Goal: Task Accomplishment & Management: Use online tool/utility

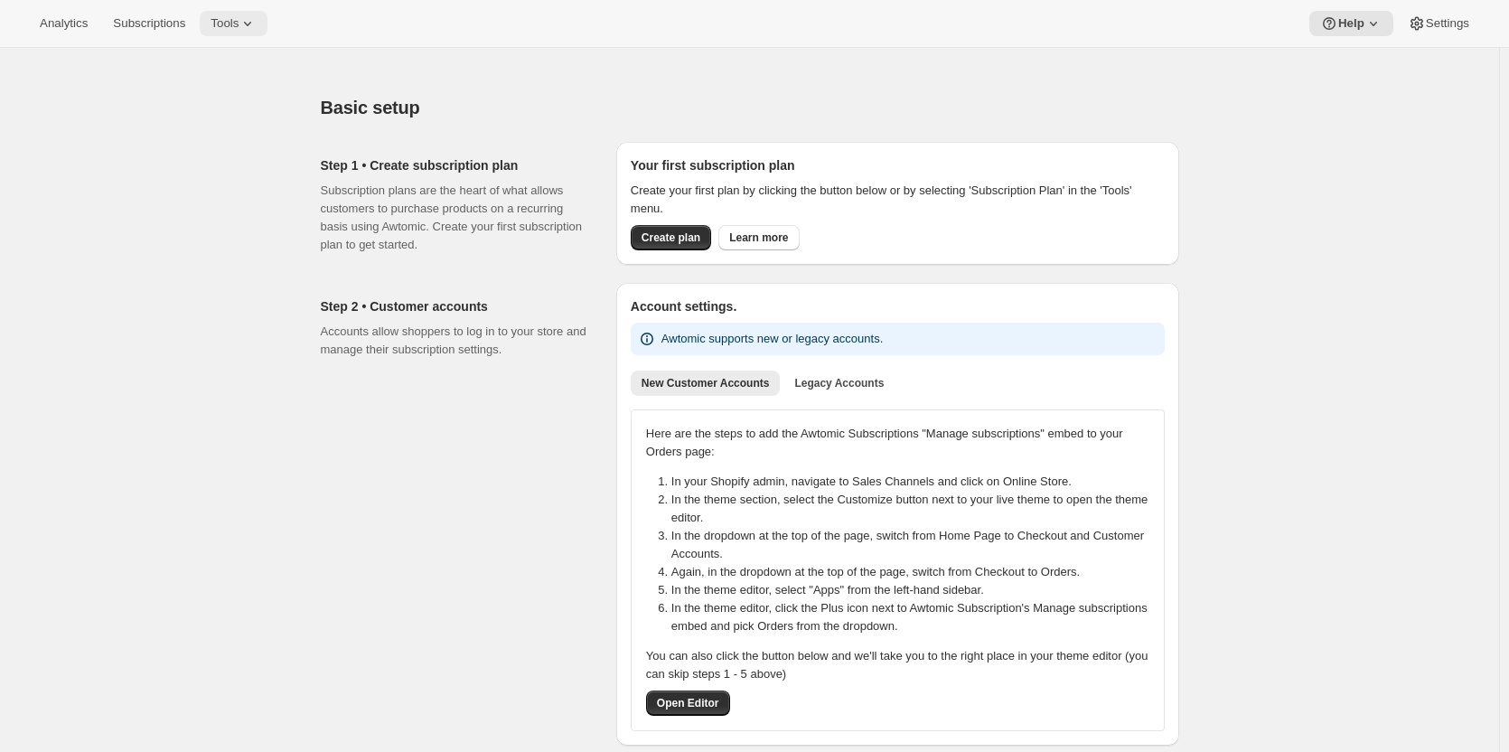
click at [230, 26] on span "Tools" at bounding box center [225, 23] width 28 height 14
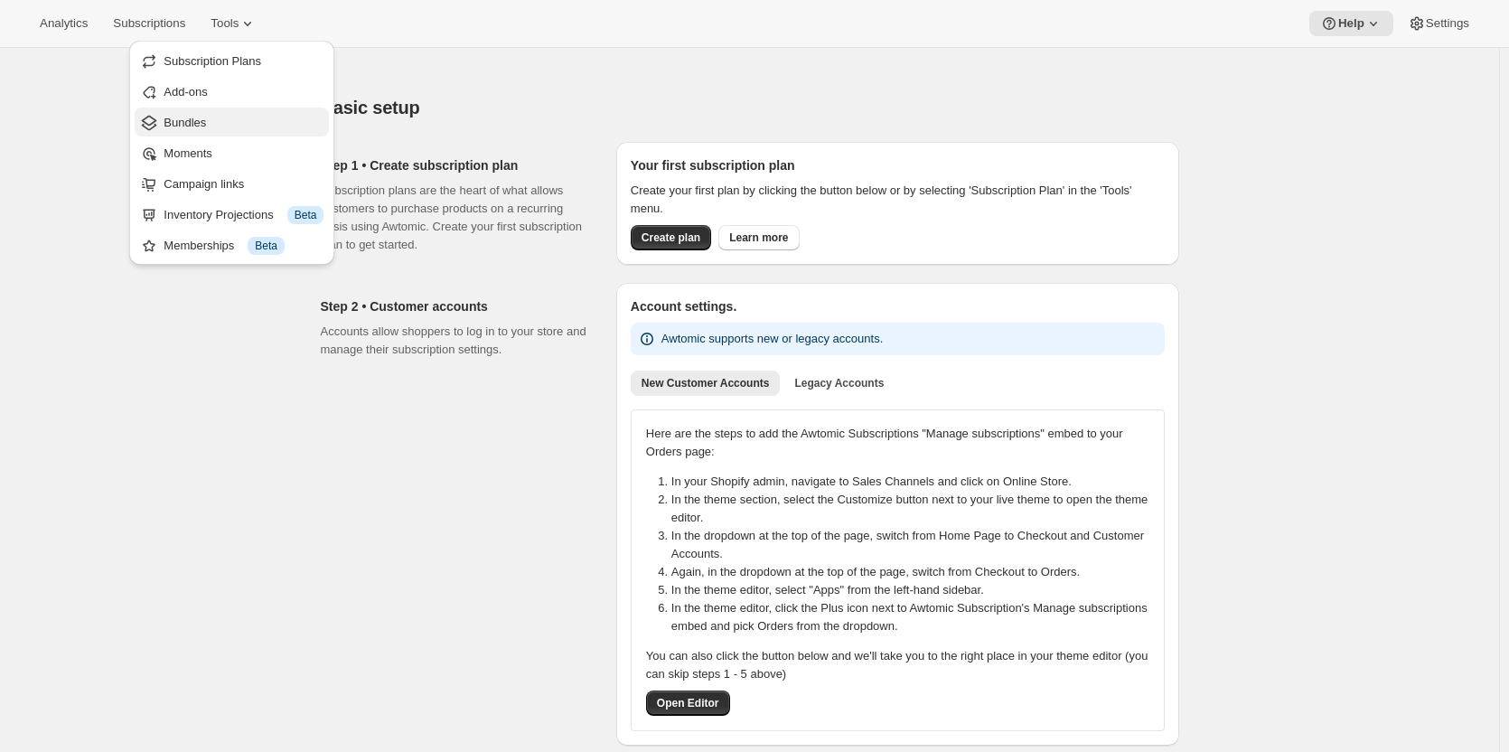
click at [186, 119] on span "Bundles" at bounding box center [185, 123] width 42 height 14
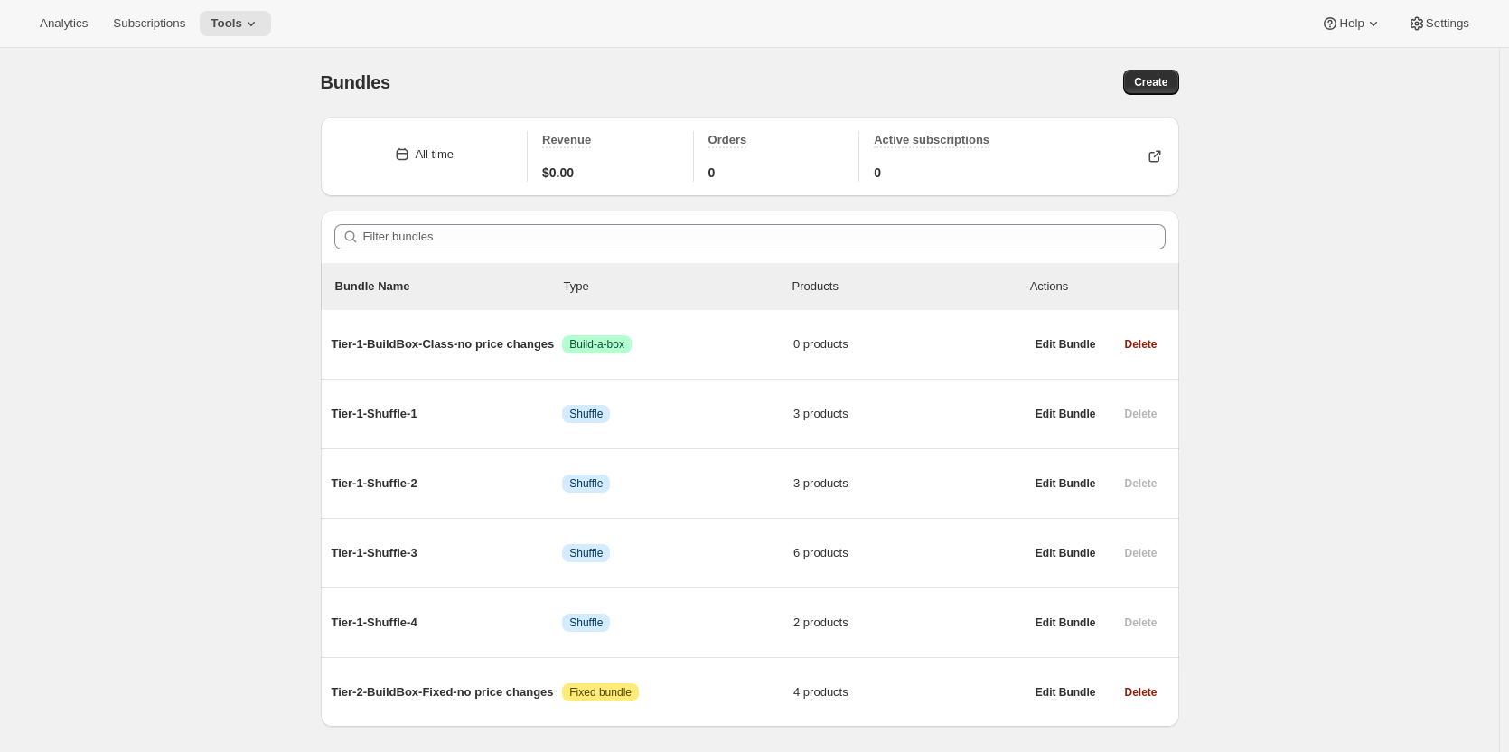
scroll to position [48, 0]
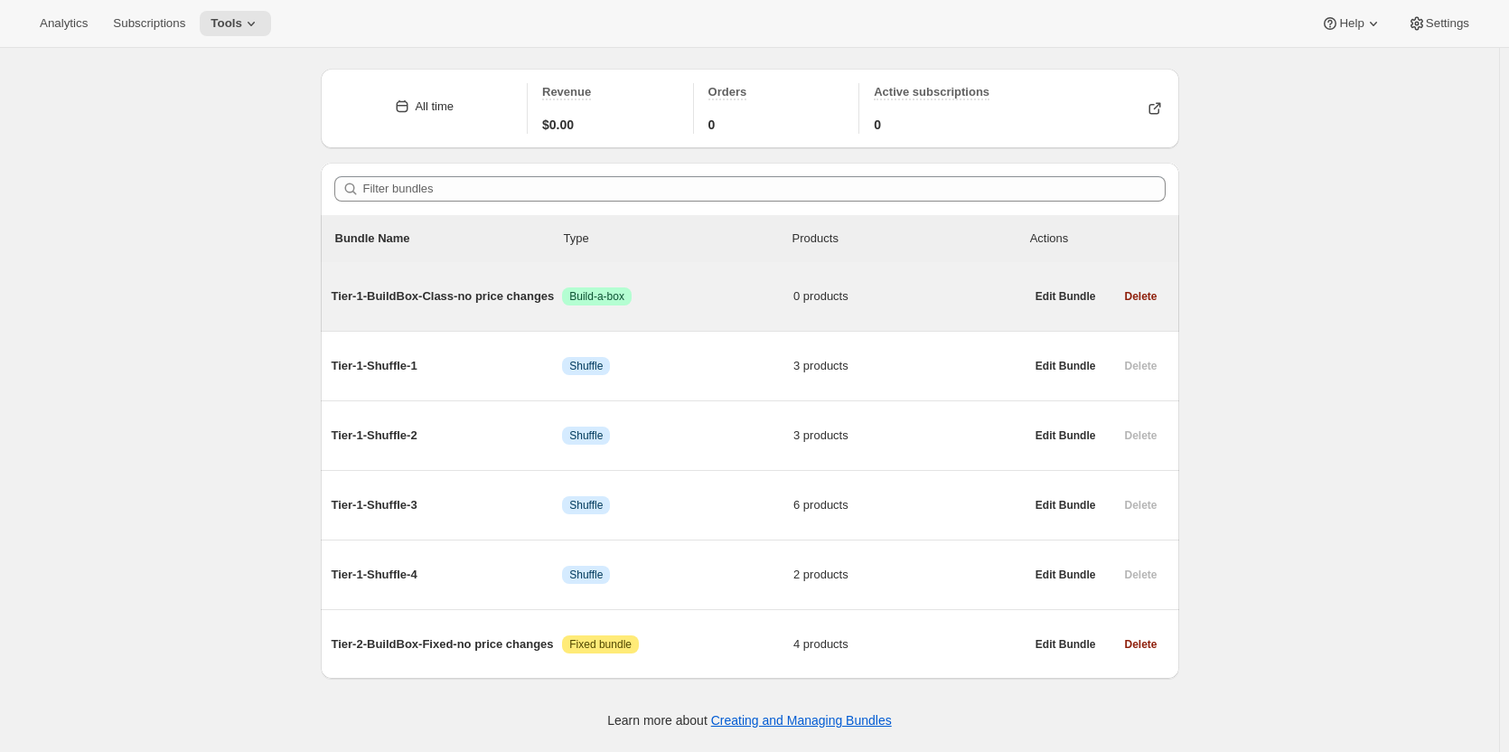
click at [431, 293] on span "Tier-1-BuildBox-Class-no price changes" at bounding box center [447, 296] width 231 height 18
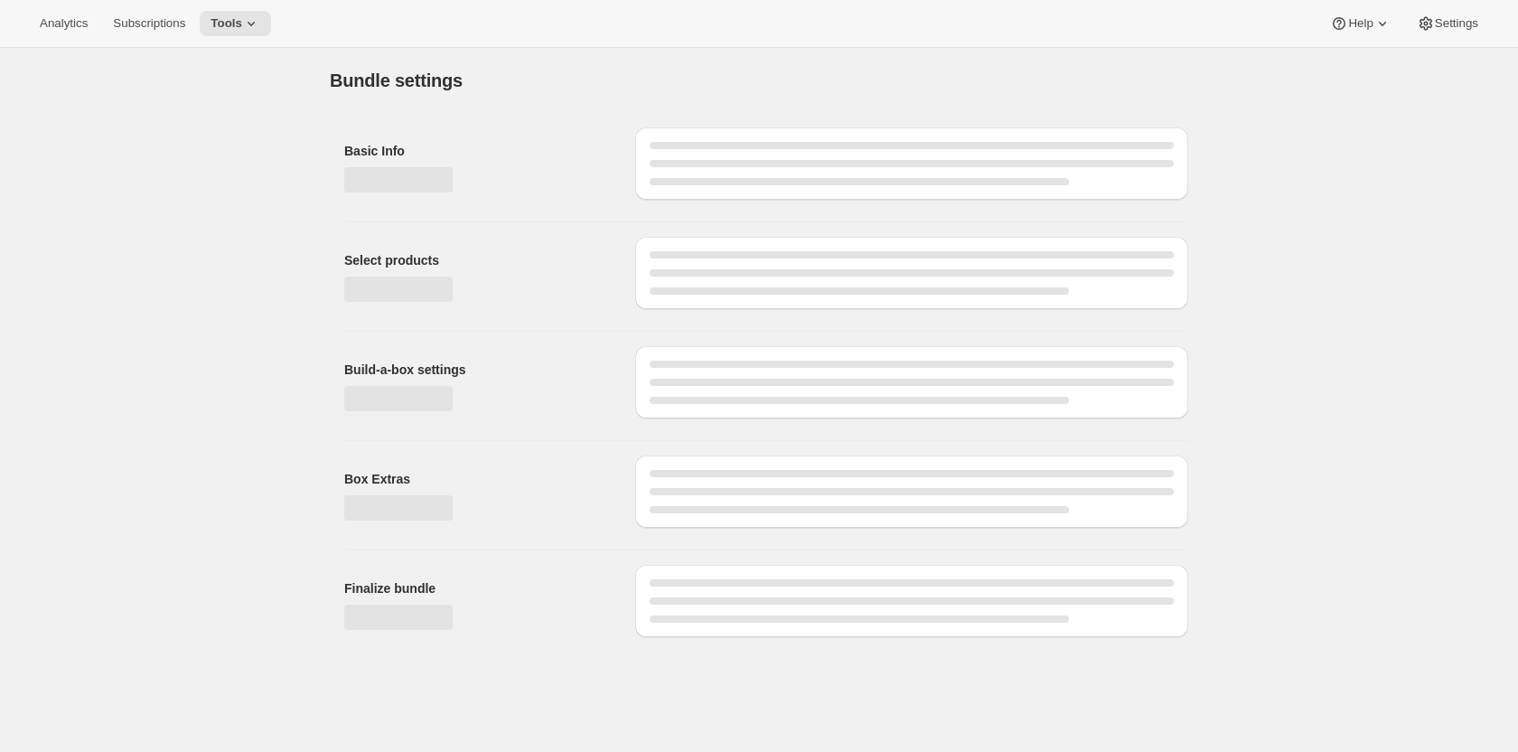
type input "Tier-1-BuildBox-Class-no price changes"
radio input "true"
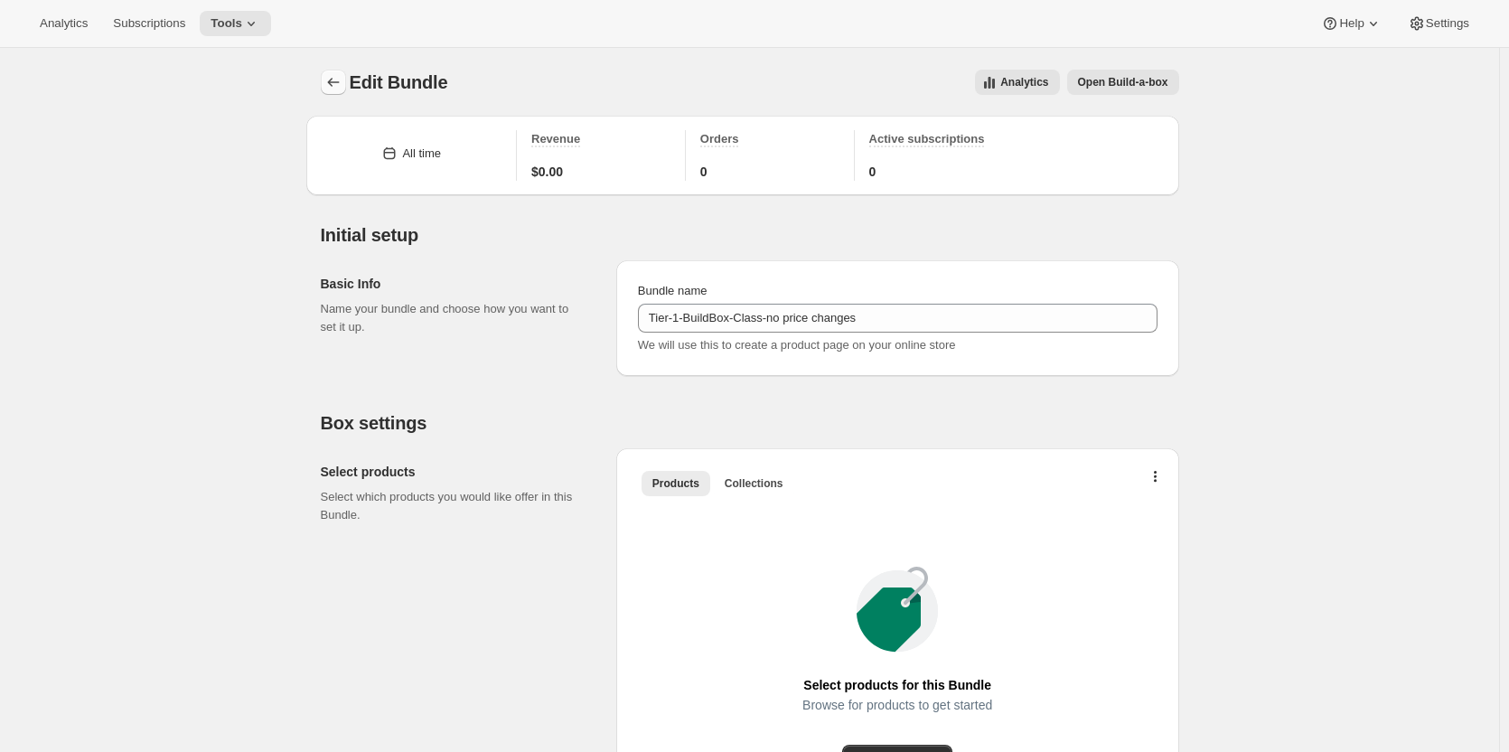
click at [335, 81] on icon "Bundles" at bounding box center [333, 82] width 18 height 18
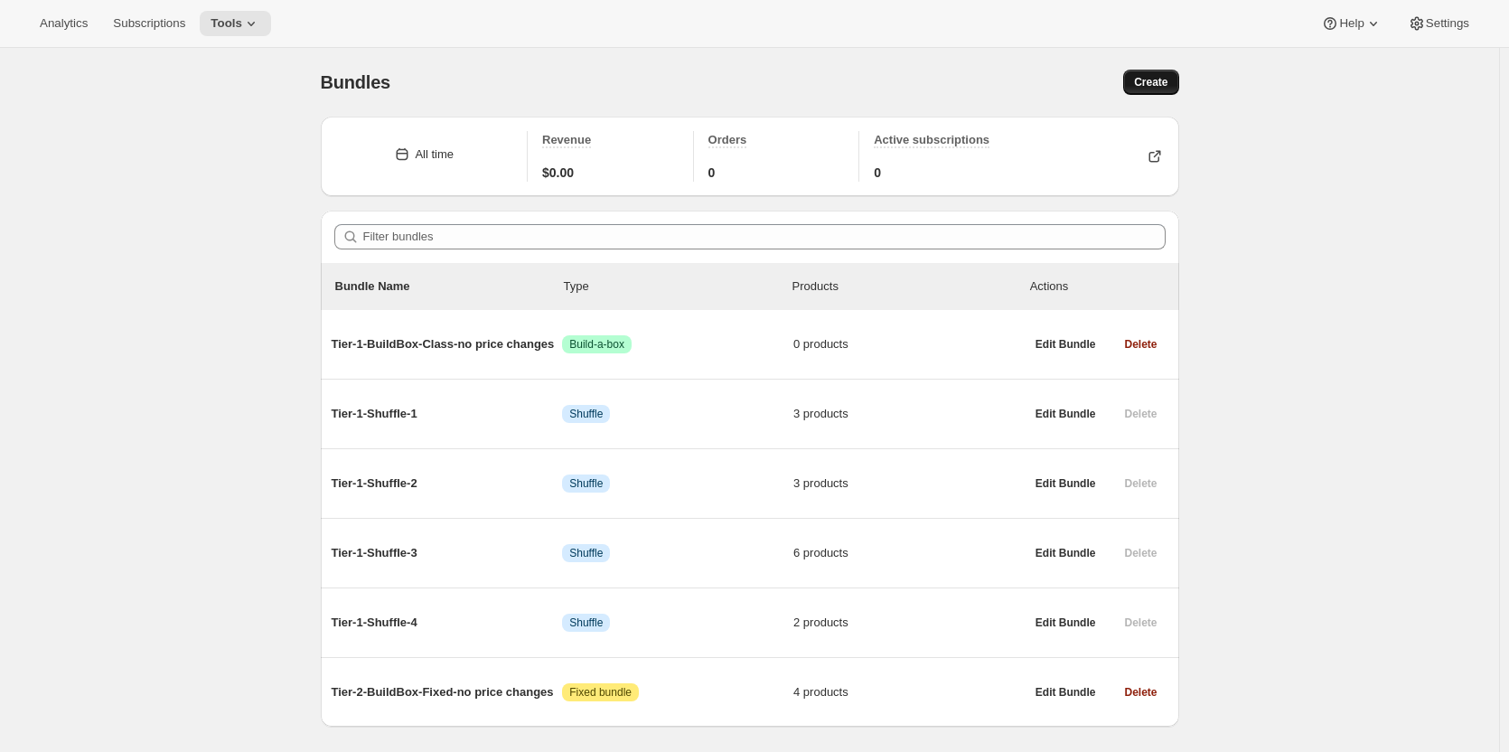
click at [1153, 84] on span "Create" at bounding box center [1150, 82] width 33 height 14
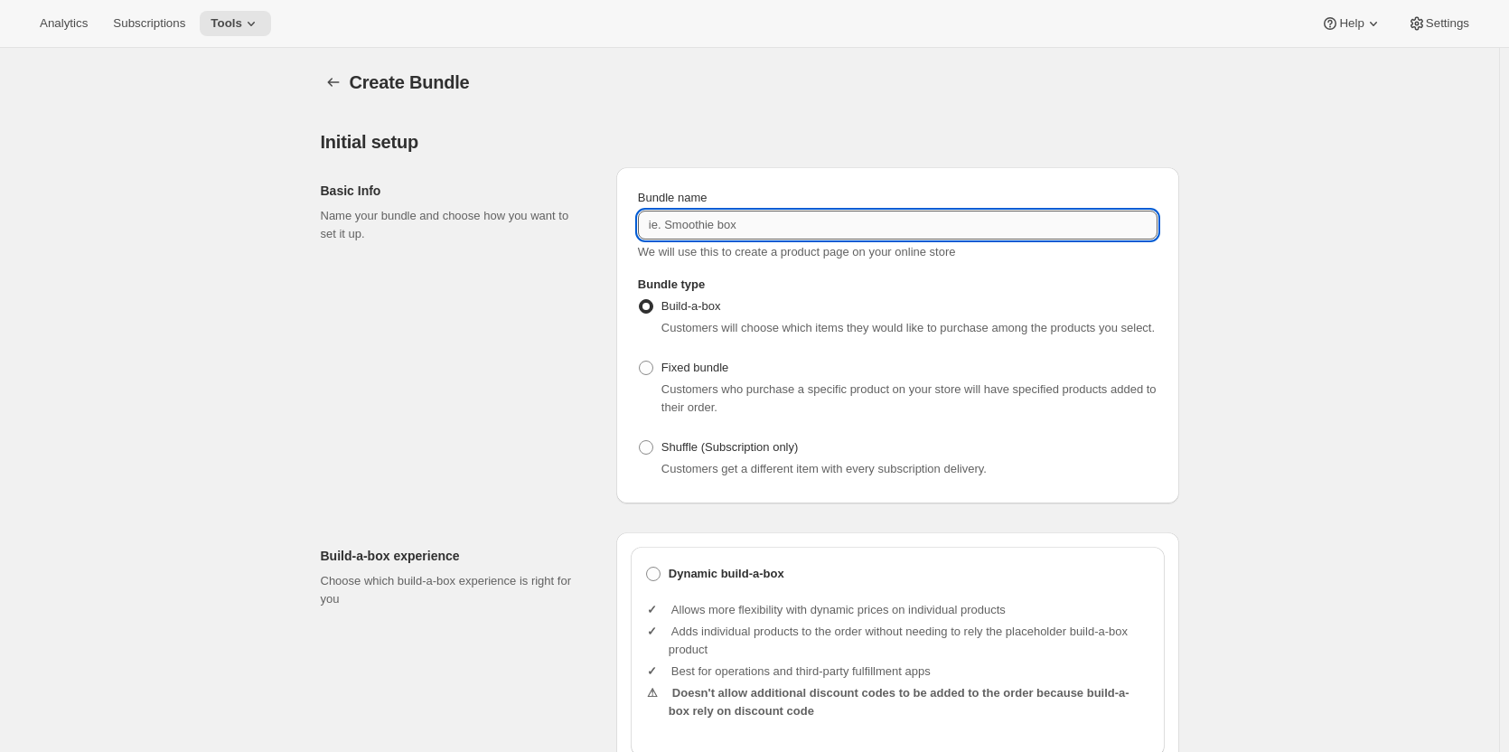
click at [749, 225] on input "Bundle name" at bounding box center [898, 225] width 520 height 29
paste input "Tier-1-BuildBox-Fixed-no price changes"
type input "Tier-1-BuildBox-Fixed-no price changes"
click at [653, 370] on span at bounding box center [646, 368] width 14 height 14
click at [640, 361] on input "Fixed bundle" at bounding box center [639, 361] width 1 height 1
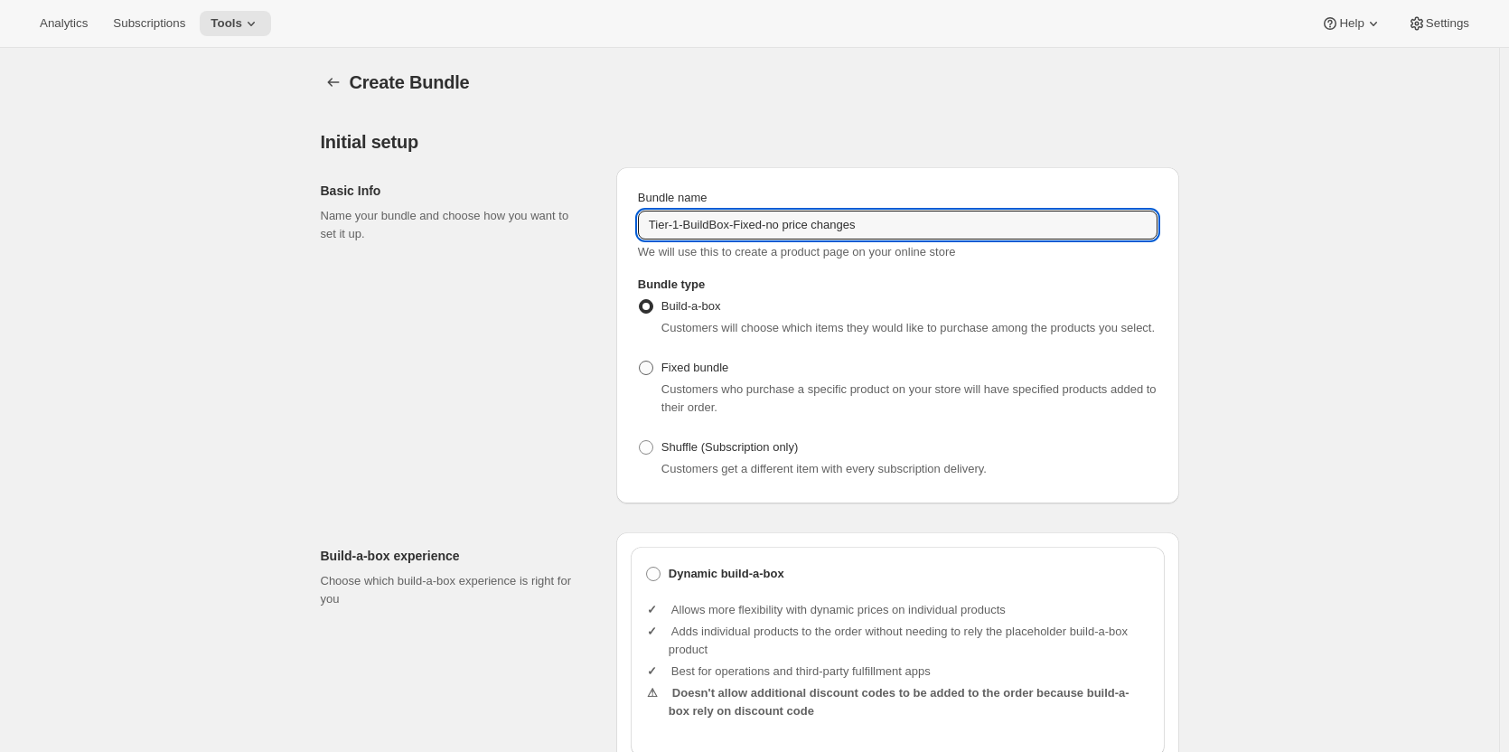
radio input "true"
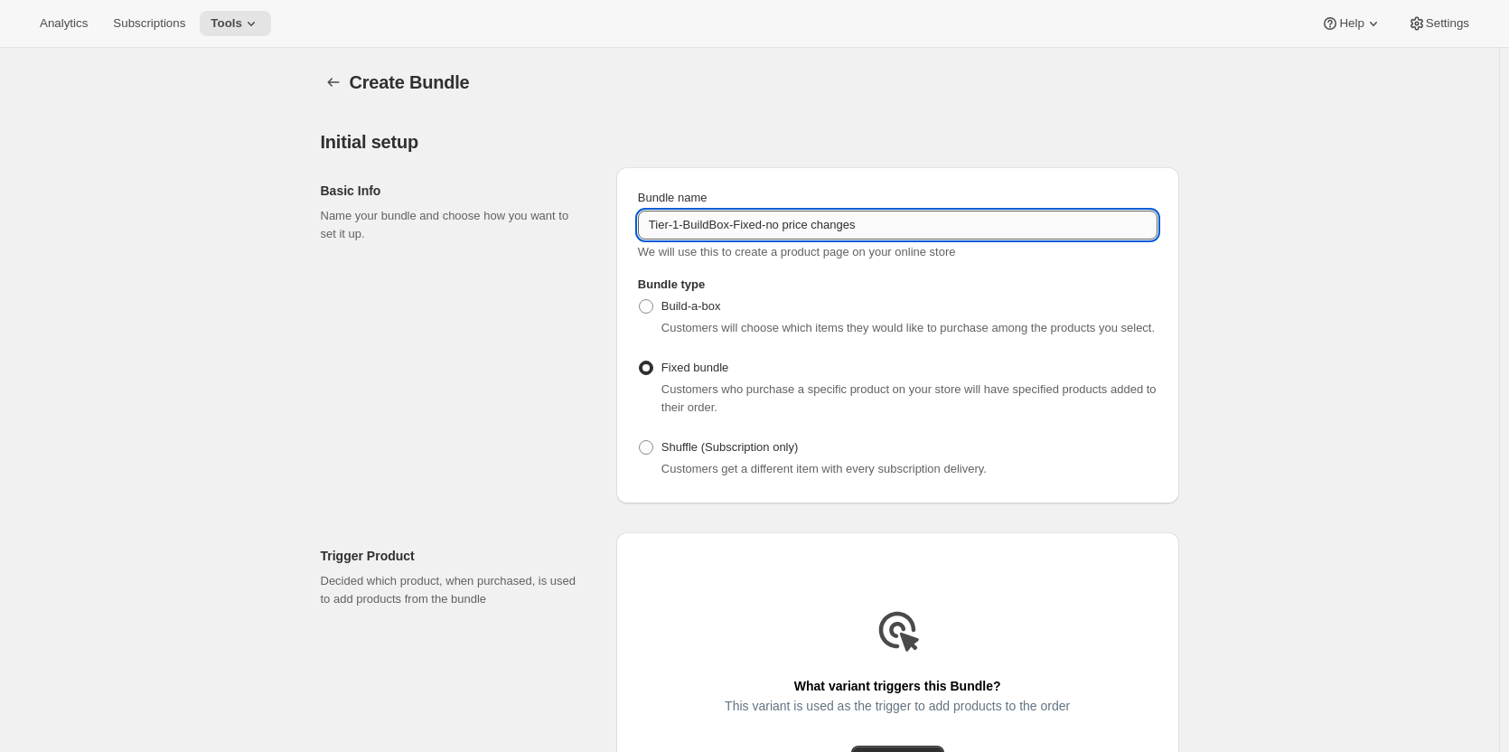
click at [735, 225] on input "Tier-1-BuildBox-Fixed-no price changes" at bounding box center [898, 225] width 520 height 29
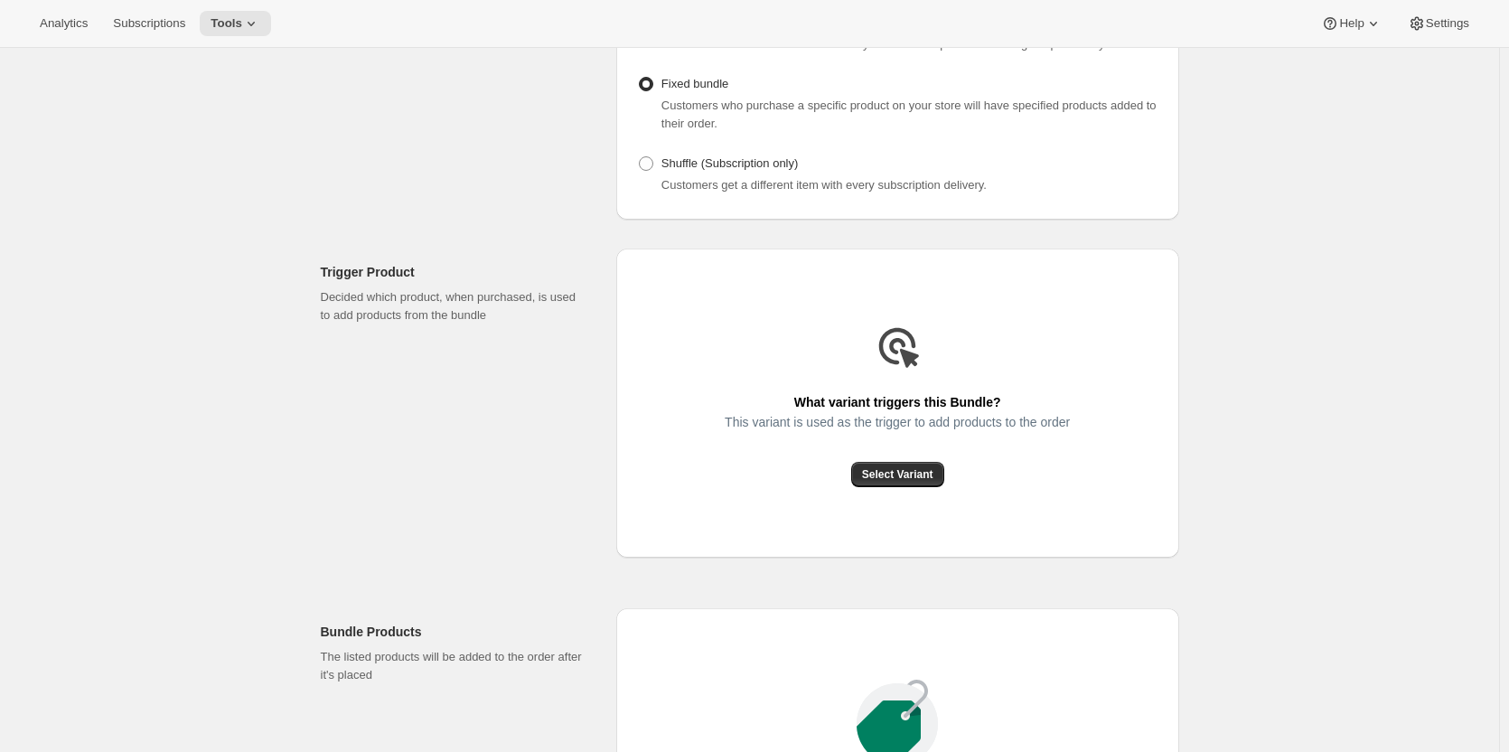
scroll to position [361, 0]
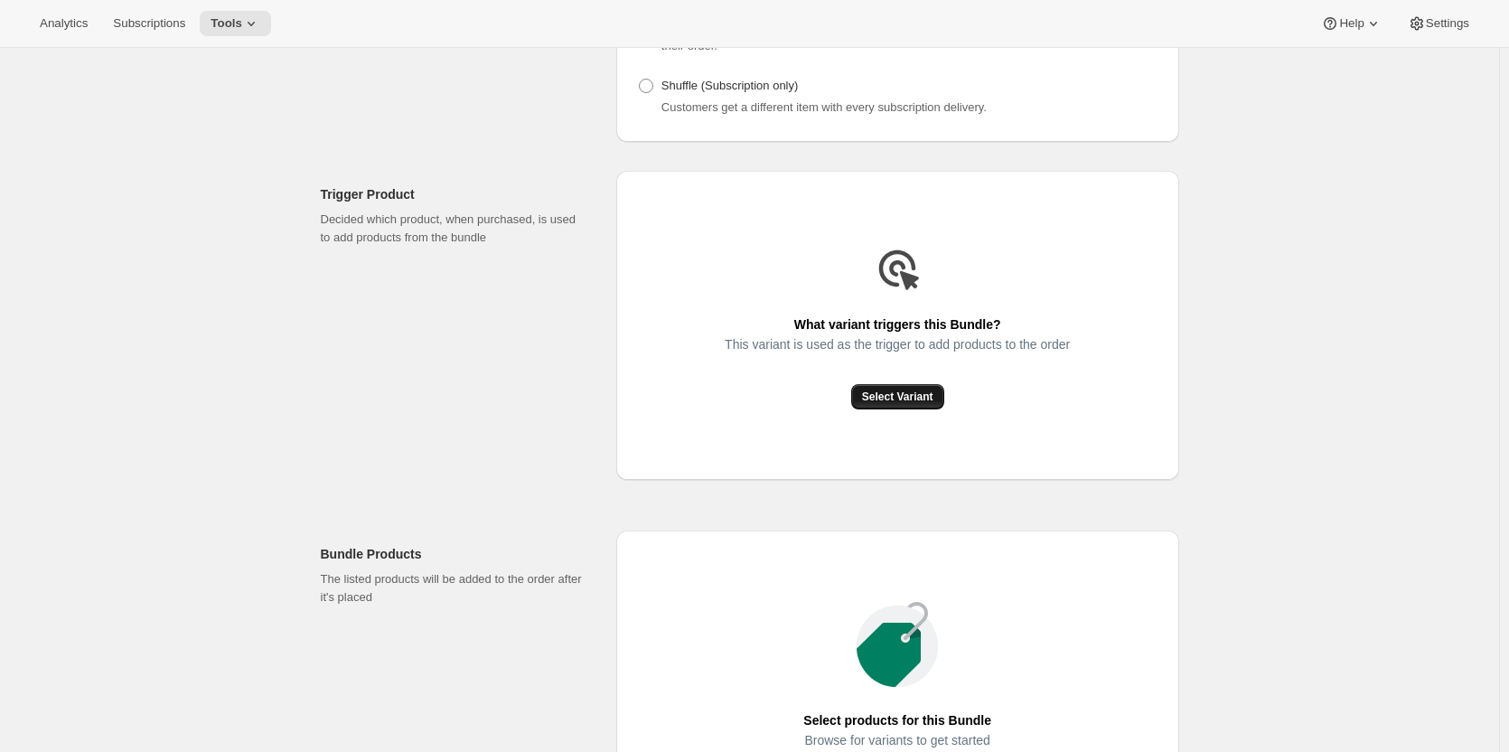
type input "Tier-1-Fixed-no price changes"
click at [904, 400] on span "Select Variant" at bounding box center [897, 396] width 71 height 14
click at [908, 394] on span "Select Variant" at bounding box center [897, 396] width 71 height 14
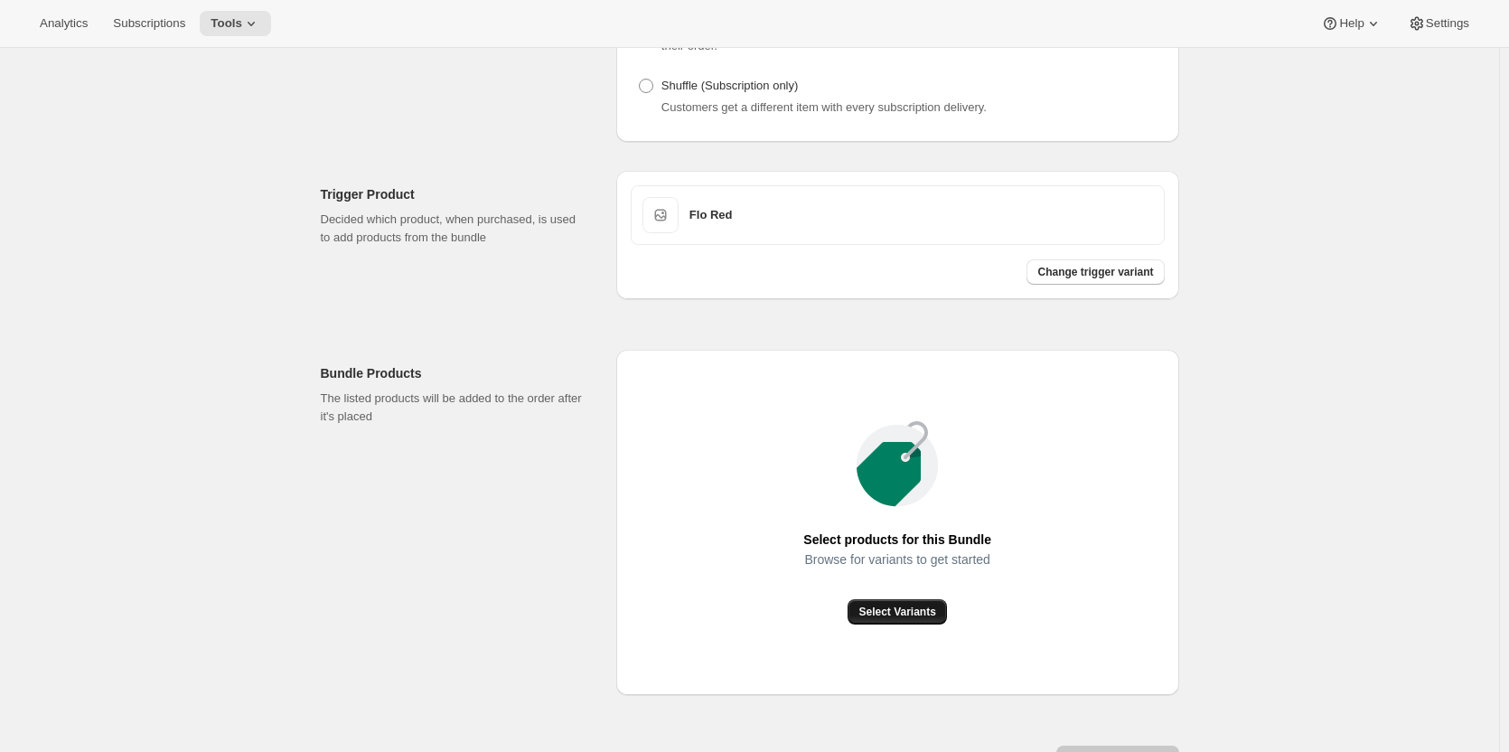
click at [920, 609] on span "Select Variants" at bounding box center [896, 611] width 77 height 14
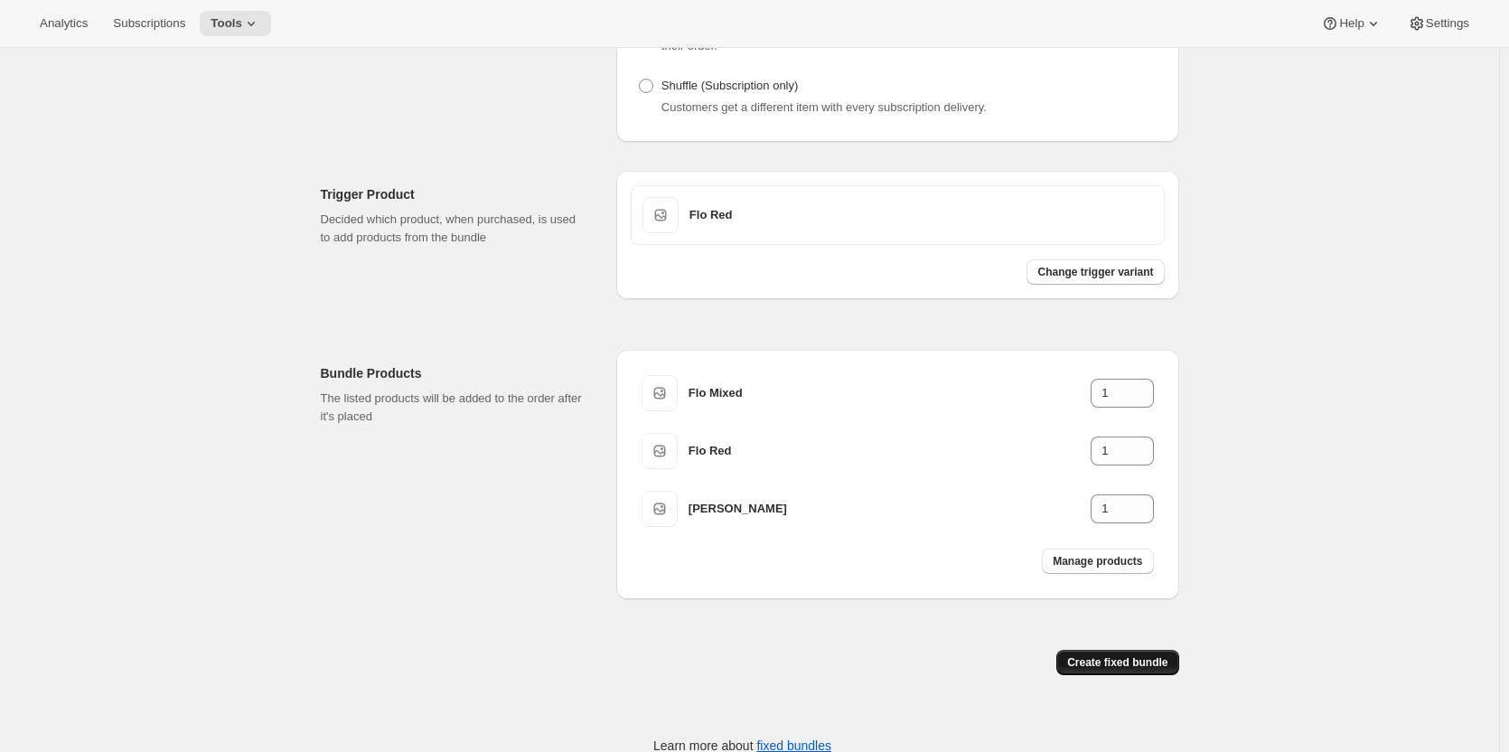
click at [1129, 664] on span "Create fixed bundle" at bounding box center [1117, 662] width 100 height 14
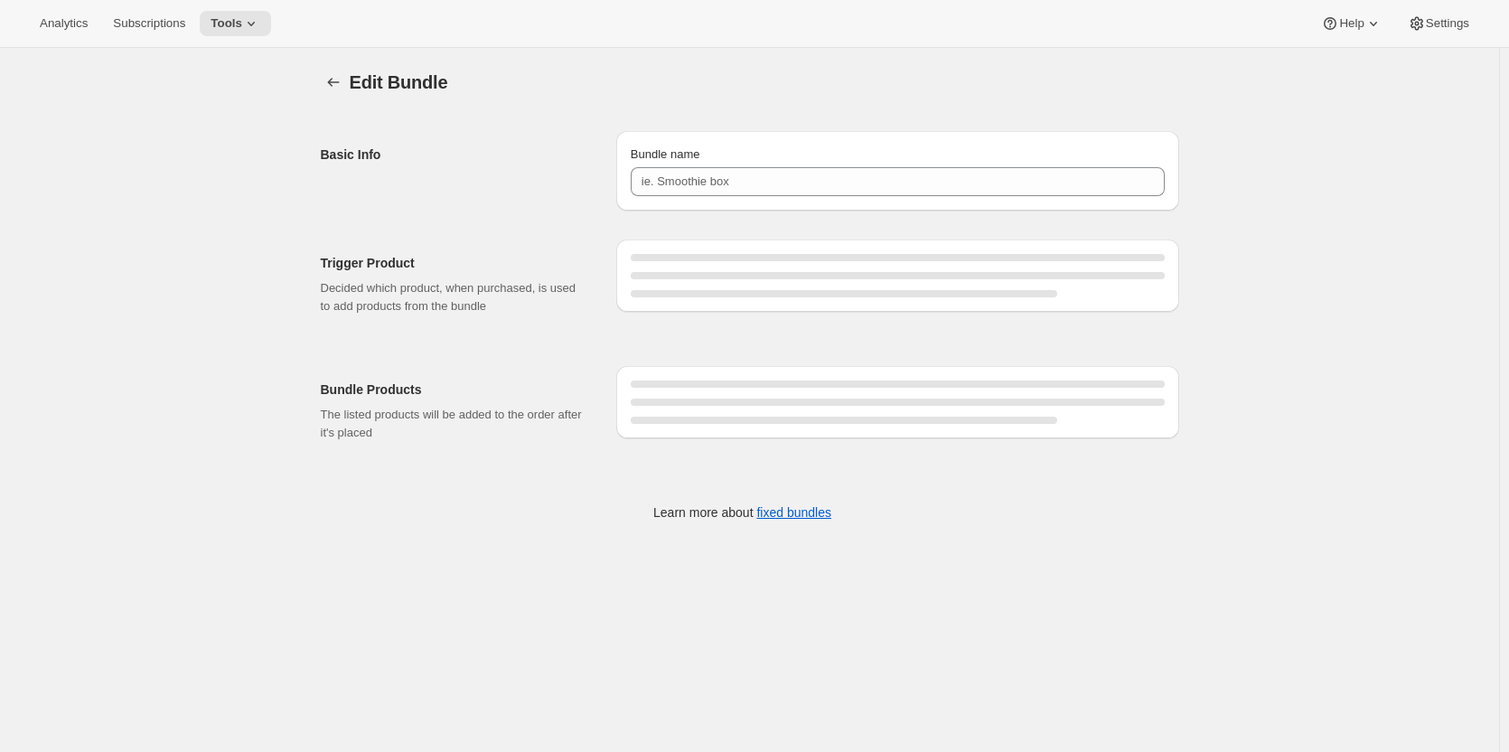
type input "Tier-1-Fixed-no price changes"
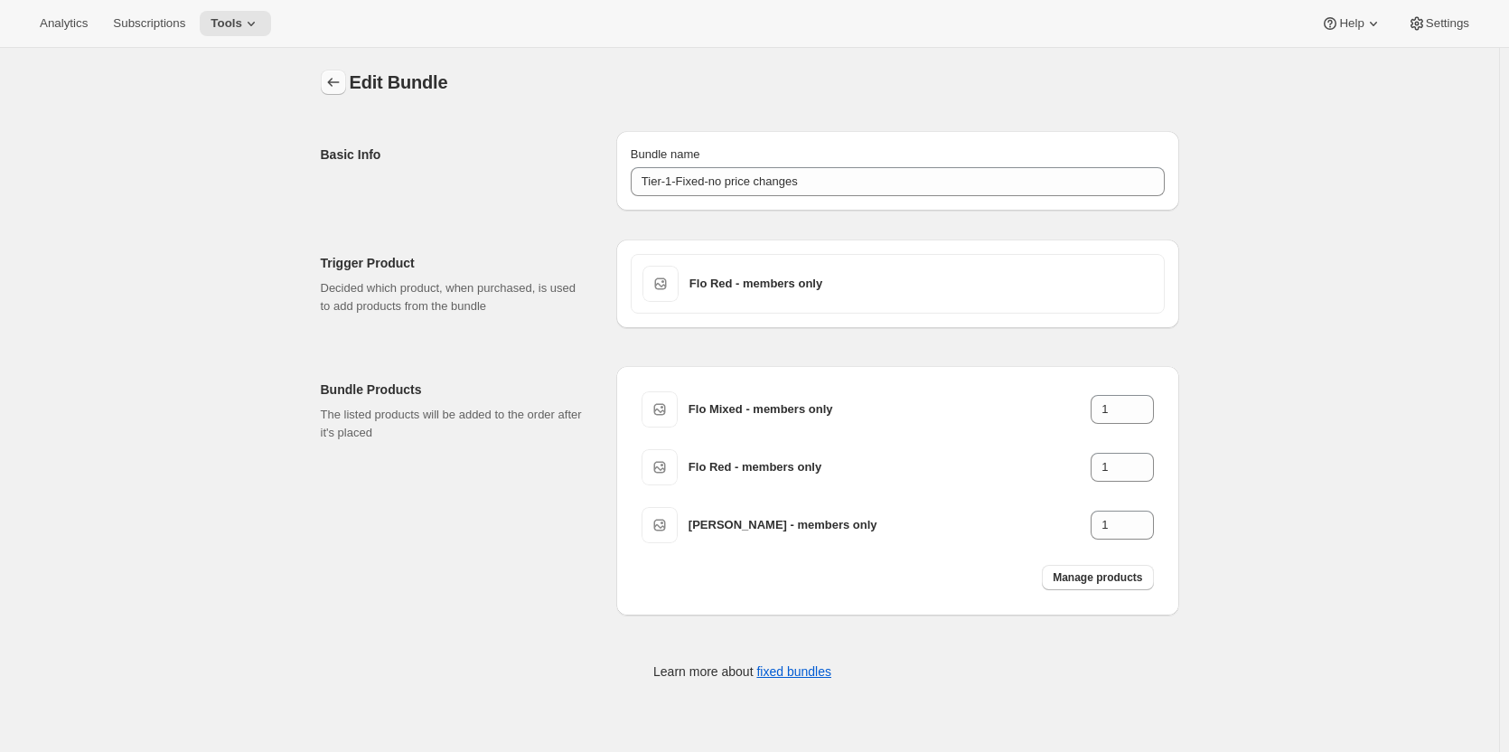
click at [340, 78] on icon "Bundles" at bounding box center [333, 82] width 18 height 18
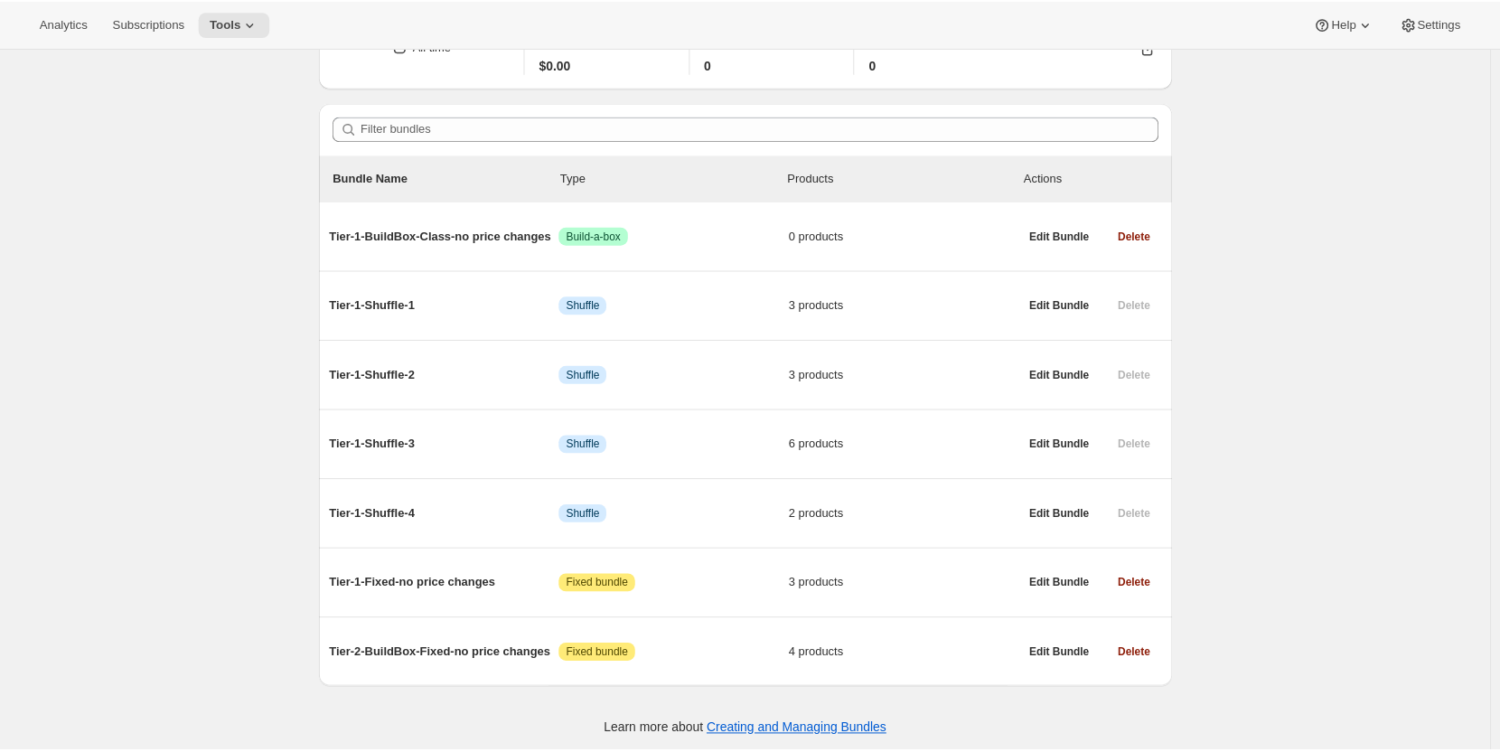
scroll to position [113, 0]
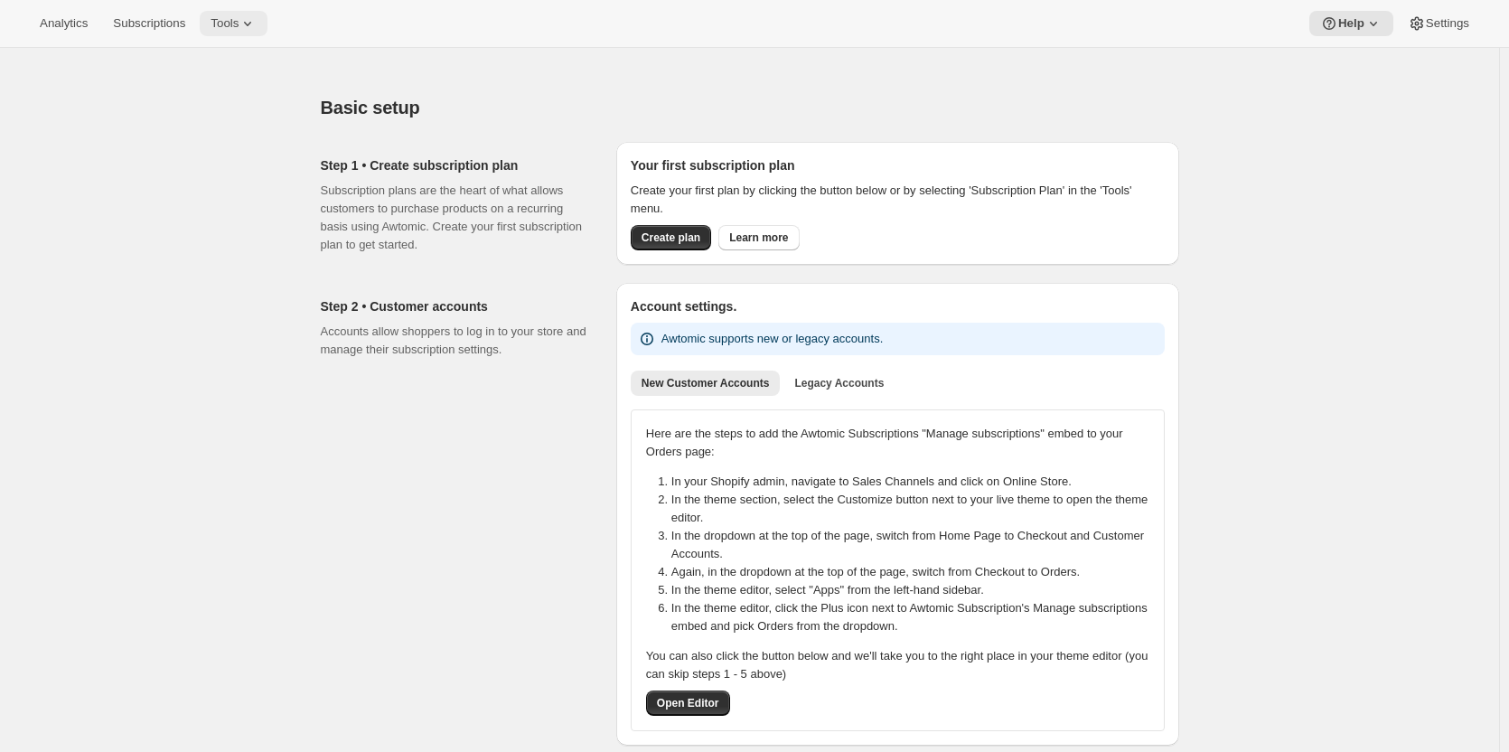
click at [218, 23] on span "Tools" at bounding box center [225, 23] width 28 height 14
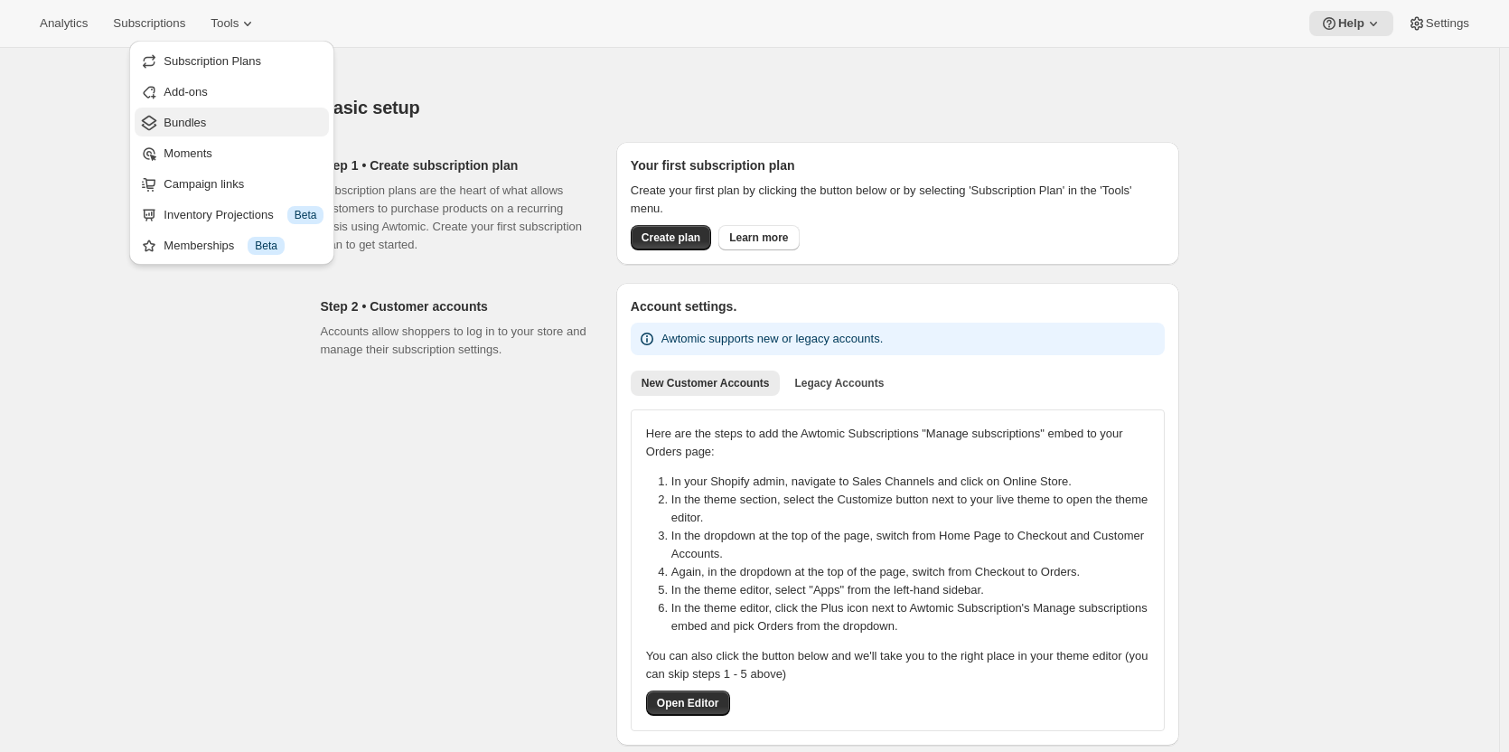
click at [192, 119] on span "Bundles" at bounding box center [185, 123] width 42 height 14
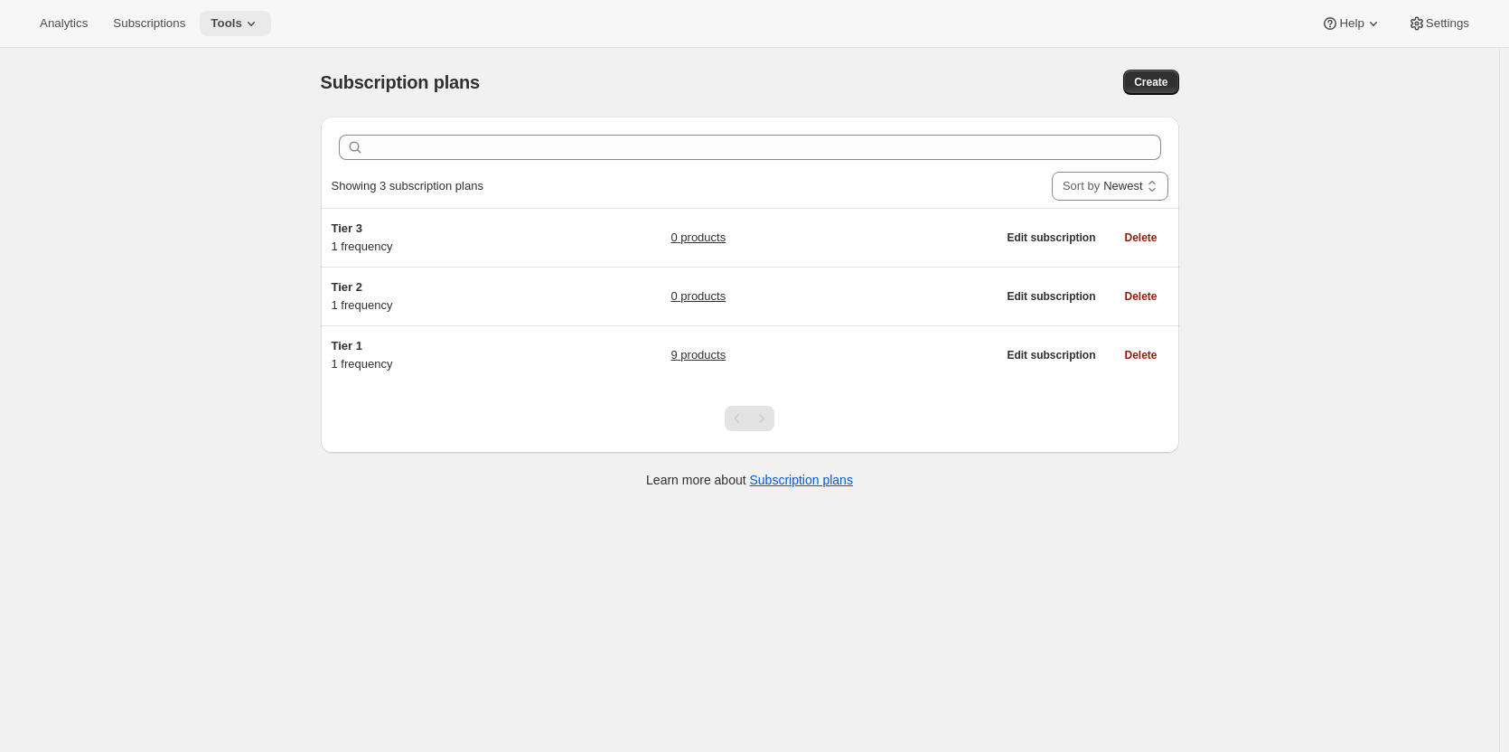
click at [252, 20] on icon at bounding box center [251, 23] width 18 height 18
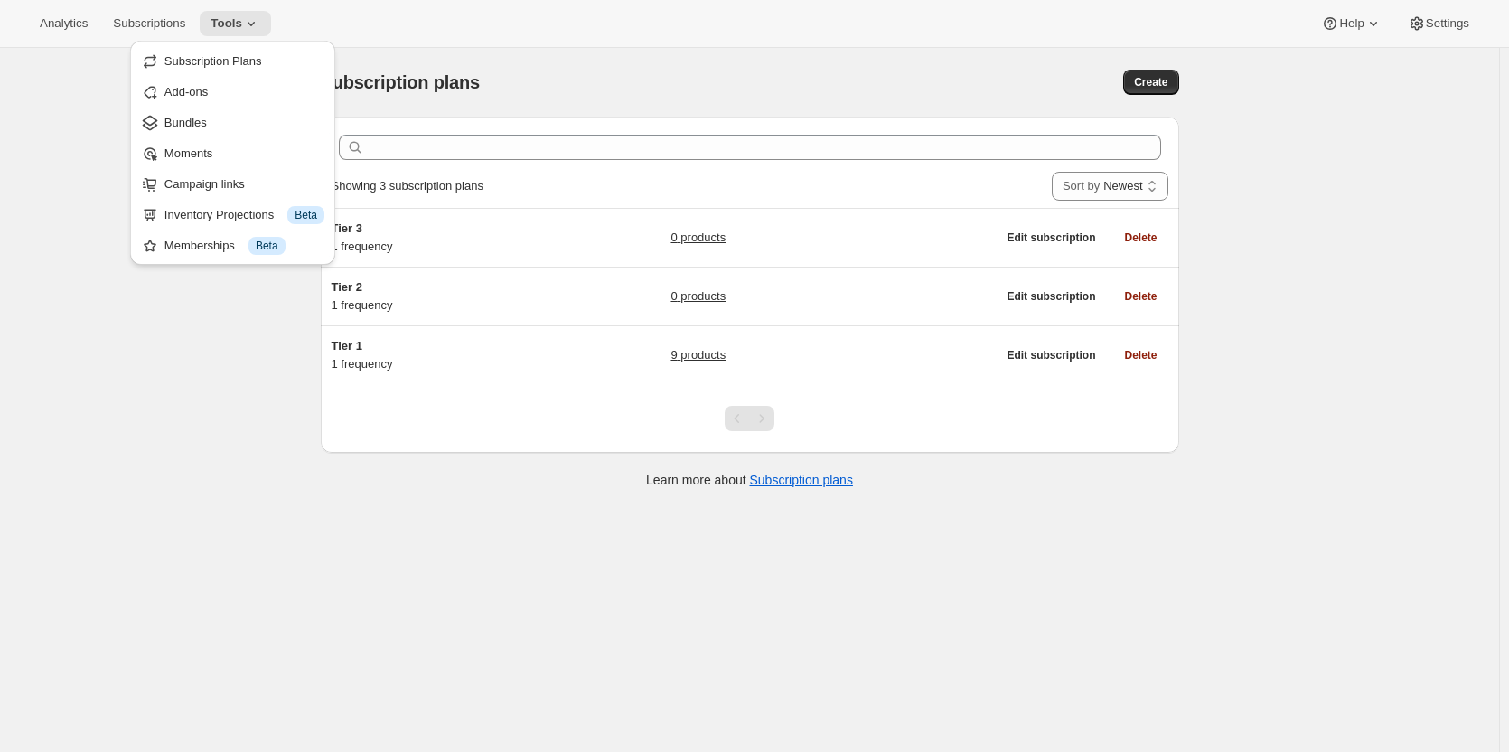
click at [553, 72] on div "Subscription plans" at bounding box center [558, 82] width 474 height 25
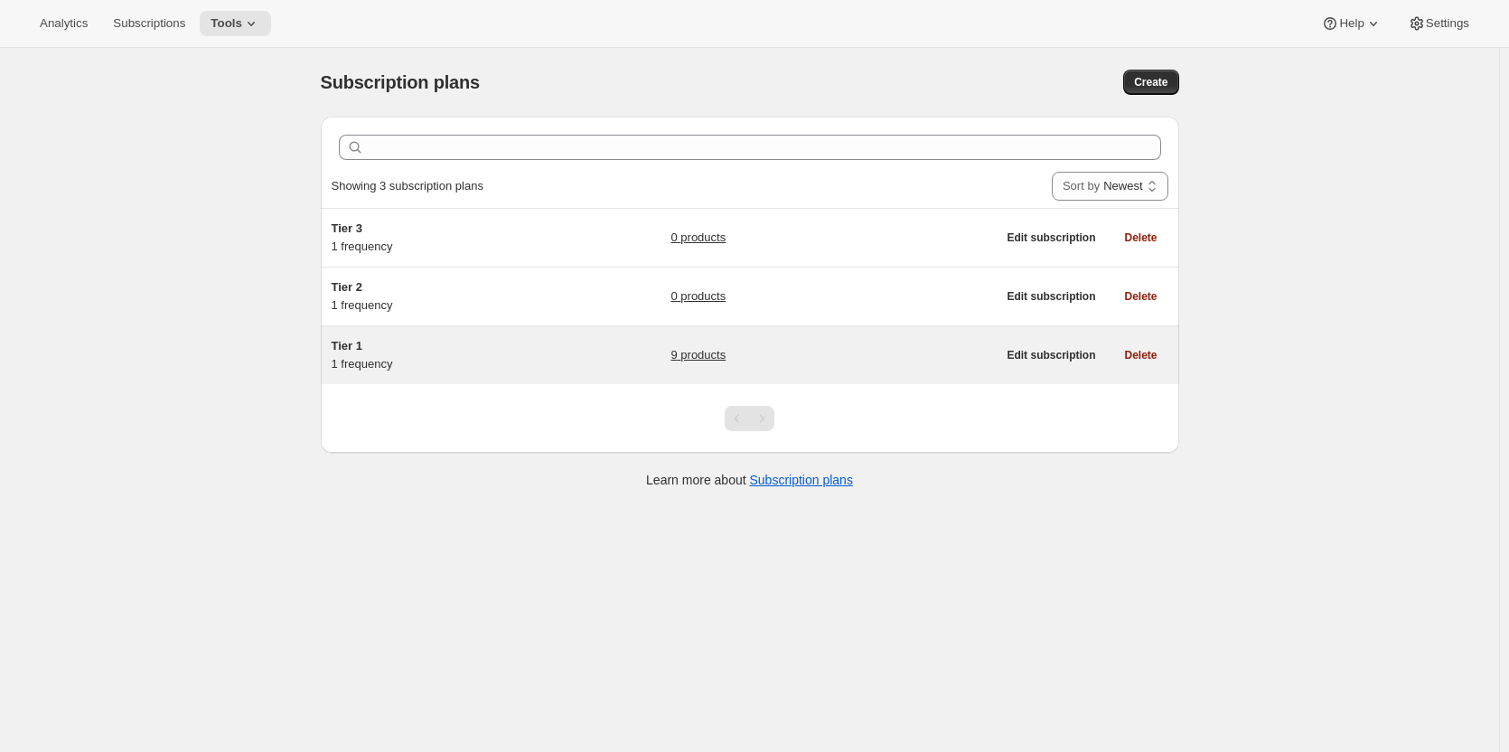
click at [356, 349] on span "Tier 1" at bounding box center [347, 346] width 31 height 14
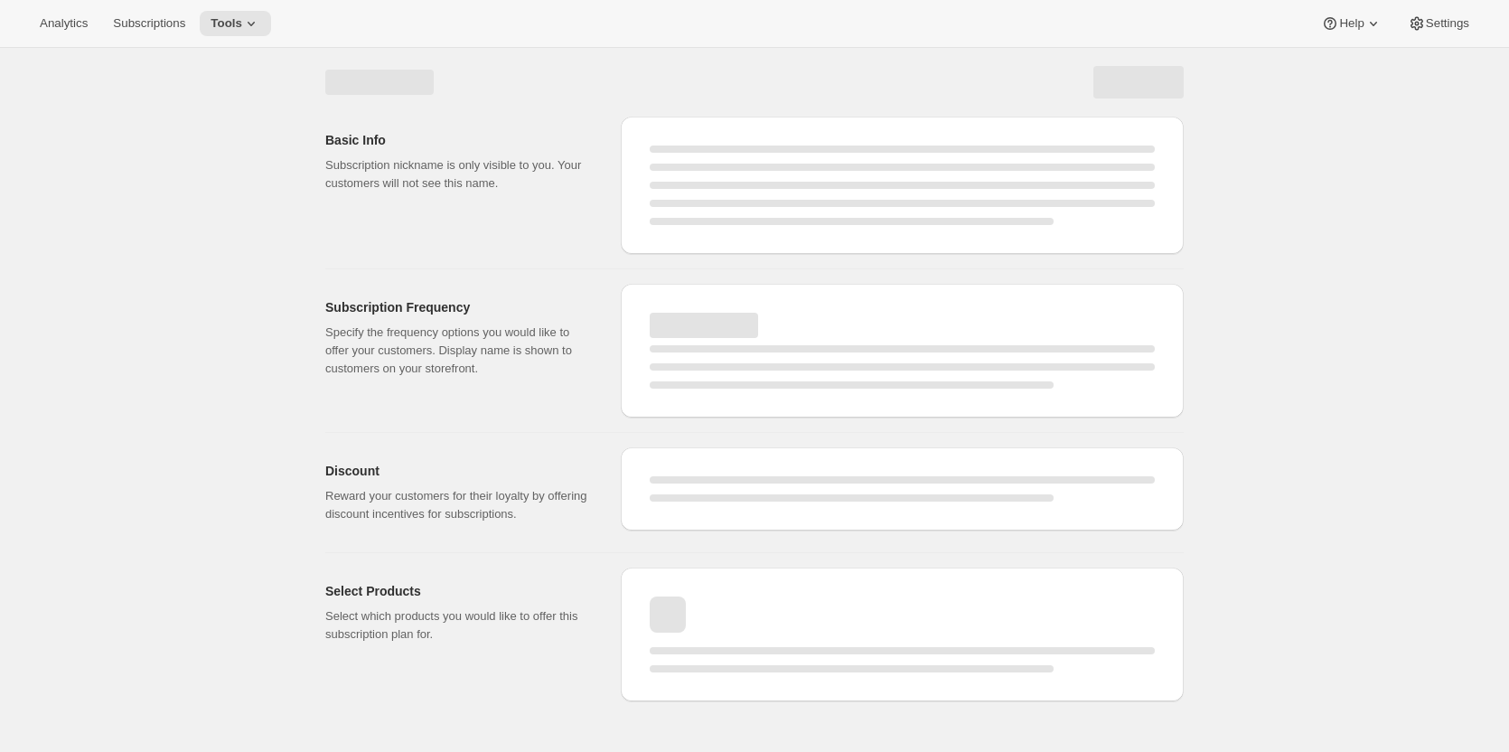
select select "WEEK"
select select "MONTH"
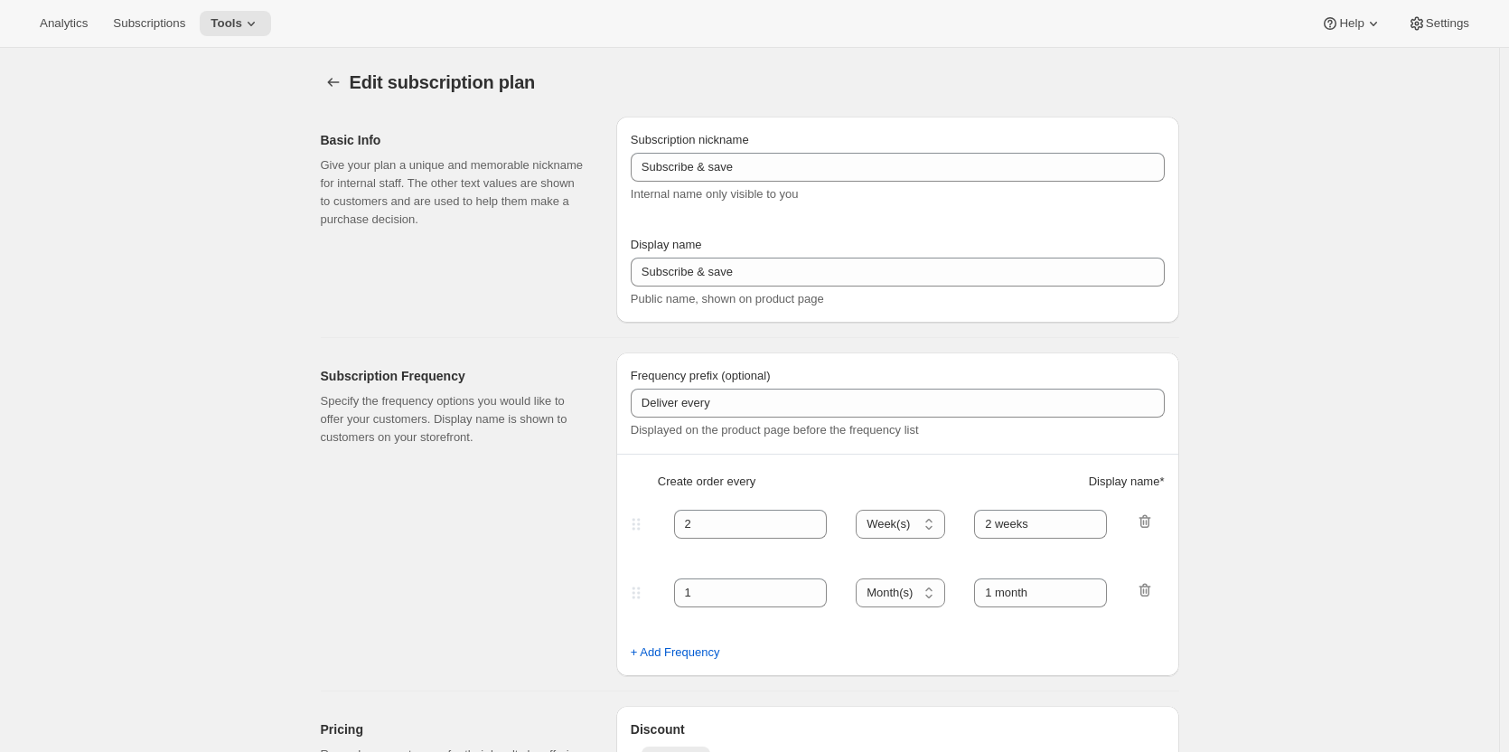
type input "Tier 1"
type input "Tier 1 - Bi-Monthly"
select select "MONTH"
type input "Bi-Monthly"
checkbox input "true"
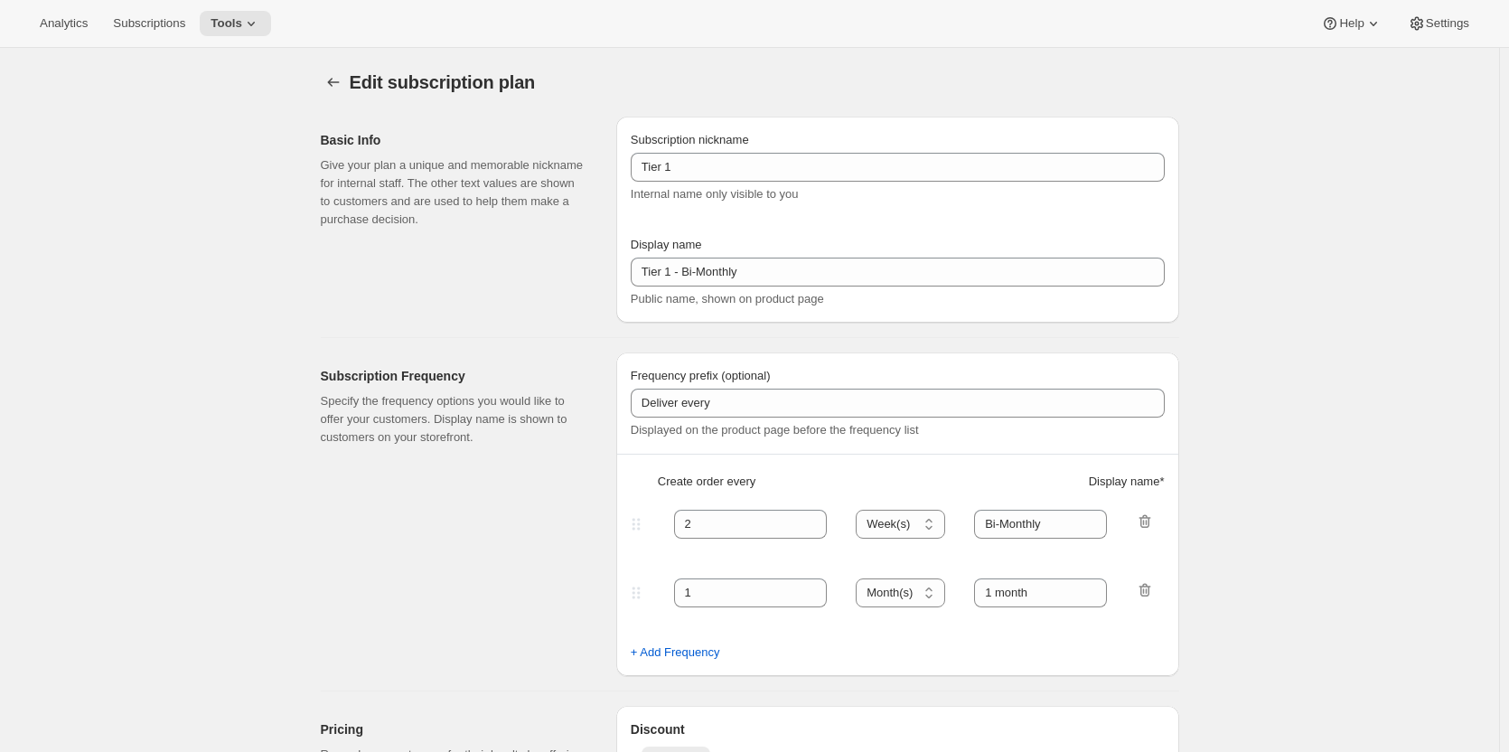
select select "YEARDAY"
select select "15"
select select "3"
select select "15"
select select "5"
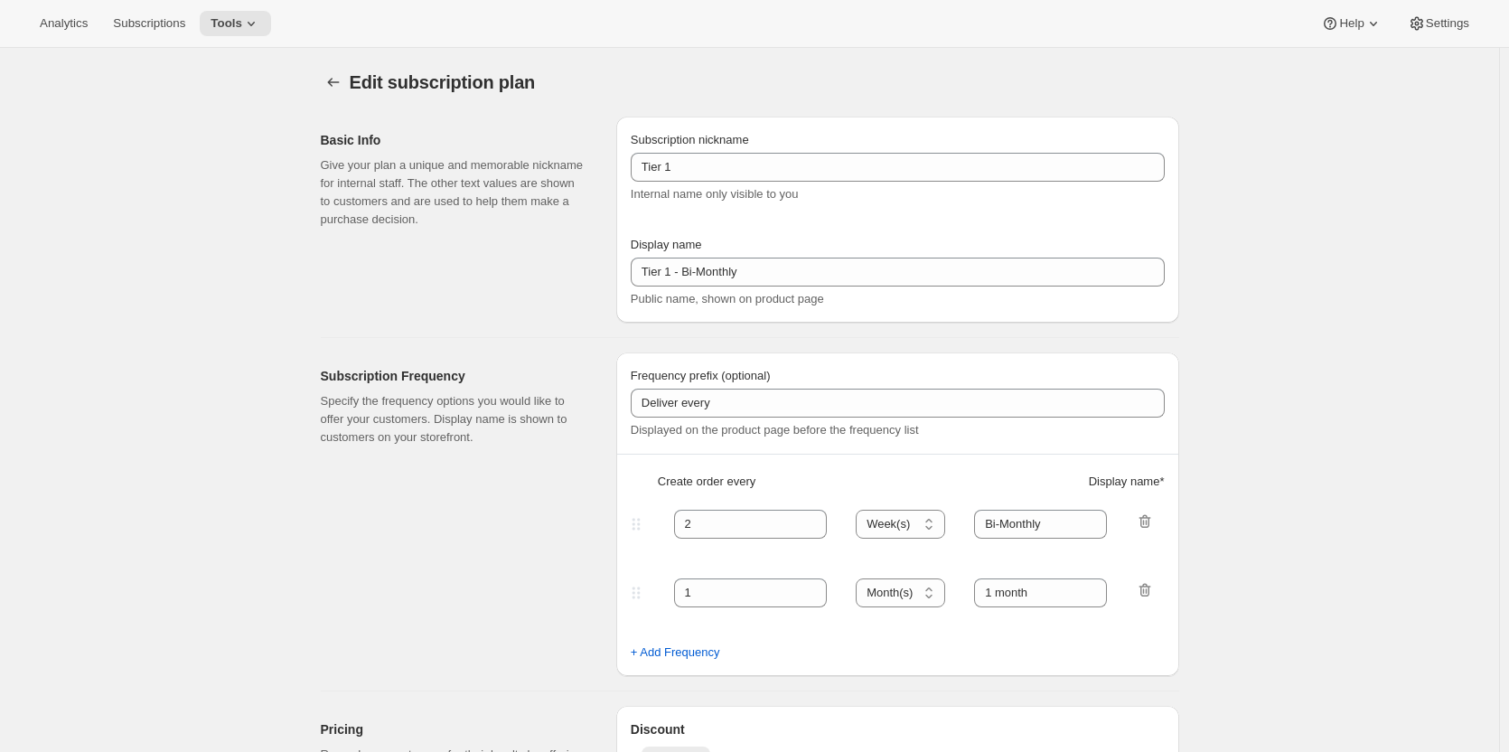
select select "15"
select select "7"
select select "15"
select select "9"
select select "15"
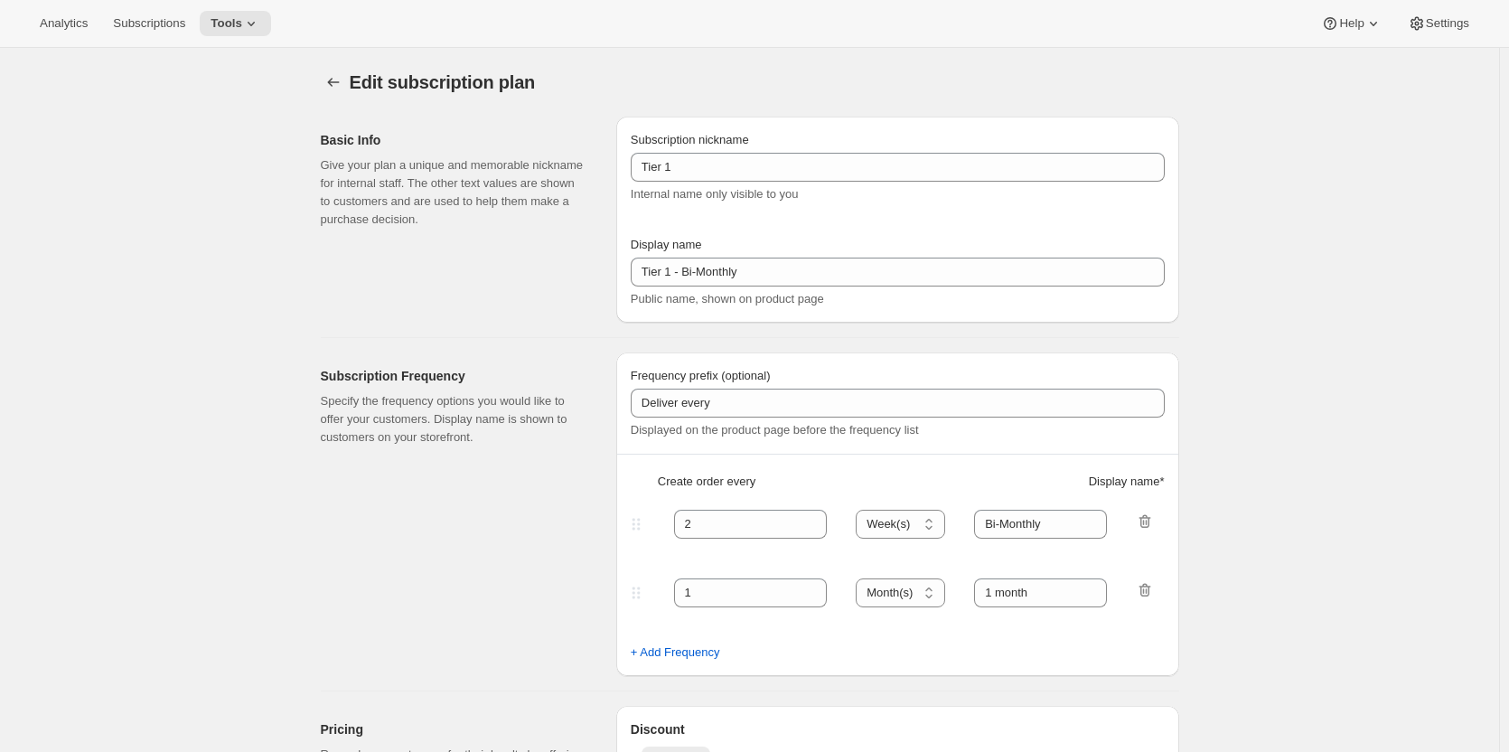
select select "11"
select select "15"
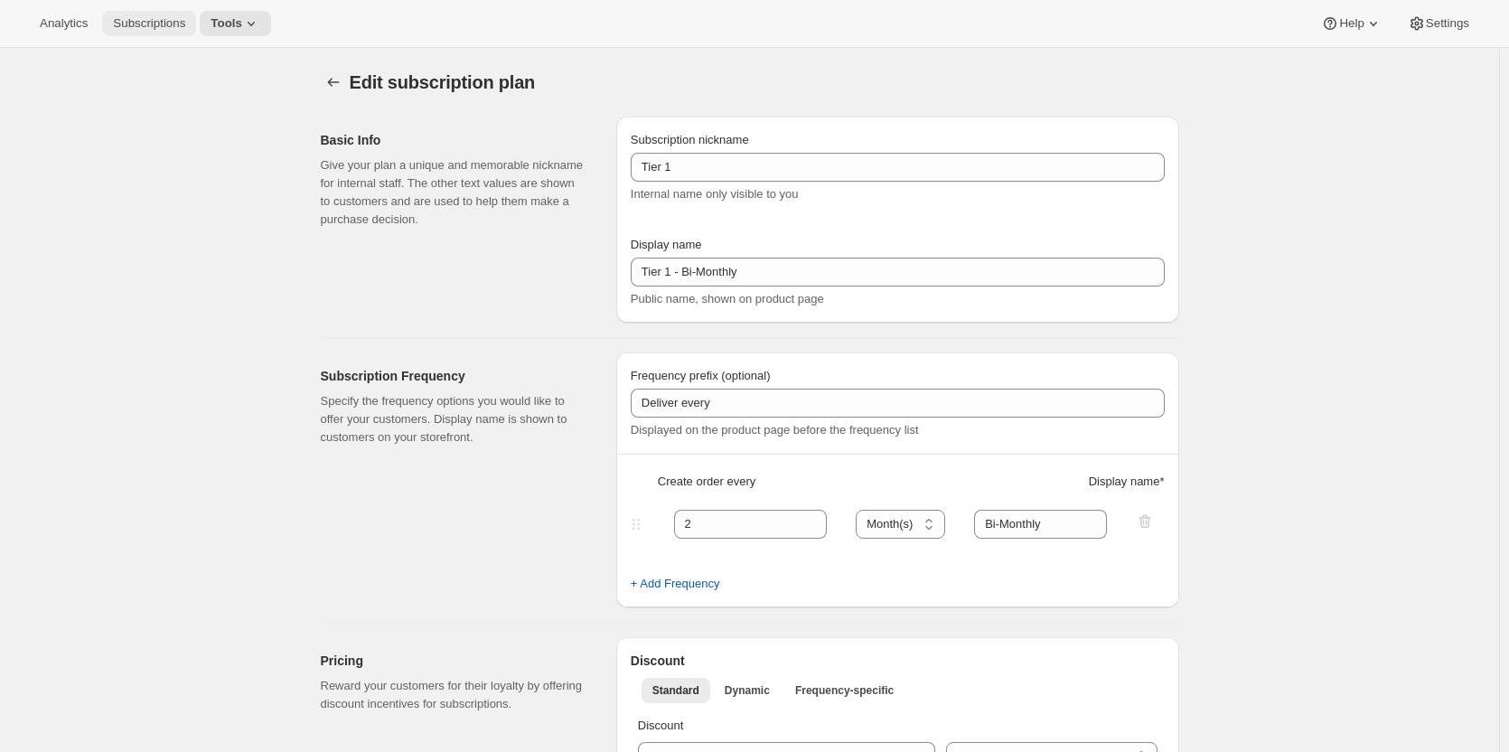
click at [153, 25] on span "Subscriptions" at bounding box center [149, 23] width 72 height 14
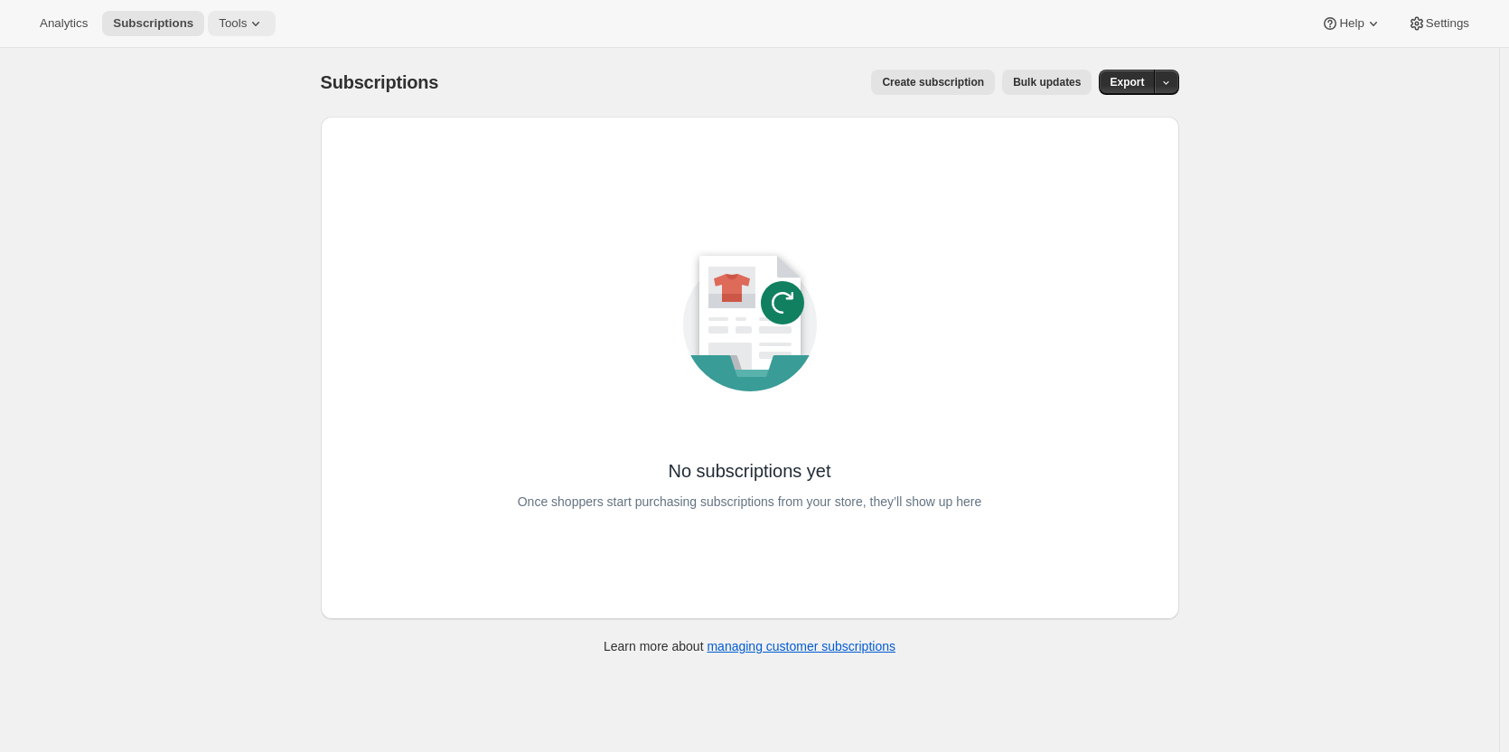
click at [233, 33] on button "Tools" at bounding box center [242, 23] width 68 height 25
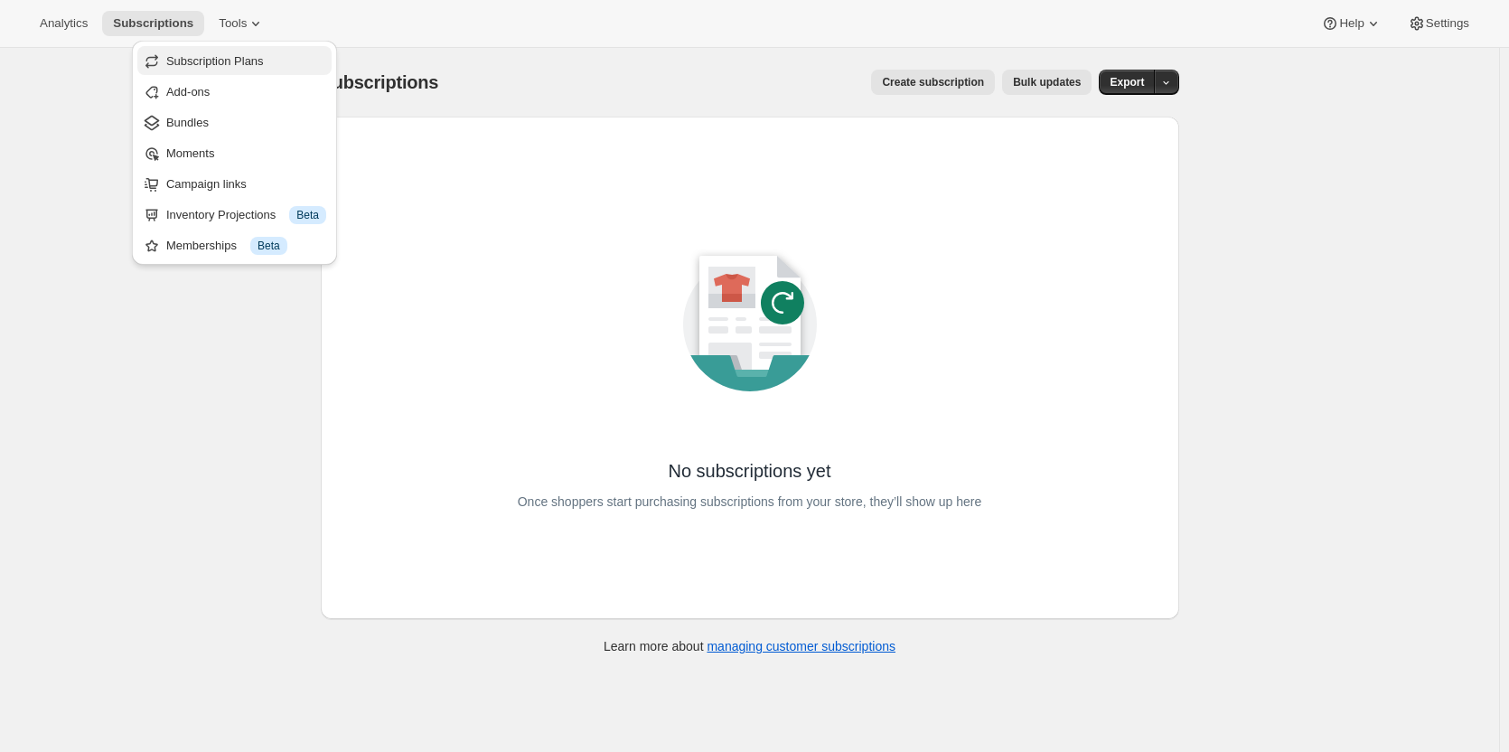
click at [240, 67] on span "Subscription Plans" at bounding box center [215, 61] width 98 height 14
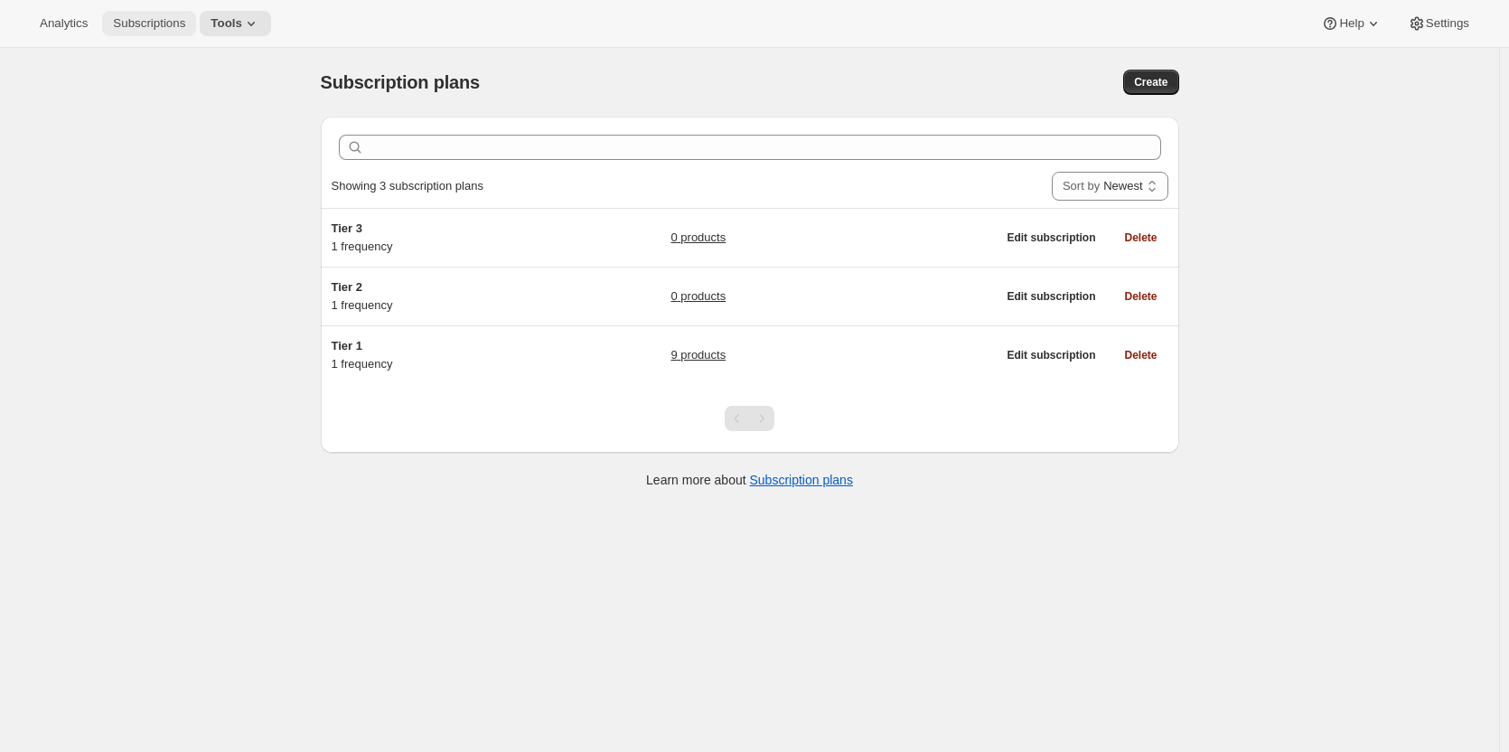
click at [152, 25] on span "Subscriptions" at bounding box center [149, 23] width 72 height 14
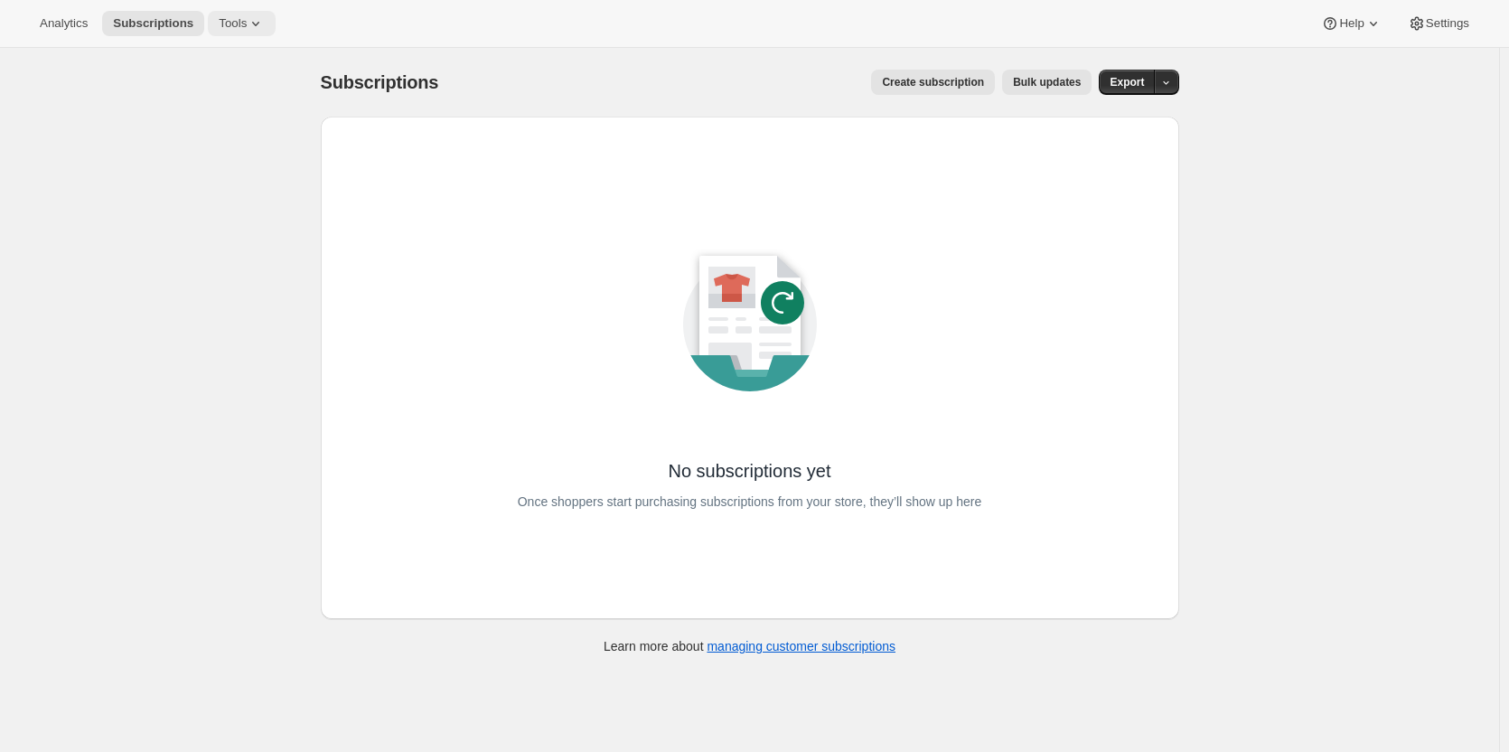
click at [247, 26] on icon at bounding box center [256, 23] width 18 height 18
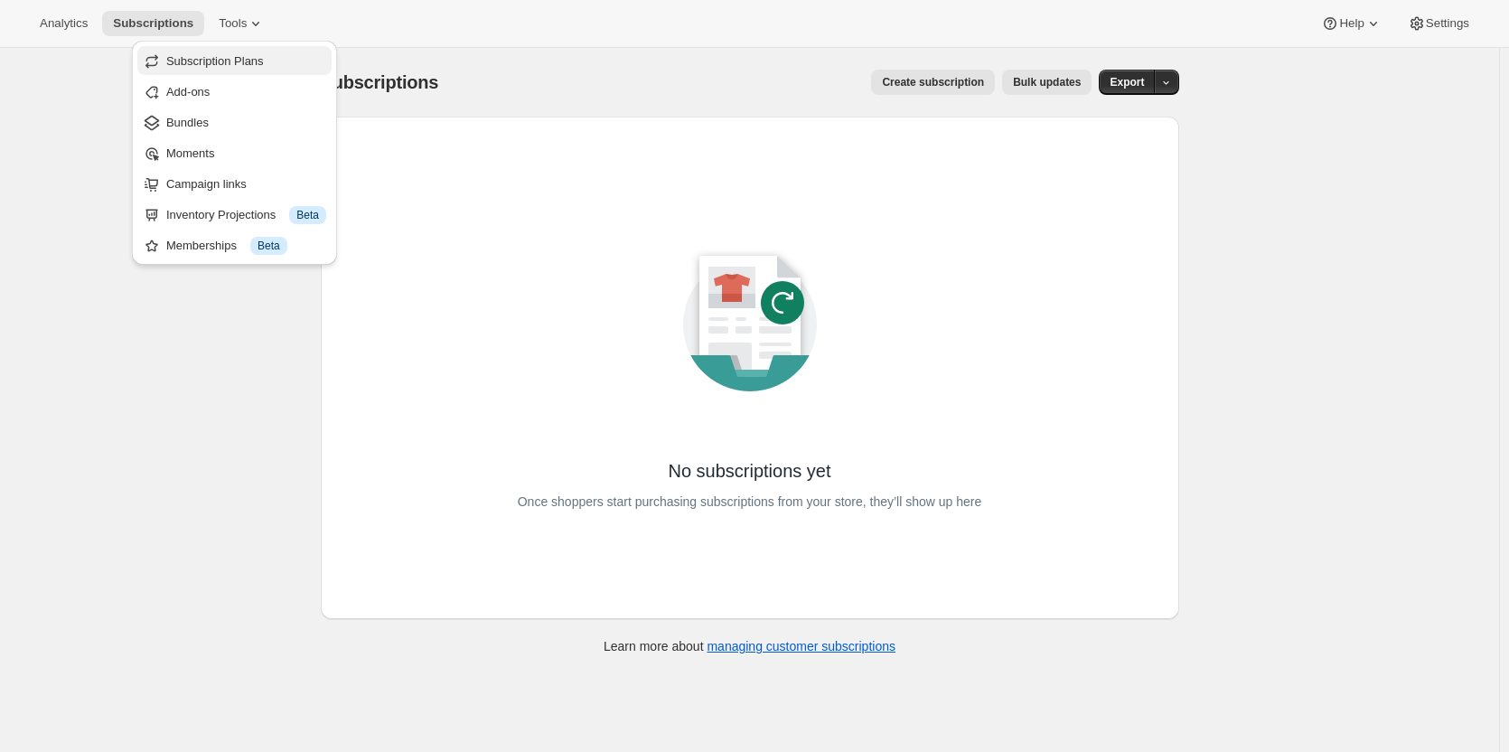
click at [223, 64] on span "Subscription Plans" at bounding box center [215, 61] width 98 height 14
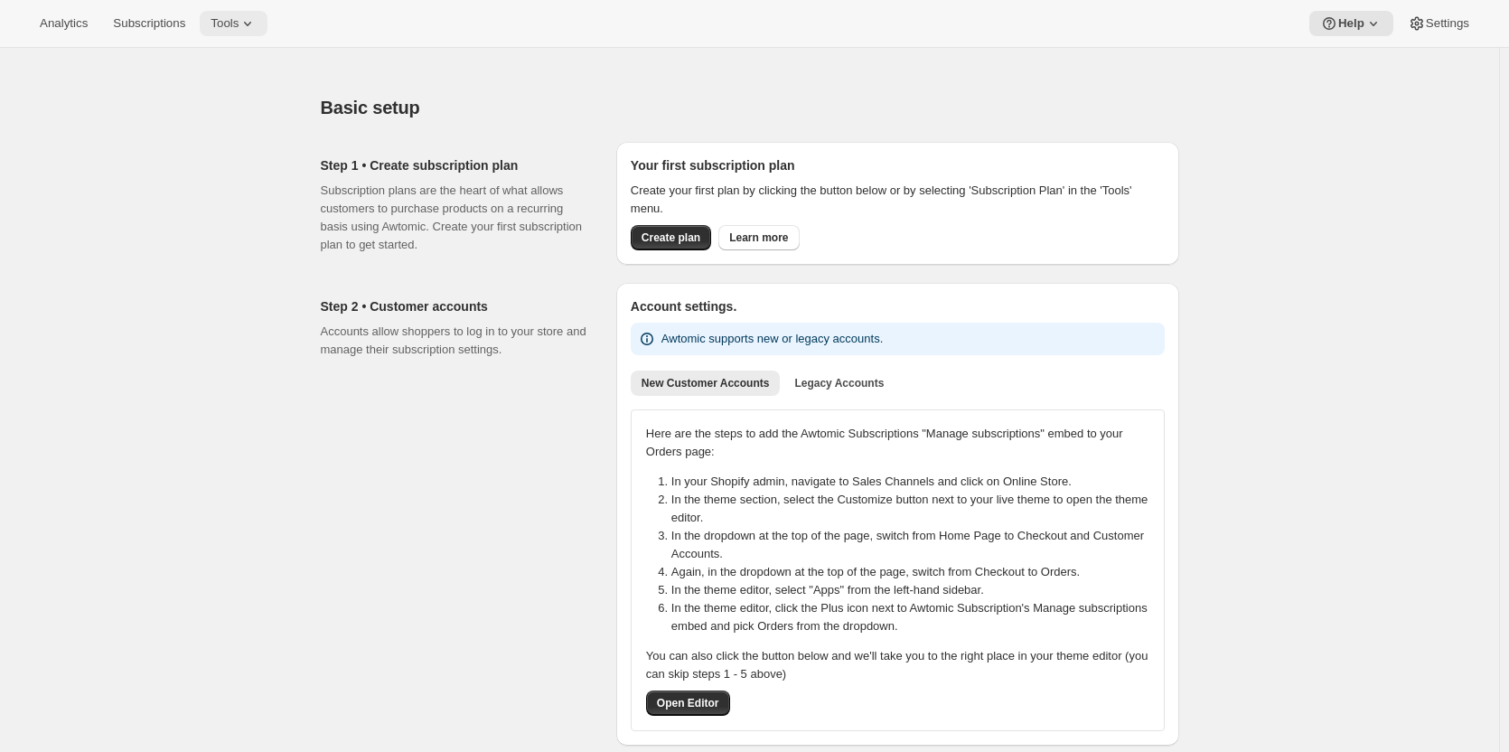
click at [230, 23] on span "Tools" at bounding box center [225, 23] width 28 height 14
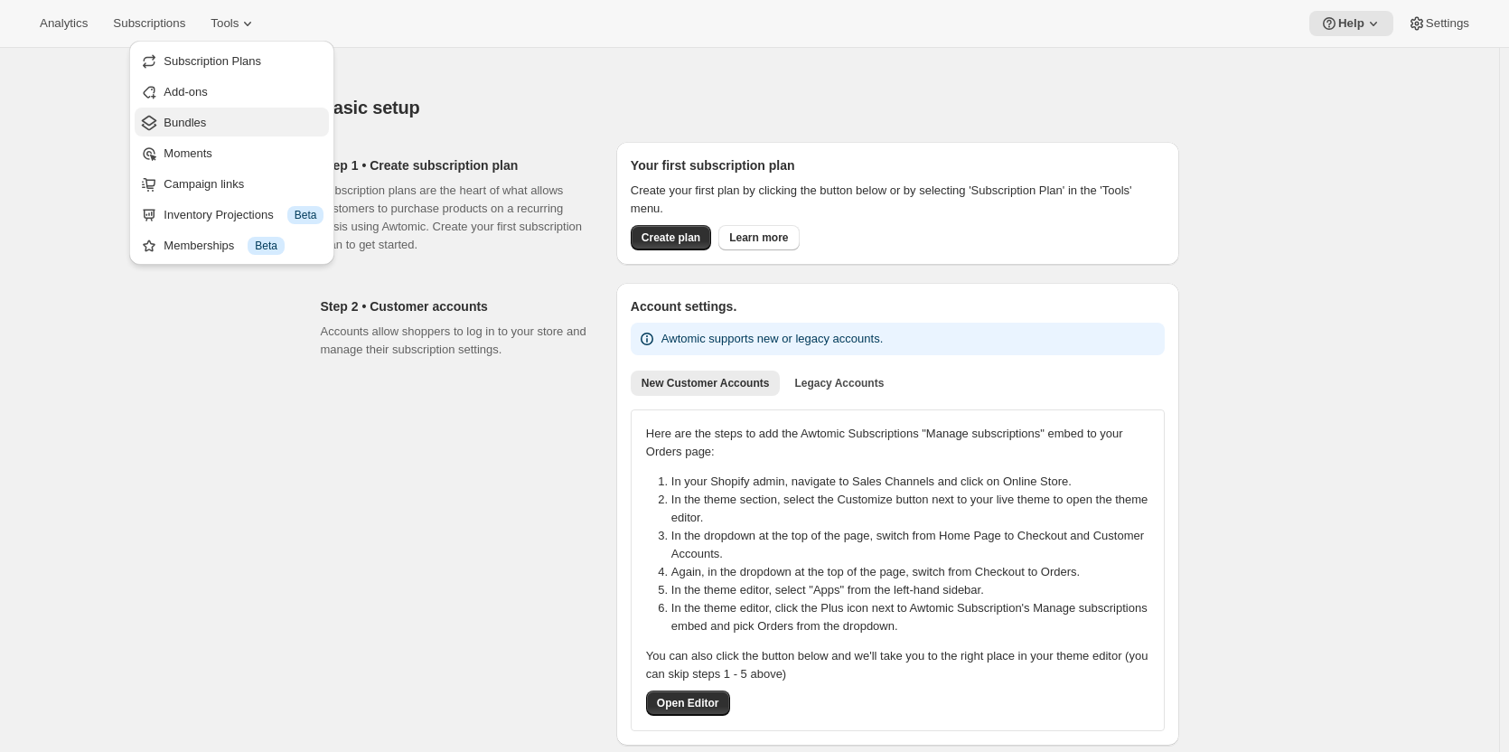
click at [205, 119] on span "Bundles" at bounding box center [244, 123] width 160 height 18
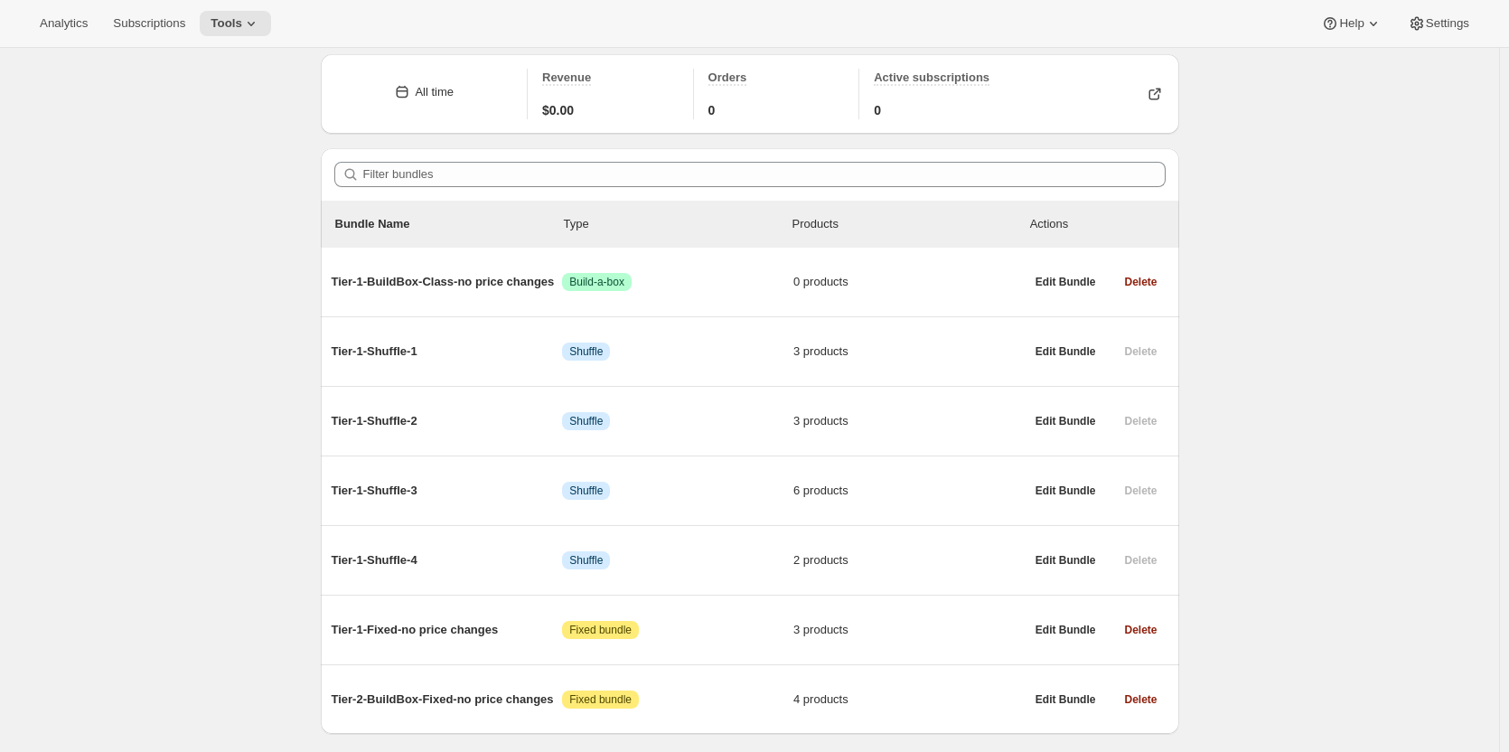
scroll to position [113, 0]
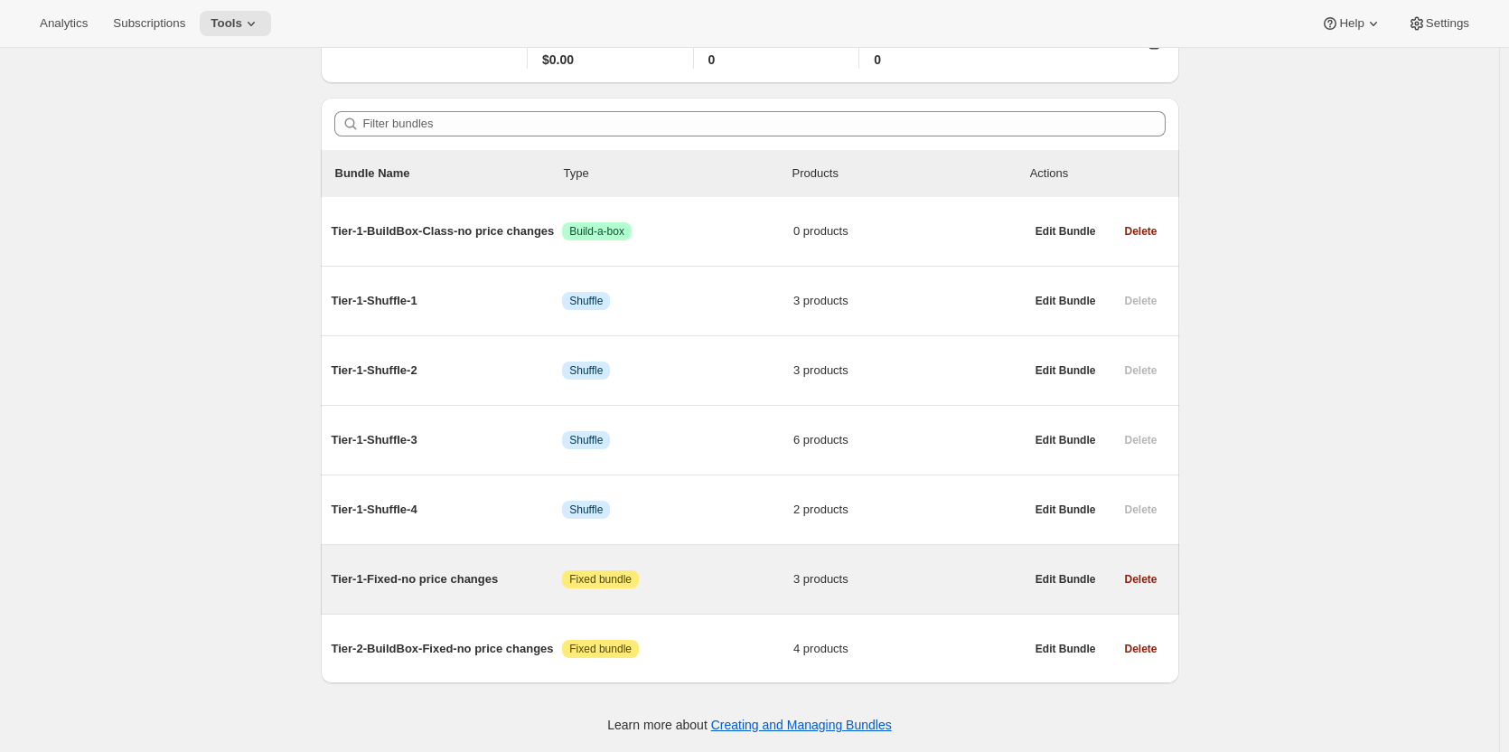
click at [431, 585] on span "Tier-1-Fixed-no price changes" at bounding box center [447, 579] width 231 height 18
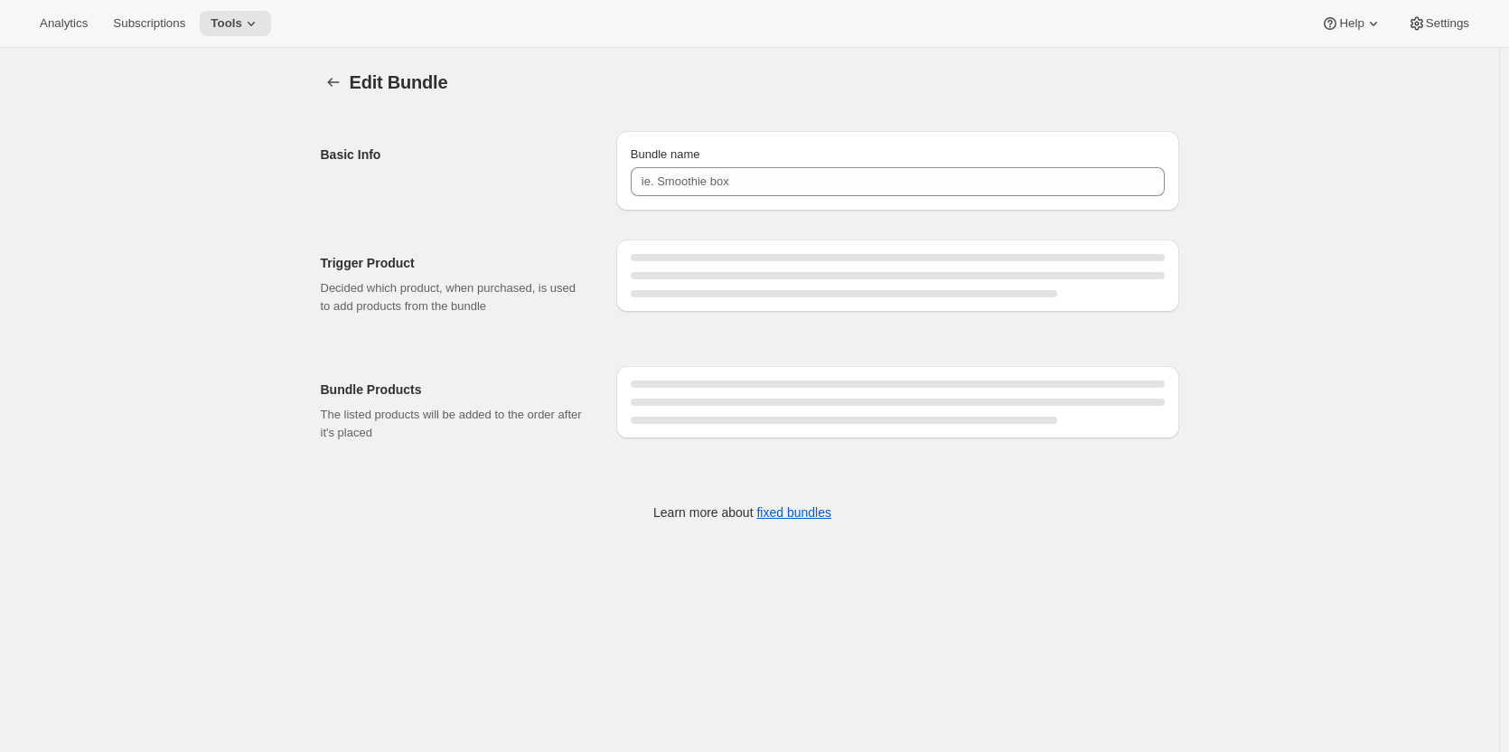
type input "Tier-1-Fixed-no price changes"
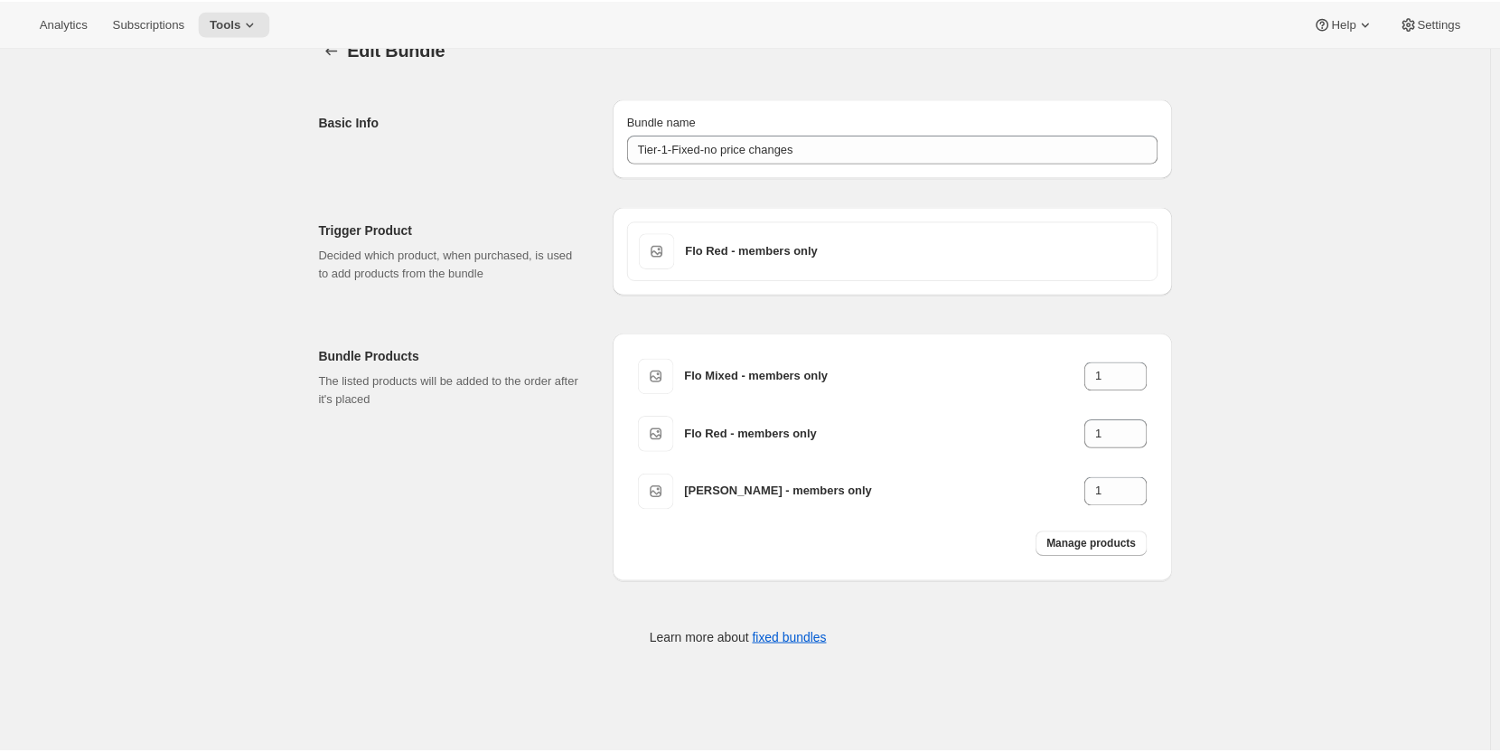
scroll to position [48, 0]
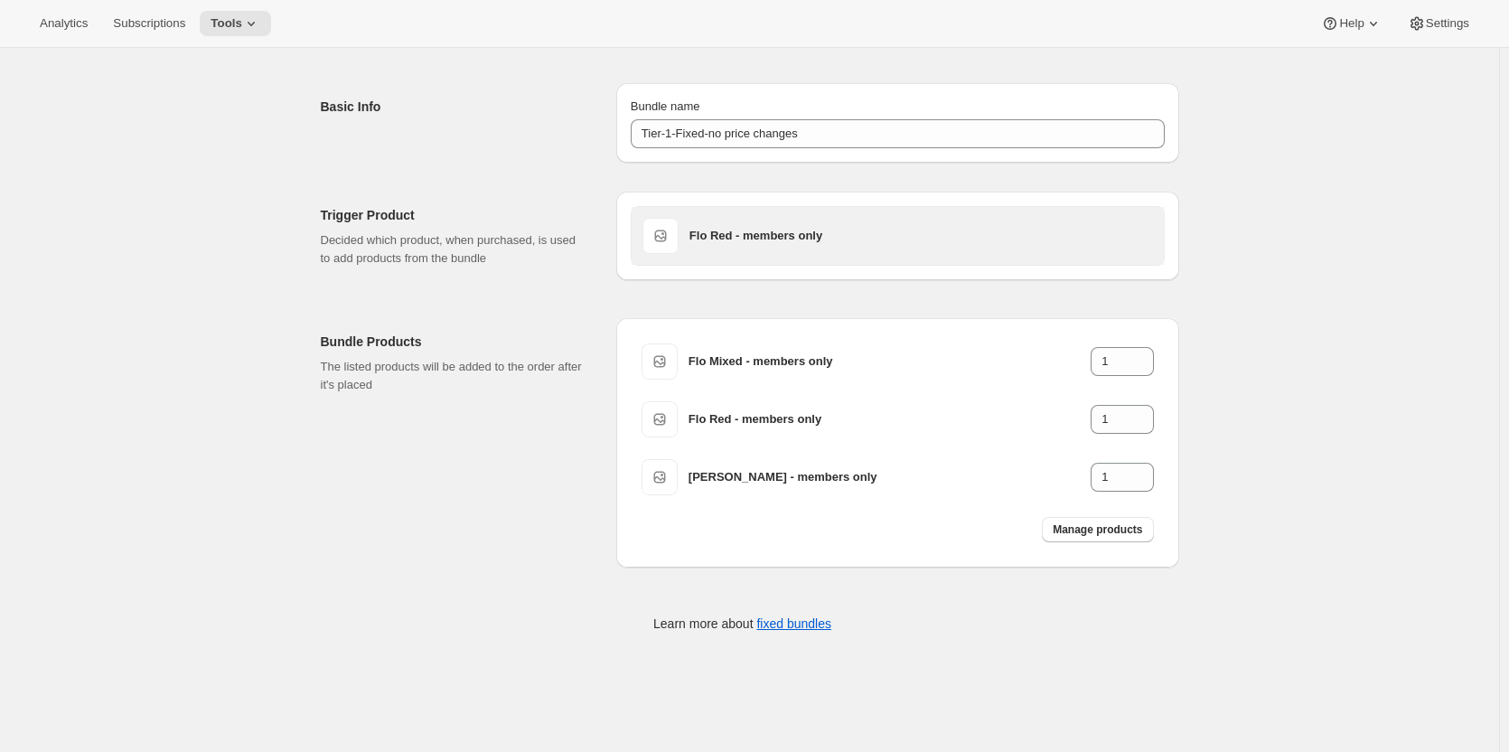
click at [729, 236] on h3 "Flo Red - members only" at bounding box center [921, 236] width 464 height 18
click at [799, 233] on h3 "Flo Red - members only" at bounding box center [921, 236] width 464 height 18
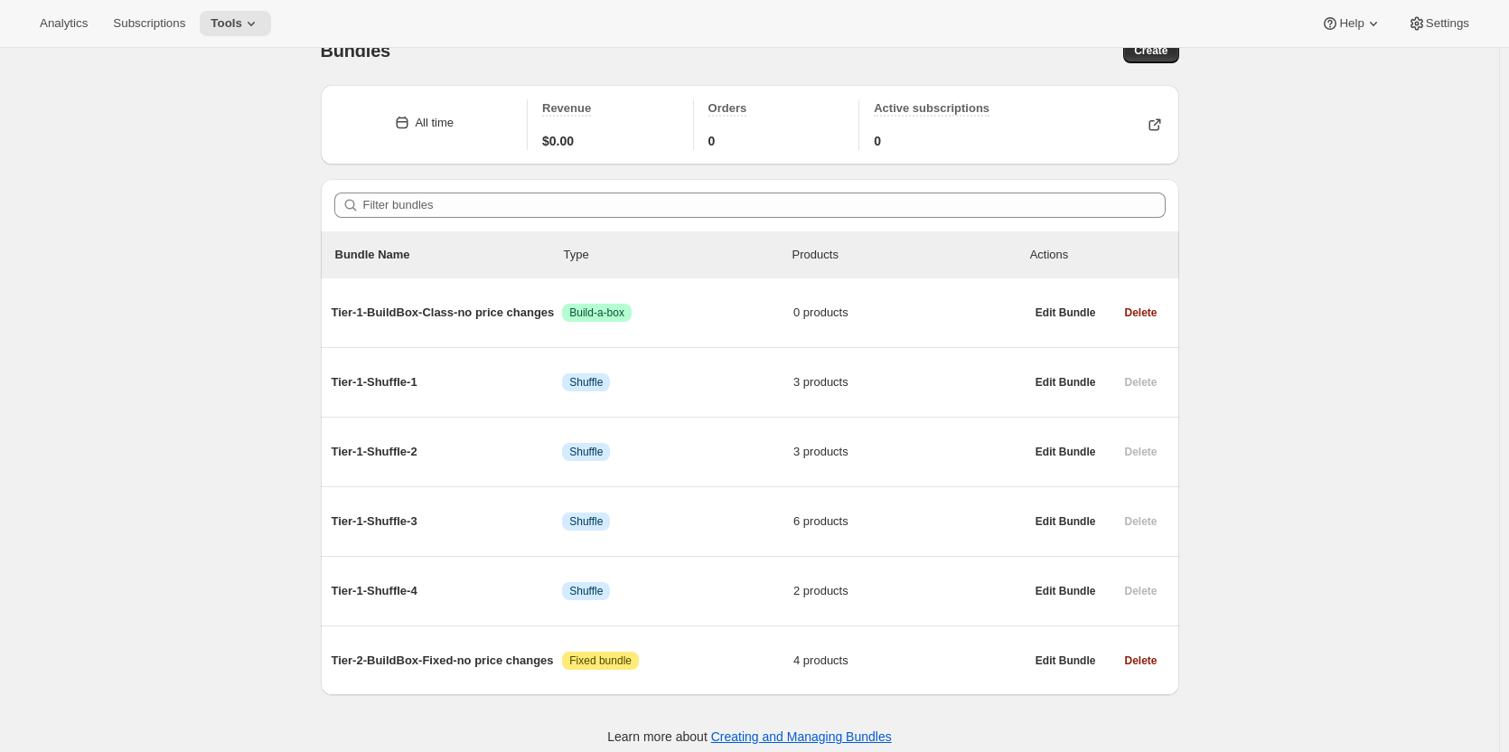
scroll to position [48, 0]
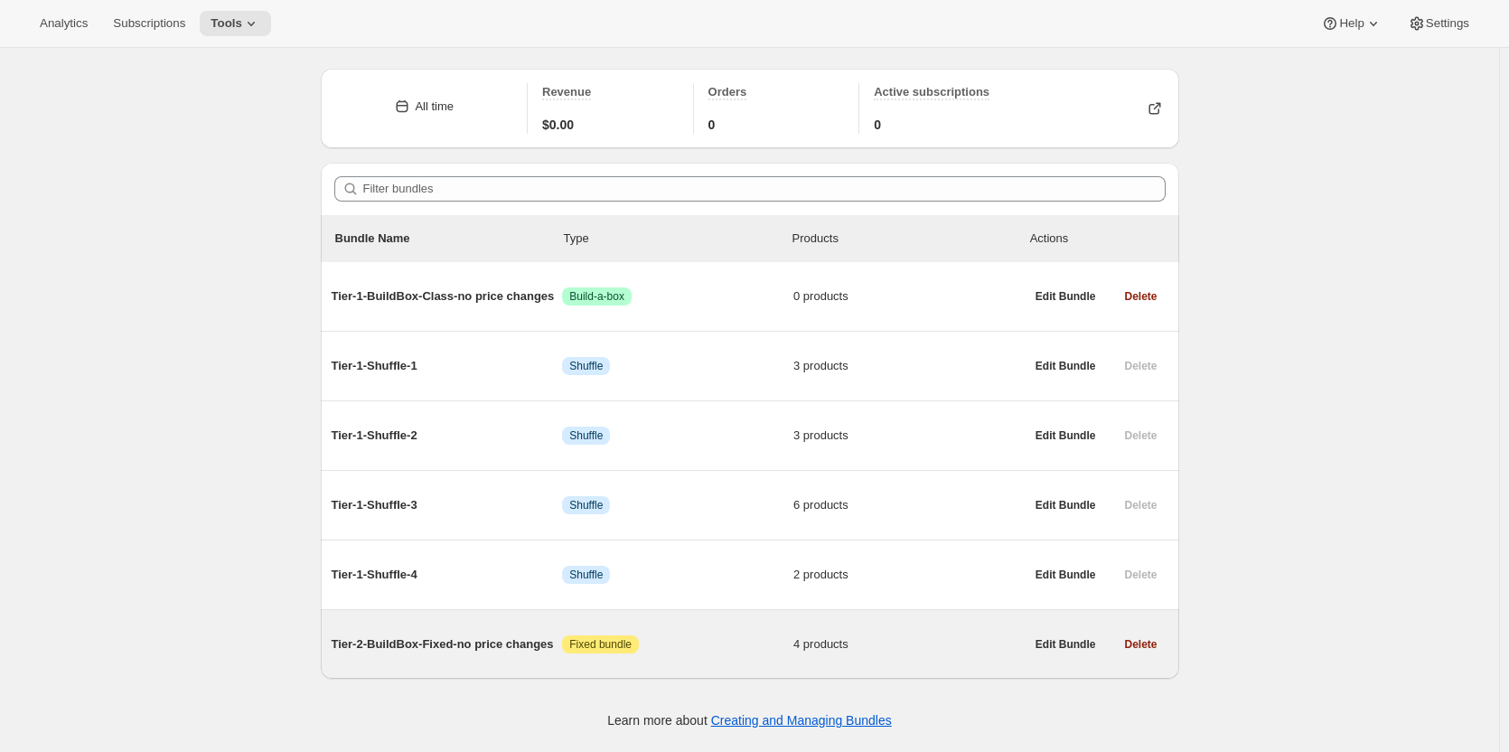
click at [413, 644] on span "Tier-2-BuildBox-Fixed-no price changes" at bounding box center [447, 644] width 231 height 18
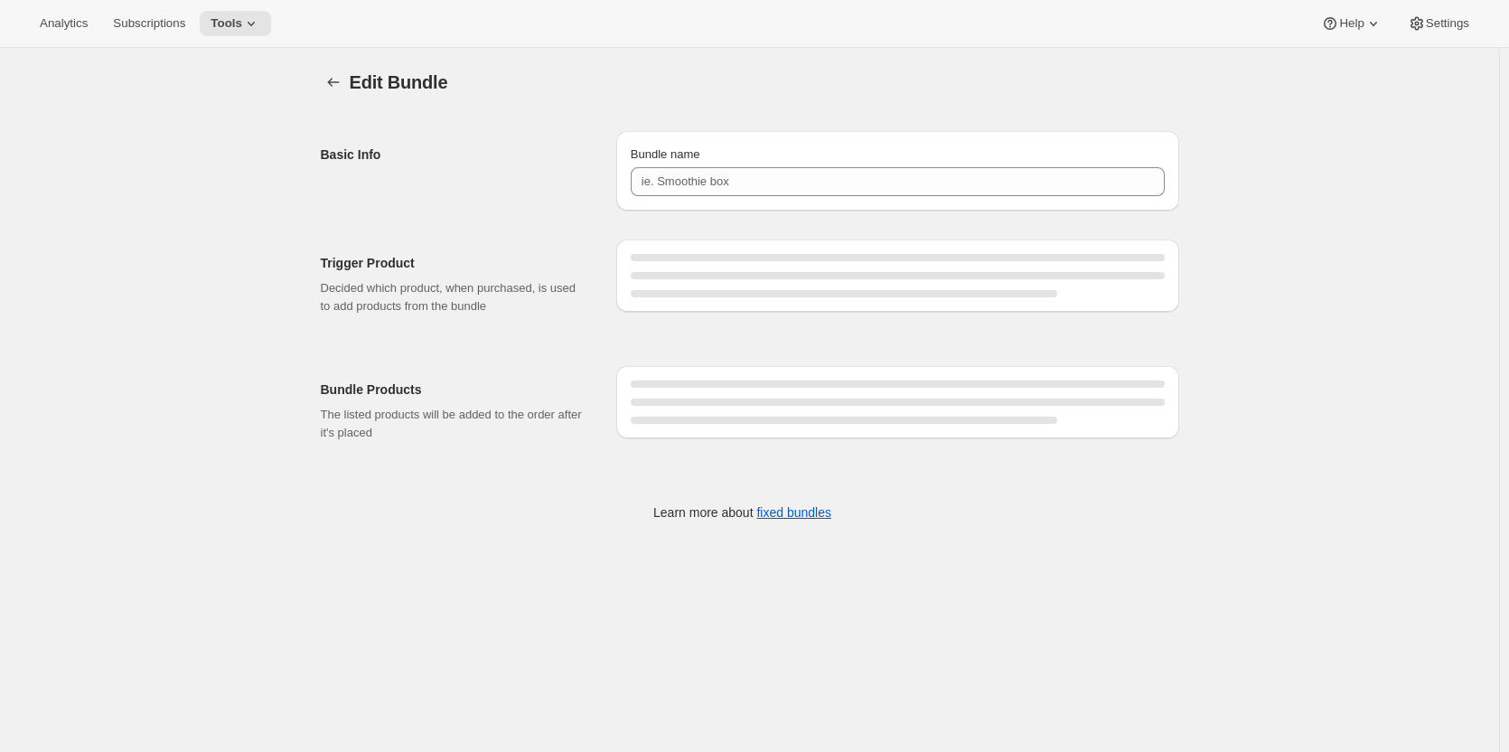
type input "Tier-2-BuildBox-Fixed-no price changes"
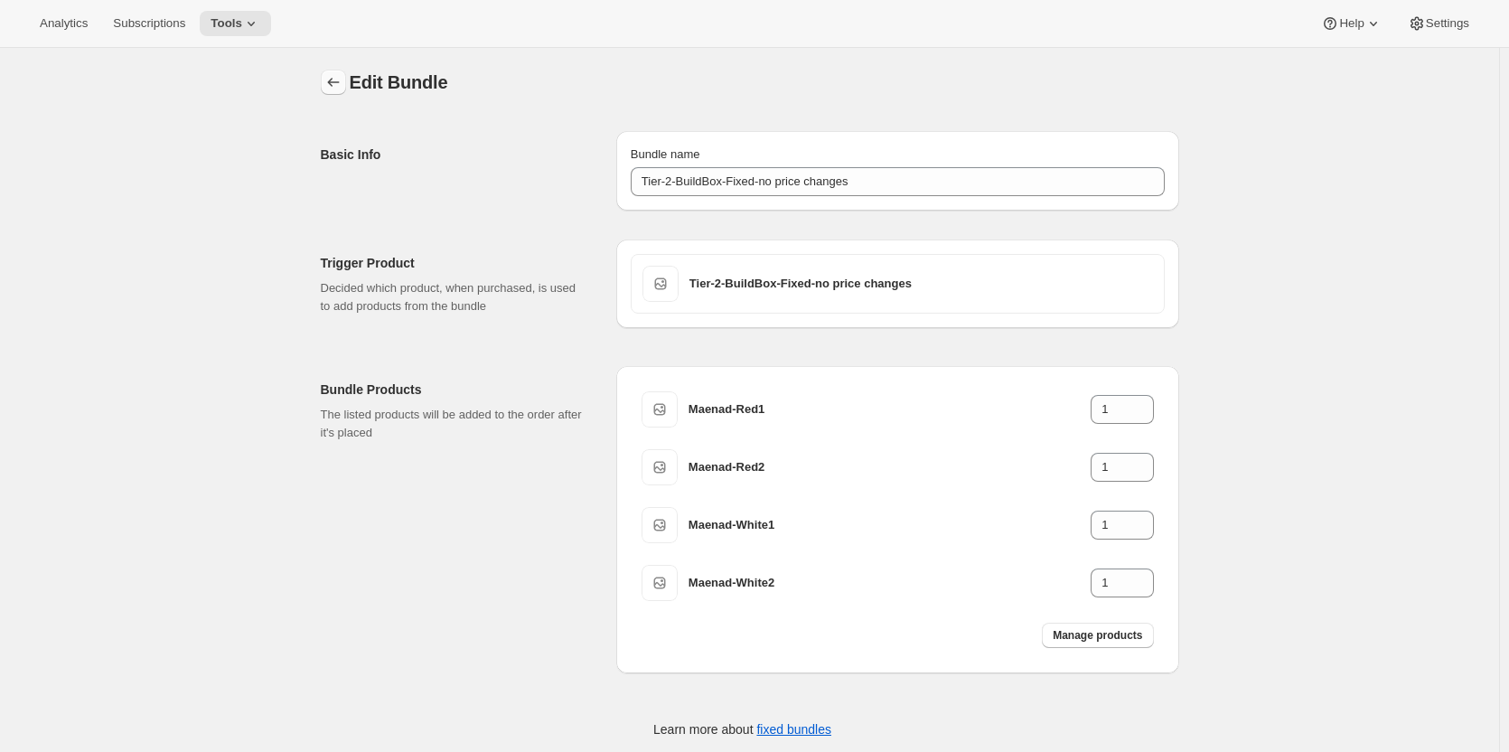
click at [338, 78] on icon "Bundles" at bounding box center [333, 82] width 18 height 18
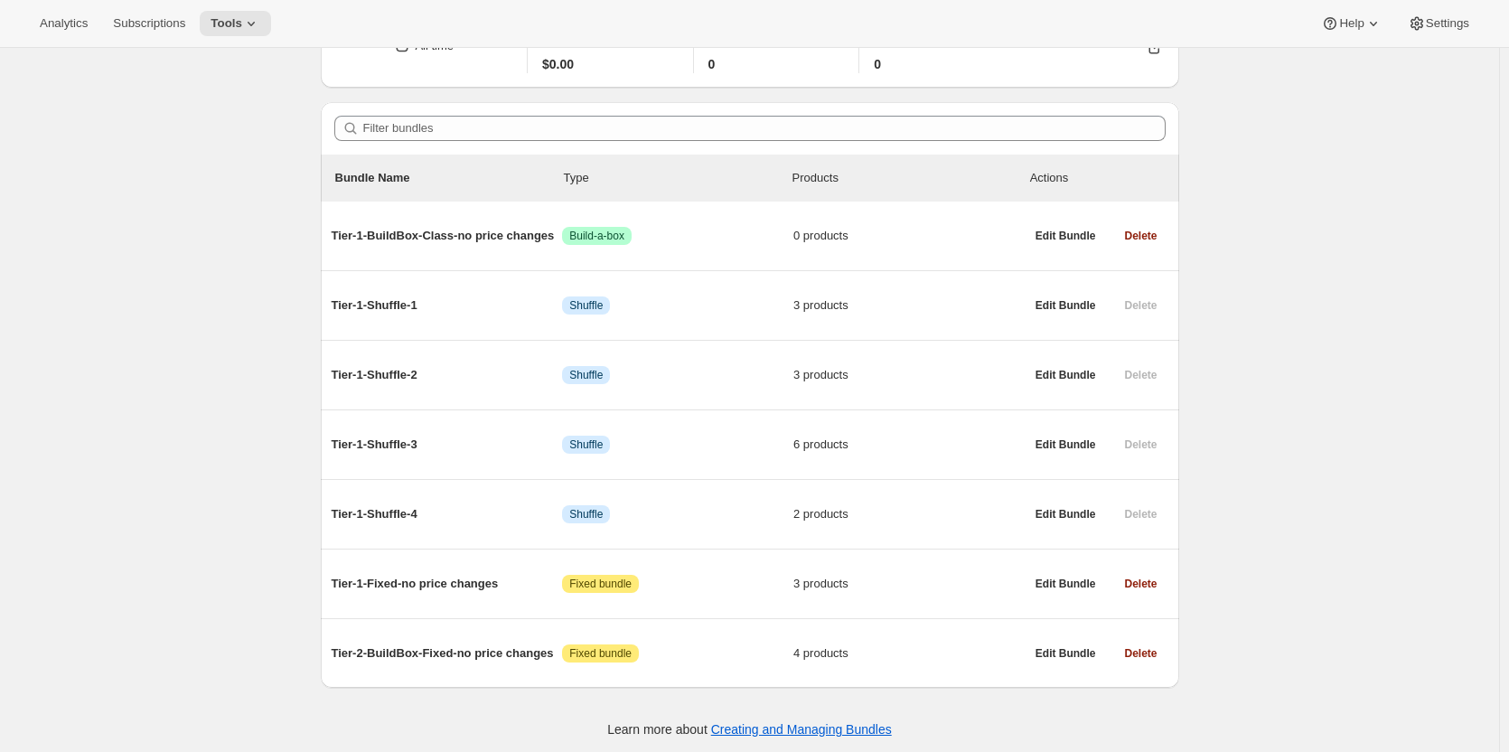
scroll to position [113, 0]
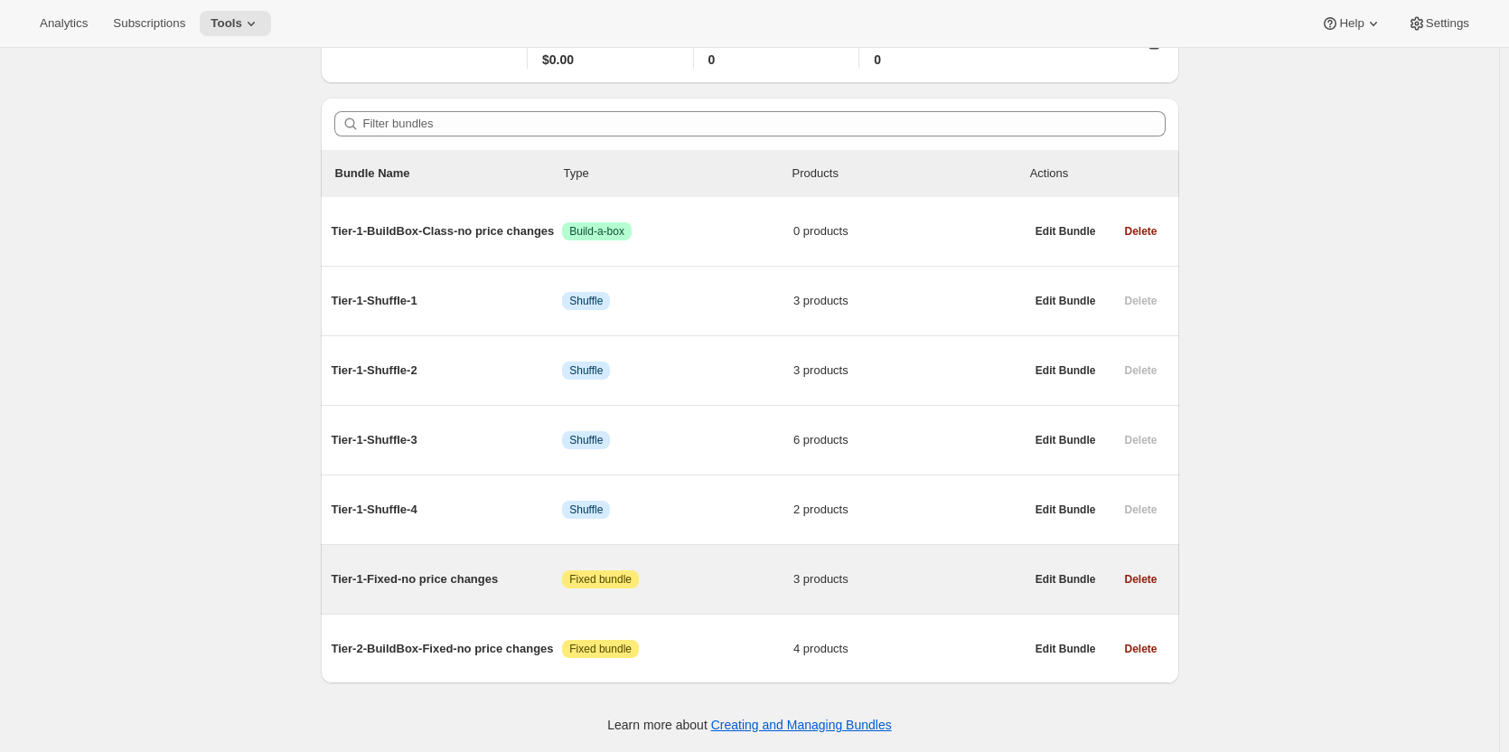
click at [391, 576] on span "Tier-1-Fixed-no price changes" at bounding box center [447, 579] width 231 height 18
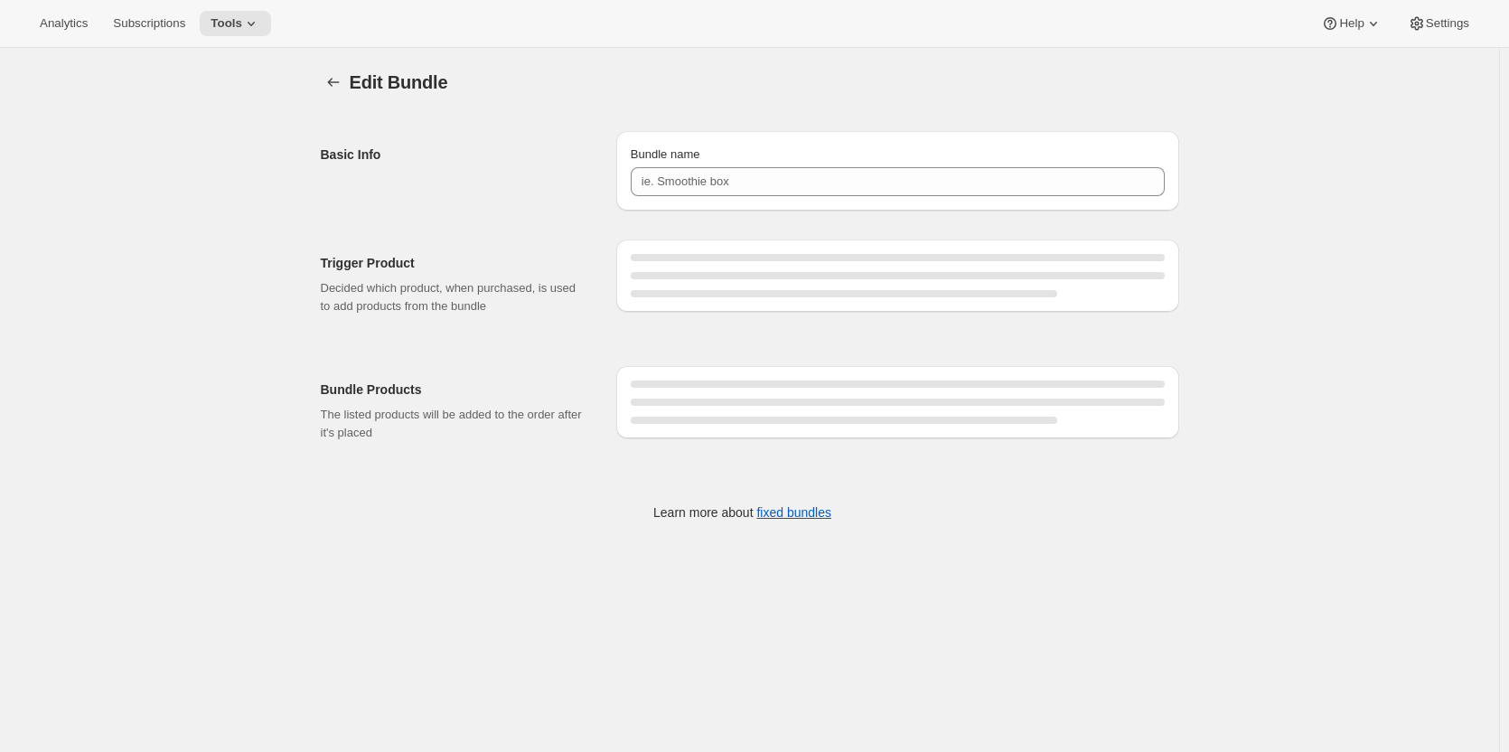
type input "Tier-1-Fixed-no price changes"
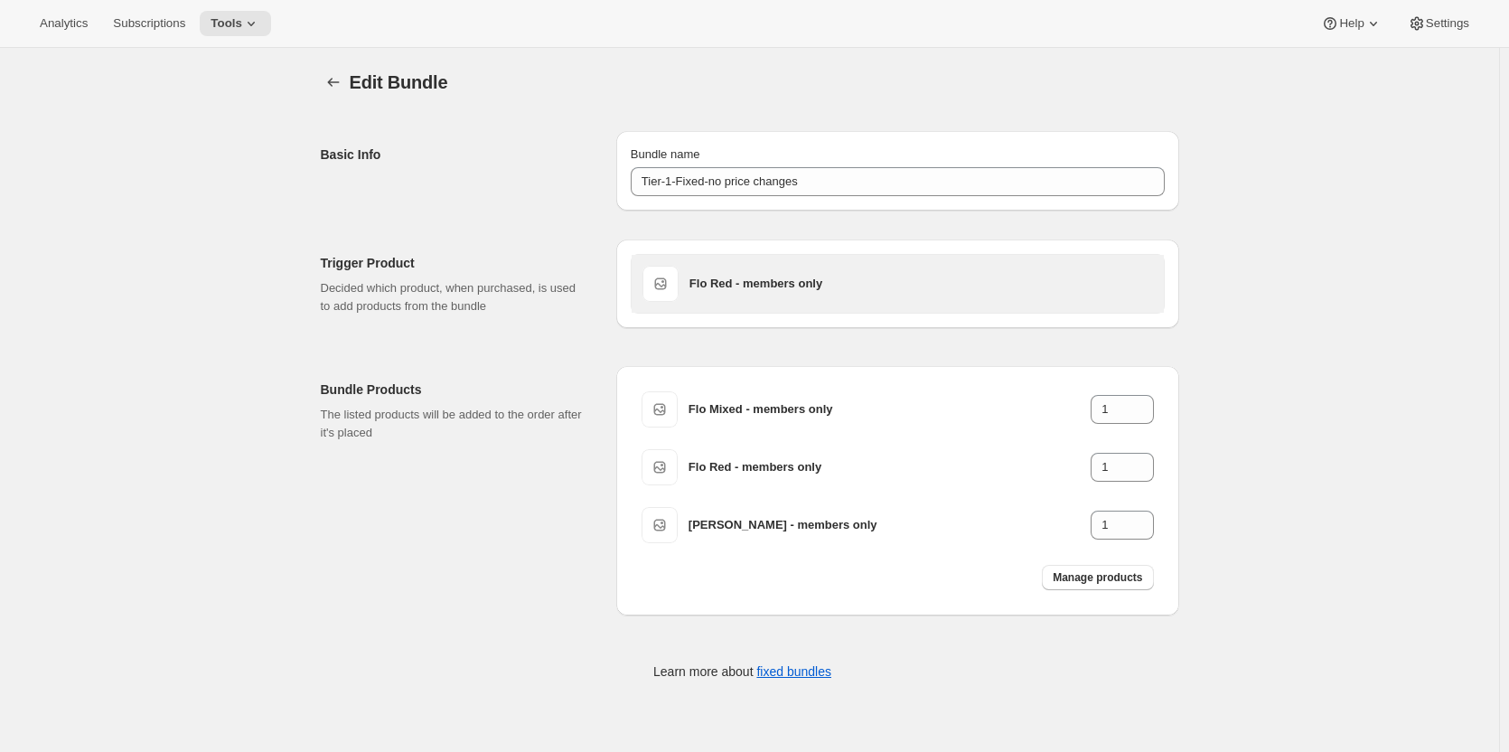
click at [745, 276] on h3 "Flo Red - members only" at bounding box center [921, 284] width 464 height 18
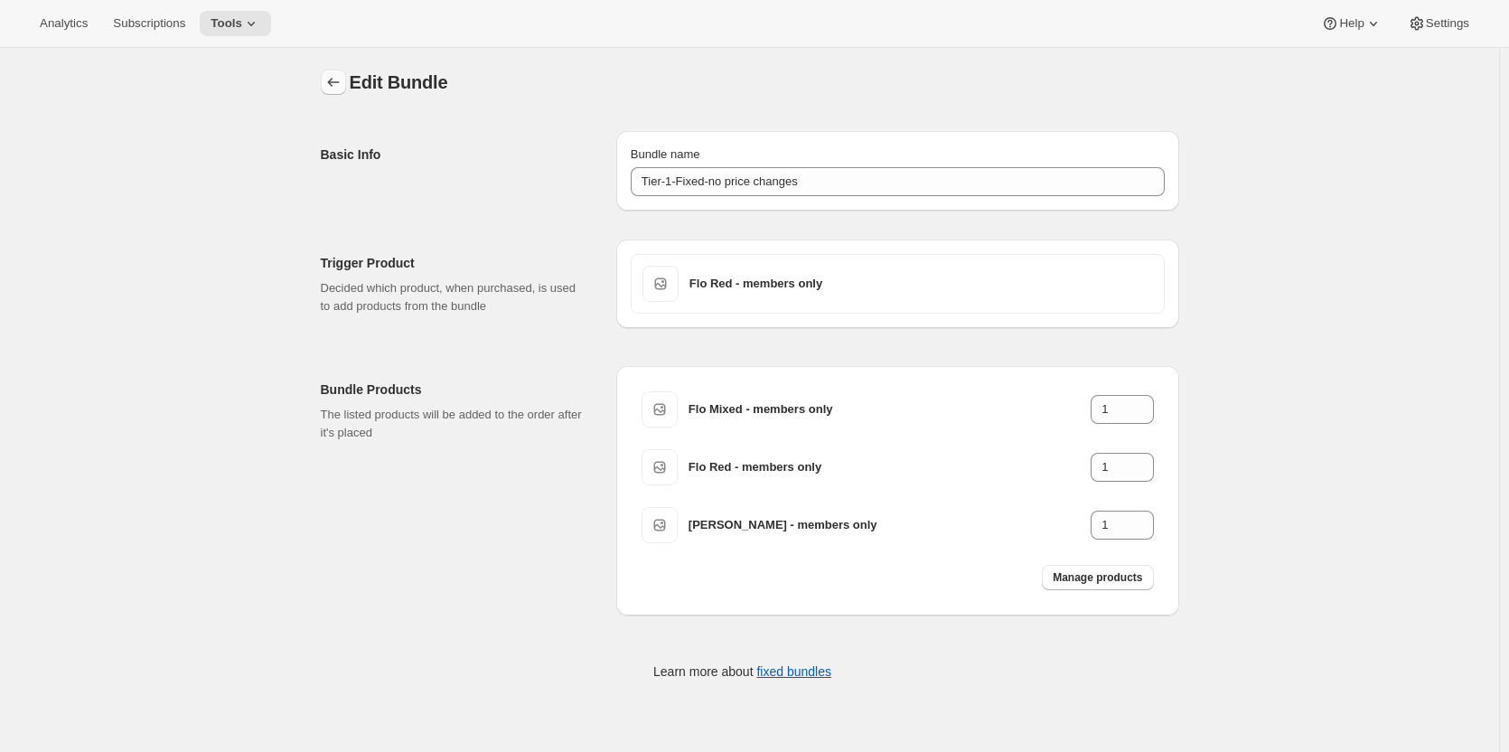
click at [335, 80] on icon "Bundles" at bounding box center [333, 82] width 12 height 9
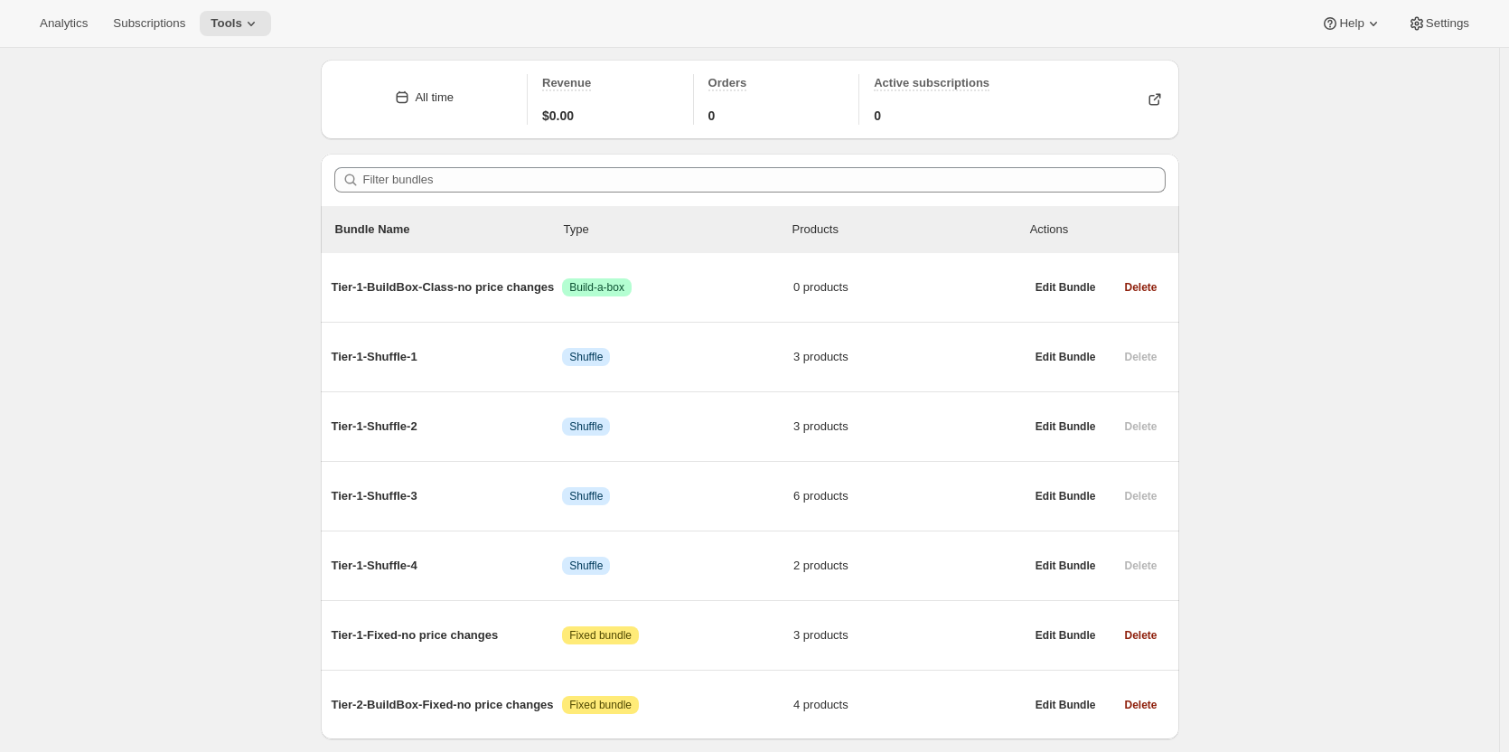
scroll to position [113, 0]
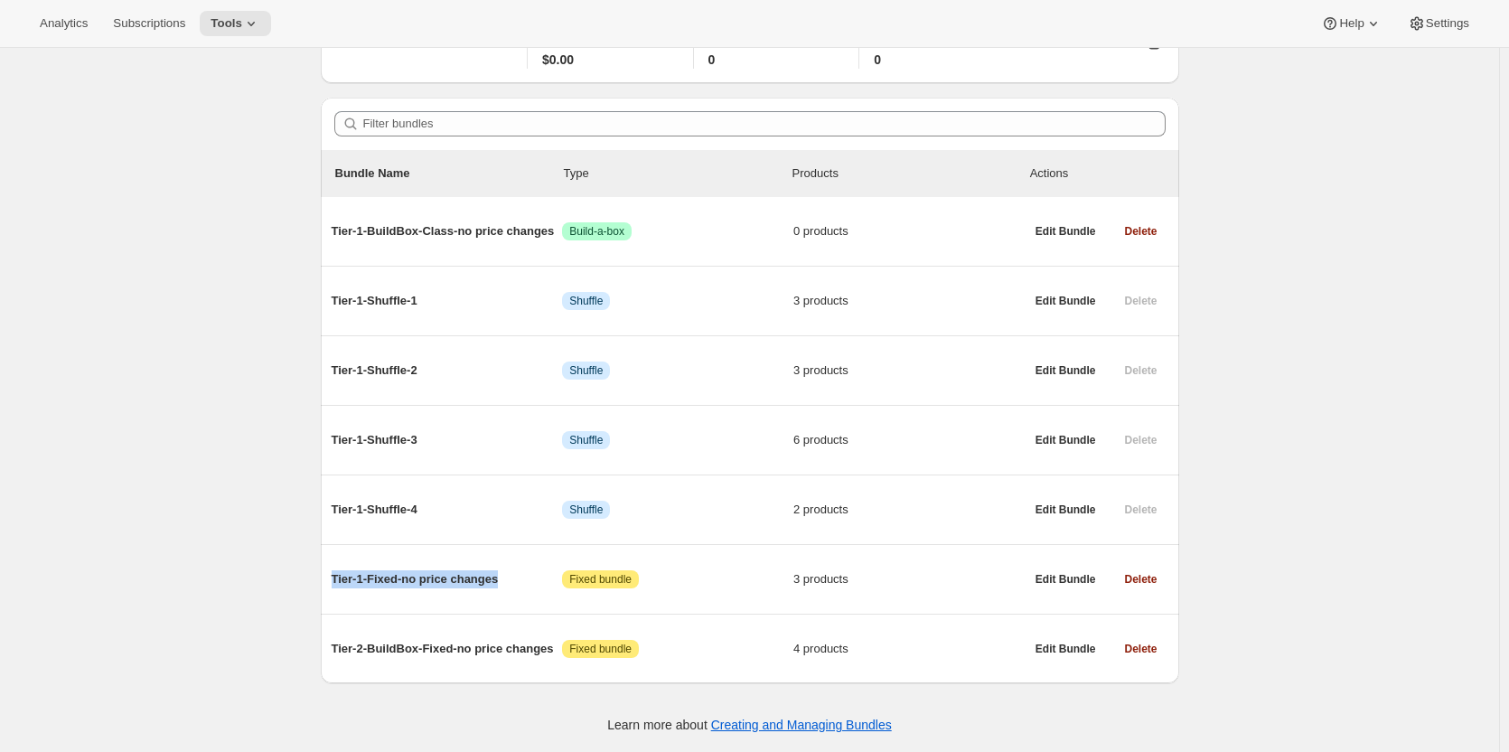
drag, startPoint x: 519, startPoint y: 577, endPoint x: 107, endPoint y: 580, distance: 412.0
click at [160, 580] on div "Bundles. This page is ready Bundles Create All time Revenue $0.00 Orders 0 Acti…" at bounding box center [749, 343] width 1499 height 817
copy span "Tier-1-Fixed-no price changes"
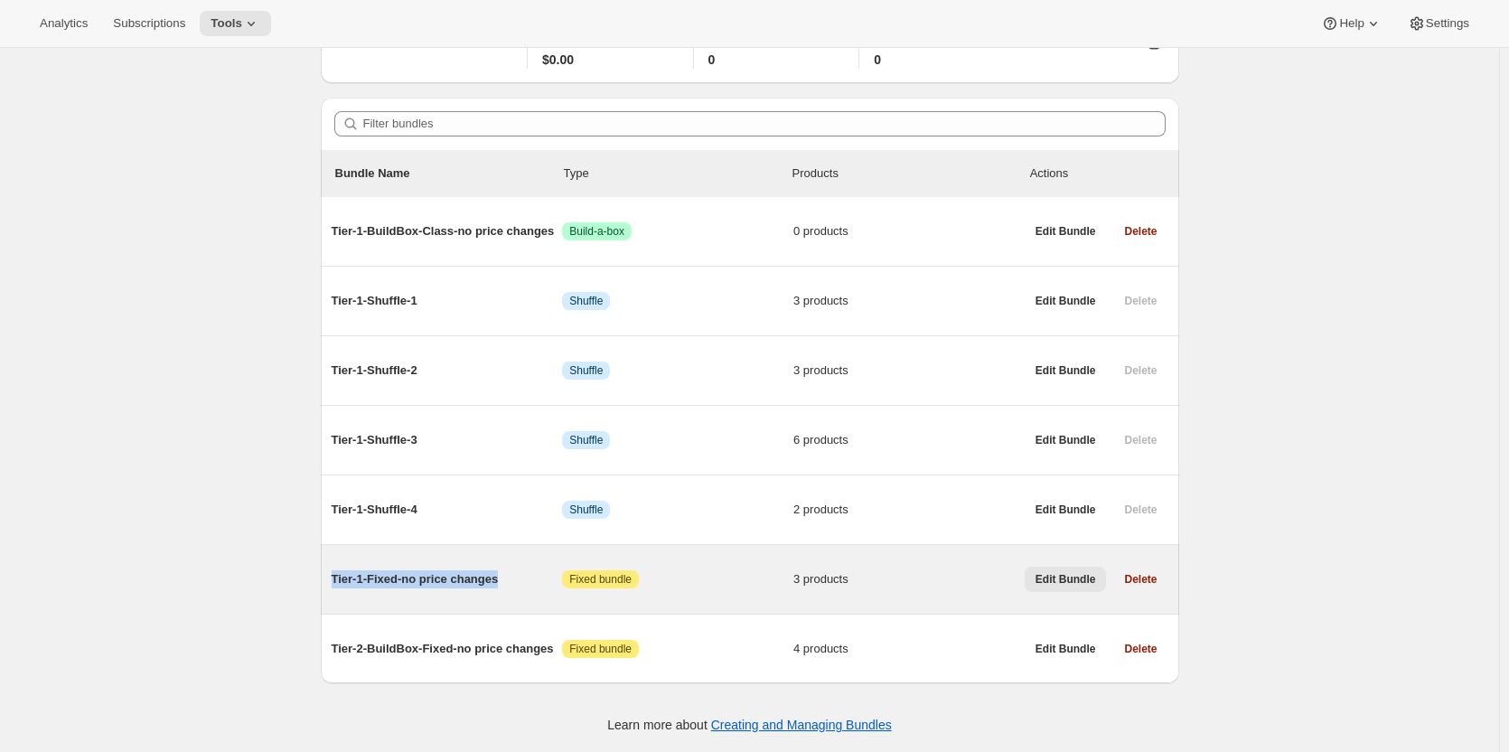
click at [1073, 577] on span "Edit Bundle" at bounding box center [1065, 579] width 61 height 14
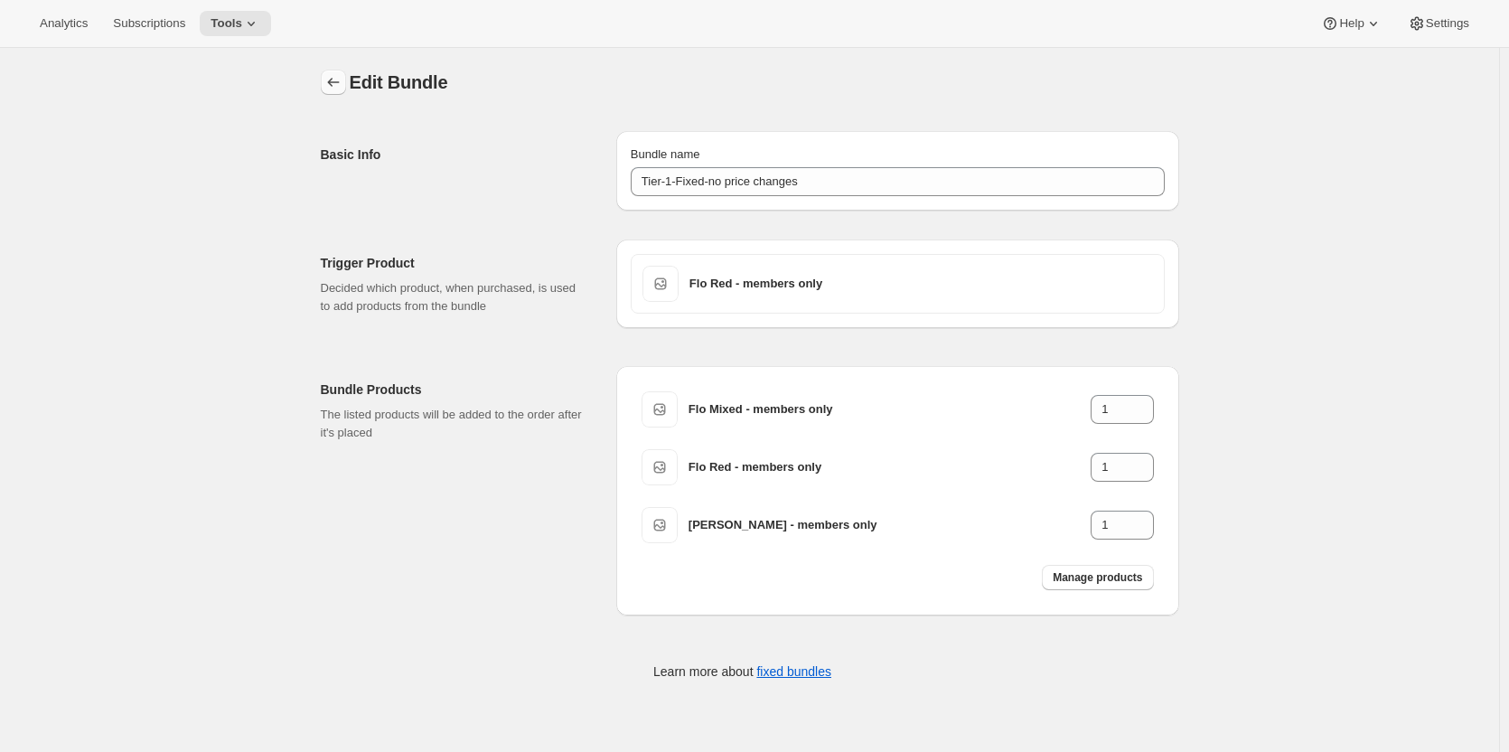
click at [328, 79] on icon "Bundles" at bounding box center [333, 82] width 18 height 18
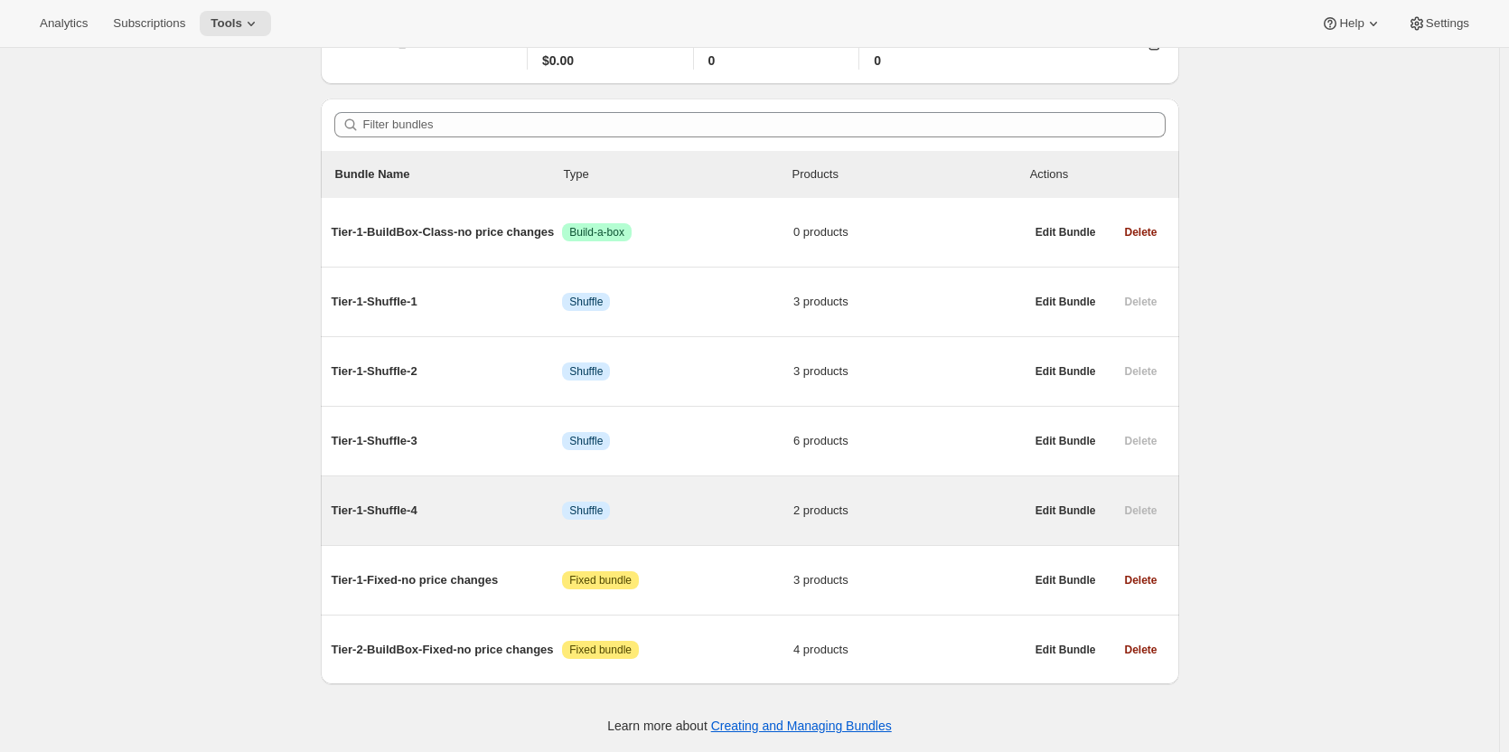
scroll to position [113, 0]
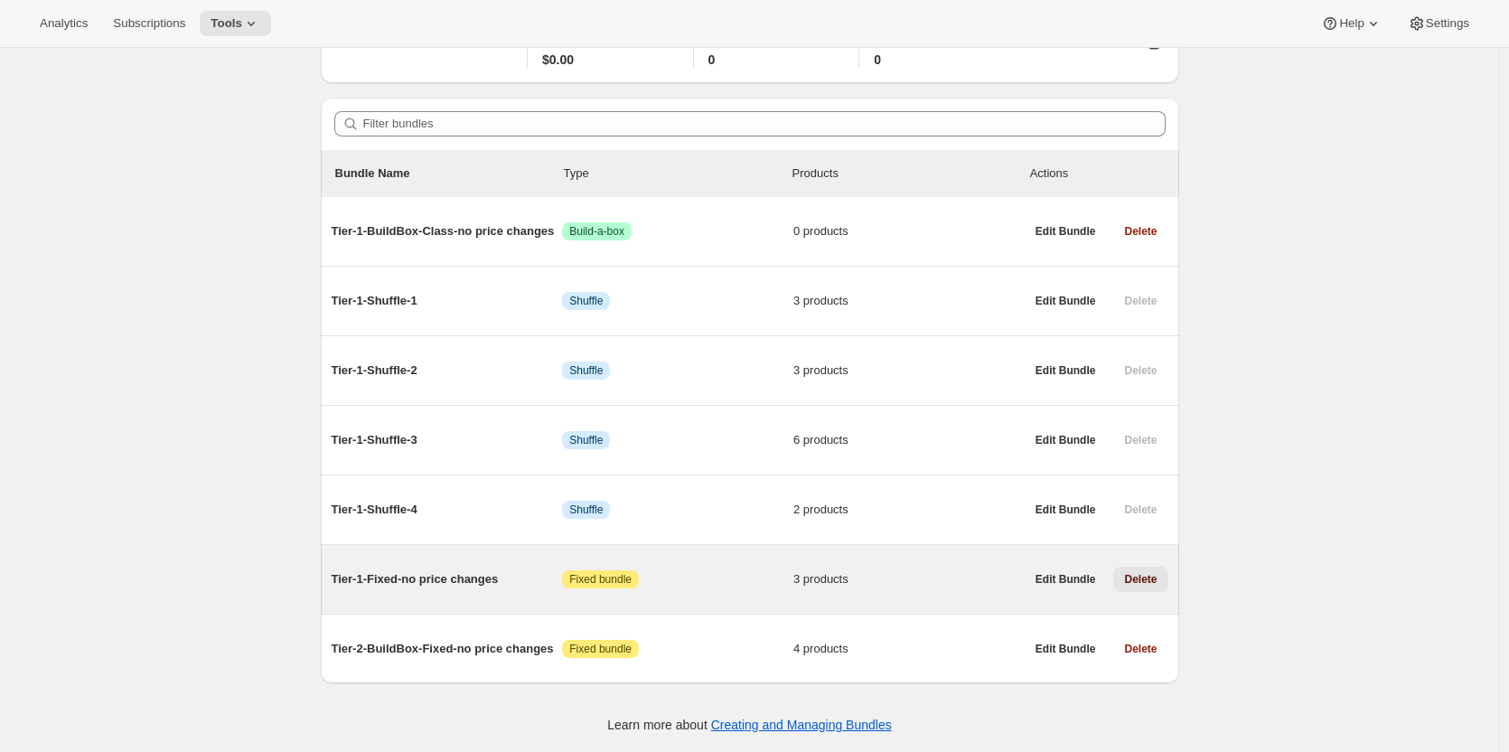
click at [1146, 575] on span "Delete" at bounding box center [1140, 579] width 33 height 14
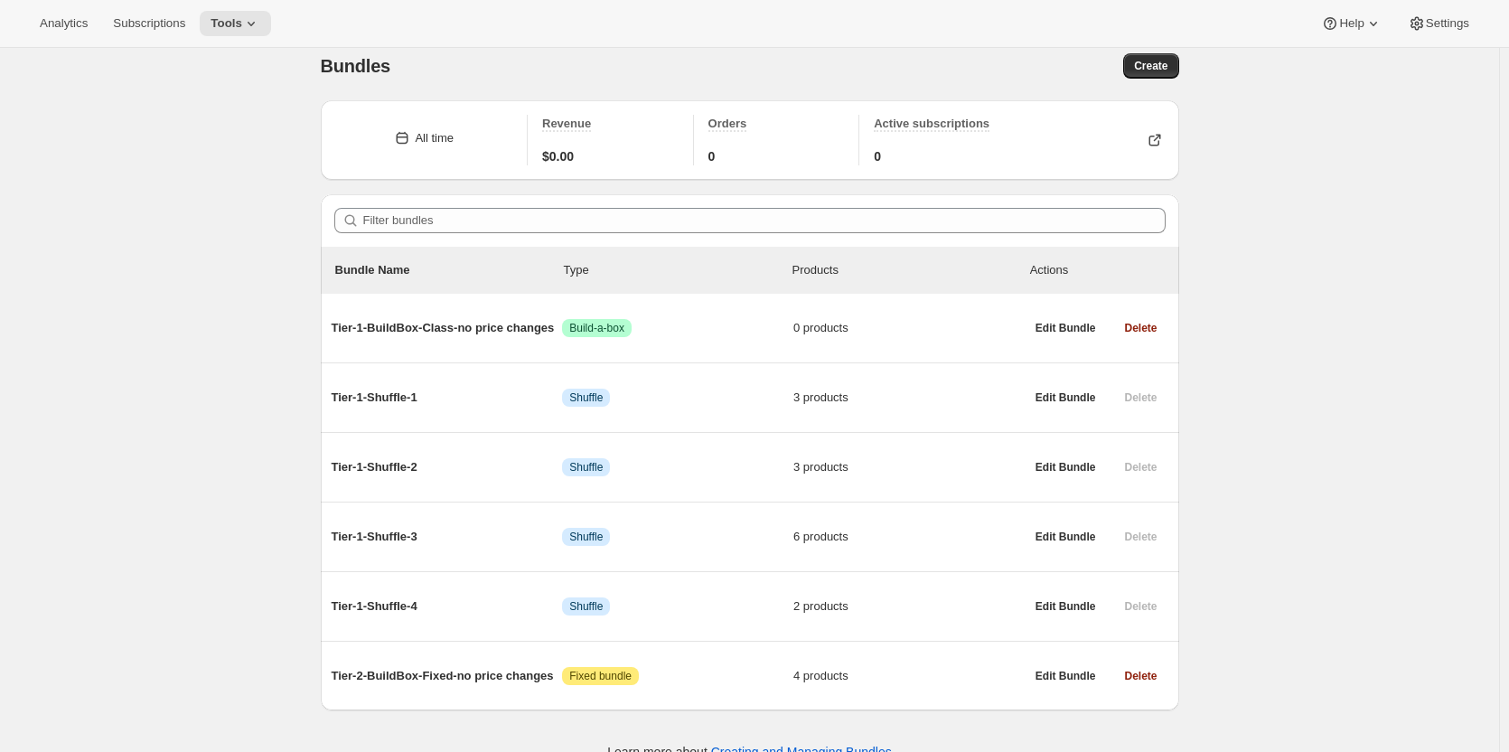
scroll to position [0, 0]
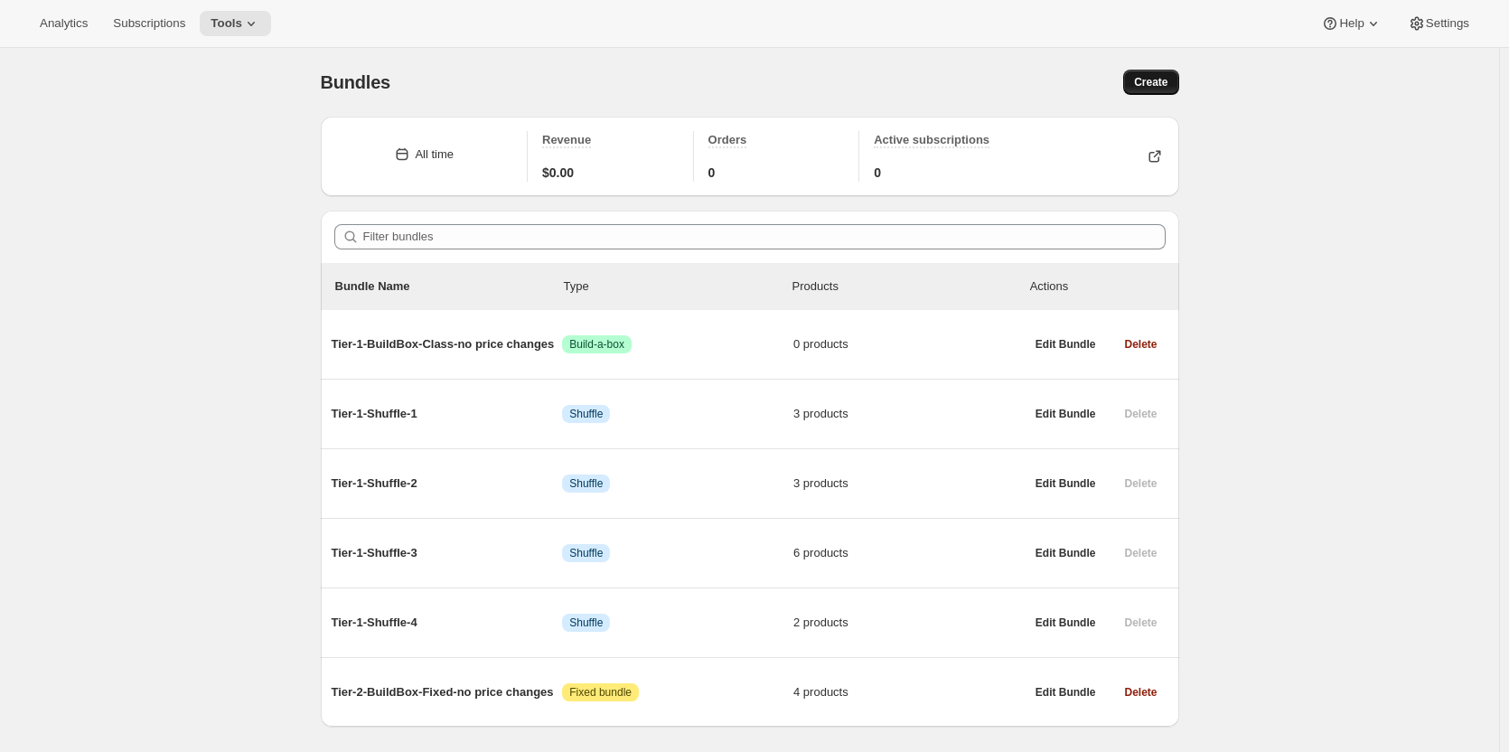
click at [1166, 78] on span "Create" at bounding box center [1150, 82] width 33 height 14
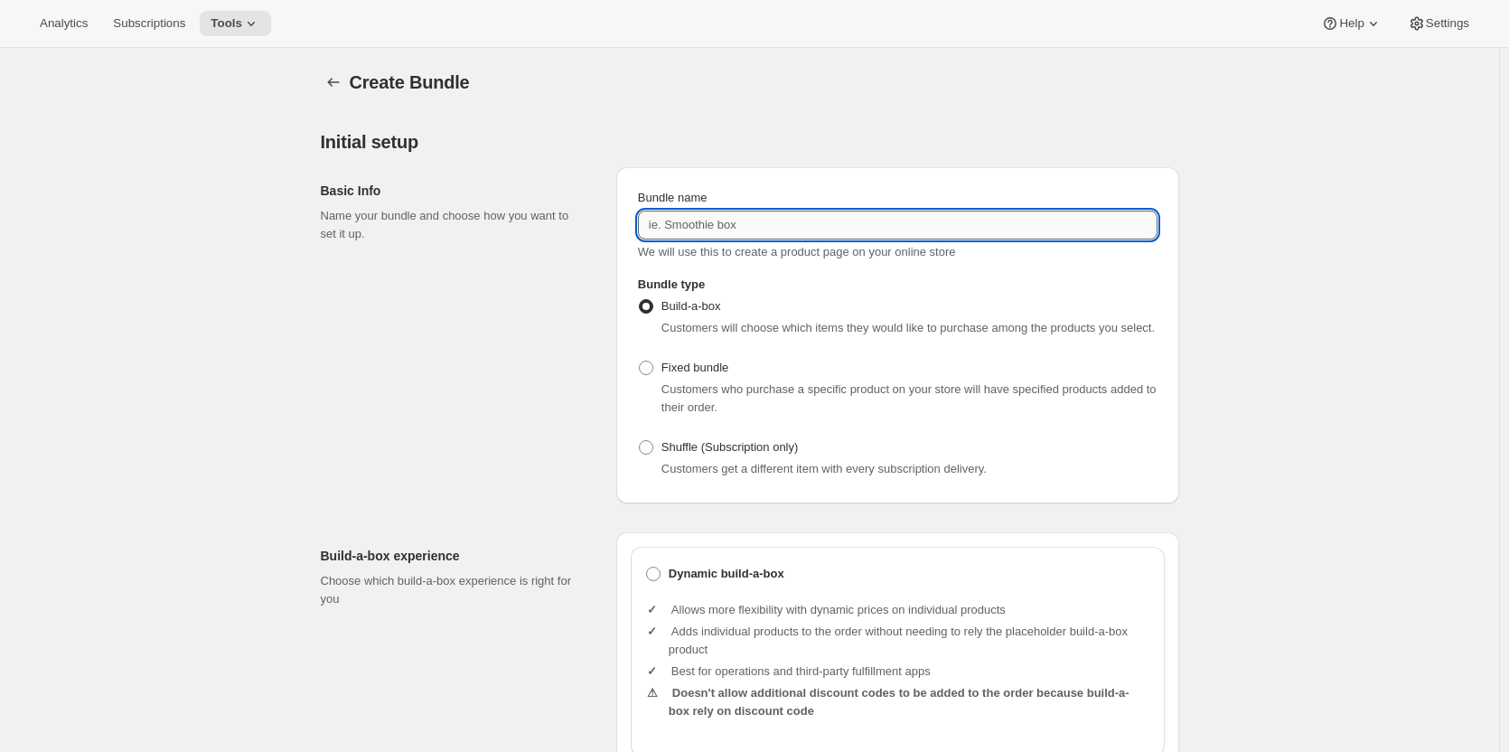
drag, startPoint x: 693, startPoint y: 219, endPoint x: 703, endPoint y: 215, distance: 10.6
click at [693, 222] on input "Bundle name" at bounding box center [898, 225] width 520 height 29
paste input "Tier-1-Fixed-no price changes"
type input "Tier-1-Fixed-no price changes"
click at [648, 370] on span at bounding box center [646, 368] width 14 height 14
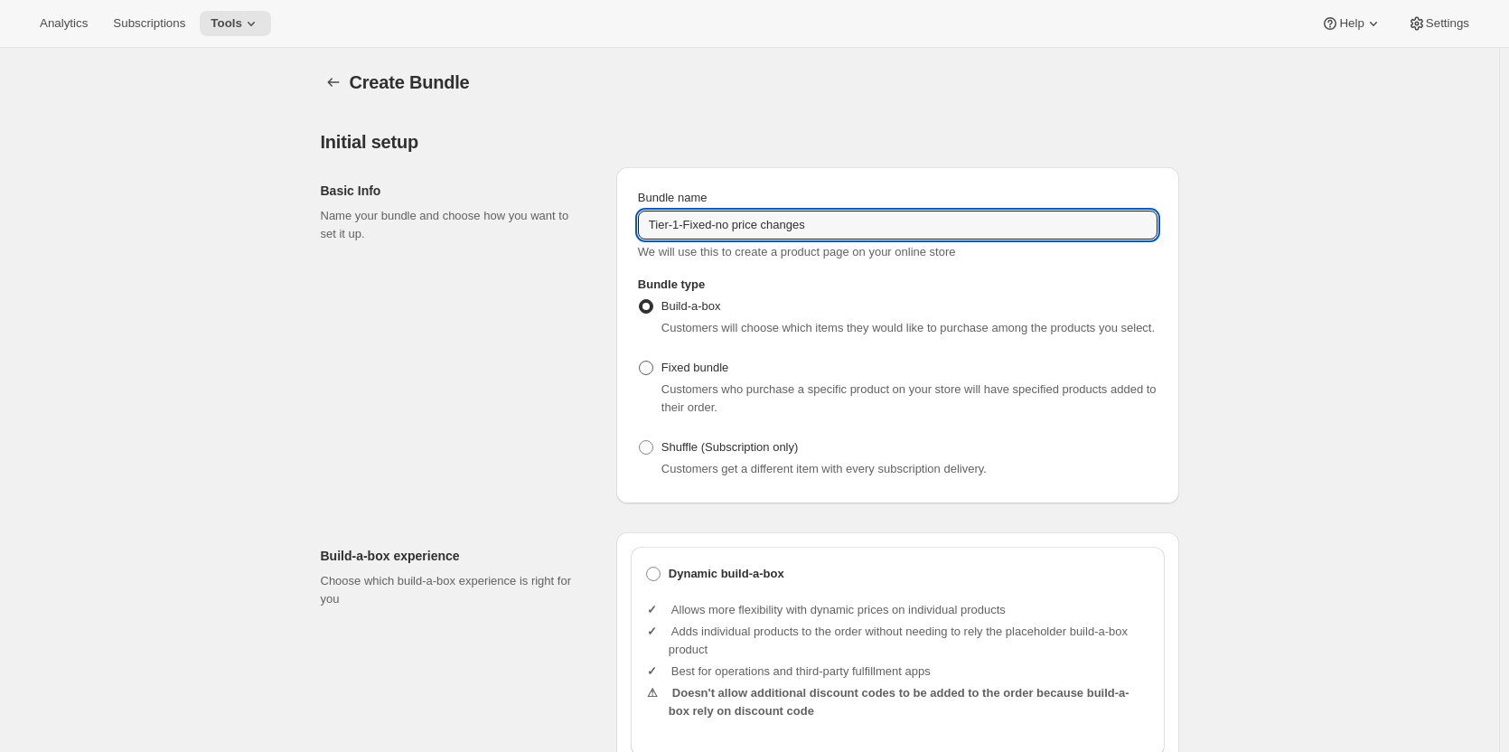
click at [640, 361] on input "Fixed bundle" at bounding box center [639, 361] width 1 height 1
radio input "true"
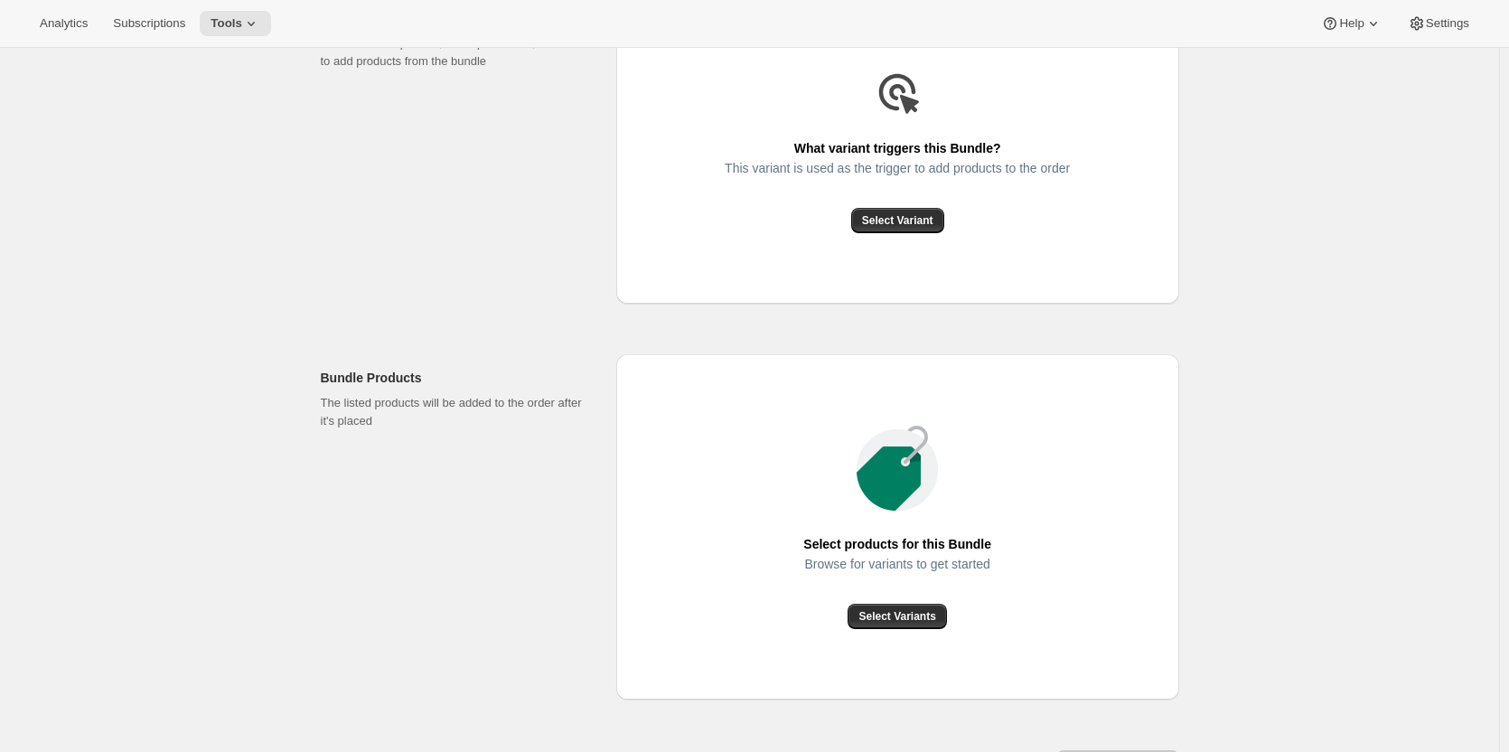
scroll to position [542, 0]
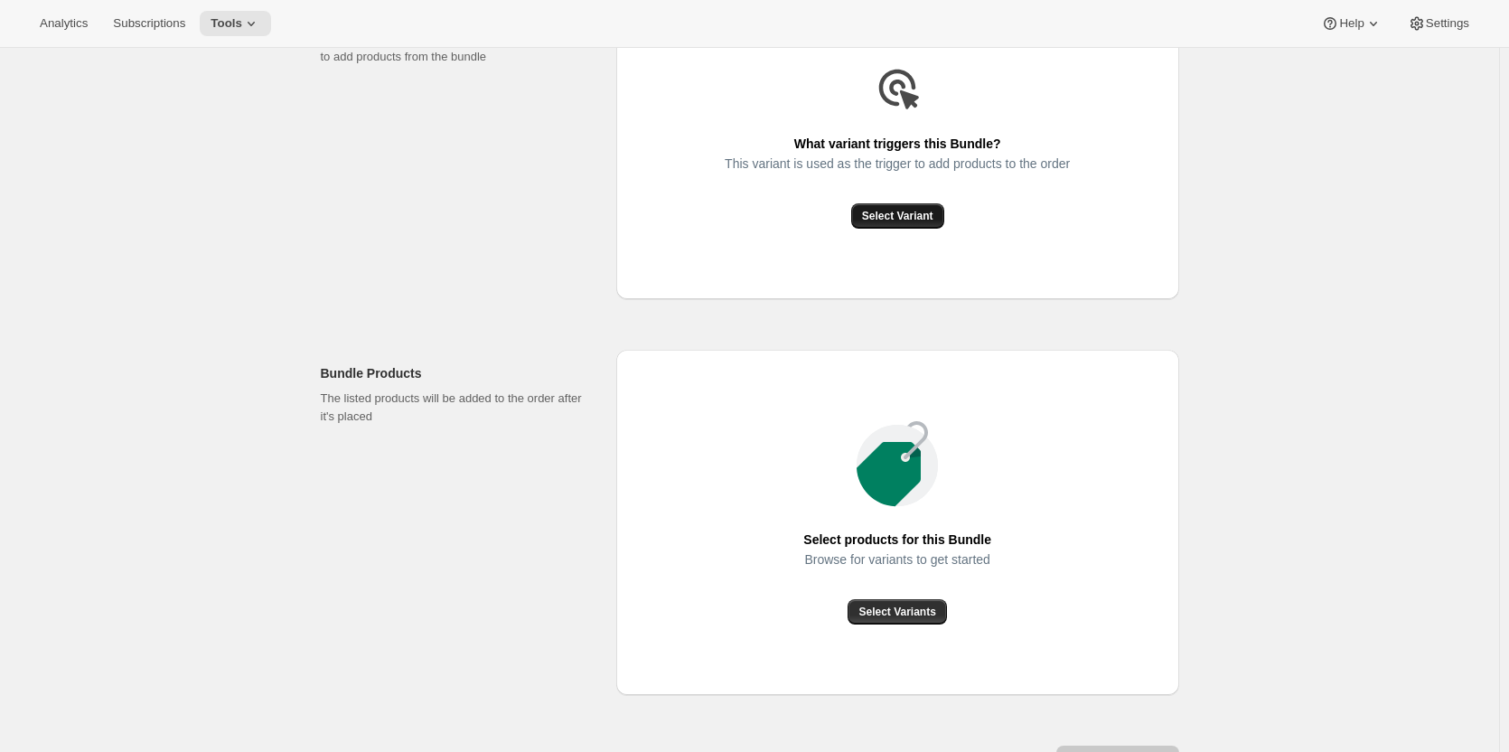
click at [896, 211] on span "Select Variant" at bounding box center [897, 216] width 71 height 14
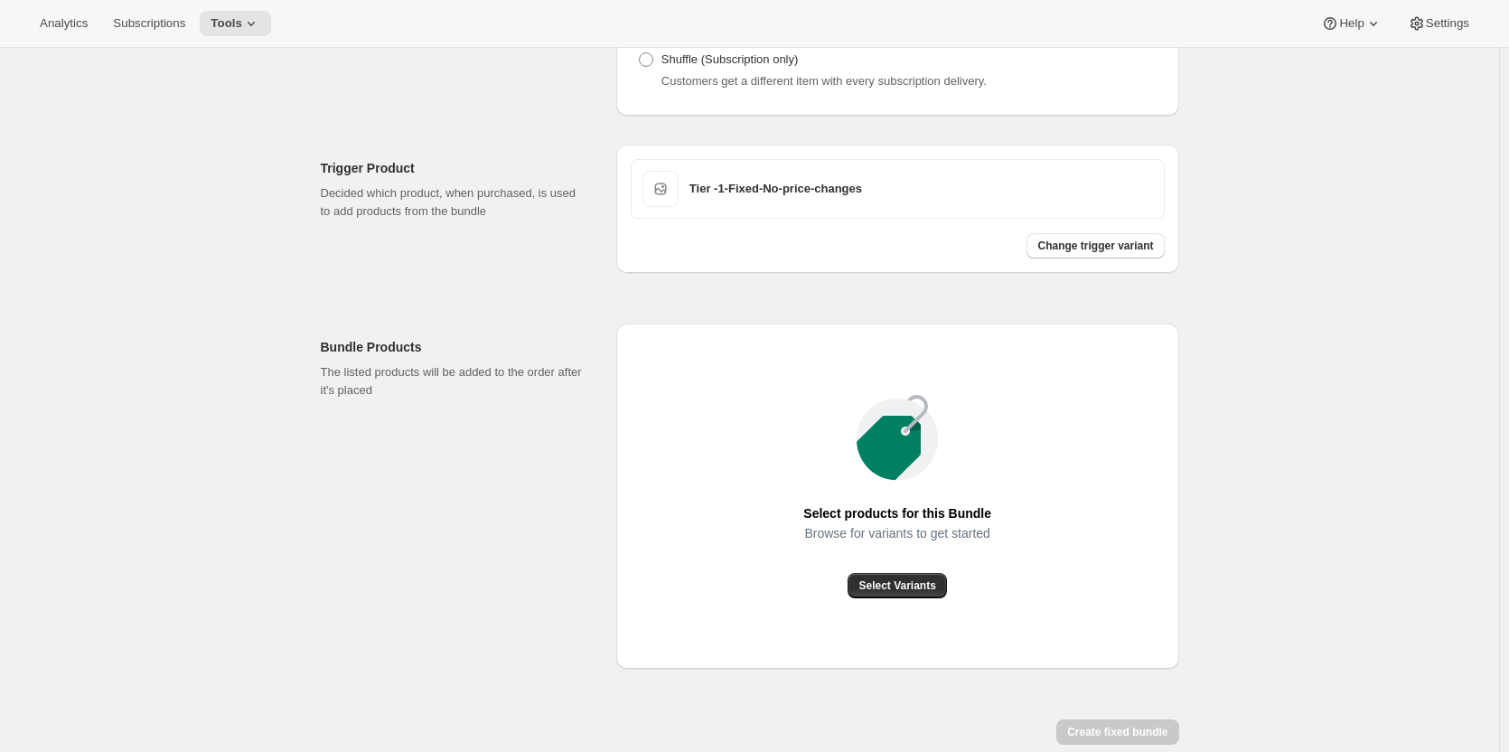
scroll to position [478, 0]
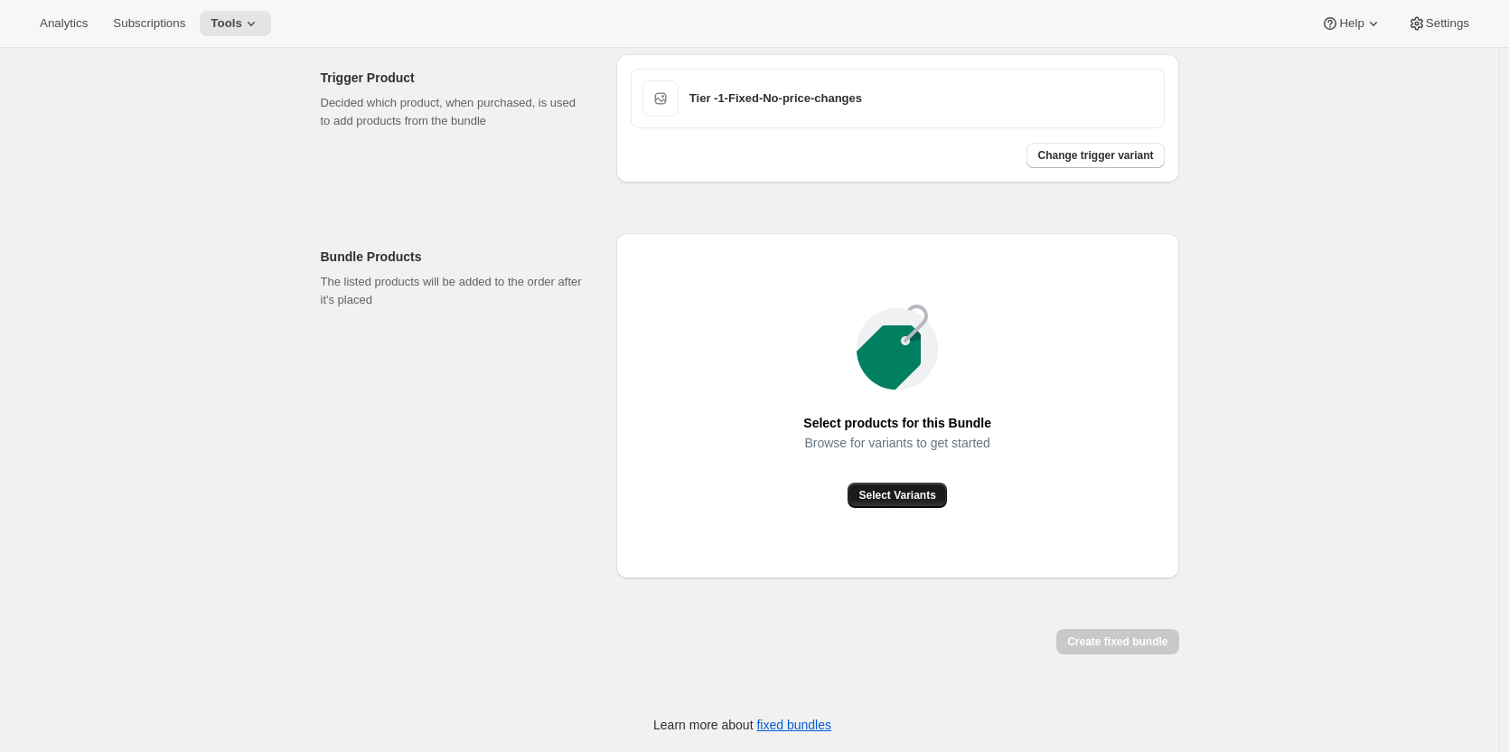
click at [896, 496] on span "Select Variants" at bounding box center [896, 495] width 77 height 14
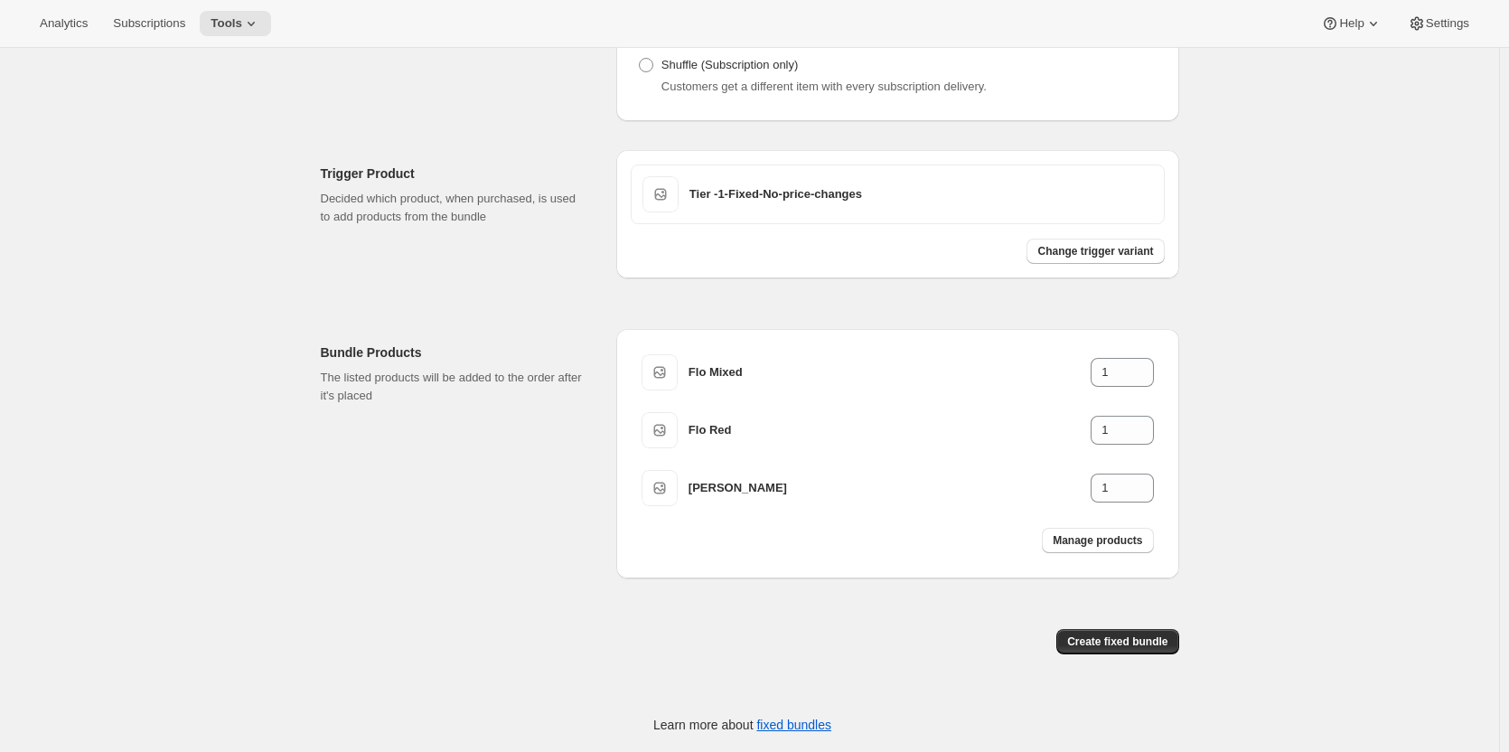
scroll to position [382, 0]
click at [1127, 642] on span "Create fixed bundle" at bounding box center [1117, 641] width 100 height 14
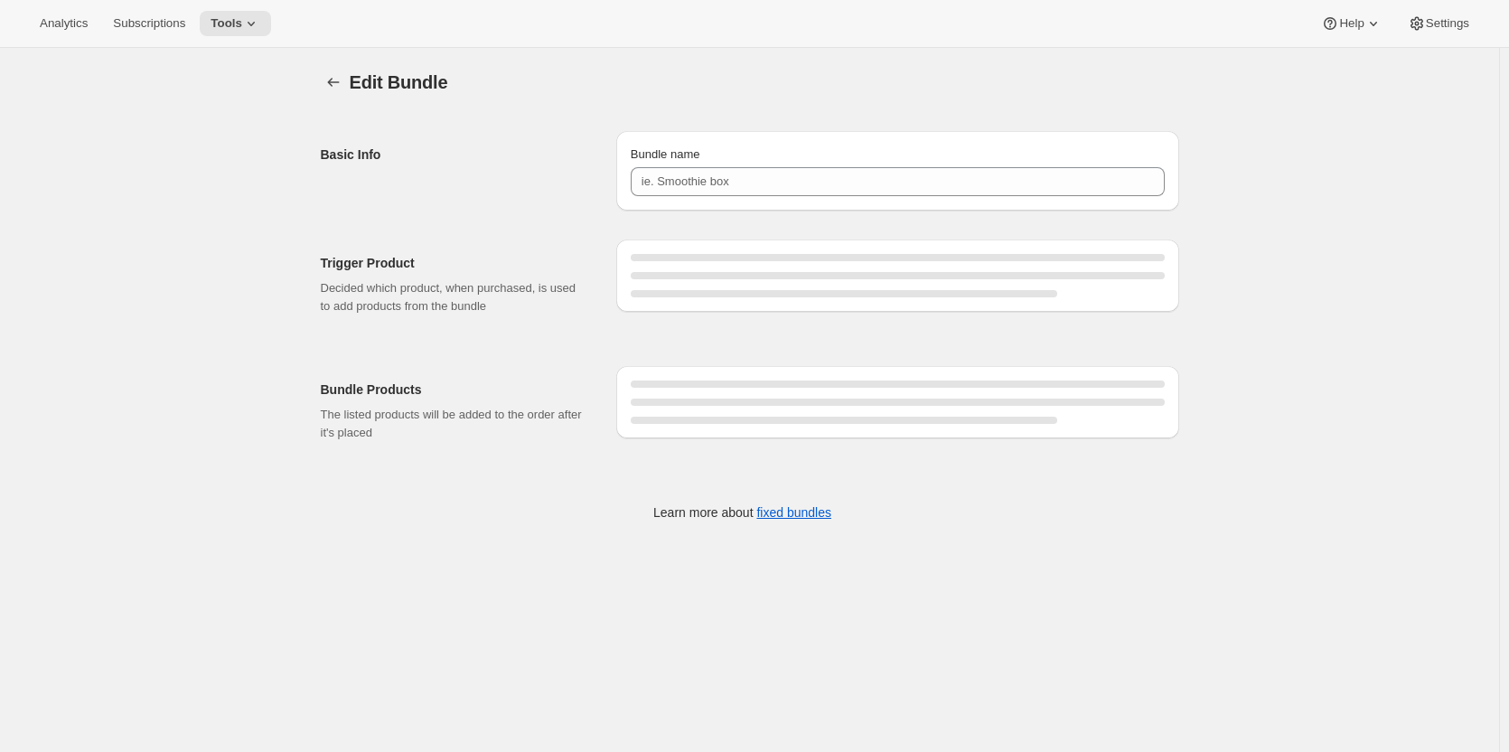
type input "Tier-1-Fixed-no price changes"
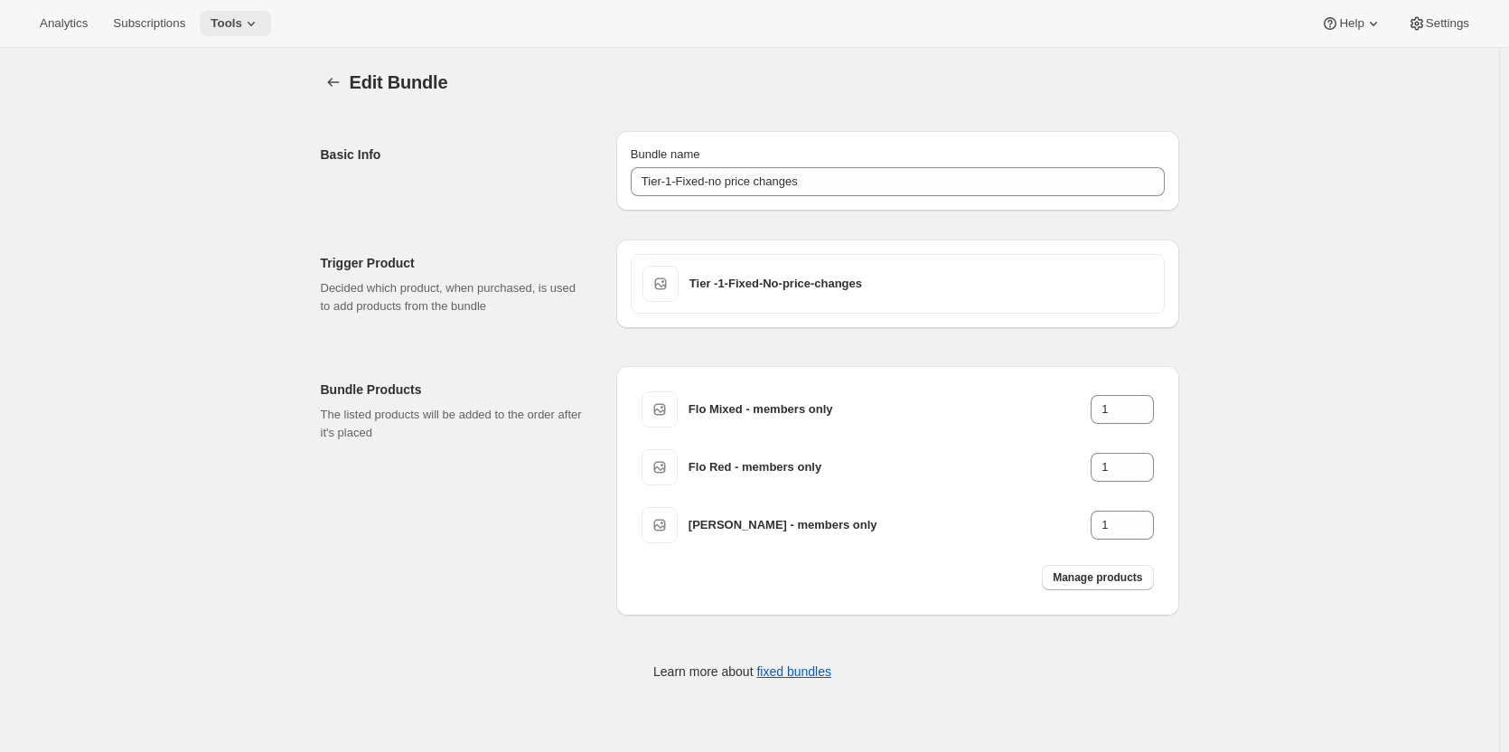
click at [230, 23] on span "Tools" at bounding box center [227, 23] width 32 height 14
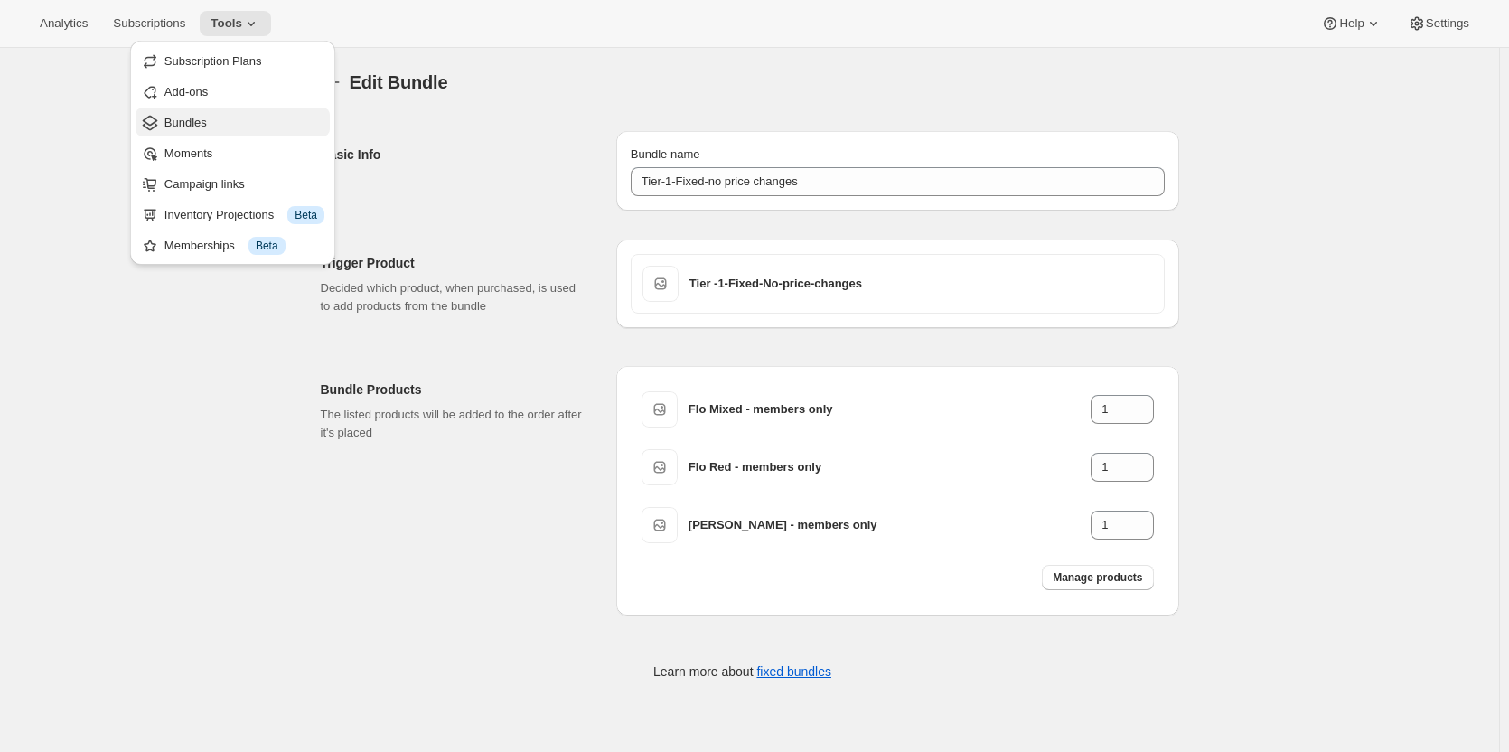
click at [192, 119] on span "Bundles" at bounding box center [185, 123] width 42 height 14
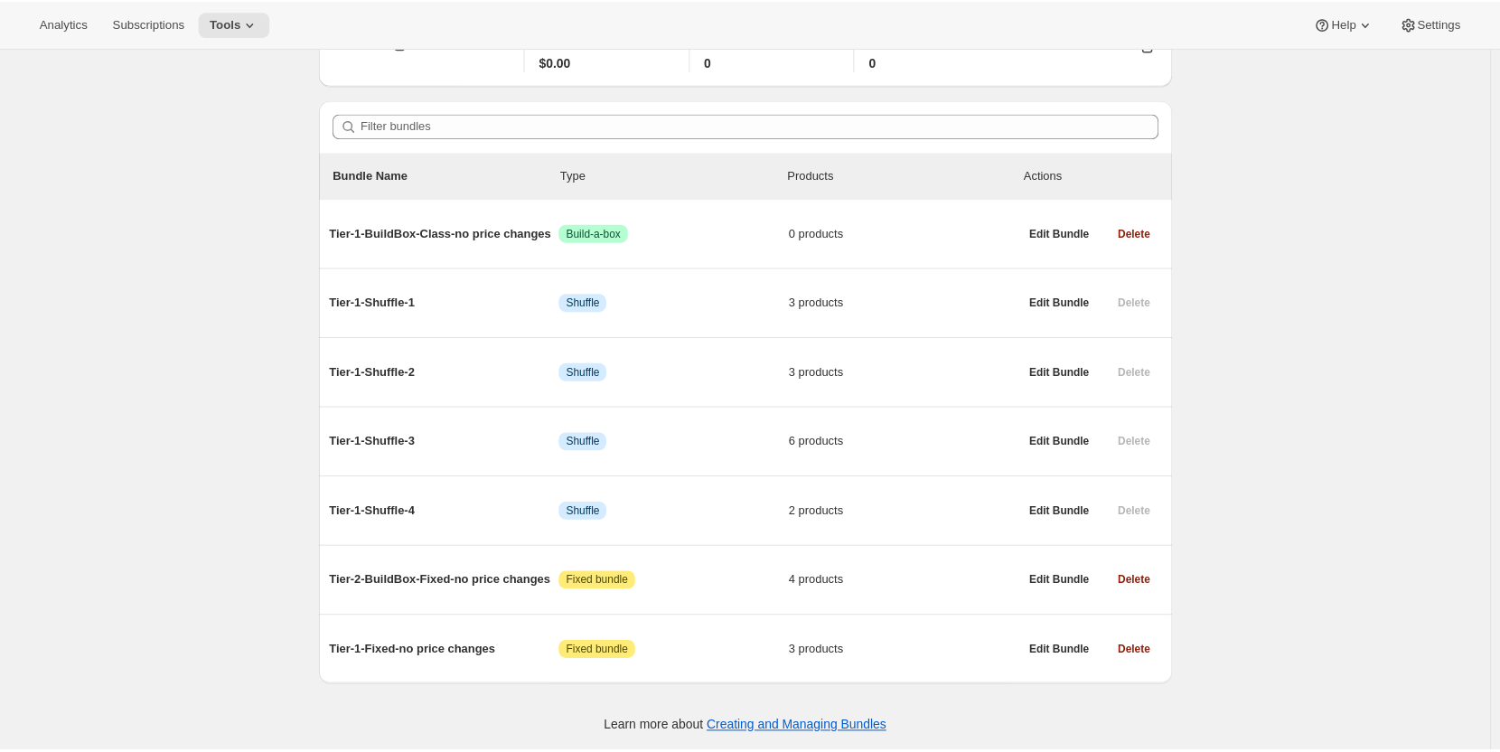
scroll to position [113, 0]
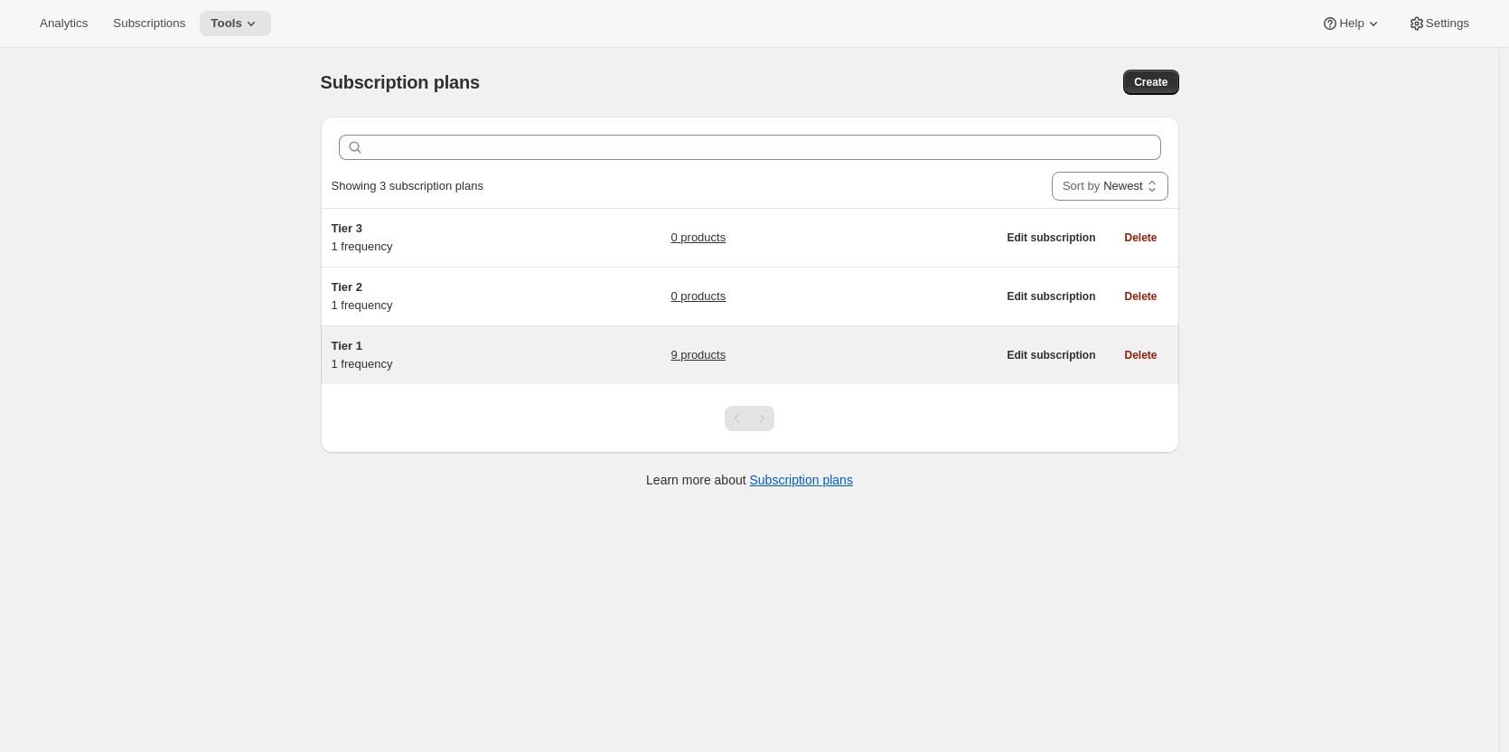
click at [366, 355] on div "Tier 1 1 frequency" at bounding box center [445, 355] width 226 height 36
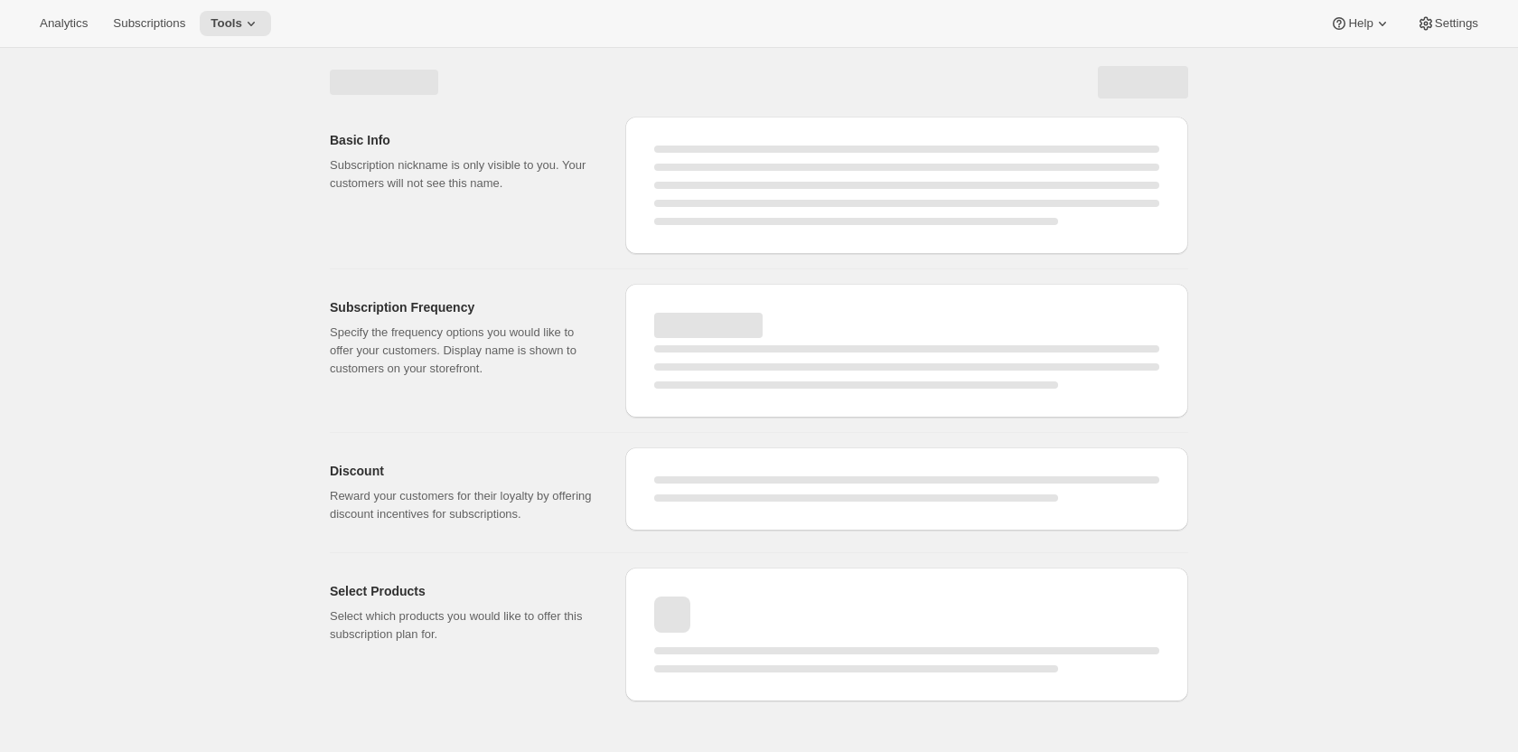
select select "WEEK"
select select "MONTH"
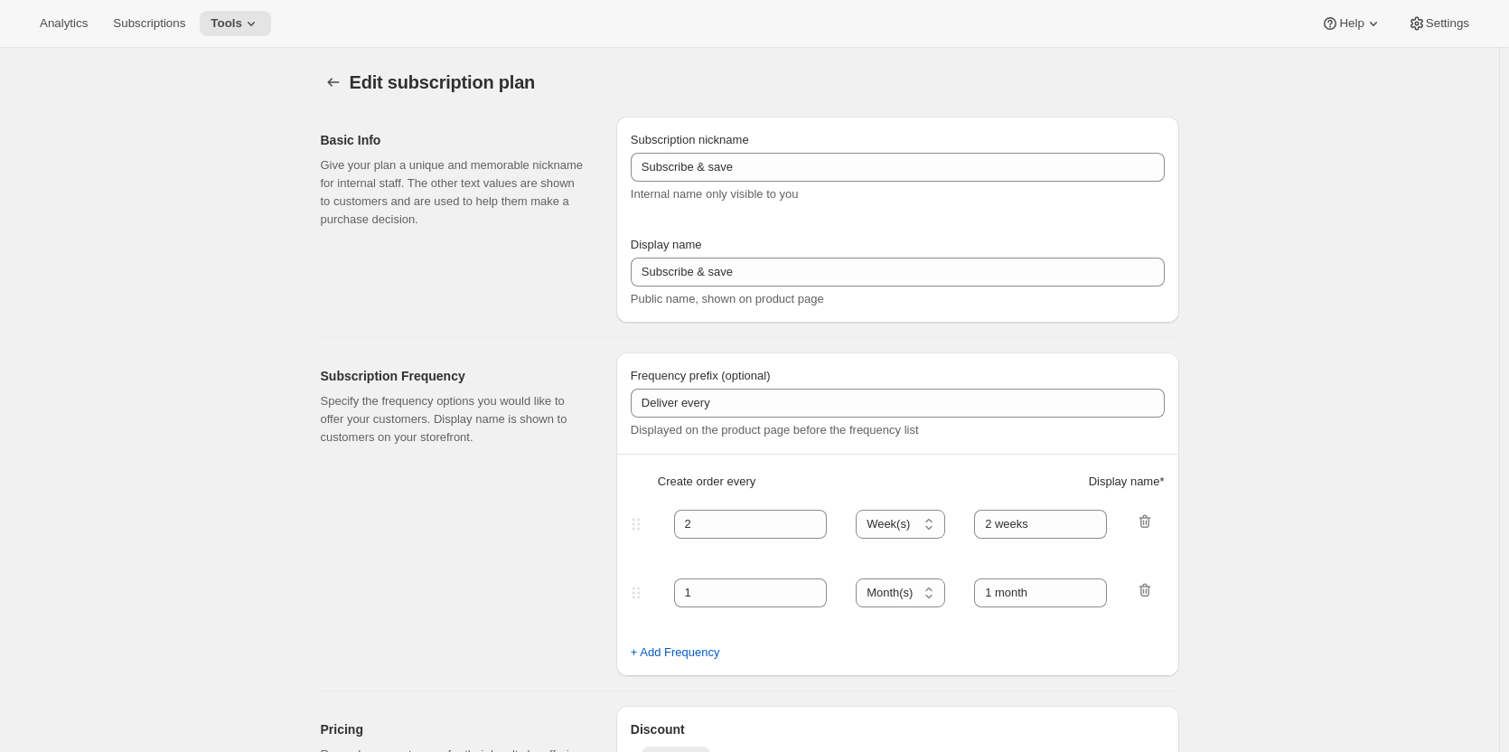
type input "Tier 1"
type input "Tier 1 - Bi-Monthly"
select select "MONTH"
type input "Bi-Monthly"
checkbox input "true"
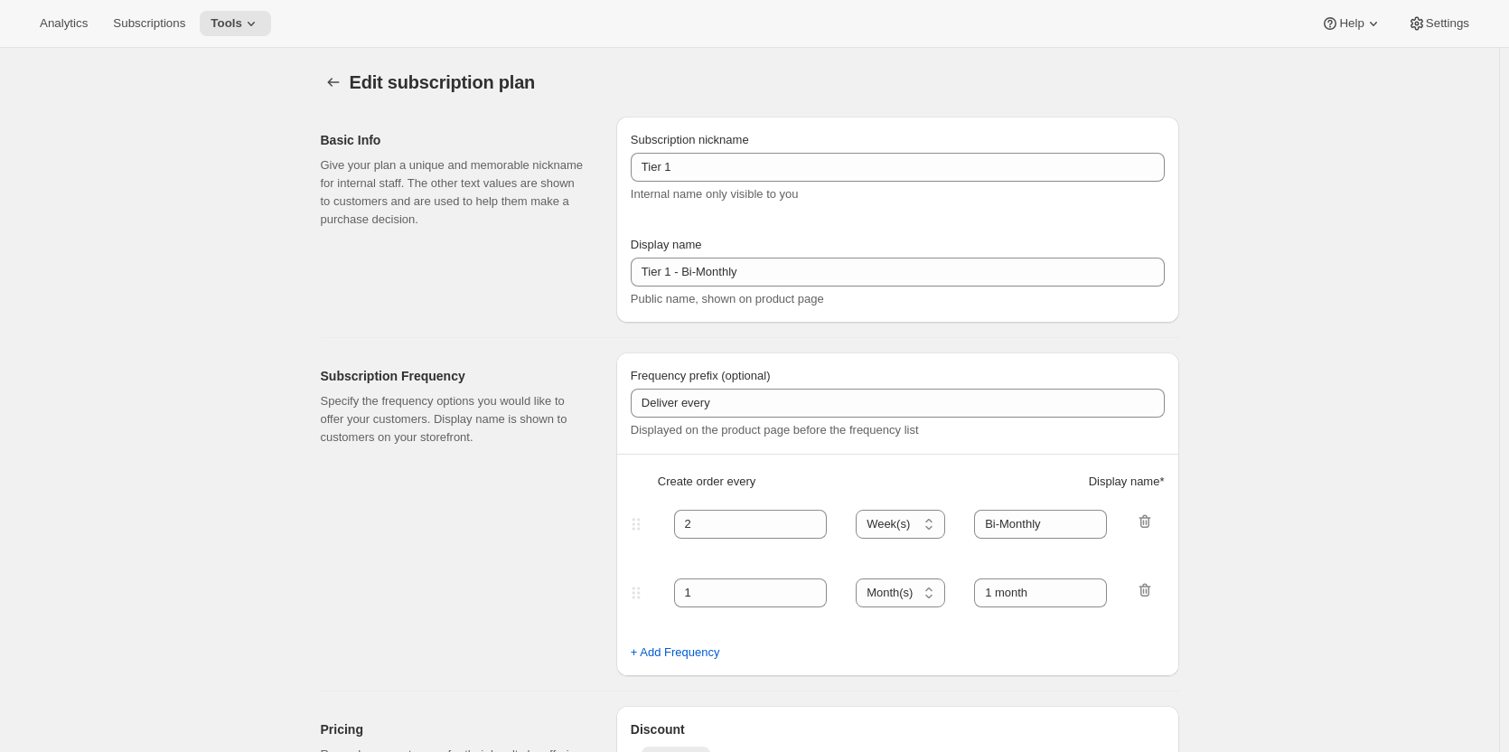
select select "YEARDAY"
select select "15"
select select "3"
select select "15"
select select "5"
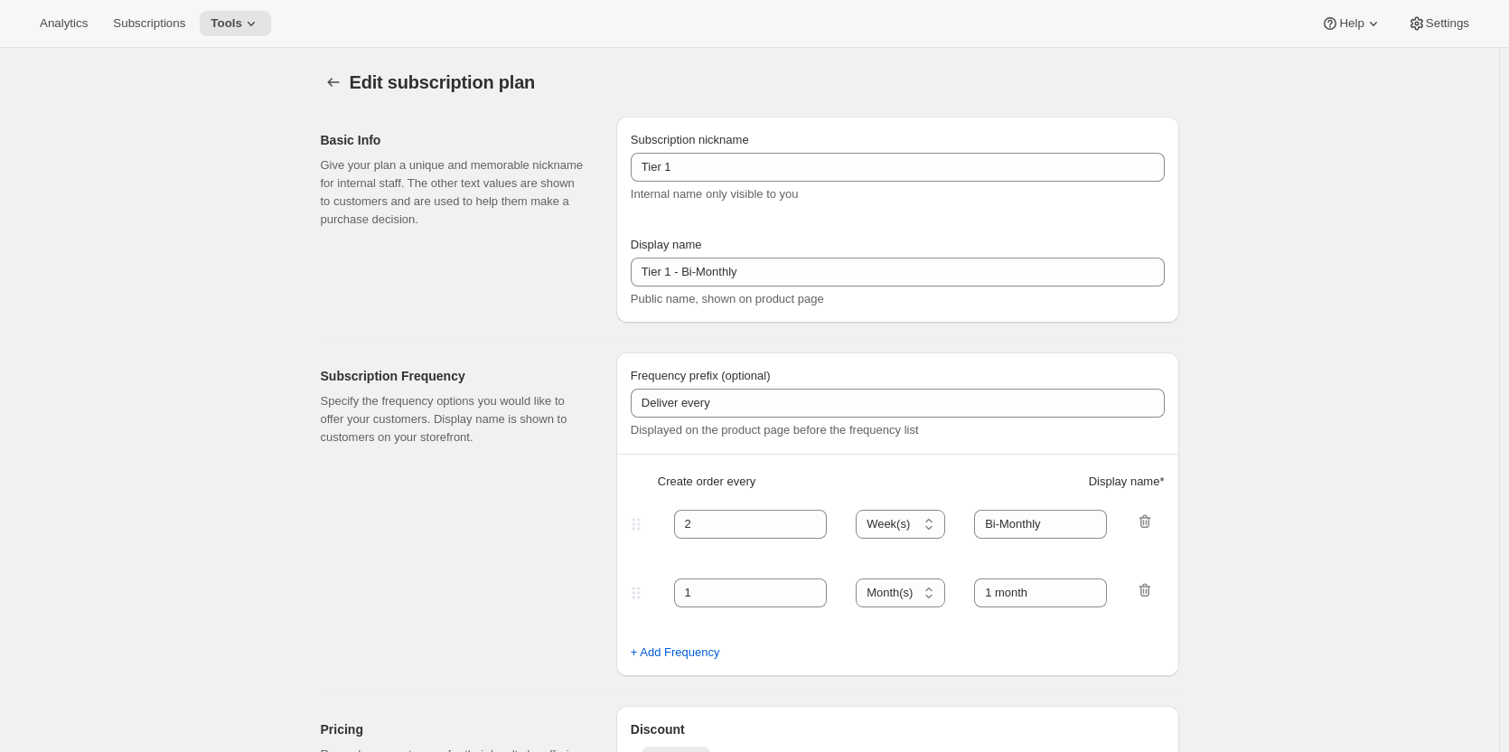
select select "15"
select select "7"
select select "15"
select select "9"
select select "15"
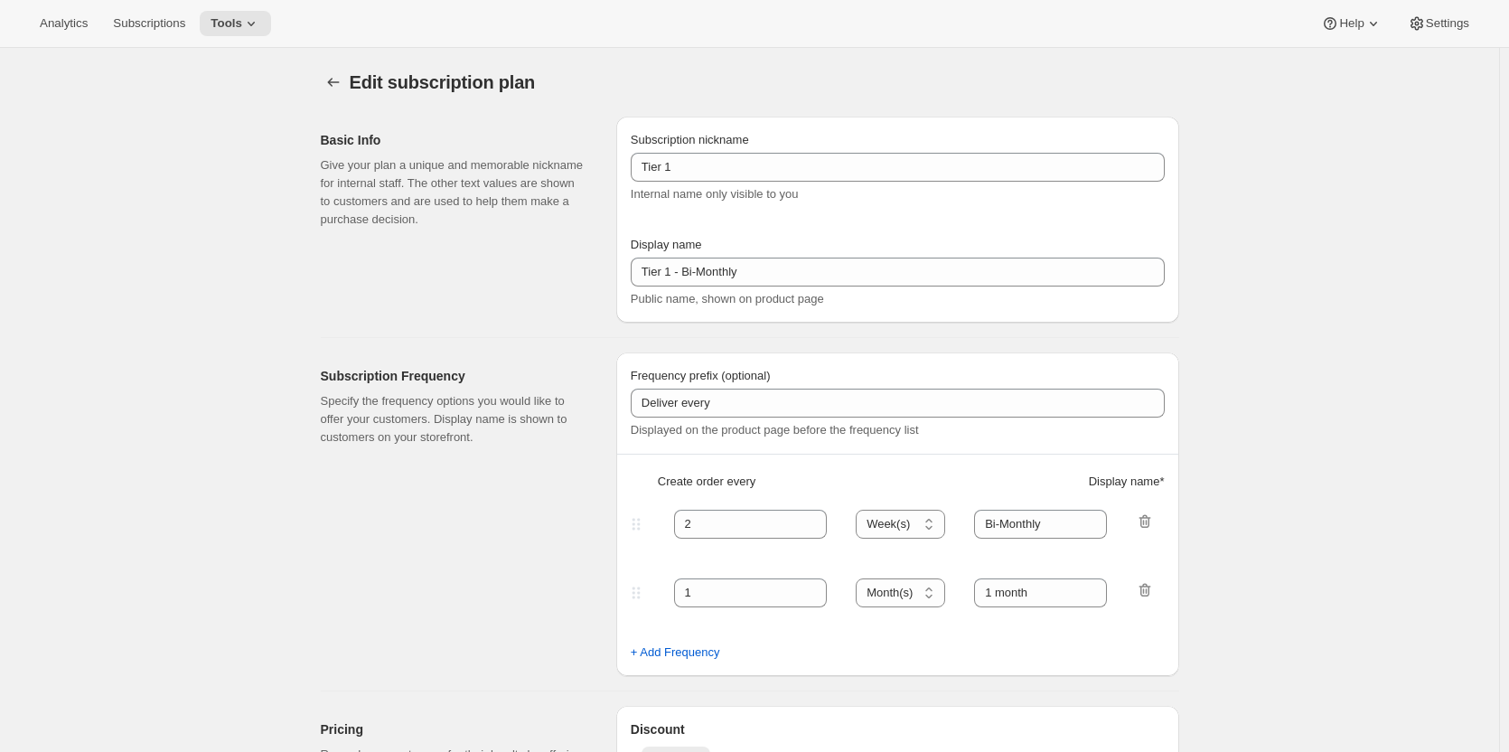
select select "11"
select select "15"
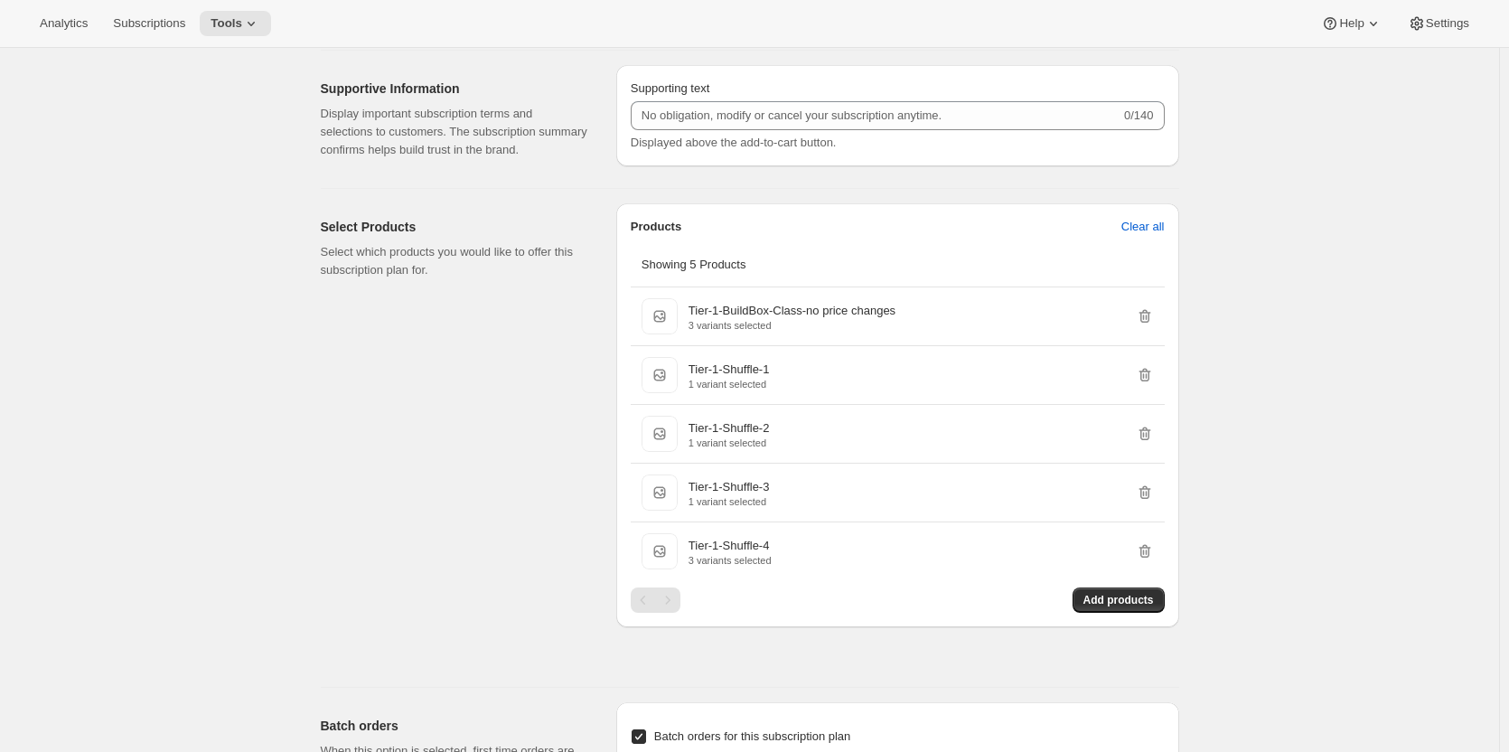
scroll to position [904, 0]
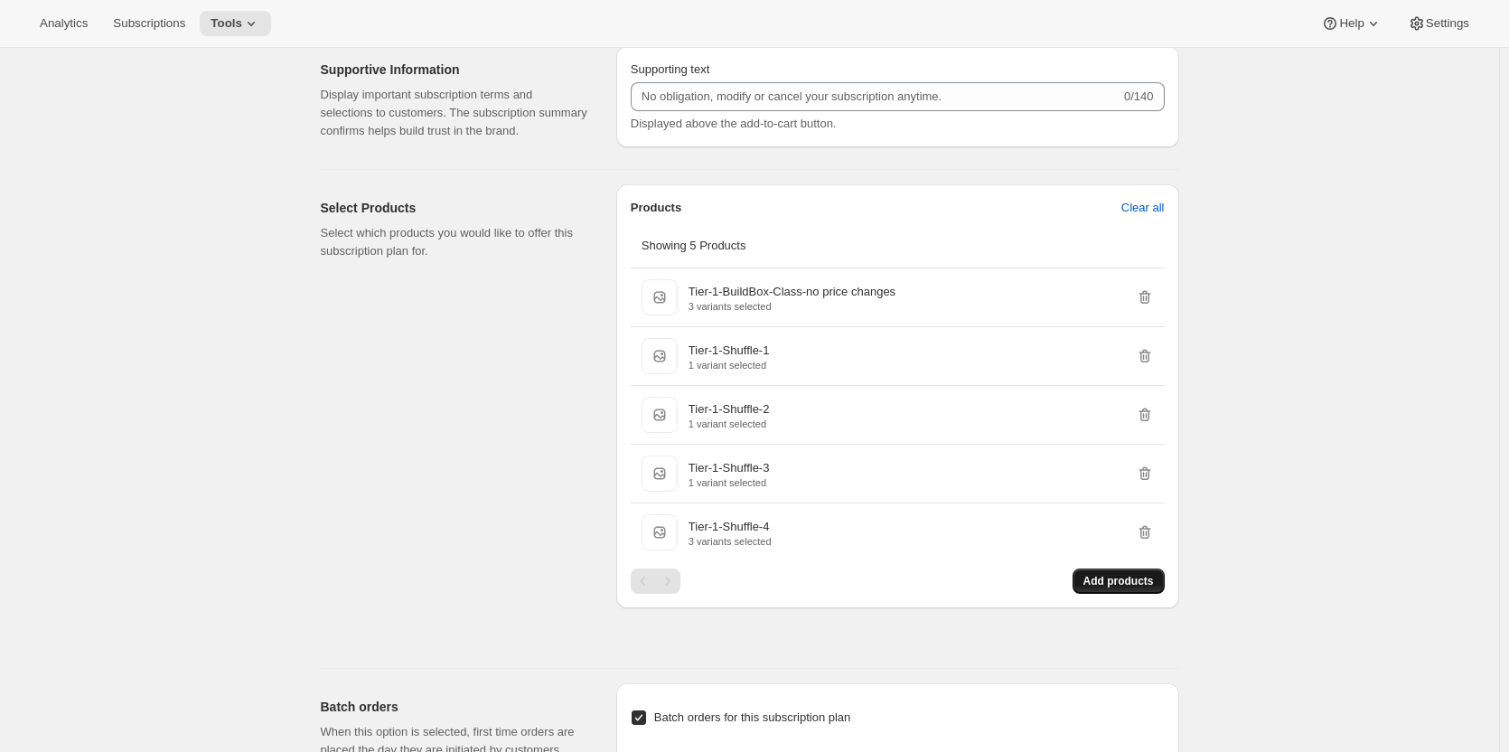
click at [1110, 581] on span "Add products" at bounding box center [1118, 581] width 70 height 14
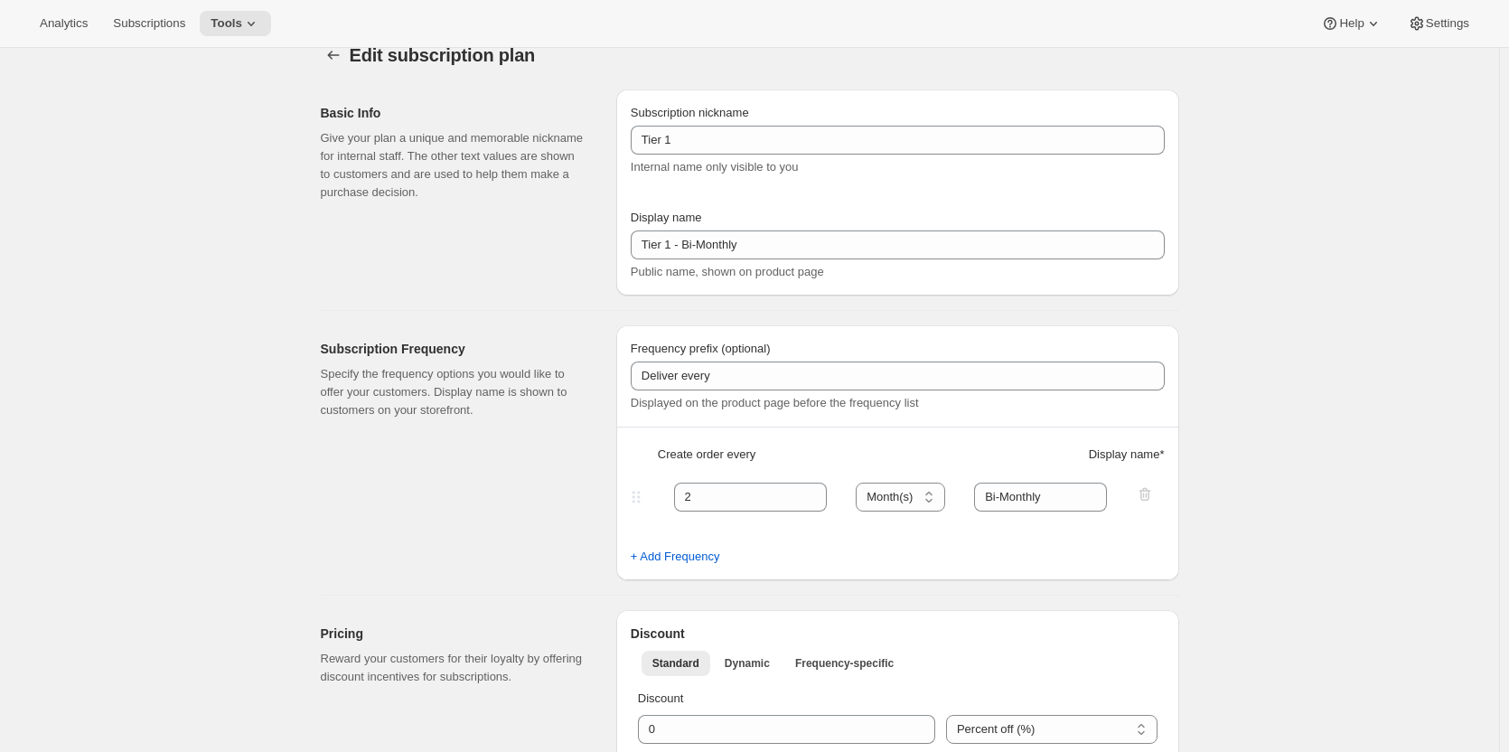
scroll to position [0, 0]
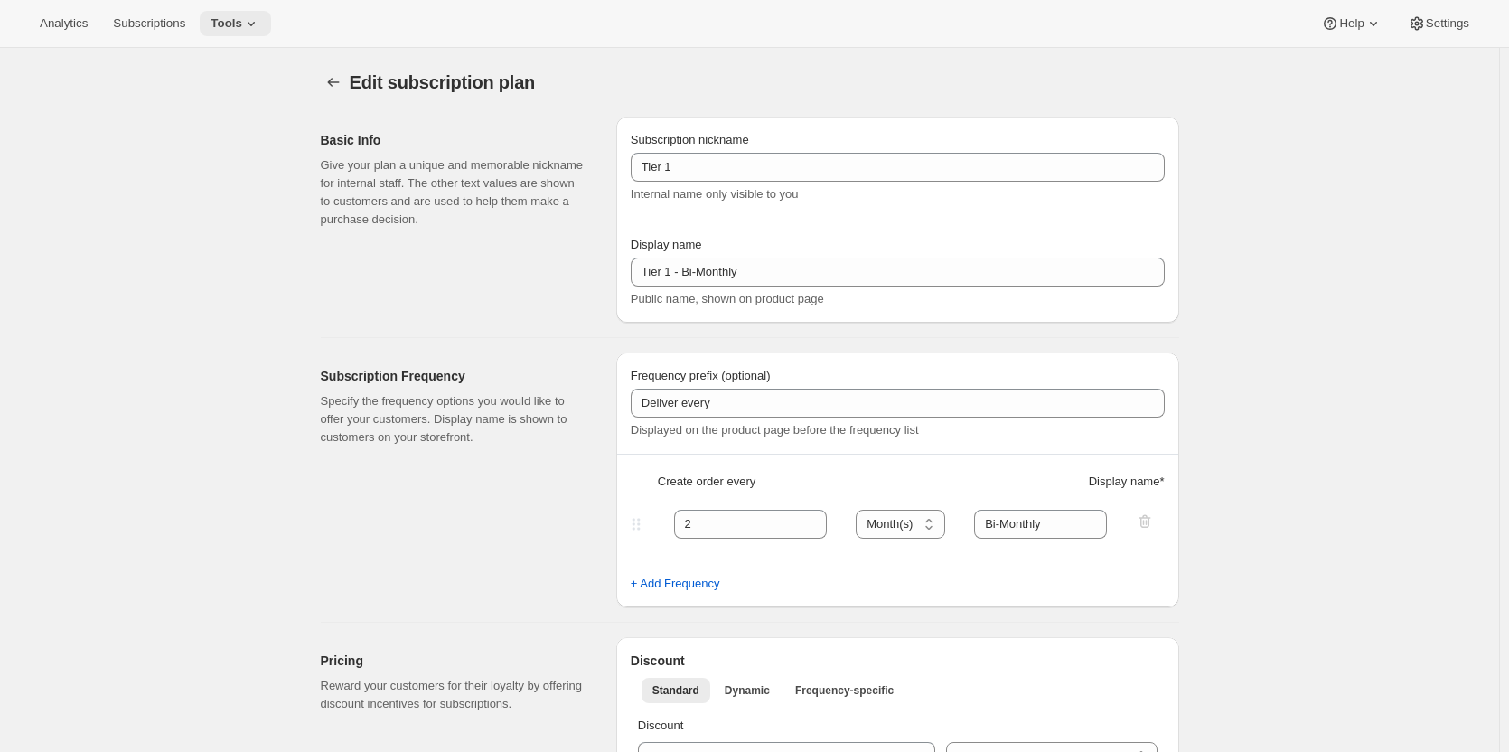
click at [229, 23] on span "Tools" at bounding box center [227, 23] width 32 height 14
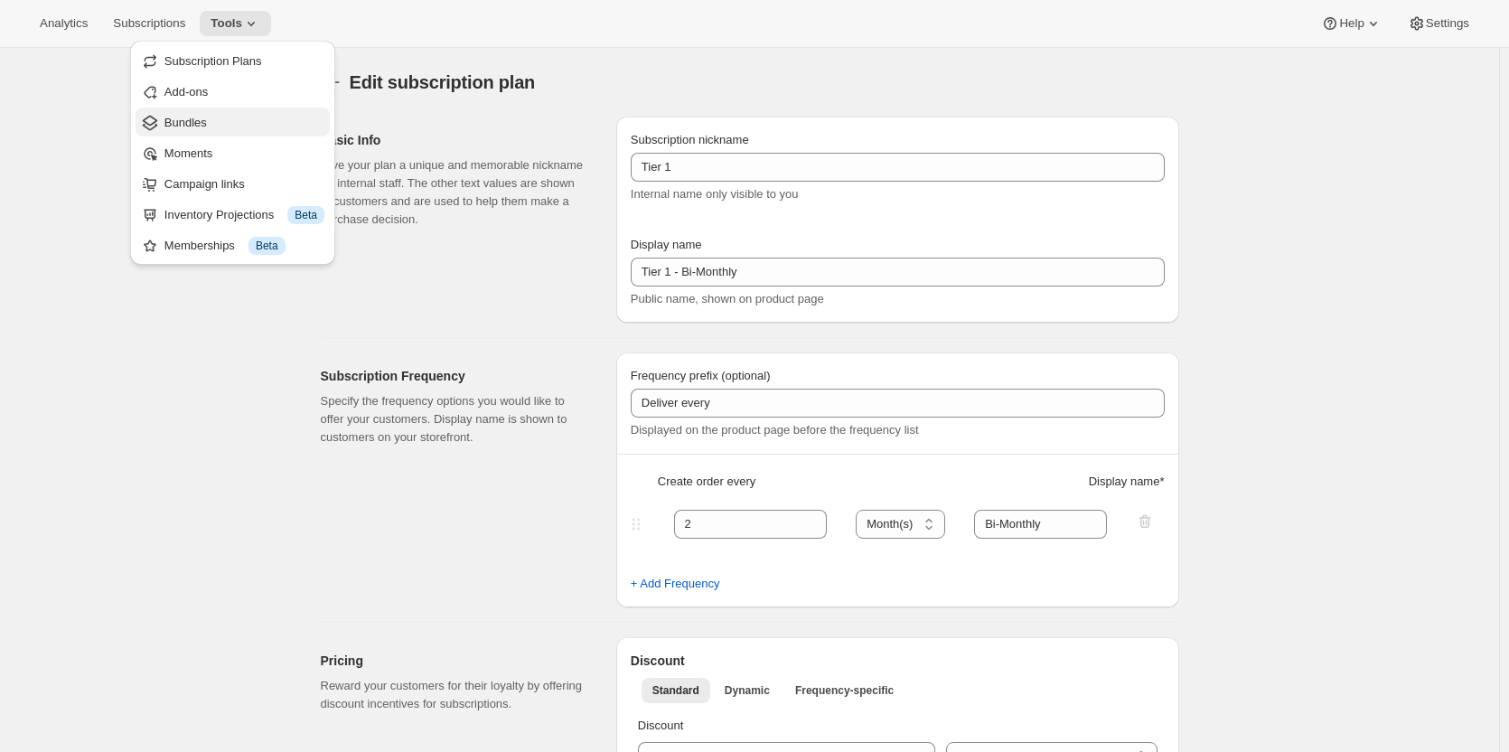
click at [204, 117] on span "Bundles" at bounding box center [185, 123] width 42 height 14
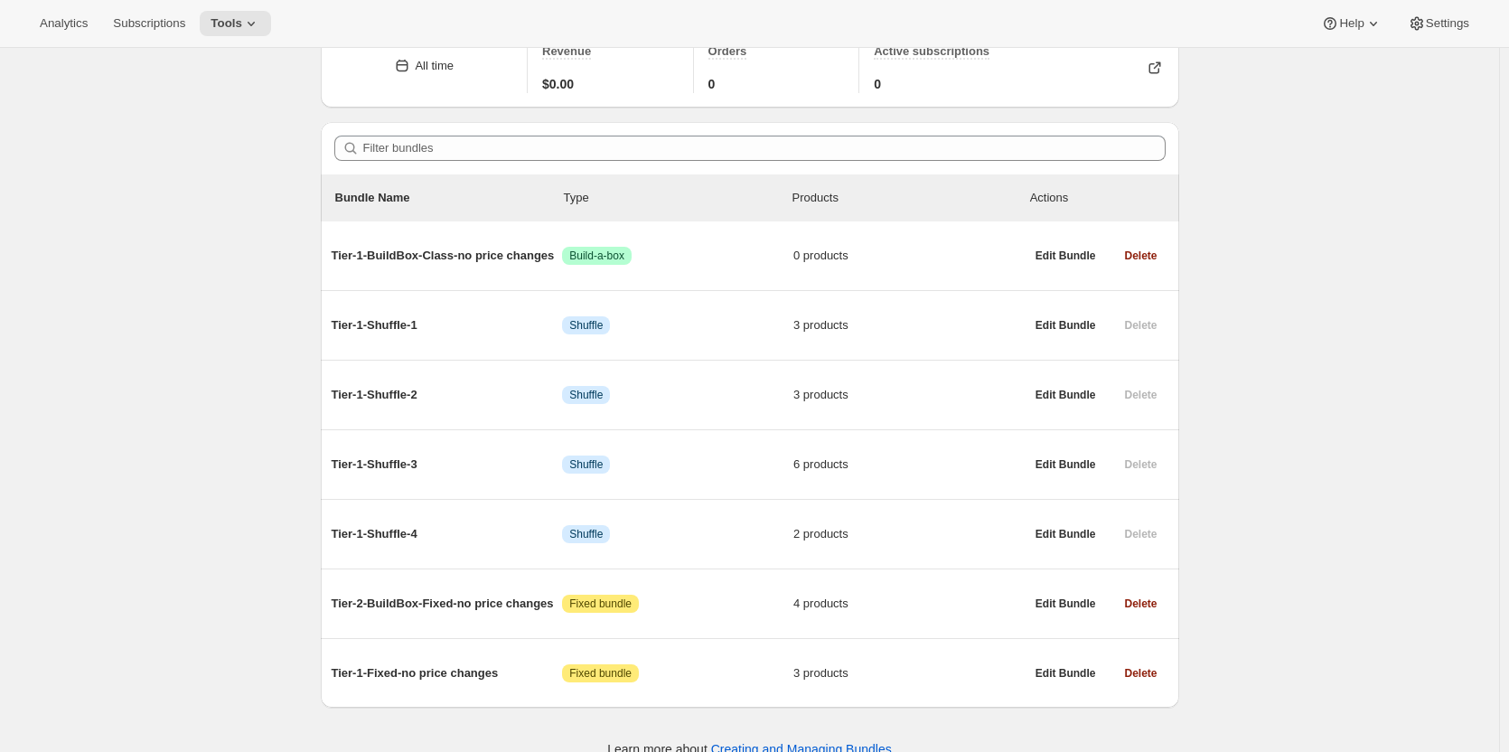
scroll to position [113, 0]
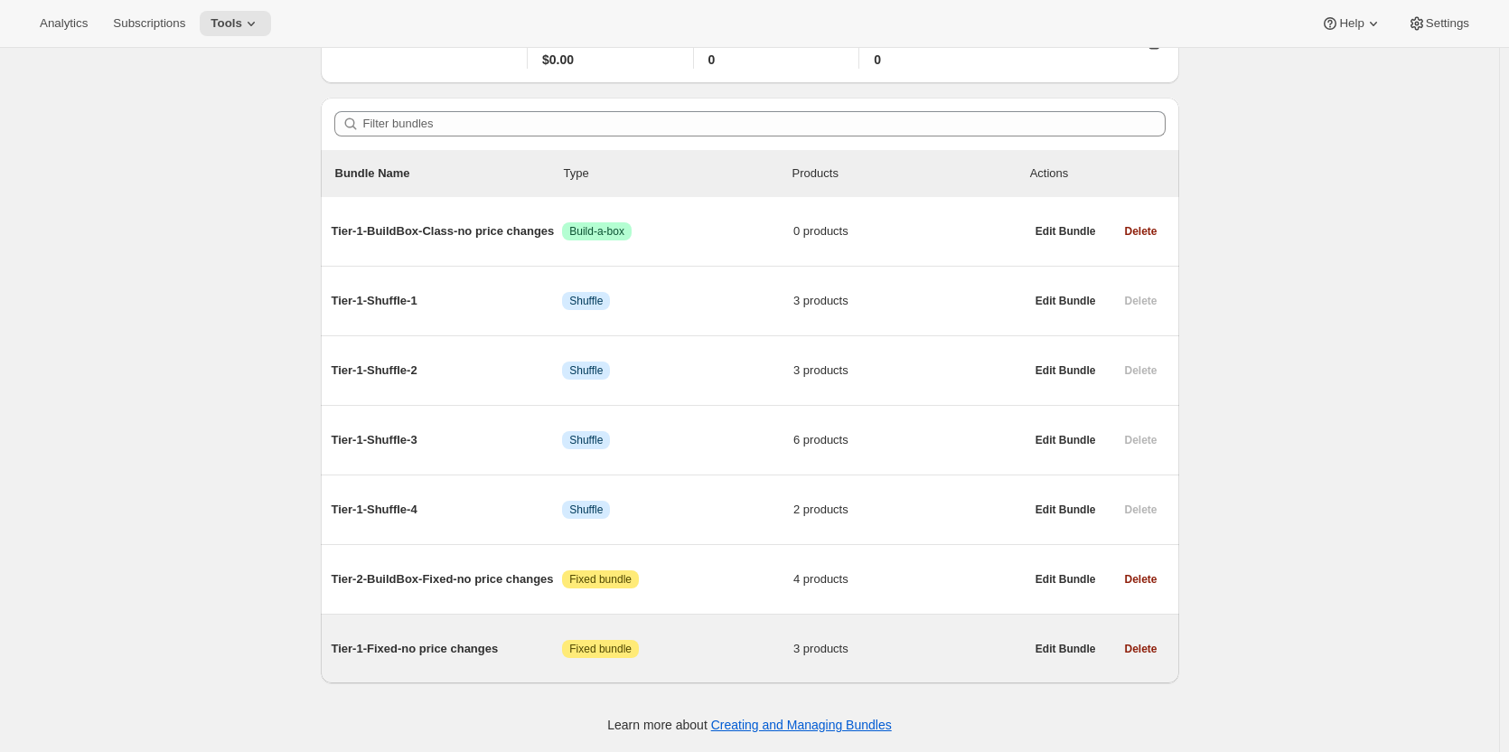
click at [417, 650] on span "Tier-1-Fixed-no price changes" at bounding box center [447, 649] width 231 height 18
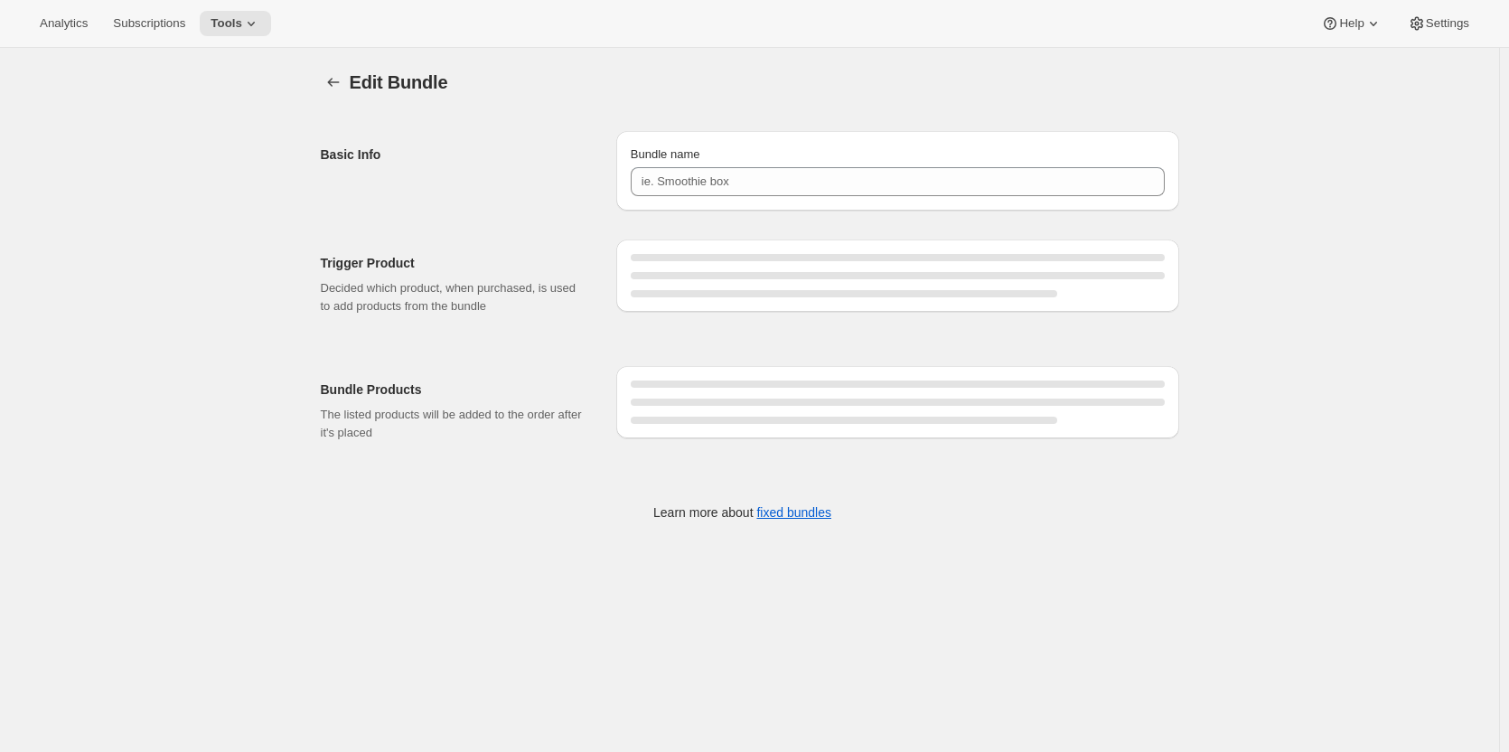
type input "Tier-1-Fixed-no price changes"
click at [1223, 322] on div "Edit Bundle. This page is ready Edit Bundle Basic Info Bundle name Tier-1-Fixed…" at bounding box center [749, 307] width 1499 height 519
type input "Tier-1-Fixed-no price changes"
click at [577, 281] on p "Decided which product, when purchased, is used to add products from the bundle" at bounding box center [454, 297] width 267 height 36
click at [710, 401] on div at bounding box center [898, 401] width 534 height 7
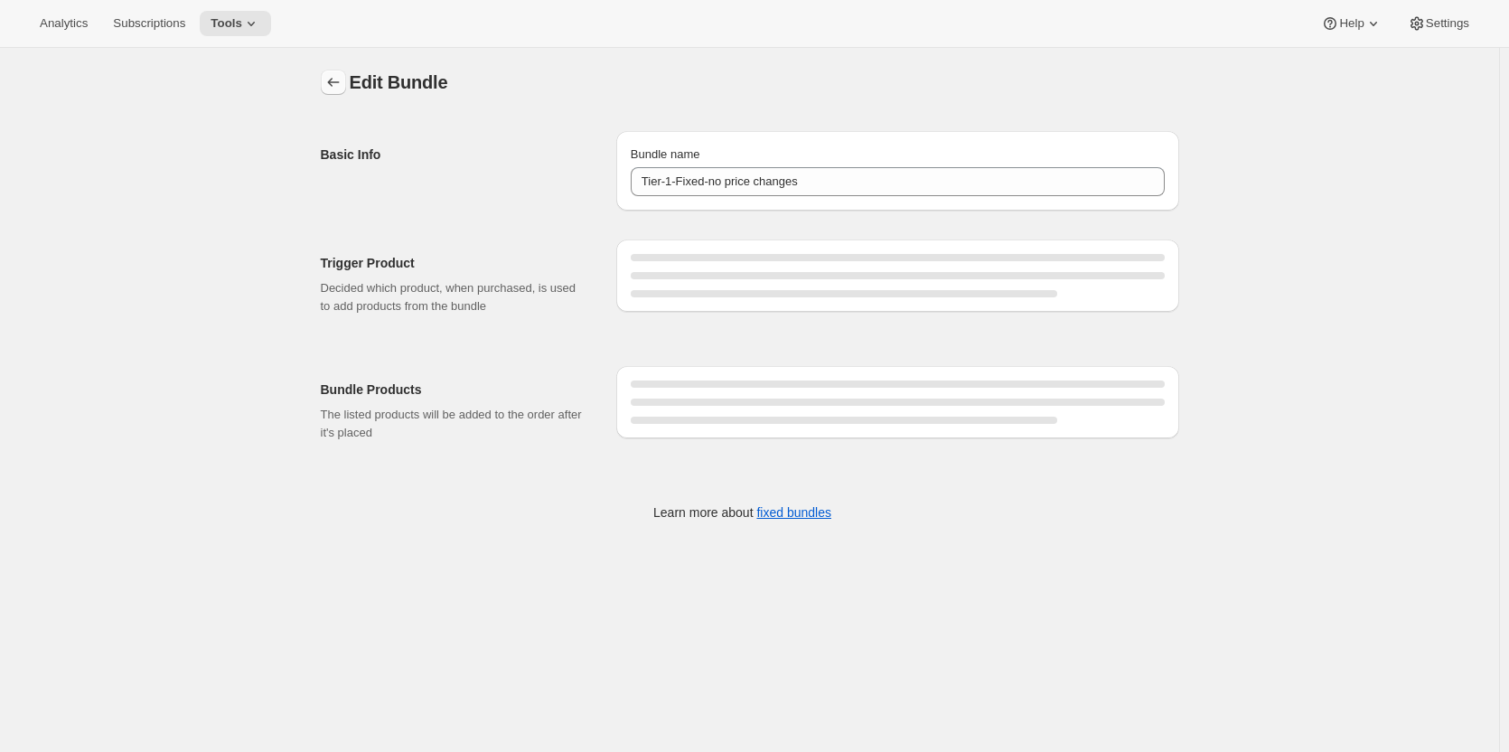
click at [331, 71] on button "Bundles" at bounding box center [333, 82] width 25 height 25
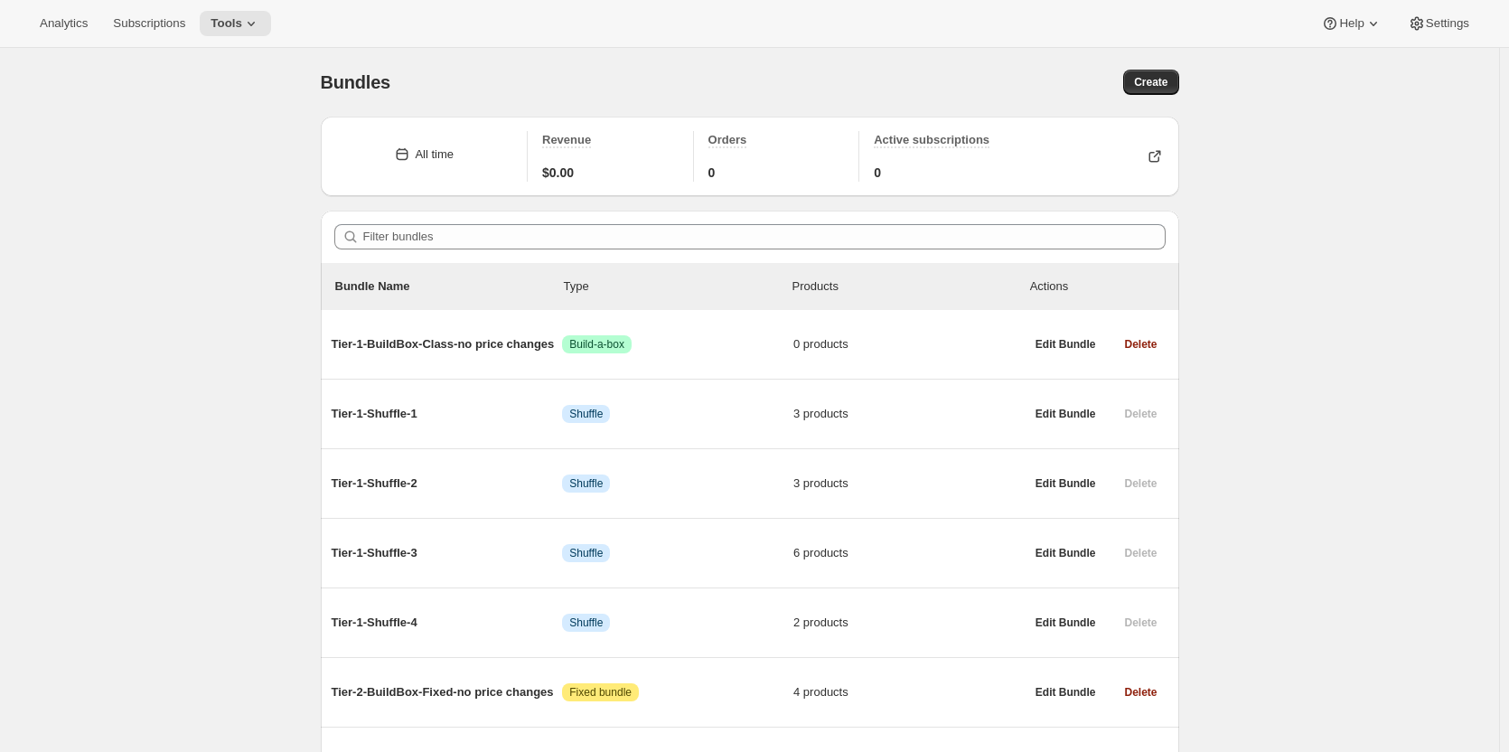
scroll to position [113, 0]
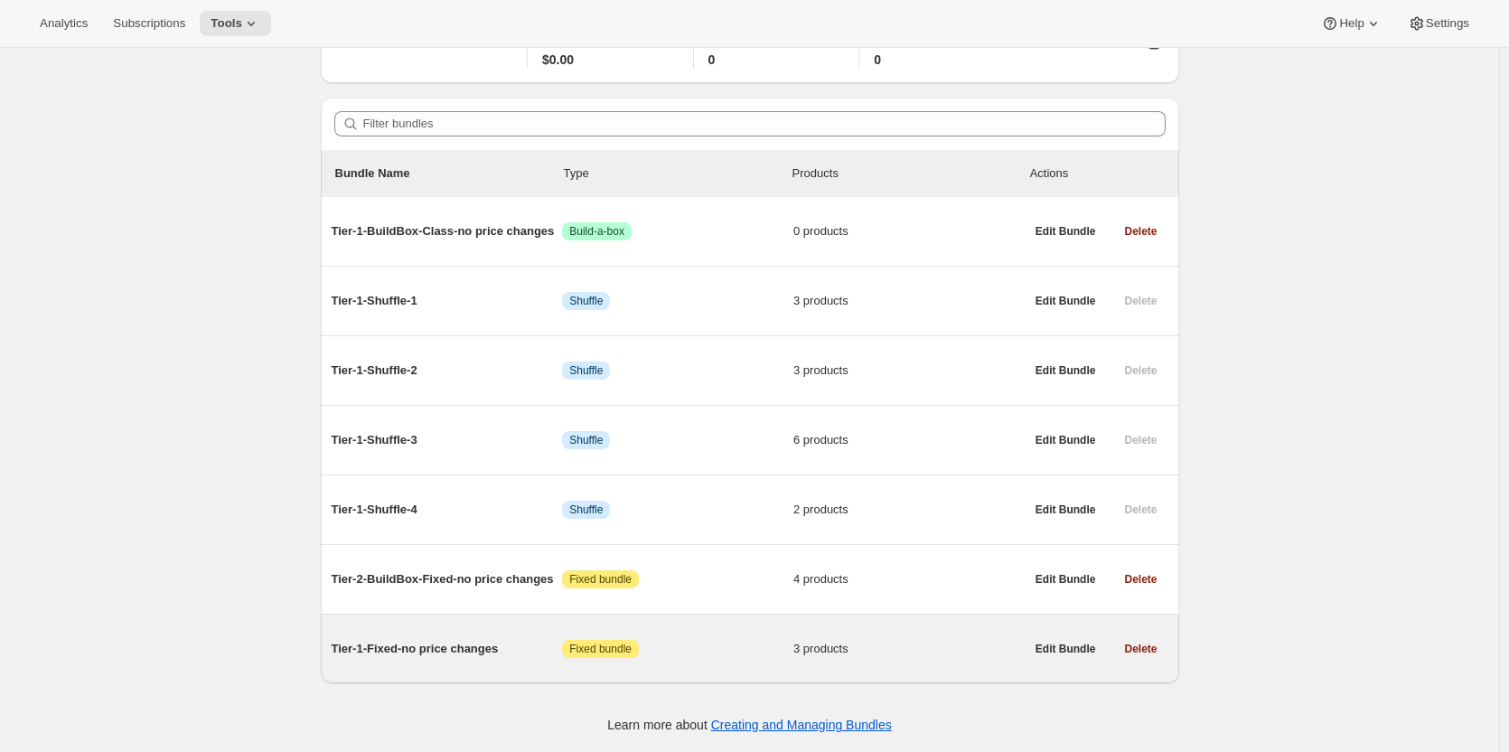
click at [417, 646] on span "Tier-1-Fixed-no price changes" at bounding box center [447, 649] width 231 height 18
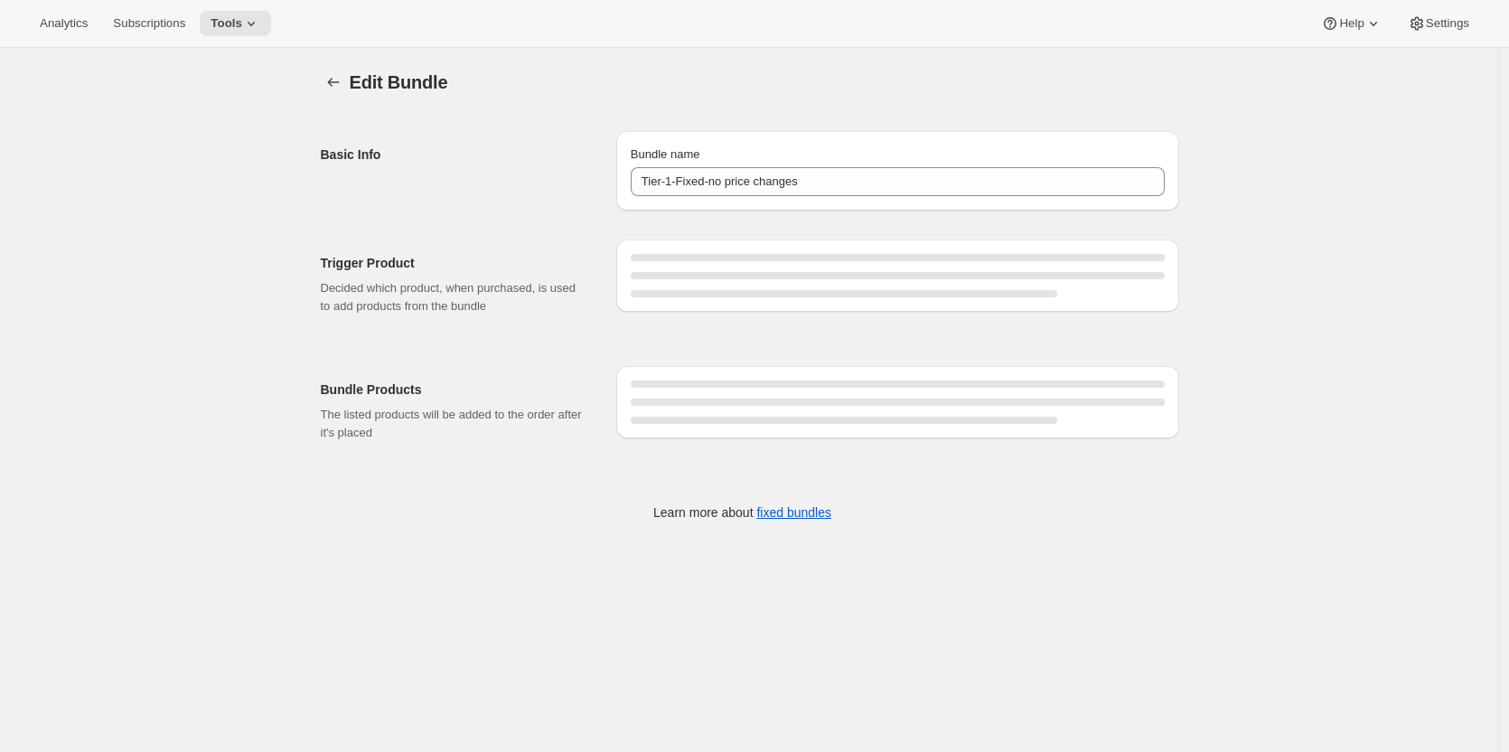
click at [853, 210] on div "Bundle name Tier-1-Fixed-no price changes" at bounding box center [897, 171] width 563 height 80
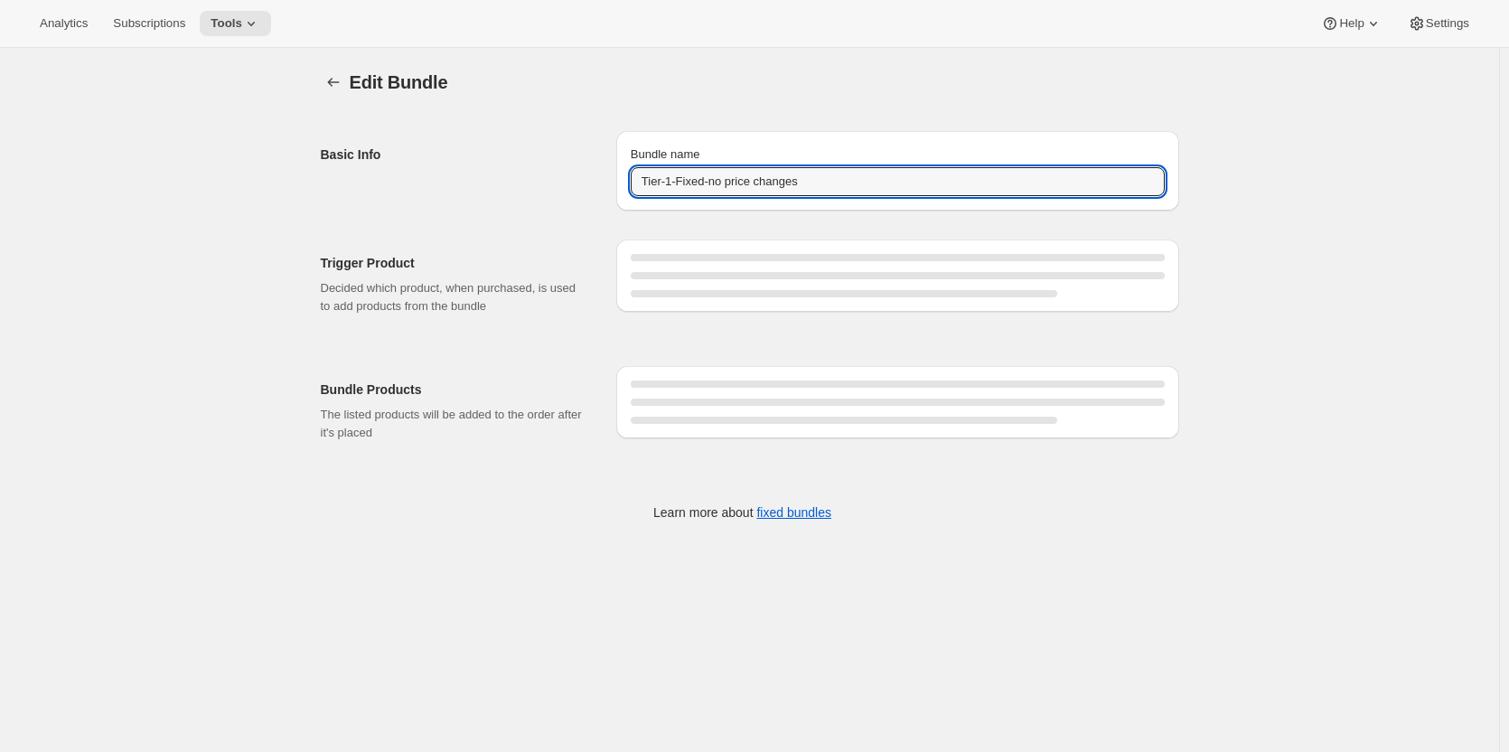
drag, startPoint x: 887, startPoint y: 183, endPoint x: 386, endPoint y: 159, distance: 502.0
click at [429, 162] on div "Basic Info Bundle name Tier-1-Fixed-no price changes" at bounding box center [750, 164] width 858 height 94
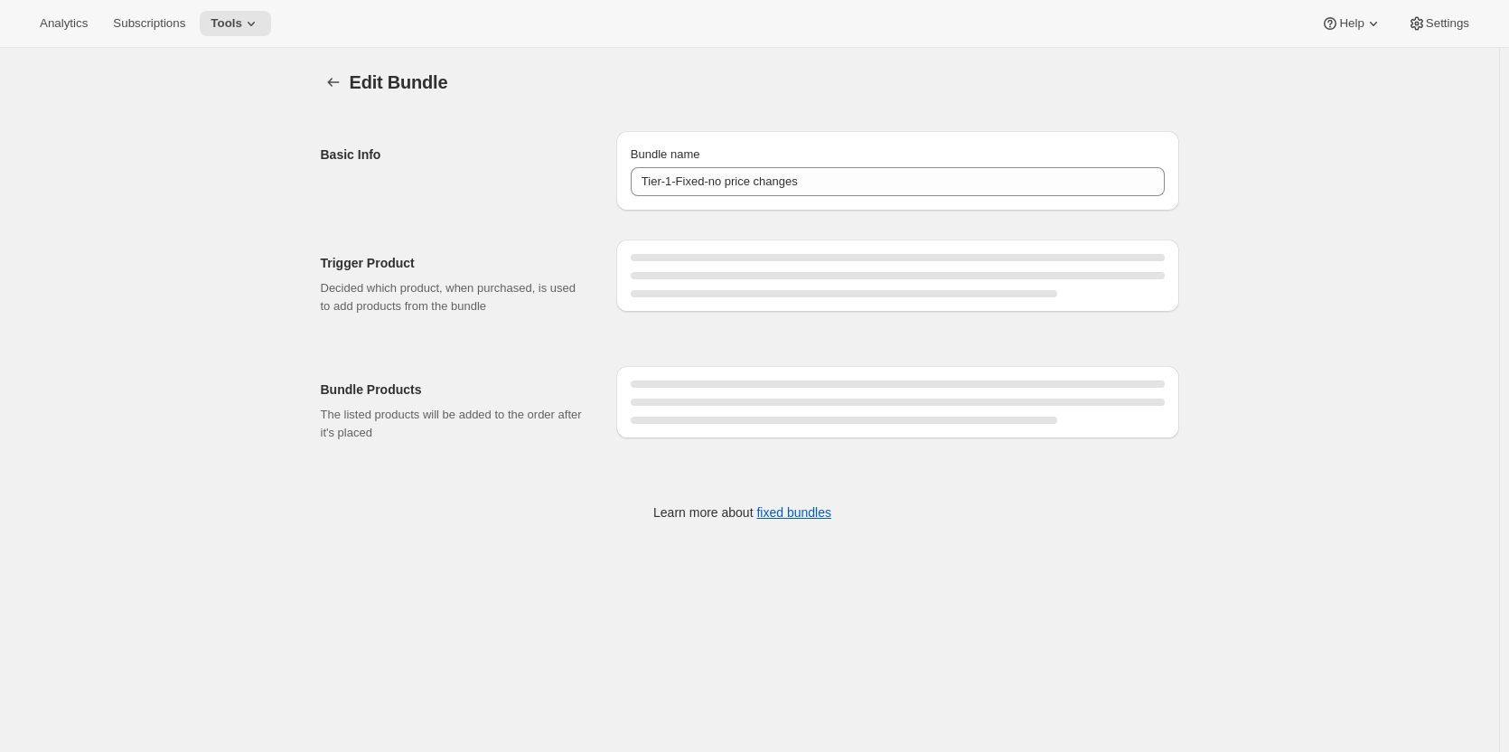
click at [163, 224] on div "Edit Bundle. This page is ready Edit Bundle Basic Info Bundle name Tier-1-Fixed…" at bounding box center [749, 307] width 1499 height 519
click at [693, 272] on div at bounding box center [898, 275] width 534 height 7
click at [333, 82] on icon "Bundles" at bounding box center [333, 82] width 12 height 9
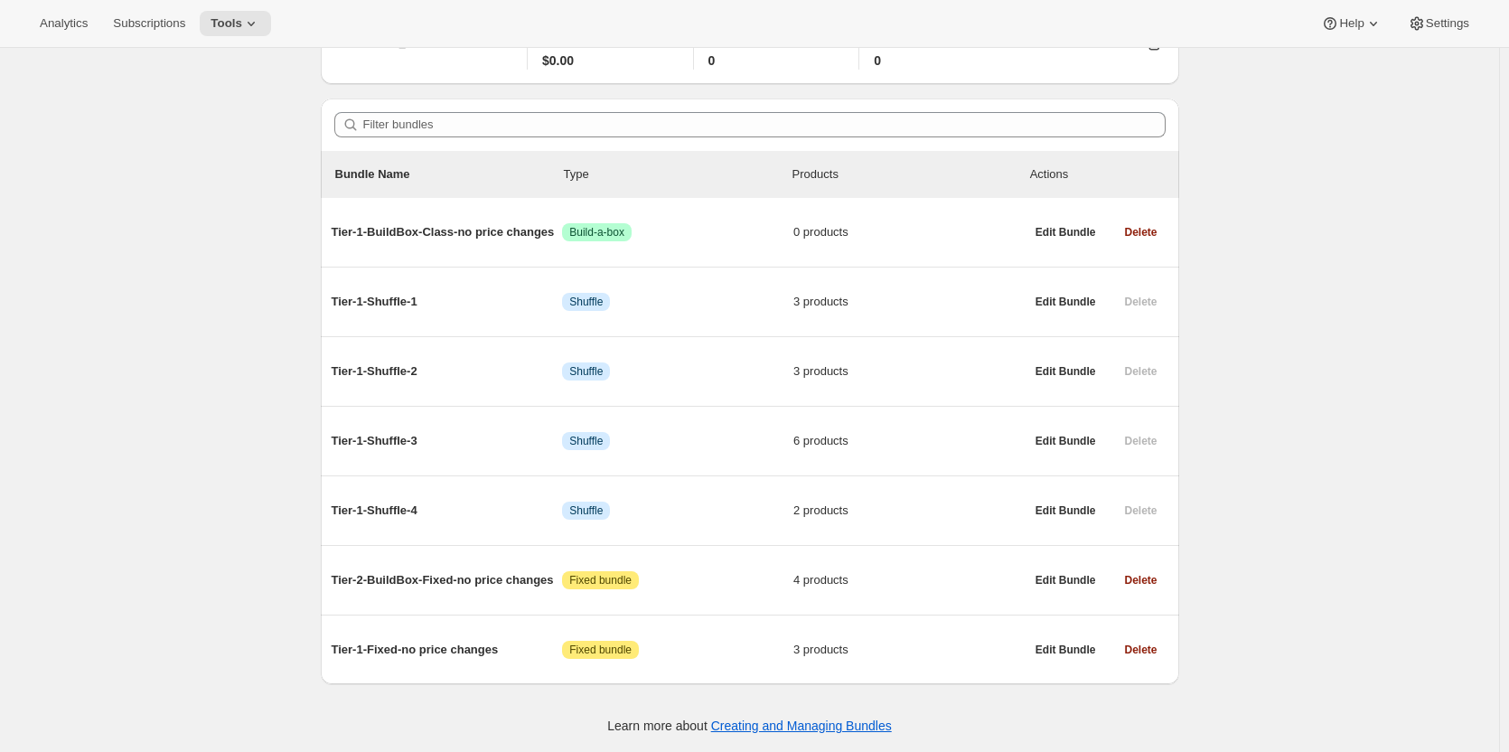
scroll to position [113, 0]
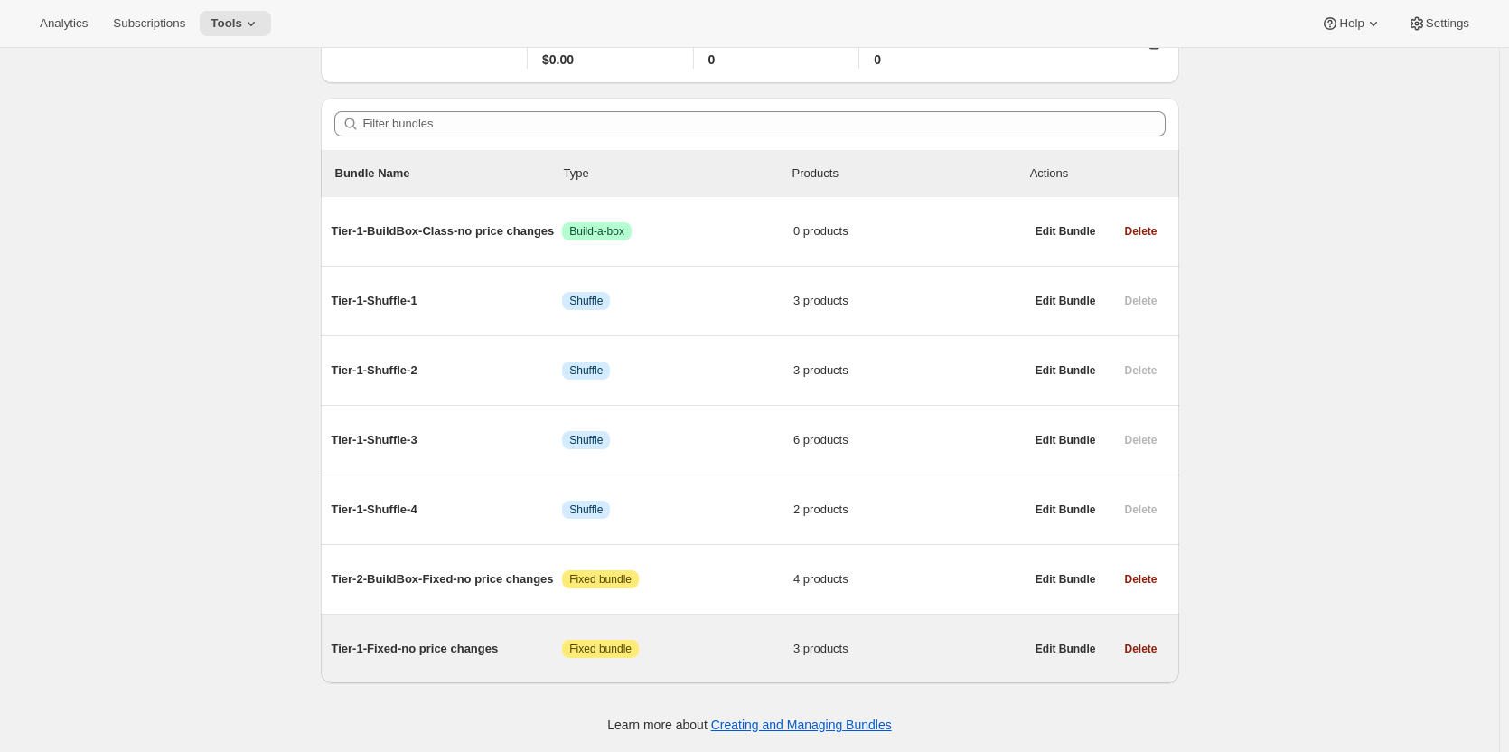
click at [407, 645] on span "Tier-1-Fixed-no price changes" at bounding box center [447, 649] width 231 height 18
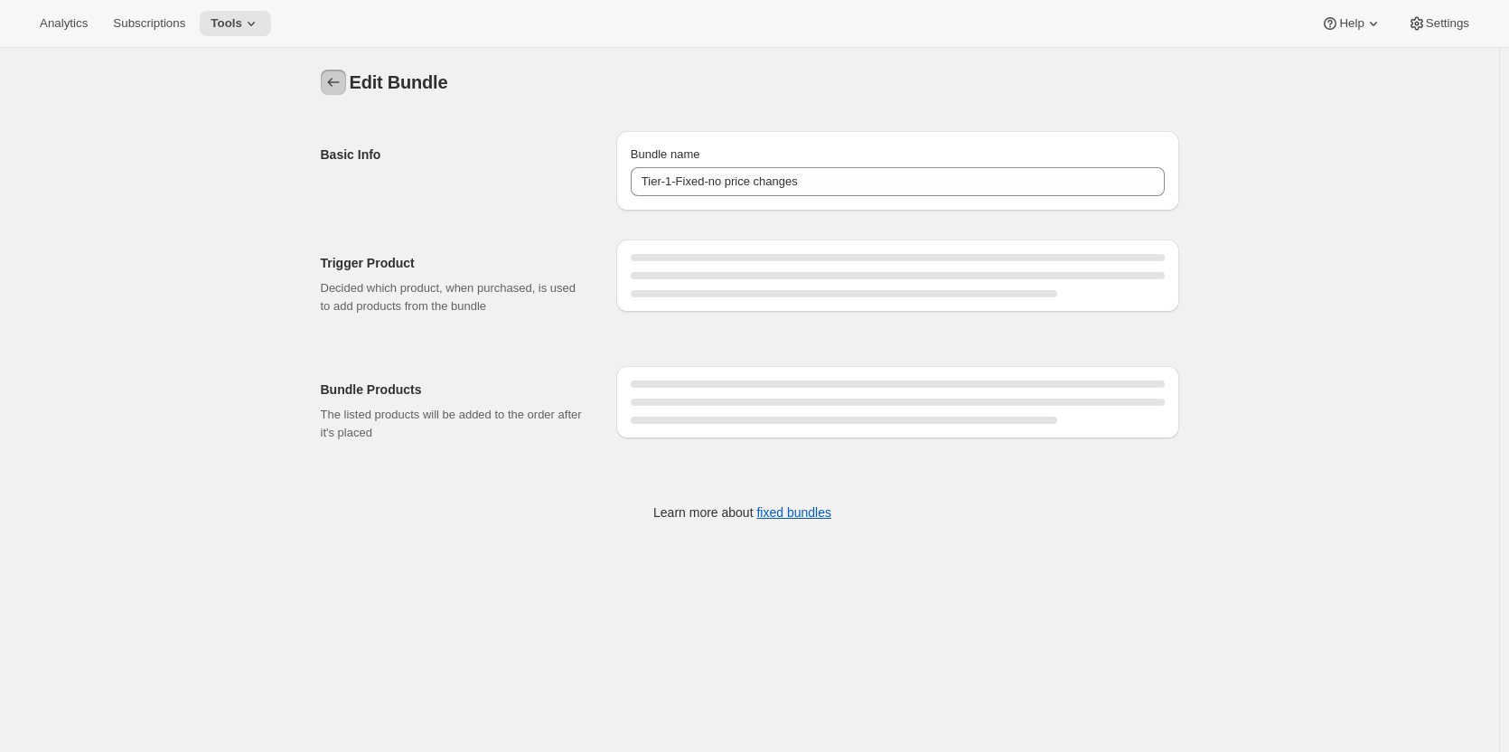
click at [333, 82] on icon "Bundles" at bounding box center [333, 82] width 12 height 9
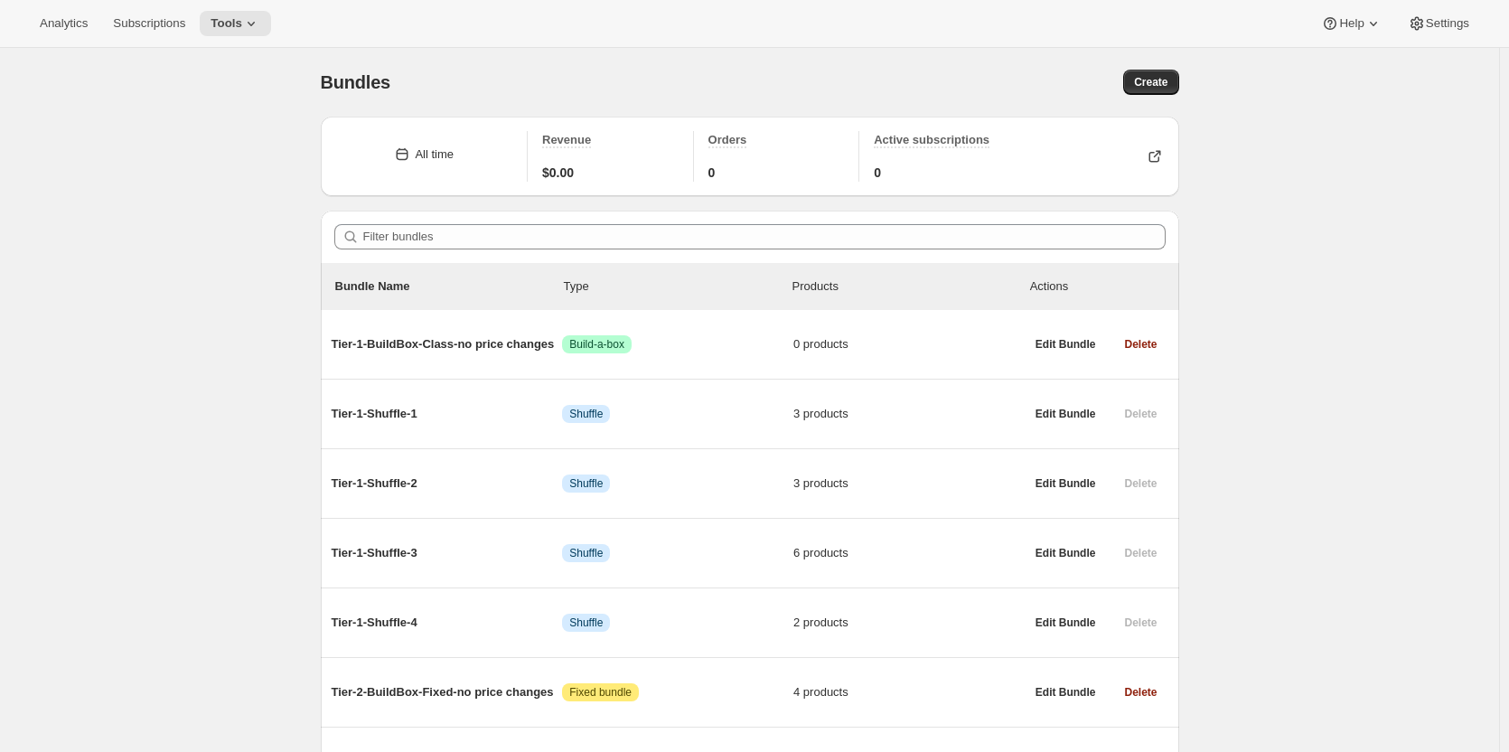
scroll to position [113, 0]
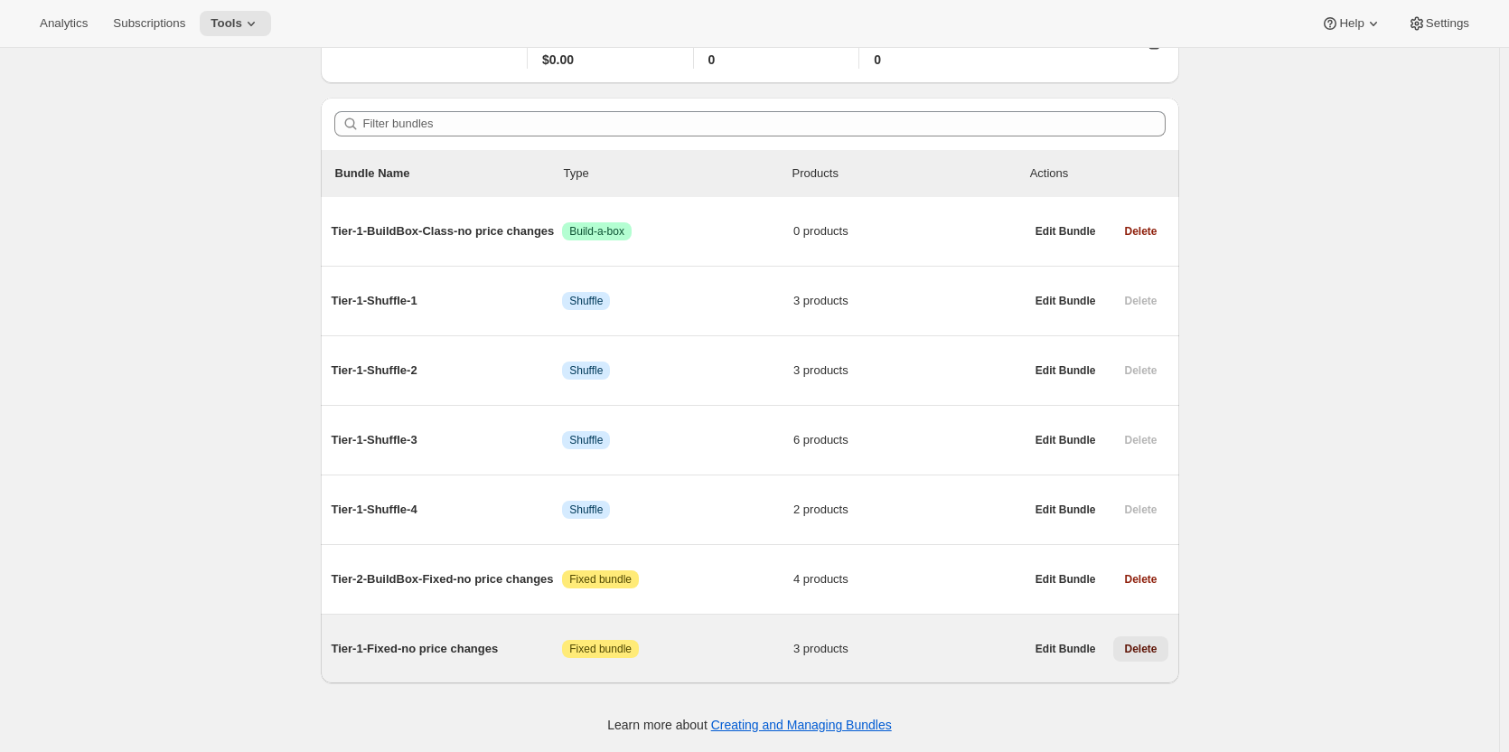
click at [1136, 649] on span "Delete" at bounding box center [1140, 649] width 33 height 14
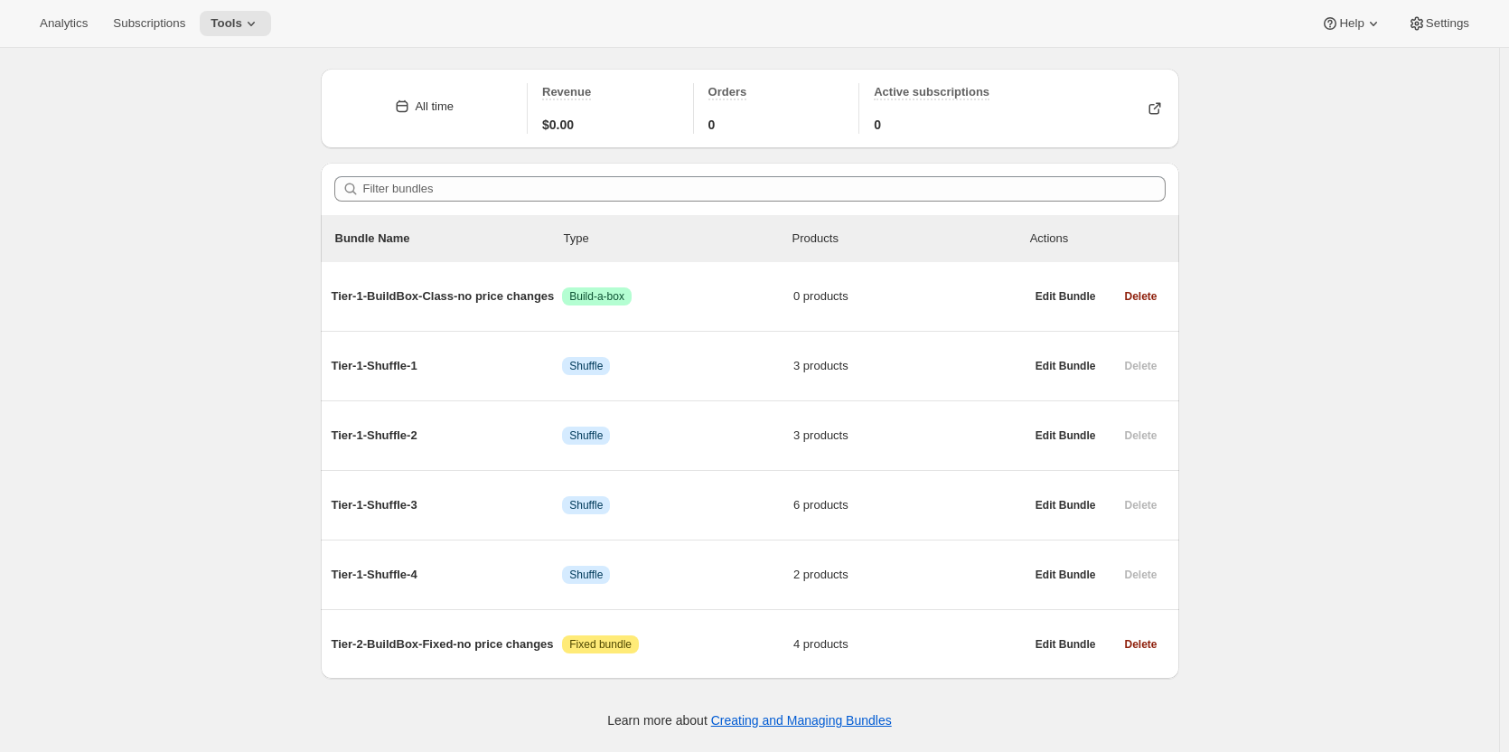
scroll to position [0, 0]
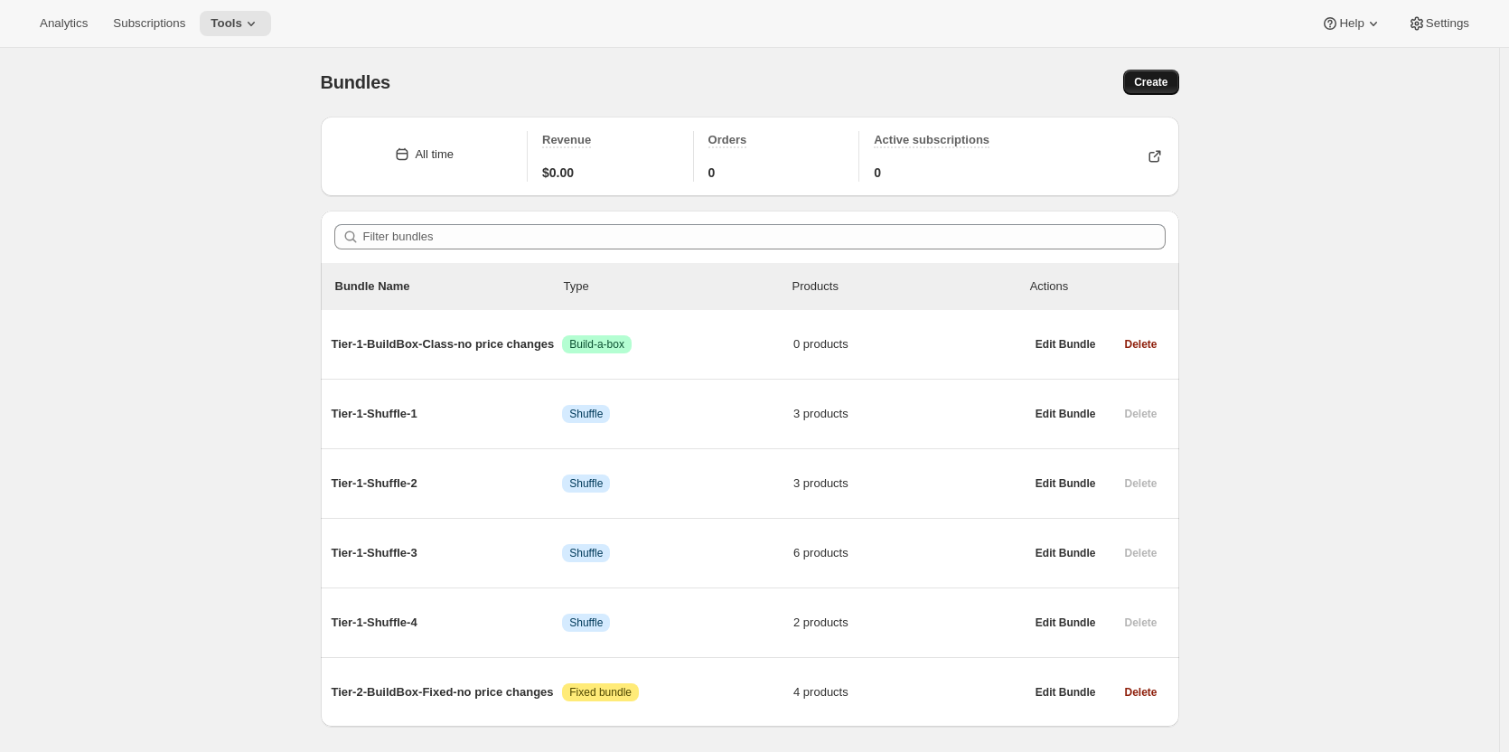
click at [1164, 75] on button "Create" at bounding box center [1150, 82] width 55 height 25
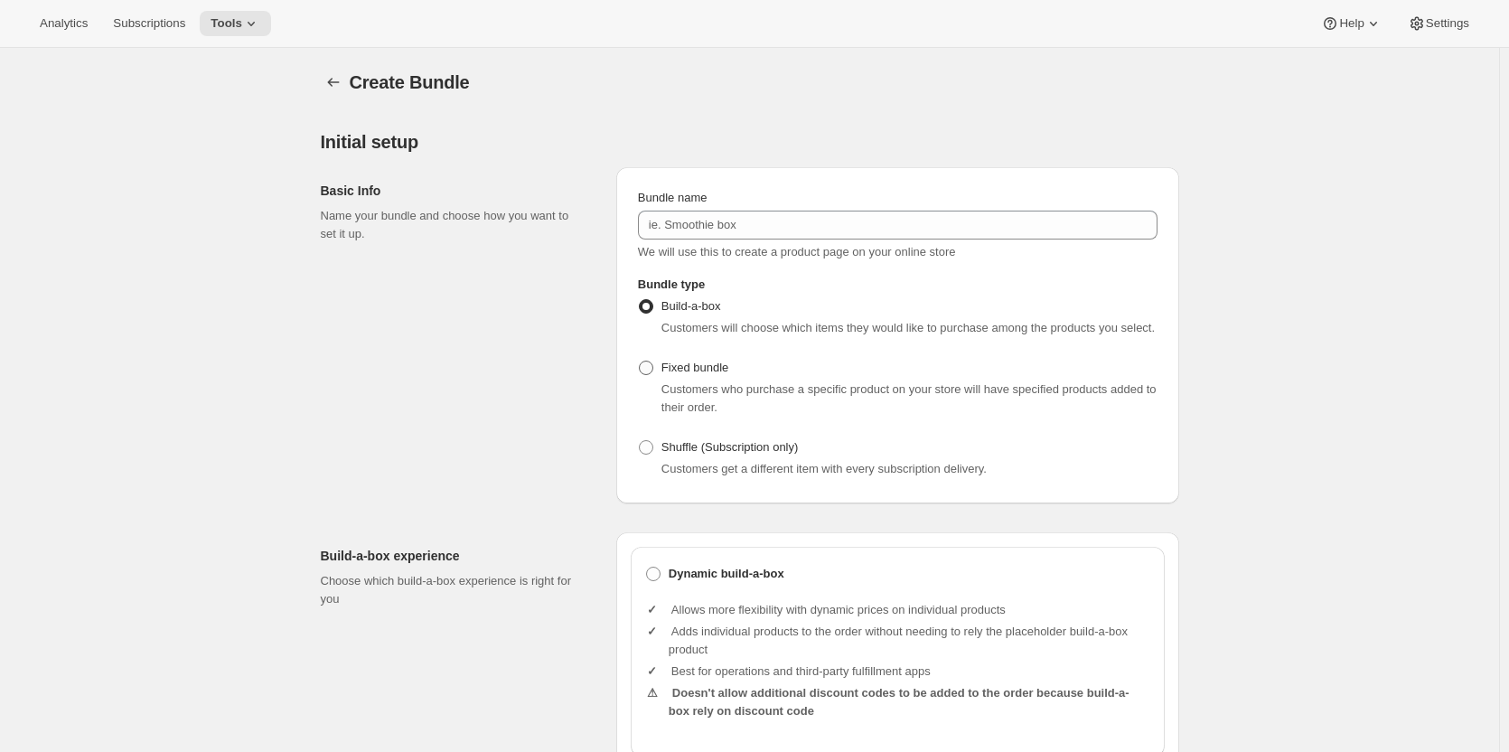
click at [653, 363] on span at bounding box center [646, 368] width 14 height 14
click at [640, 361] on input "Fixed bundle" at bounding box center [639, 361] width 1 height 1
radio input "true"
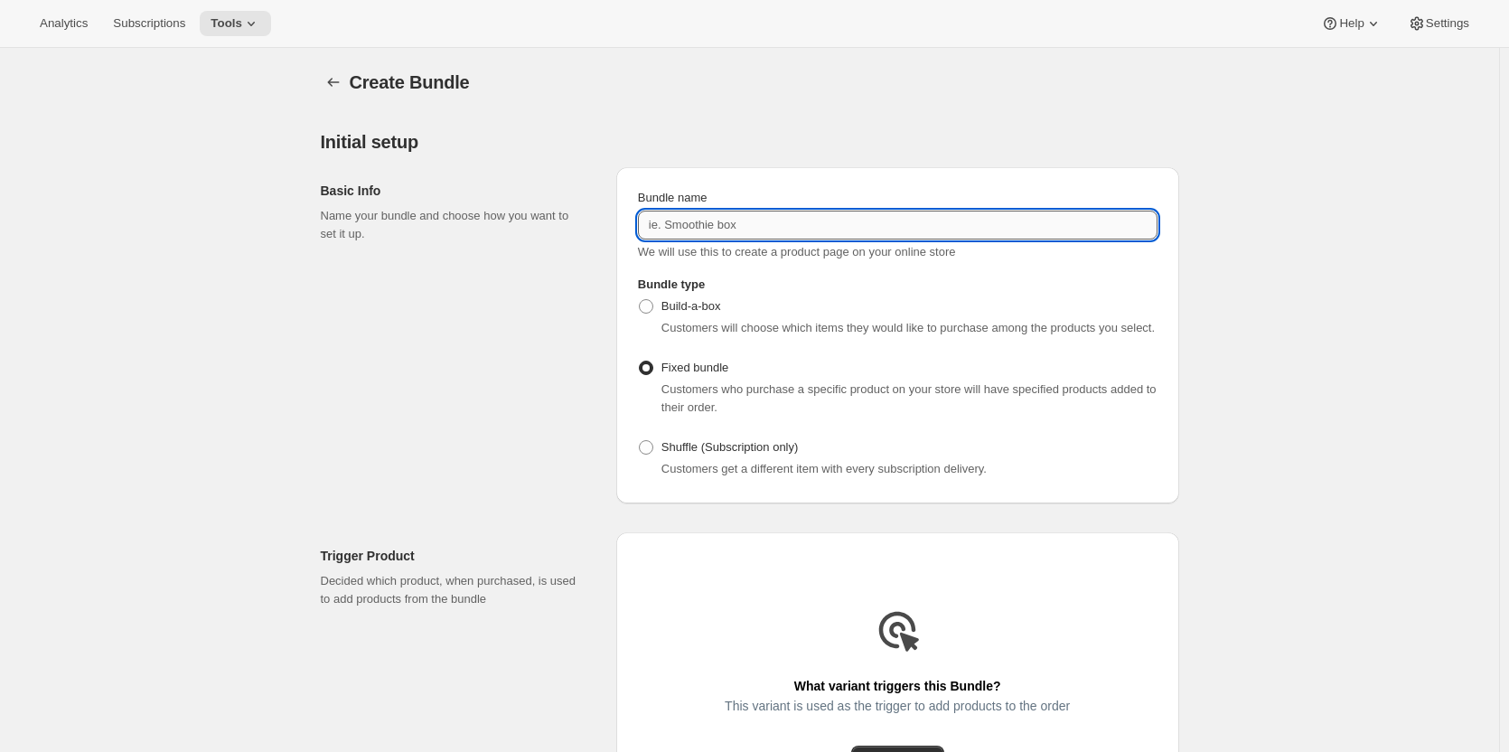
click at [683, 222] on input "Bundle name" at bounding box center [898, 225] width 520 height 29
paste input "Tier-1-Fixed-no price changes"
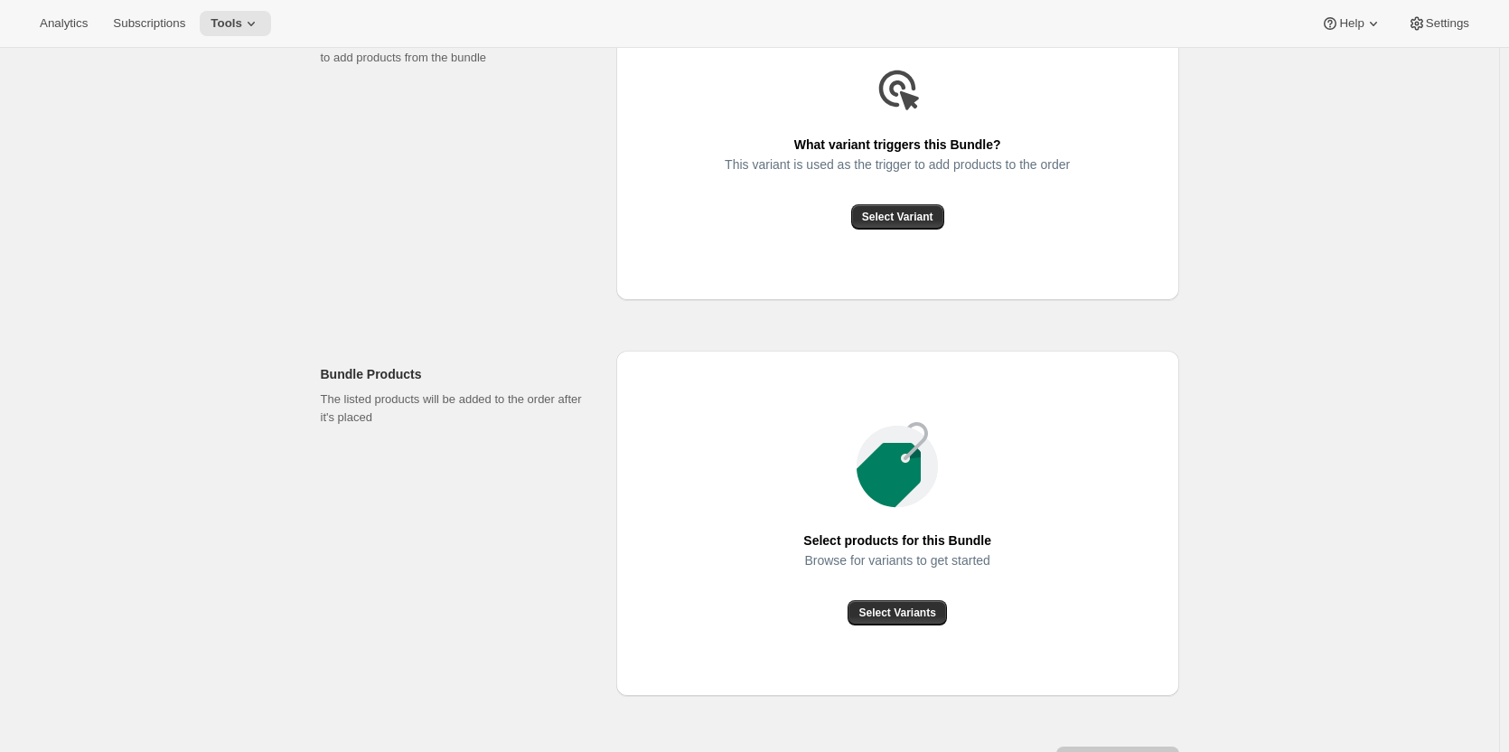
scroll to position [361, 0]
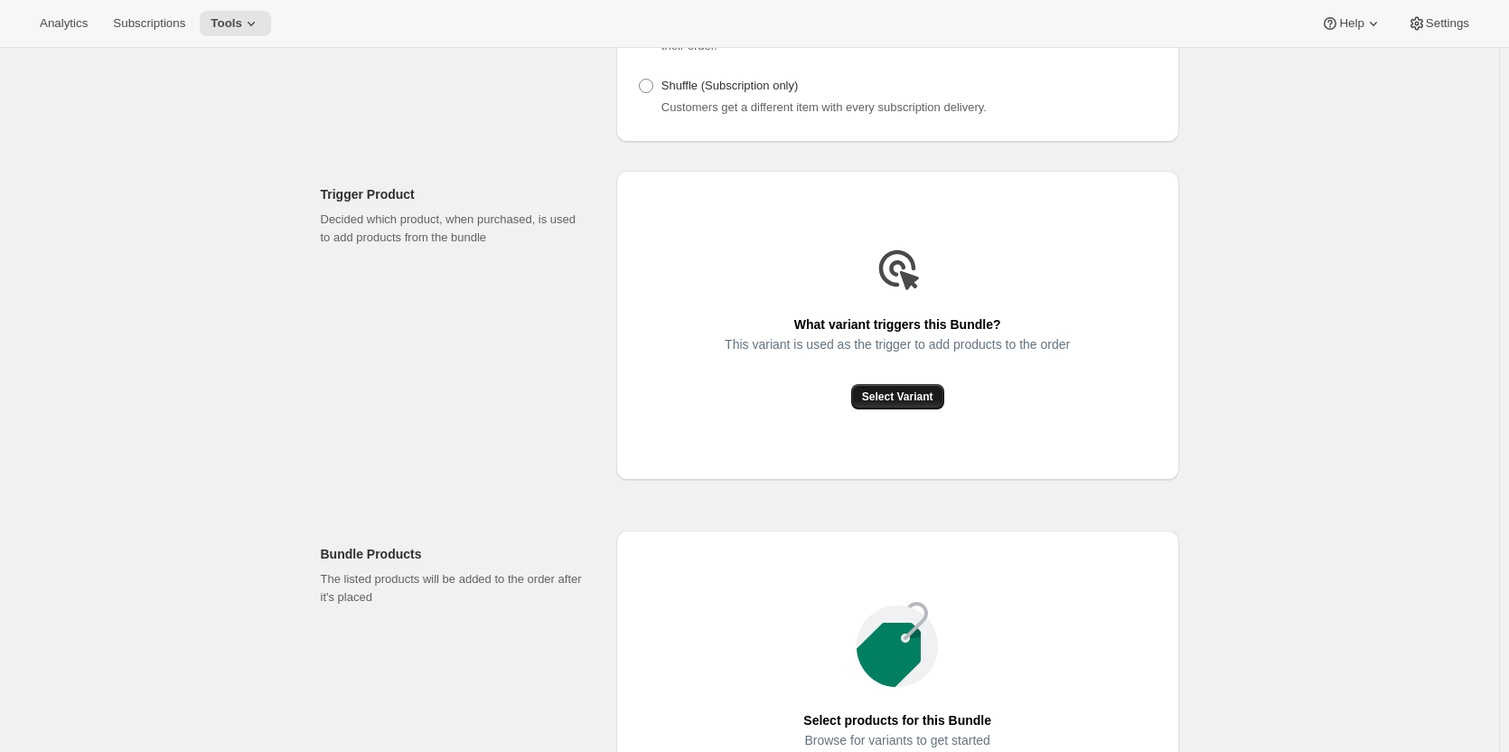
type input "Tier-1-Fixed-no price changes"
click at [909, 386] on button "Select Variant" at bounding box center [897, 396] width 93 height 25
click at [907, 394] on span "Select Variant" at bounding box center [897, 396] width 71 height 14
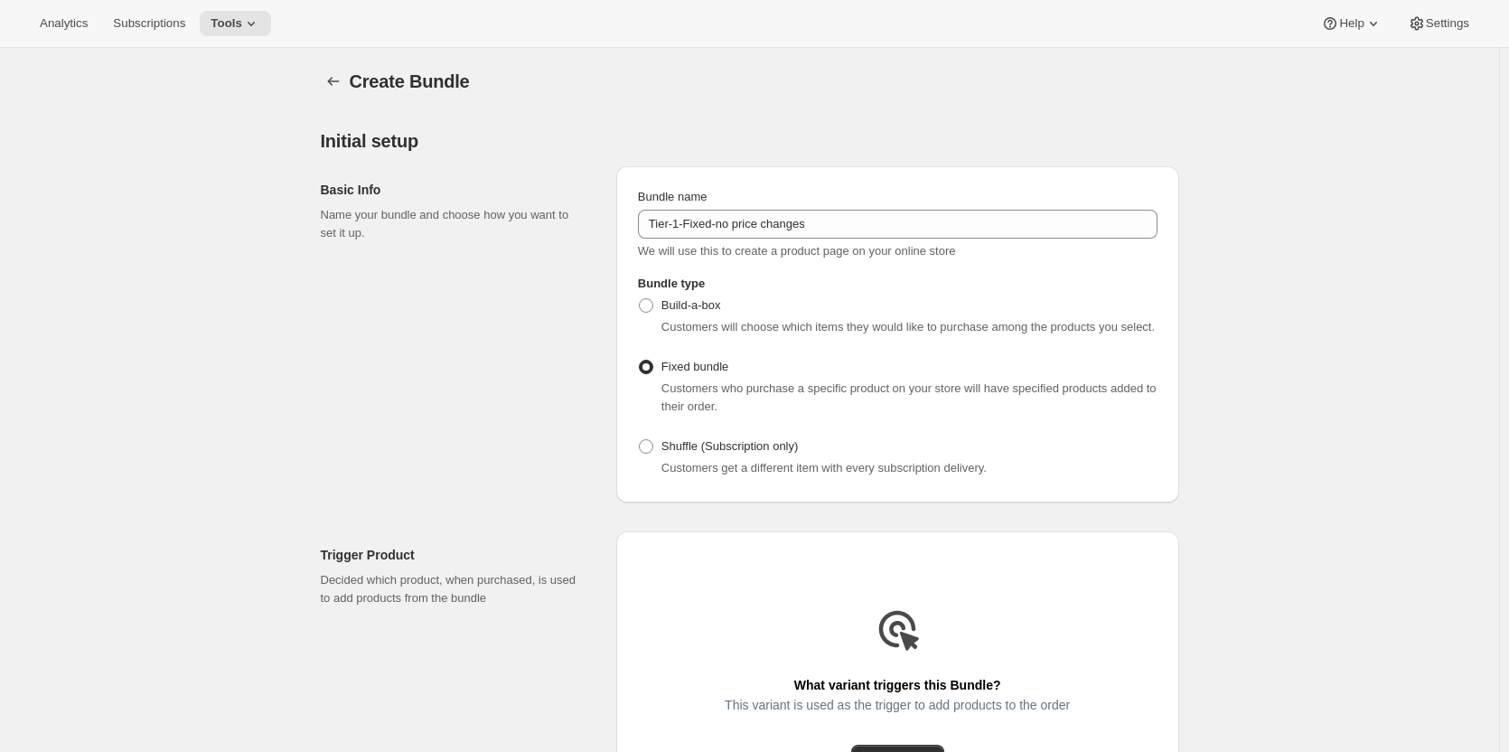
scroll to position [0, 0]
click at [248, 22] on icon at bounding box center [251, 23] width 18 height 18
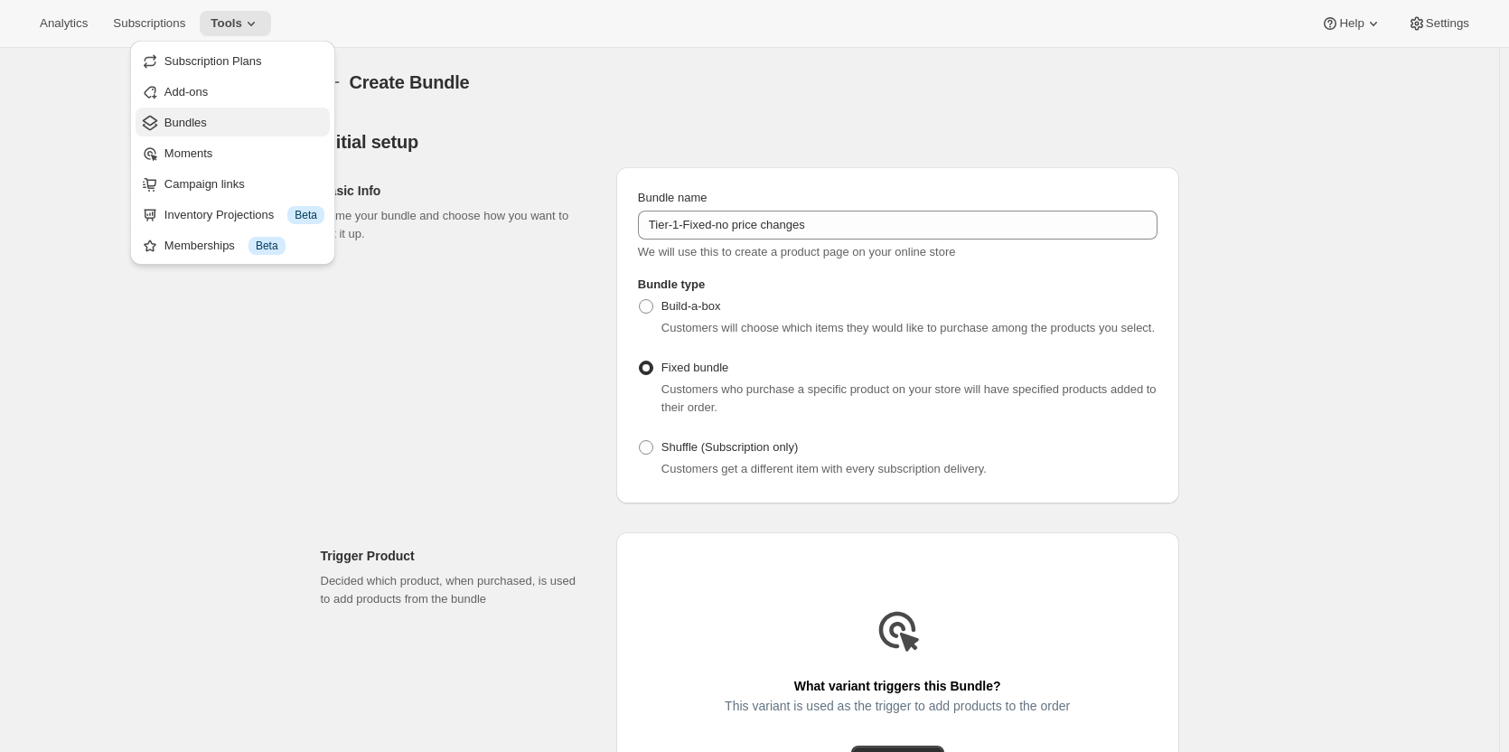
click at [194, 122] on span "Bundles" at bounding box center [185, 123] width 42 height 14
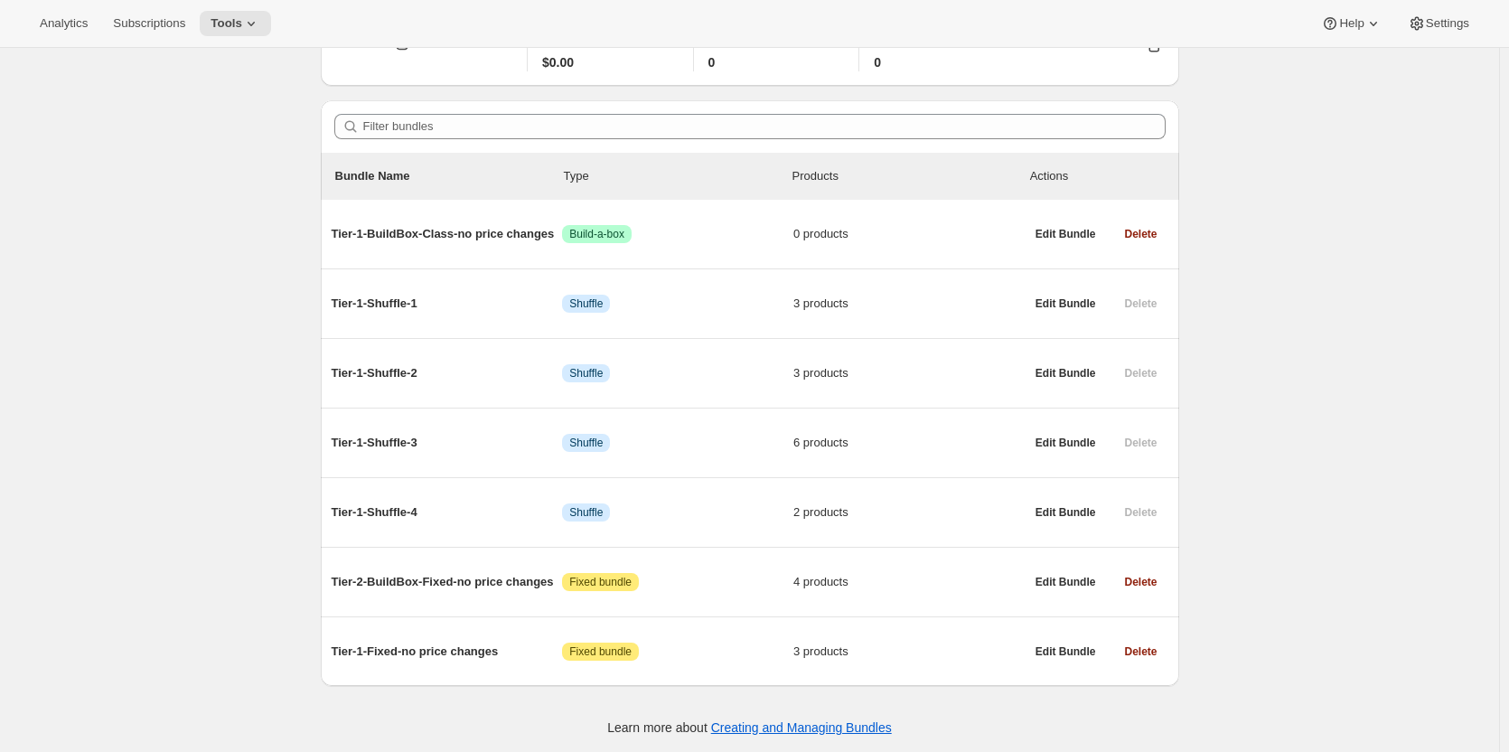
scroll to position [113, 0]
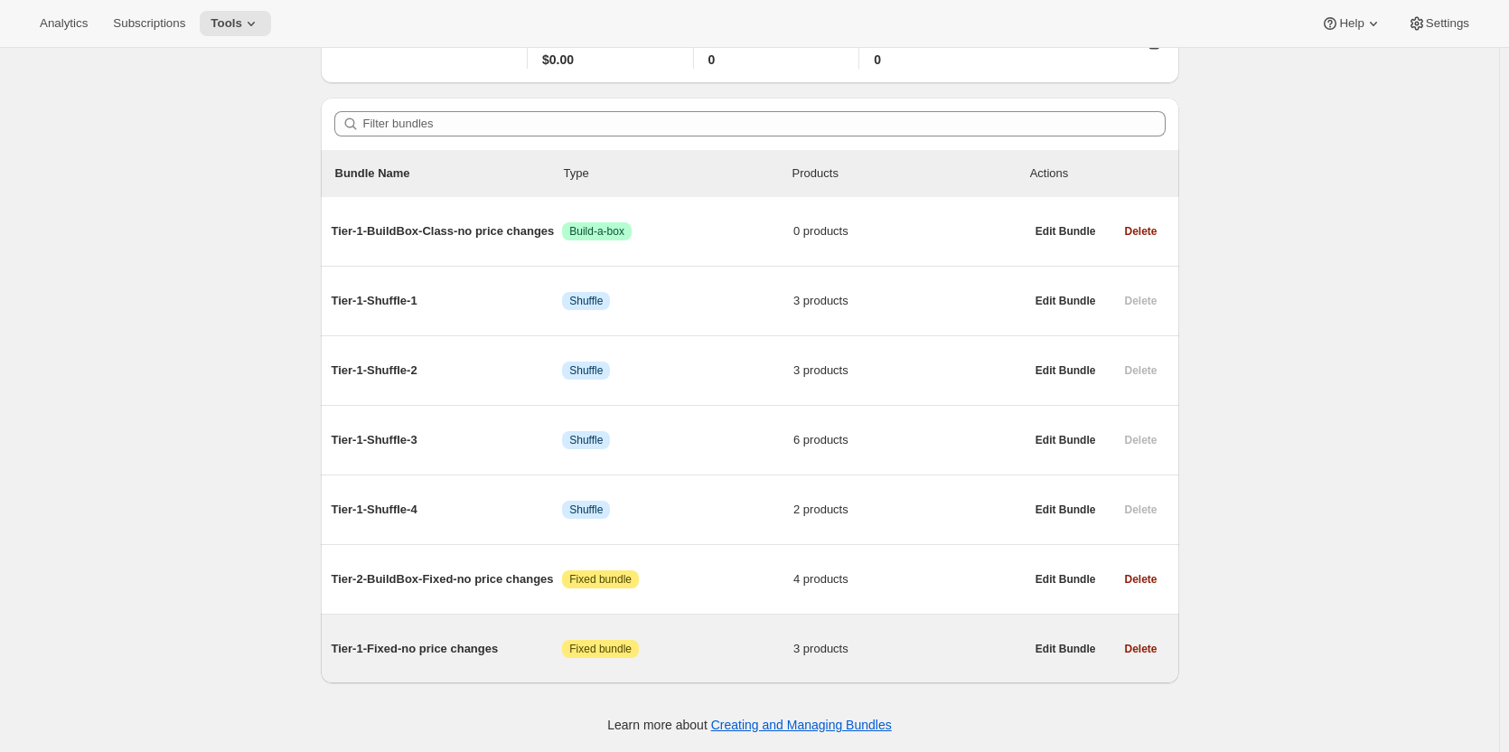
click at [387, 651] on span "Tier-1-Fixed-no price changes" at bounding box center [447, 649] width 231 height 18
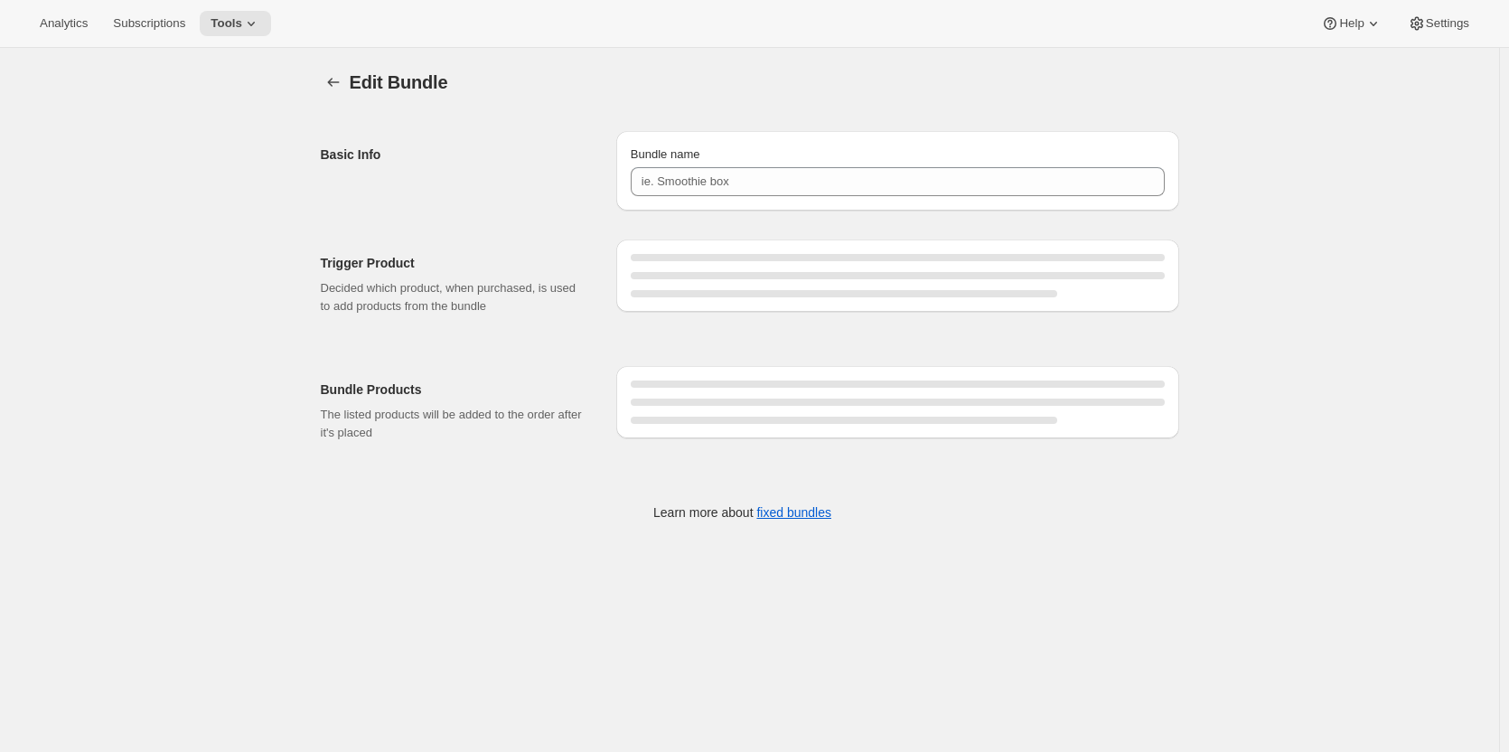
type input "Tier-1-Fixed-no price changes"
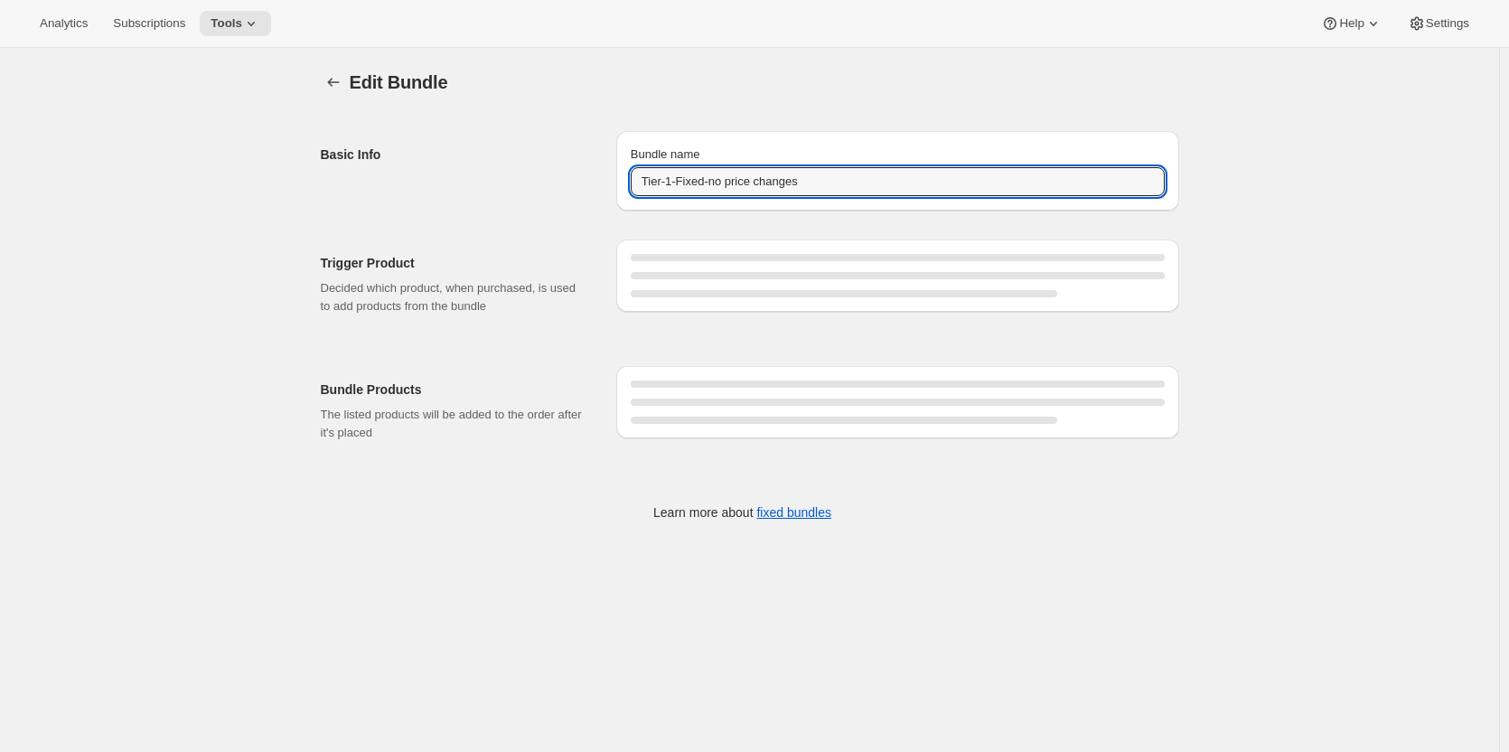
drag, startPoint x: 856, startPoint y: 181, endPoint x: 339, endPoint y: 170, distance: 516.9
click at [454, 168] on div "Basic Info Bundle name Tier-1-Fixed-no price changes" at bounding box center [750, 164] width 858 height 94
click at [336, 75] on icon "Bundles" at bounding box center [333, 82] width 18 height 18
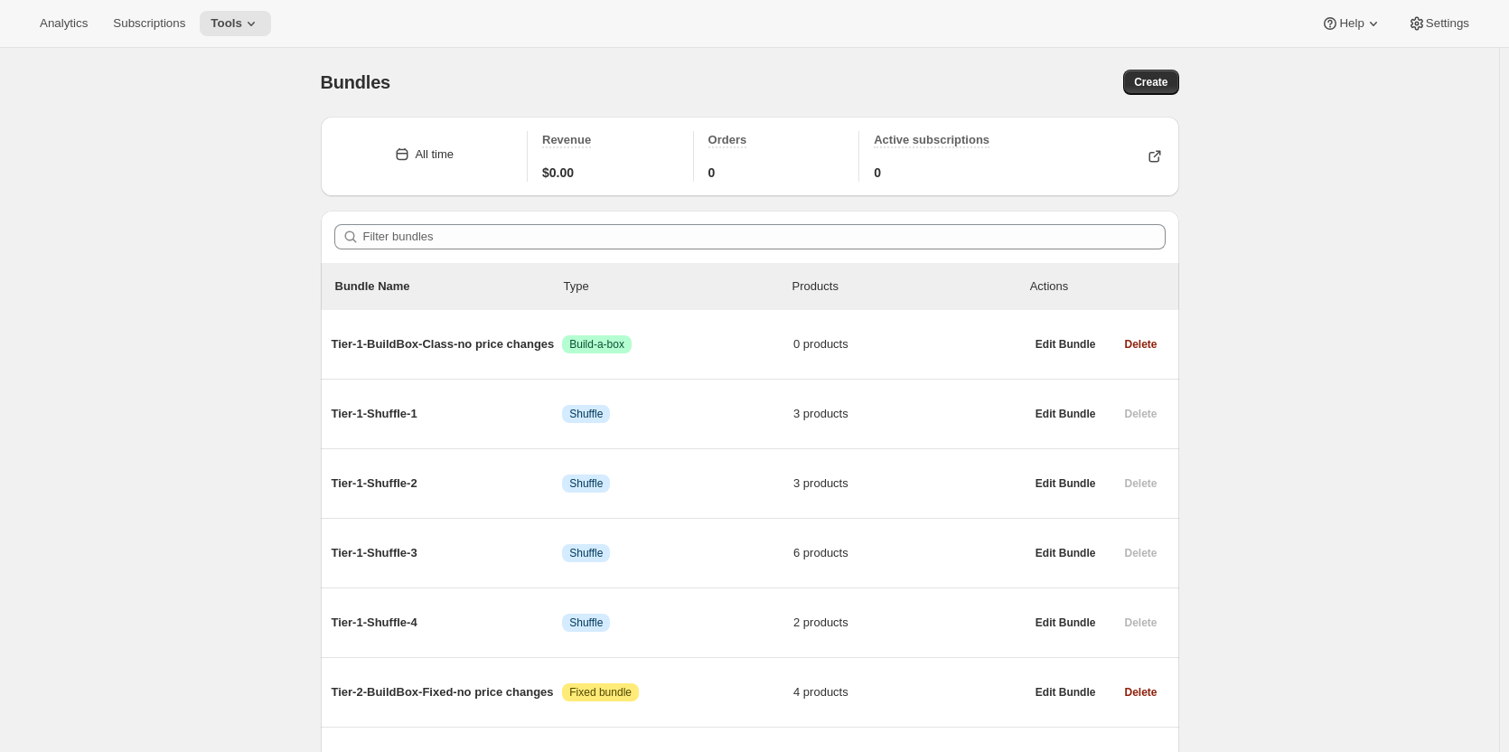
scroll to position [113, 0]
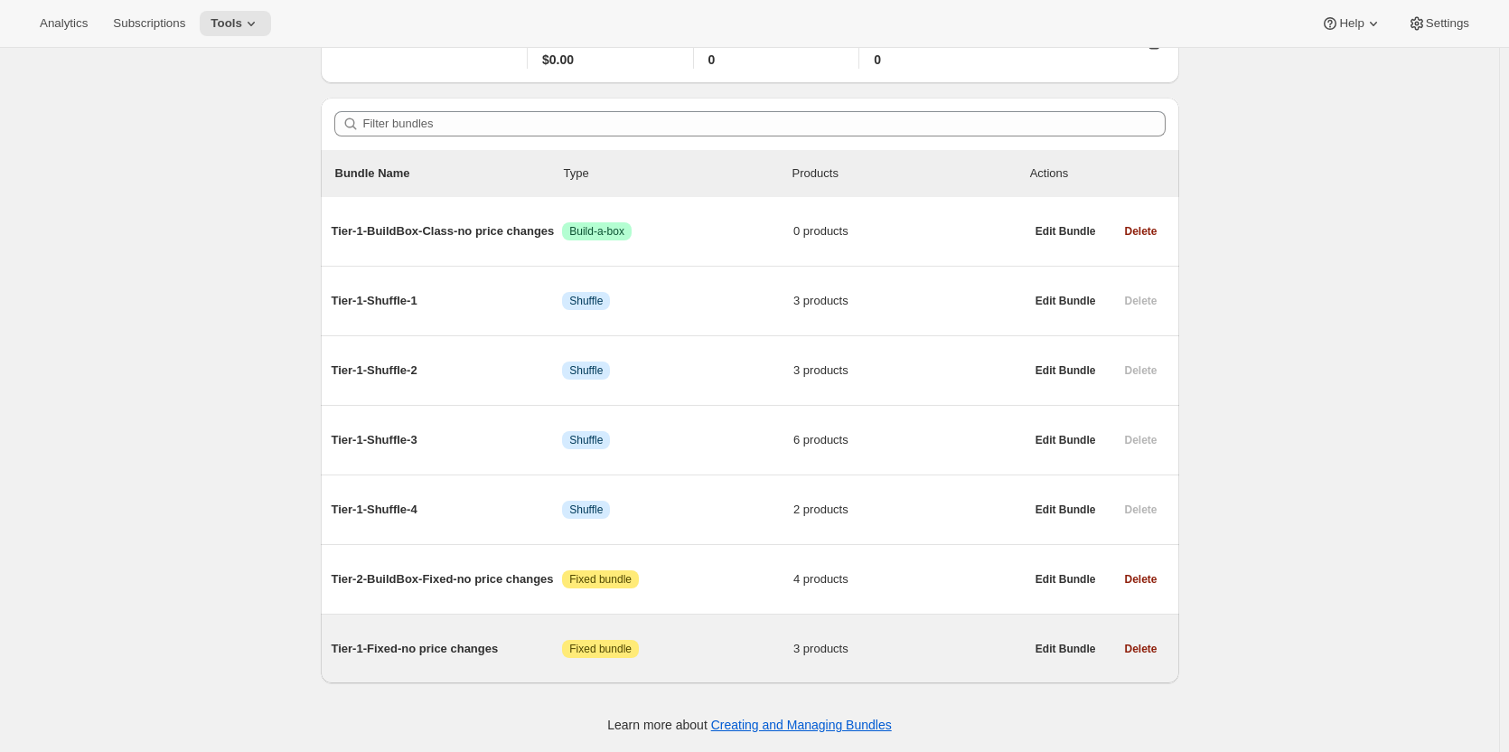
click at [422, 651] on span "Tier-1-Fixed-no price changes" at bounding box center [447, 649] width 231 height 18
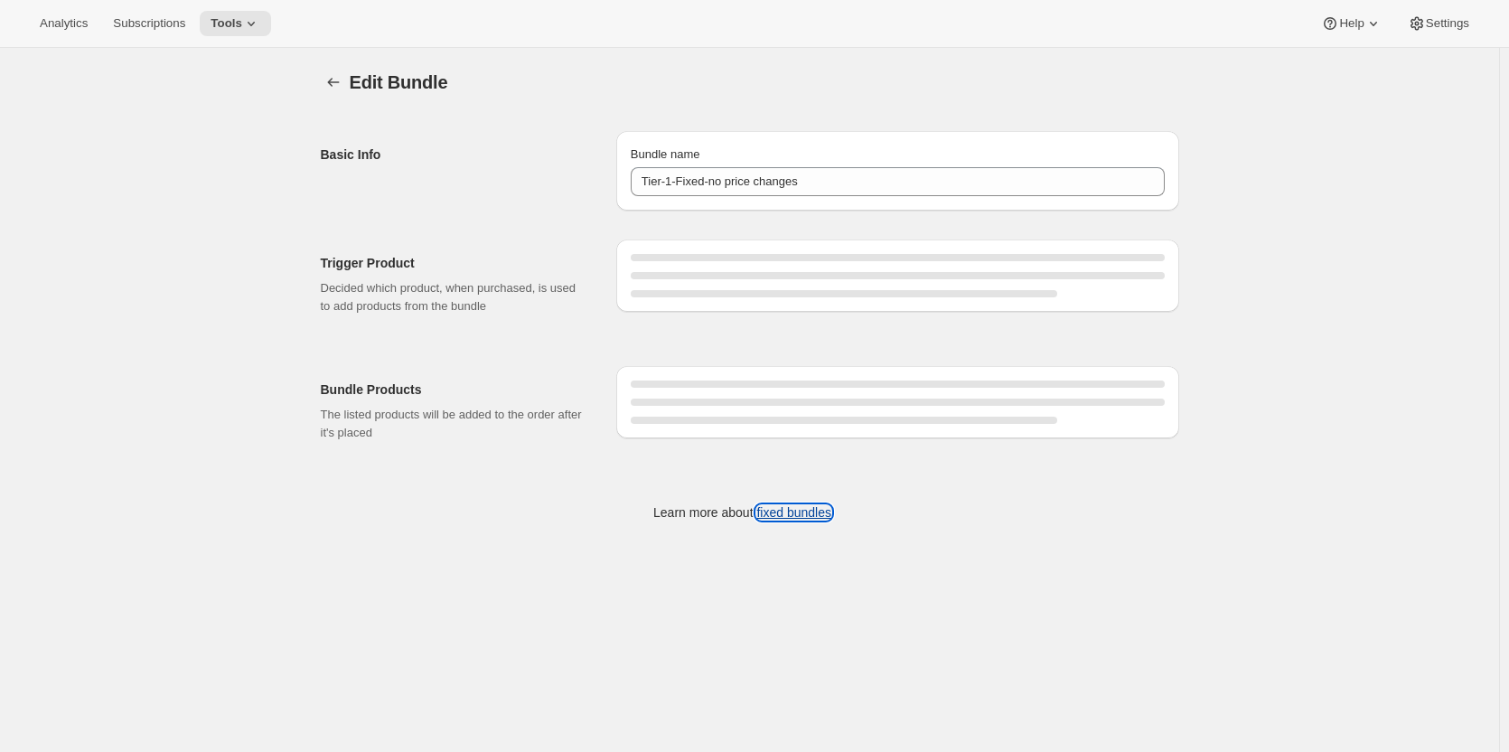
click at [791, 508] on link "fixed bundles" at bounding box center [793, 512] width 75 height 14
click at [335, 77] on icon "Bundles" at bounding box center [333, 82] width 18 height 18
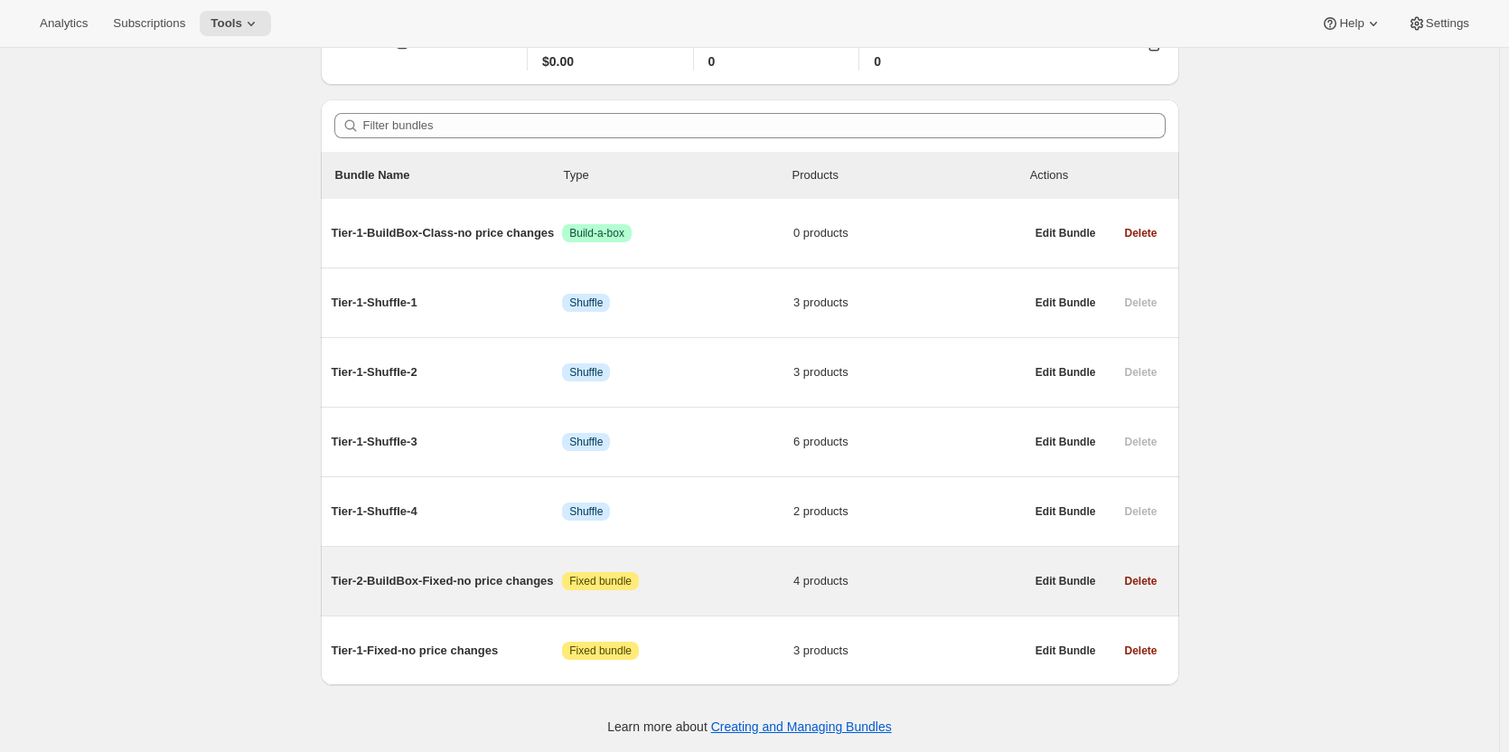
scroll to position [113, 0]
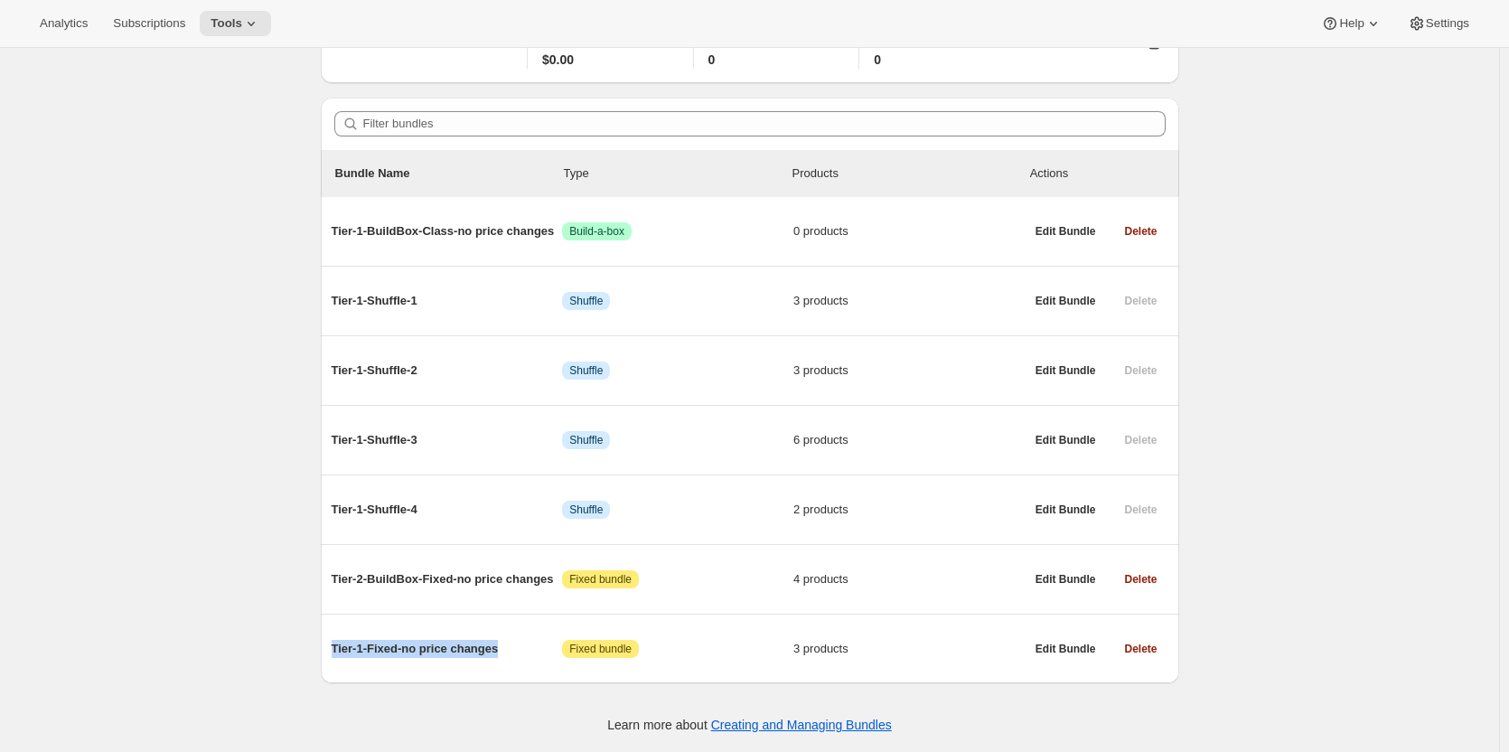
drag, startPoint x: 514, startPoint y: 646, endPoint x: 155, endPoint y: 644, distance: 359.6
click at [228, 645] on div "Bundles. This page is ready Bundles Create All time Revenue $0.00 Orders 0 Acti…" at bounding box center [749, 343] width 1499 height 817
copy span "Tier-1-Fixed-no price changes"
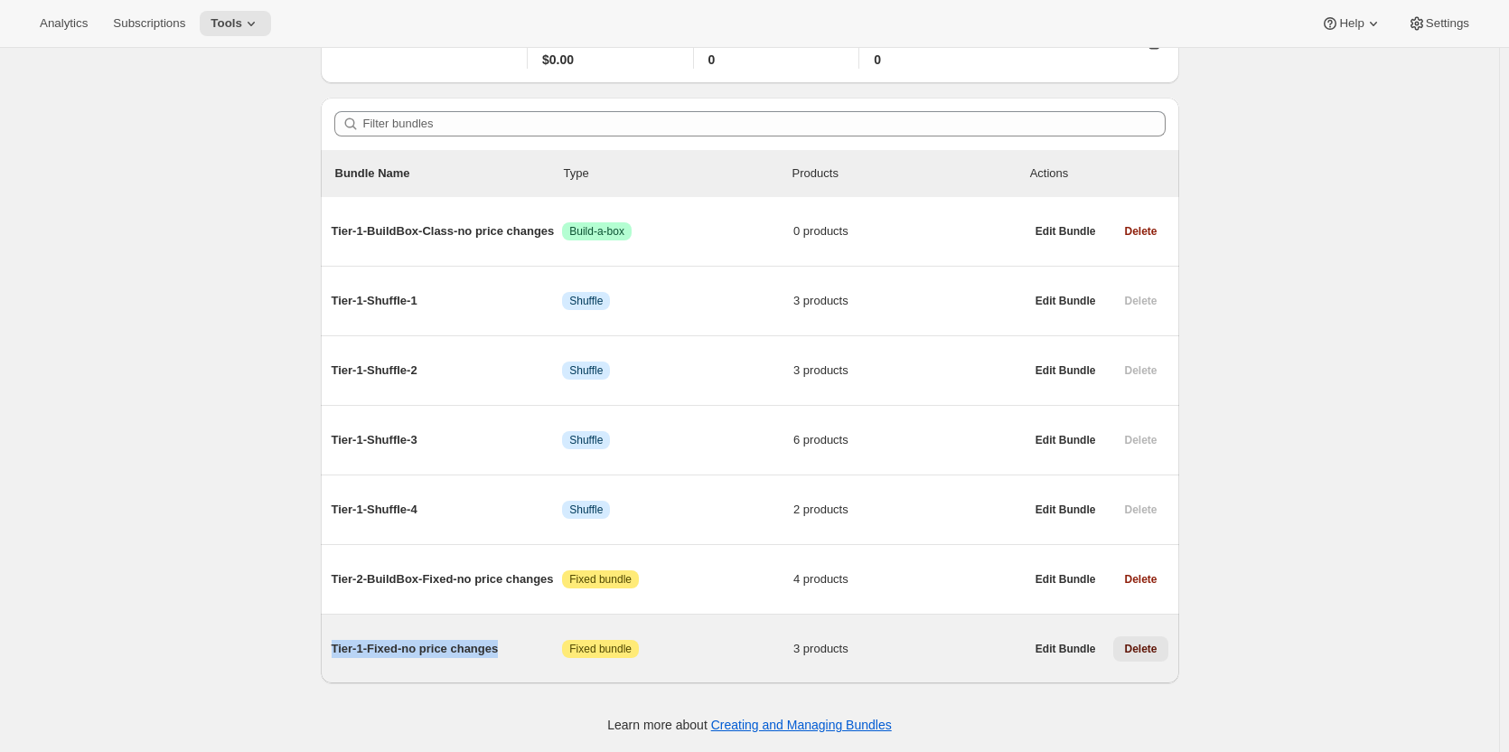
click at [1152, 649] on span "Delete" at bounding box center [1140, 649] width 33 height 14
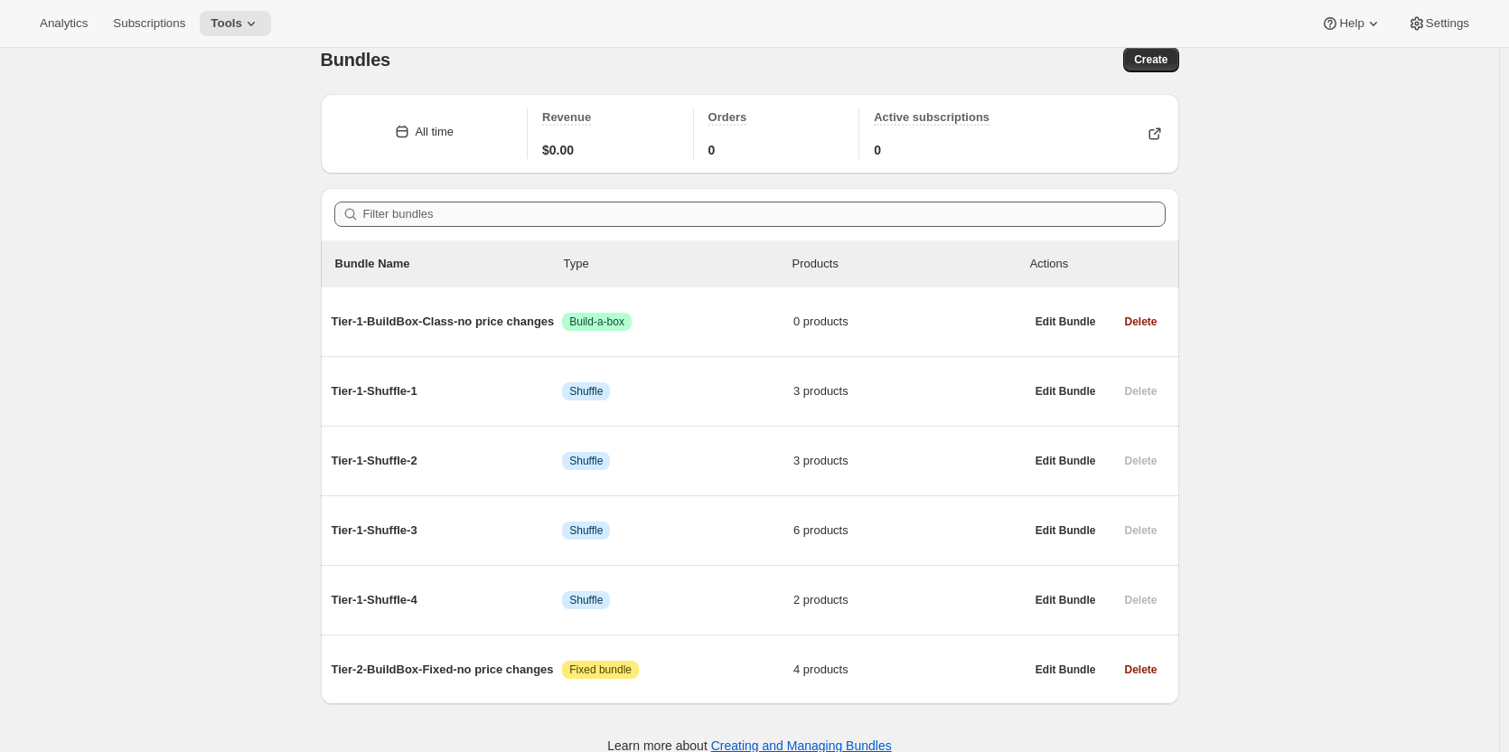
scroll to position [0, 0]
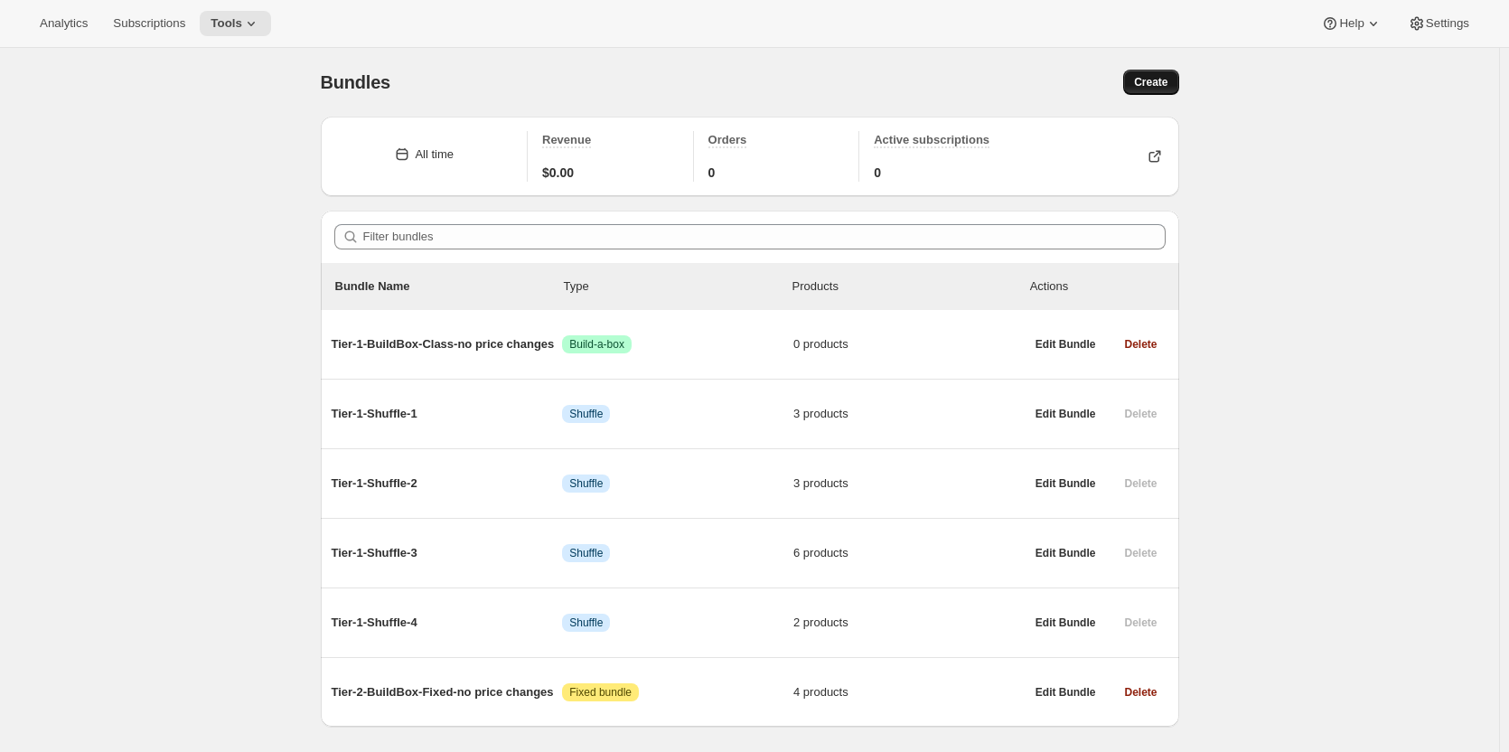
click at [1157, 82] on span "Create" at bounding box center [1150, 82] width 33 height 14
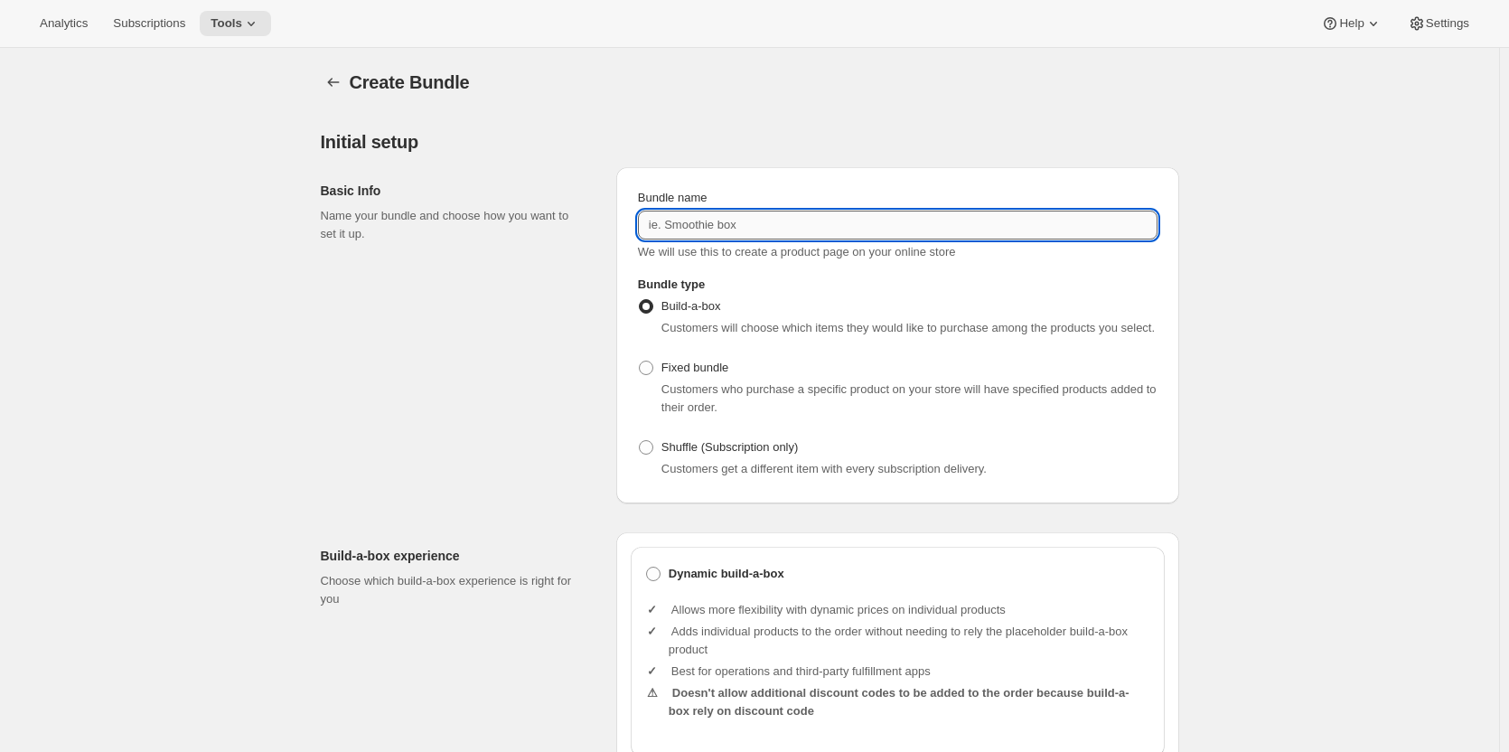
click at [714, 225] on input "Bundle name" at bounding box center [898, 225] width 520 height 29
paste input "Tier-1-Fixed-no price changes"
type input "Tier-1-Fixed-no price changes"
click at [653, 366] on span at bounding box center [646, 368] width 14 height 14
click at [640, 361] on input "Fixed bundle" at bounding box center [639, 361] width 1 height 1
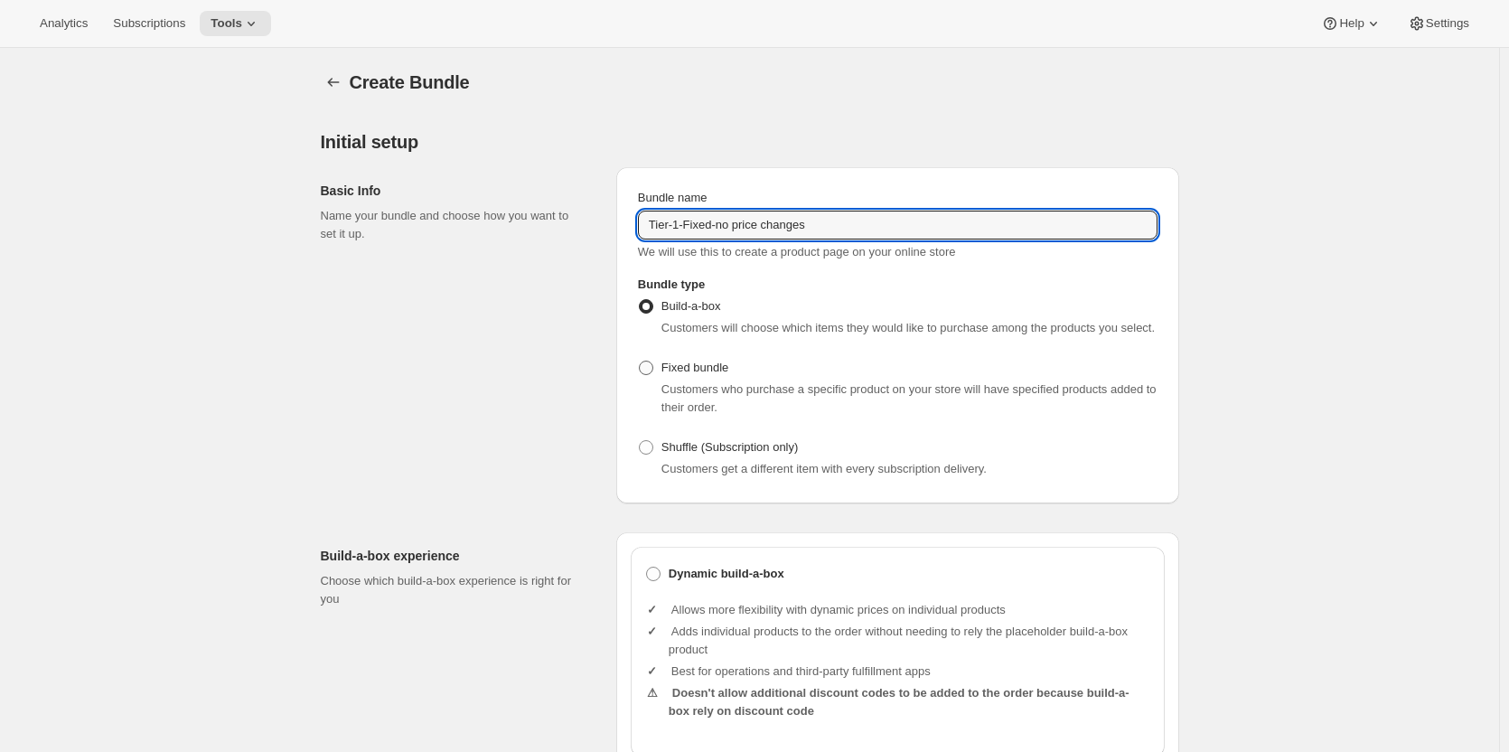
radio input "true"
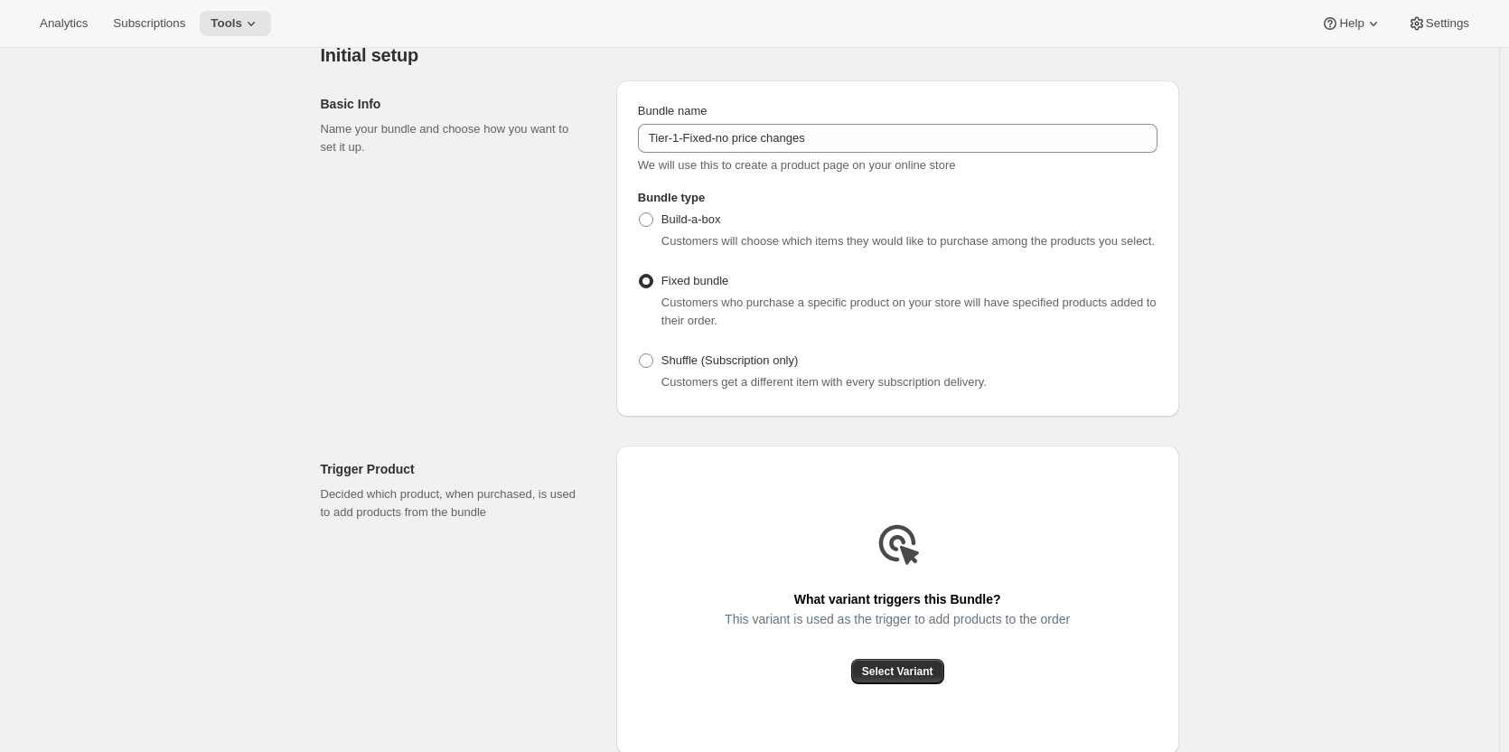
scroll to position [271, 0]
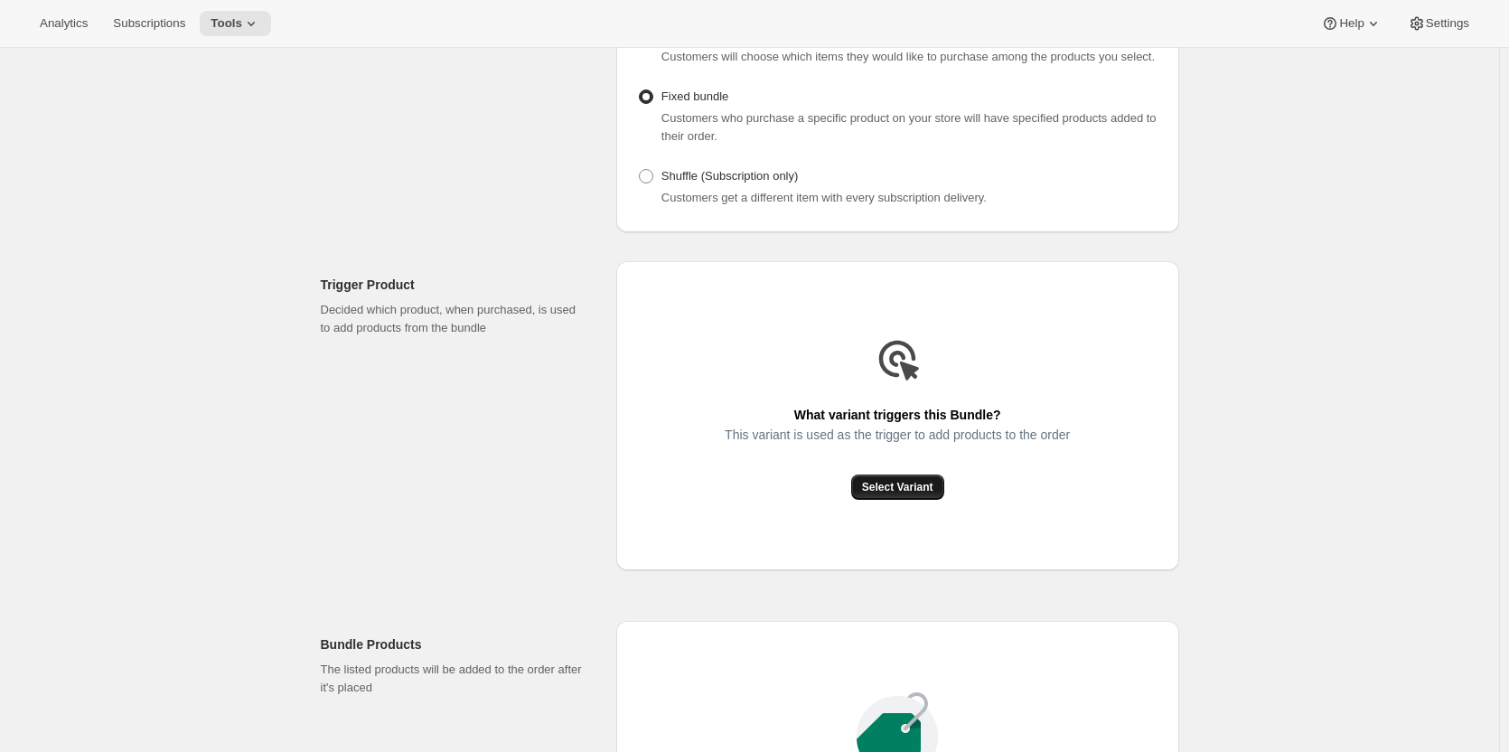
click at [880, 499] on button "Select Variant" at bounding box center [897, 486] width 93 height 25
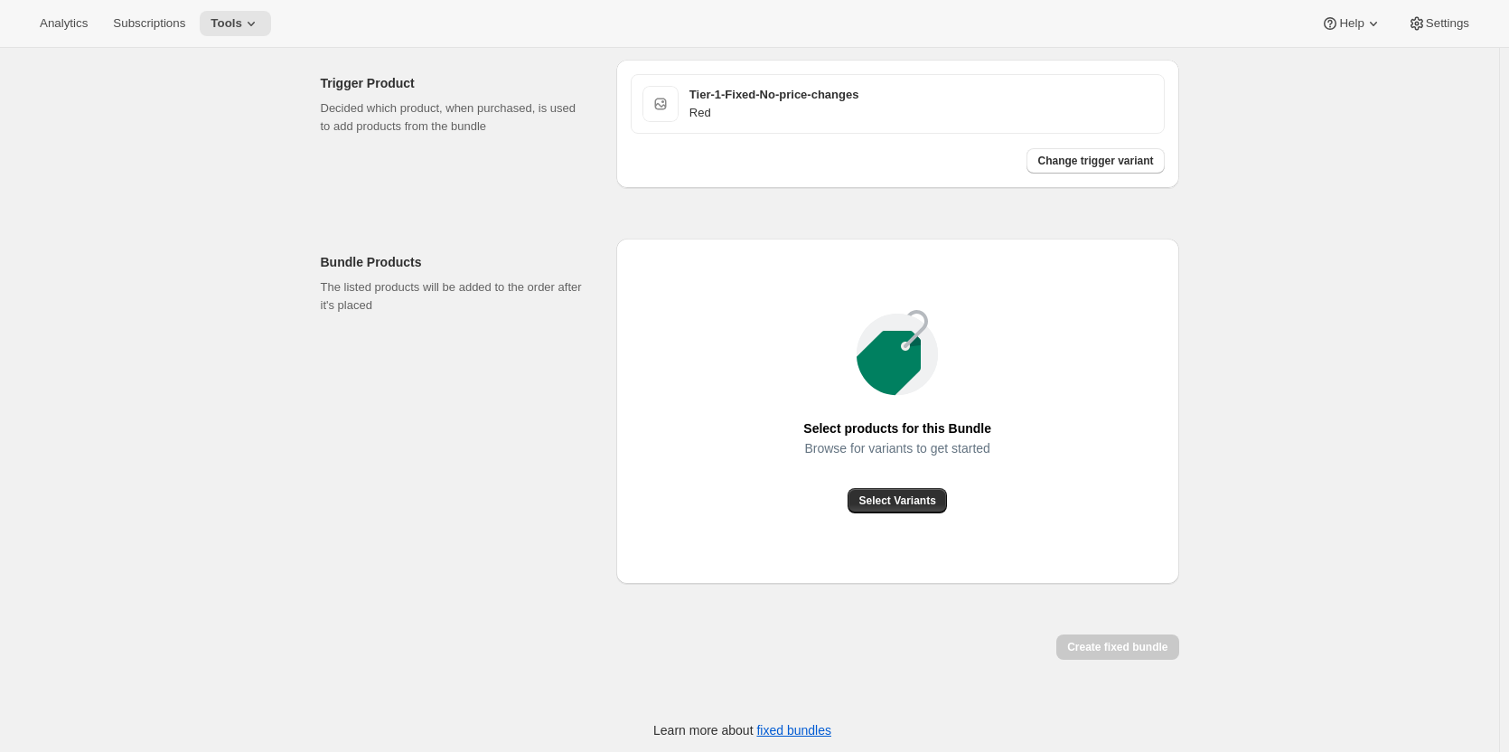
scroll to position [478, 0]
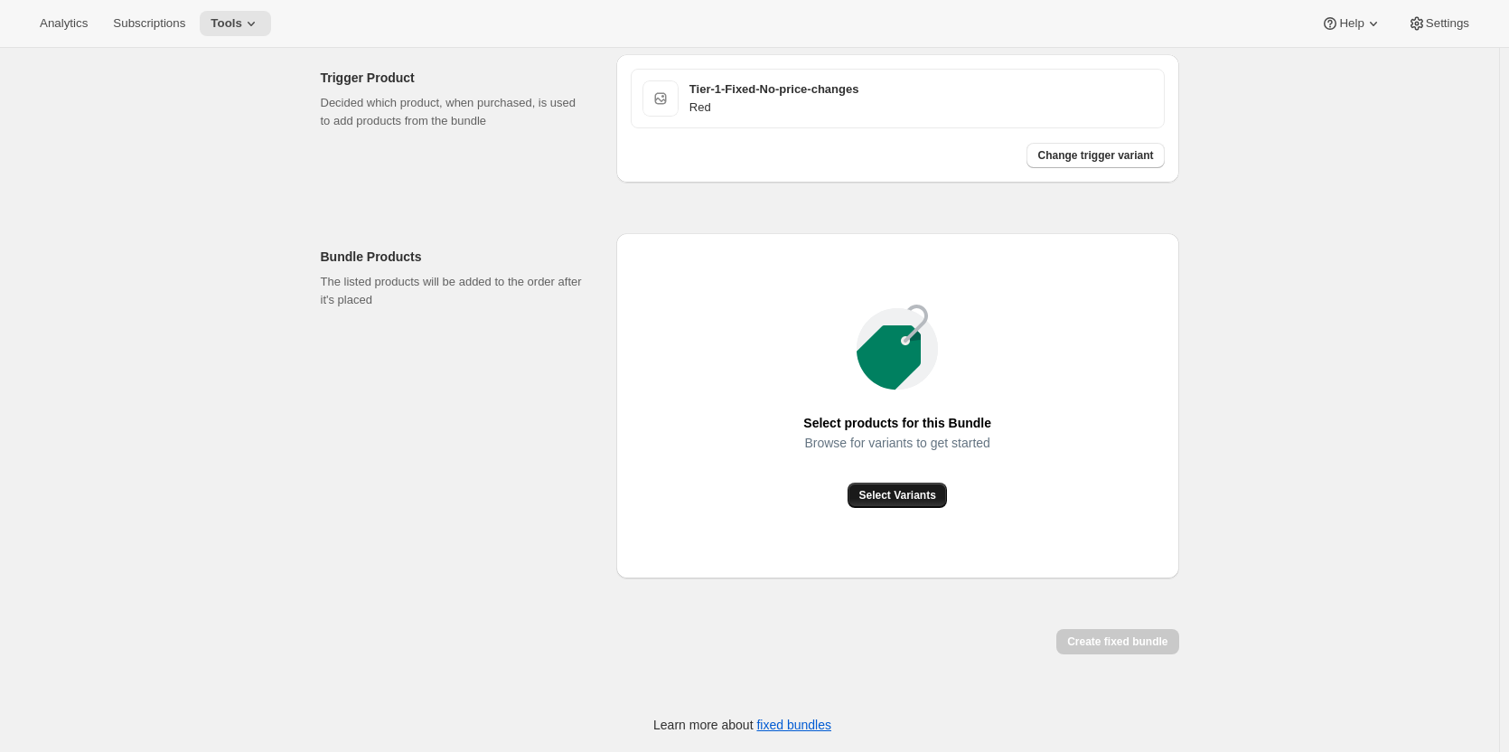
click at [875, 492] on span "Select Variants" at bounding box center [896, 495] width 77 height 14
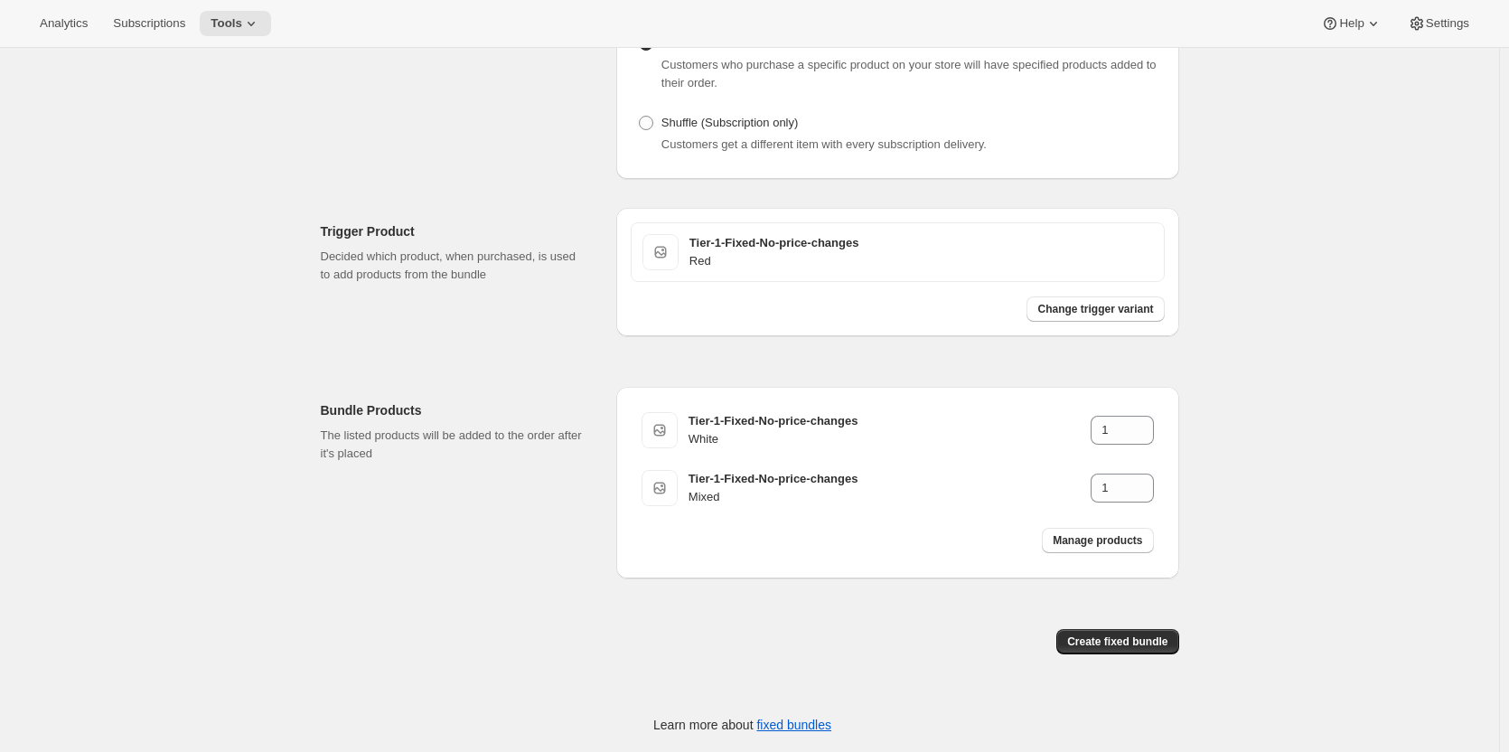
scroll to position [324, 0]
click at [1095, 639] on span "Create fixed bundle" at bounding box center [1117, 641] width 100 height 14
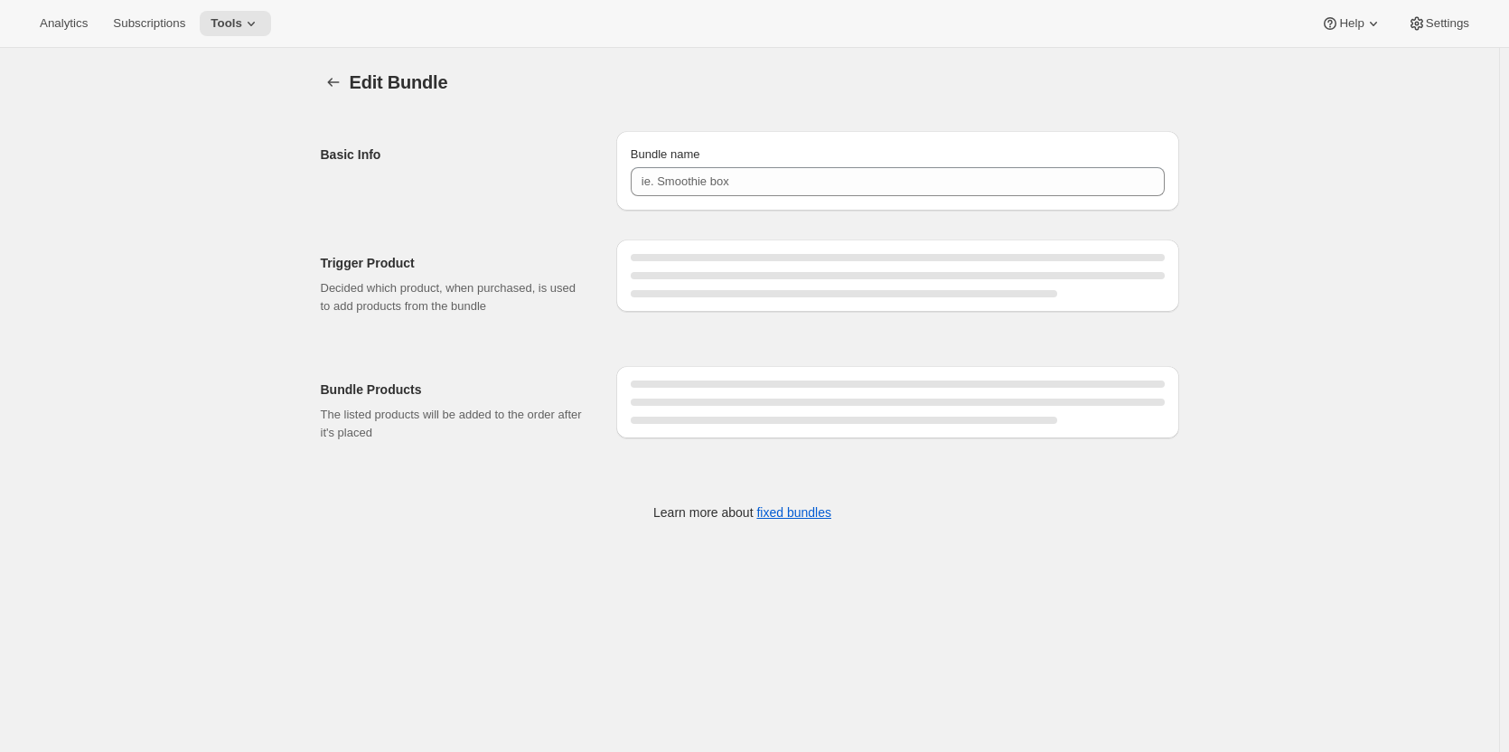
type input "Tier-1-Fixed-no price changes"
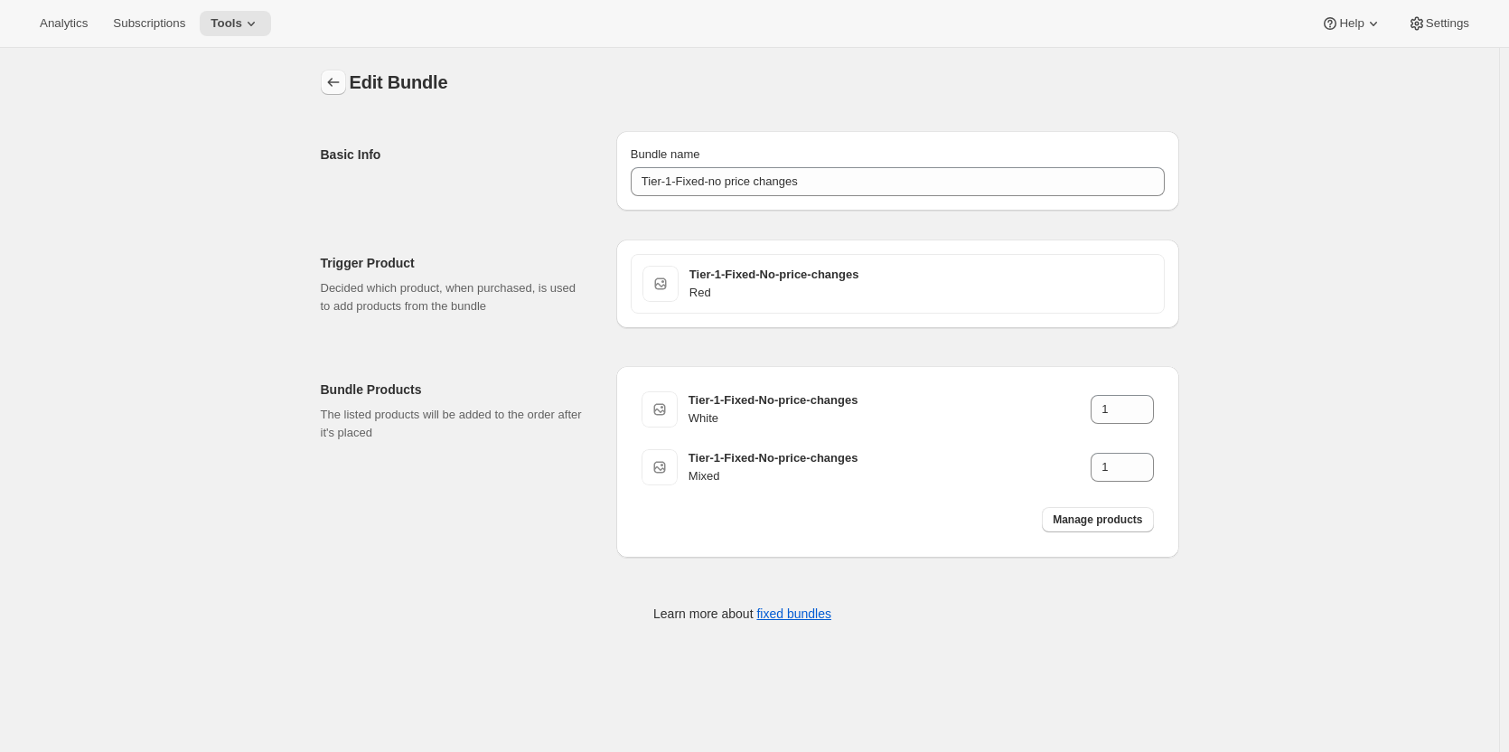
click at [330, 75] on icon "Bundles" at bounding box center [333, 82] width 18 height 18
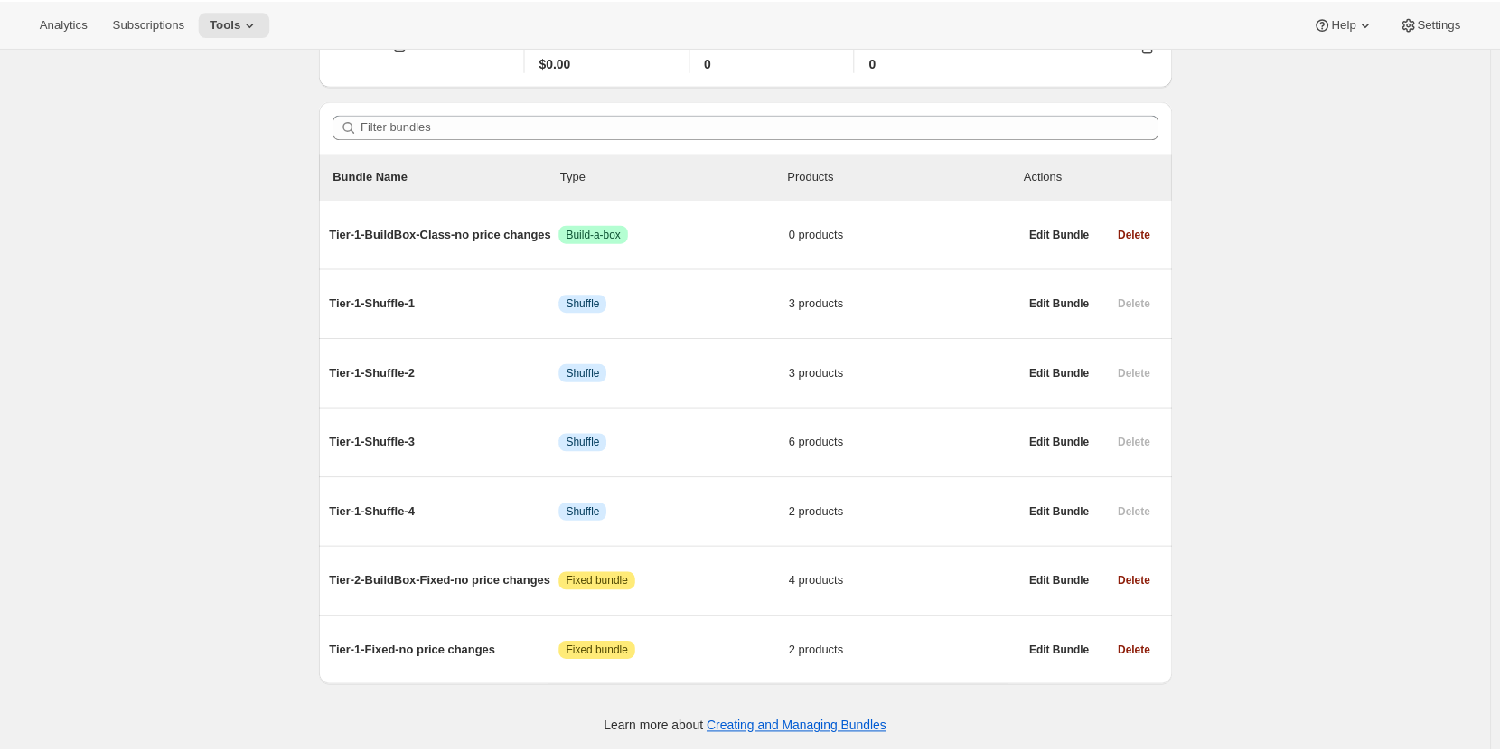
scroll to position [113, 0]
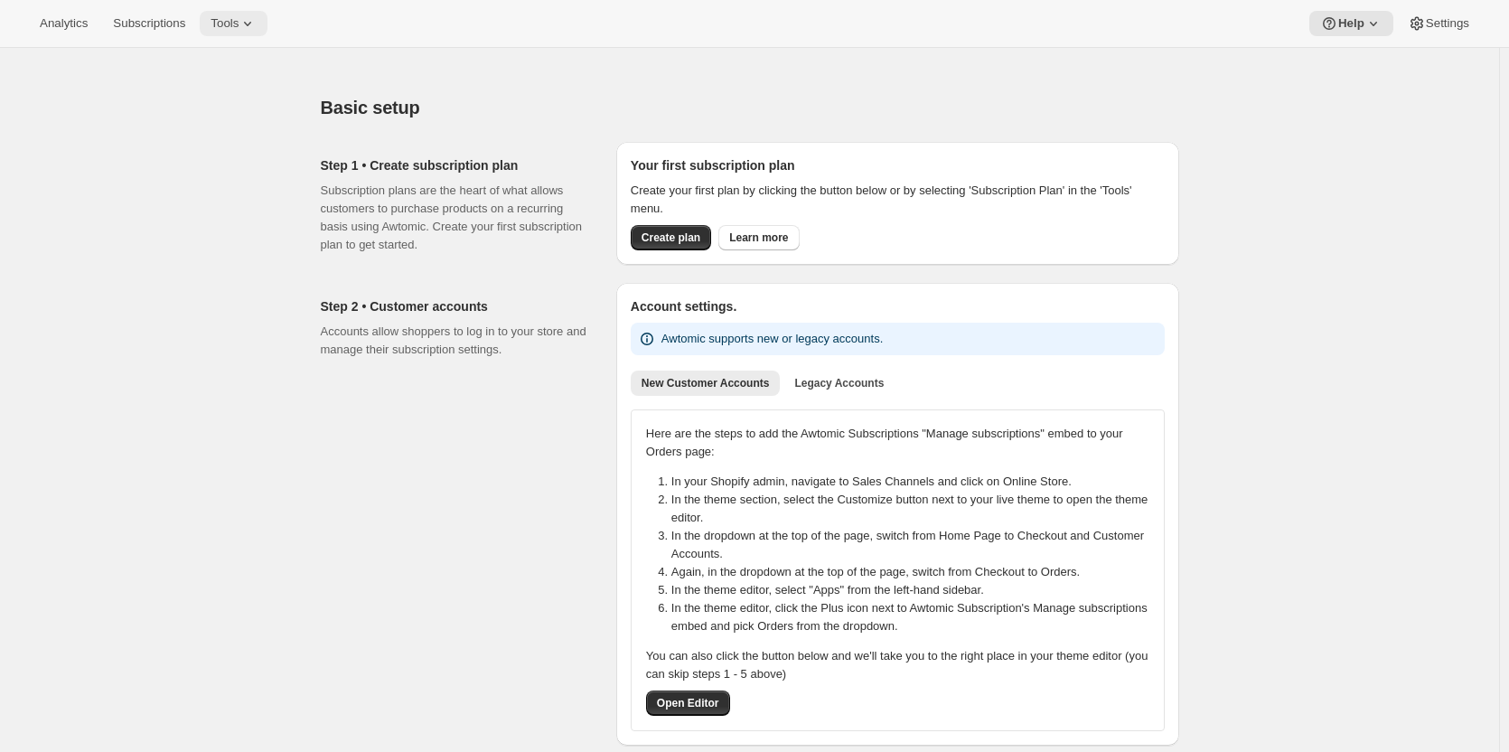
click at [234, 23] on span "Tools" at bounding box center [225, 23] width 28 height 14
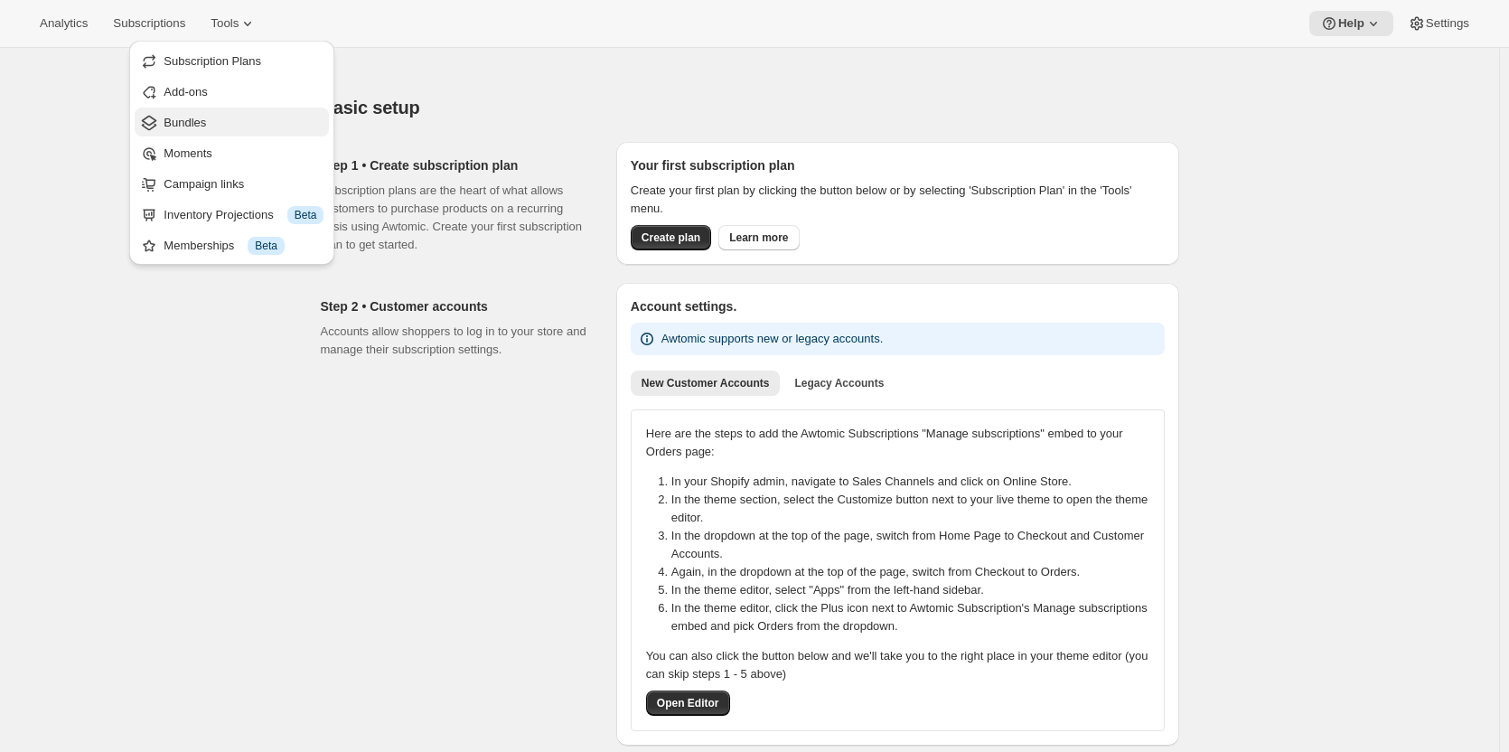
click at [220, 120] on span "Bundles" at bounding box center [244, 123] width 160 height 18
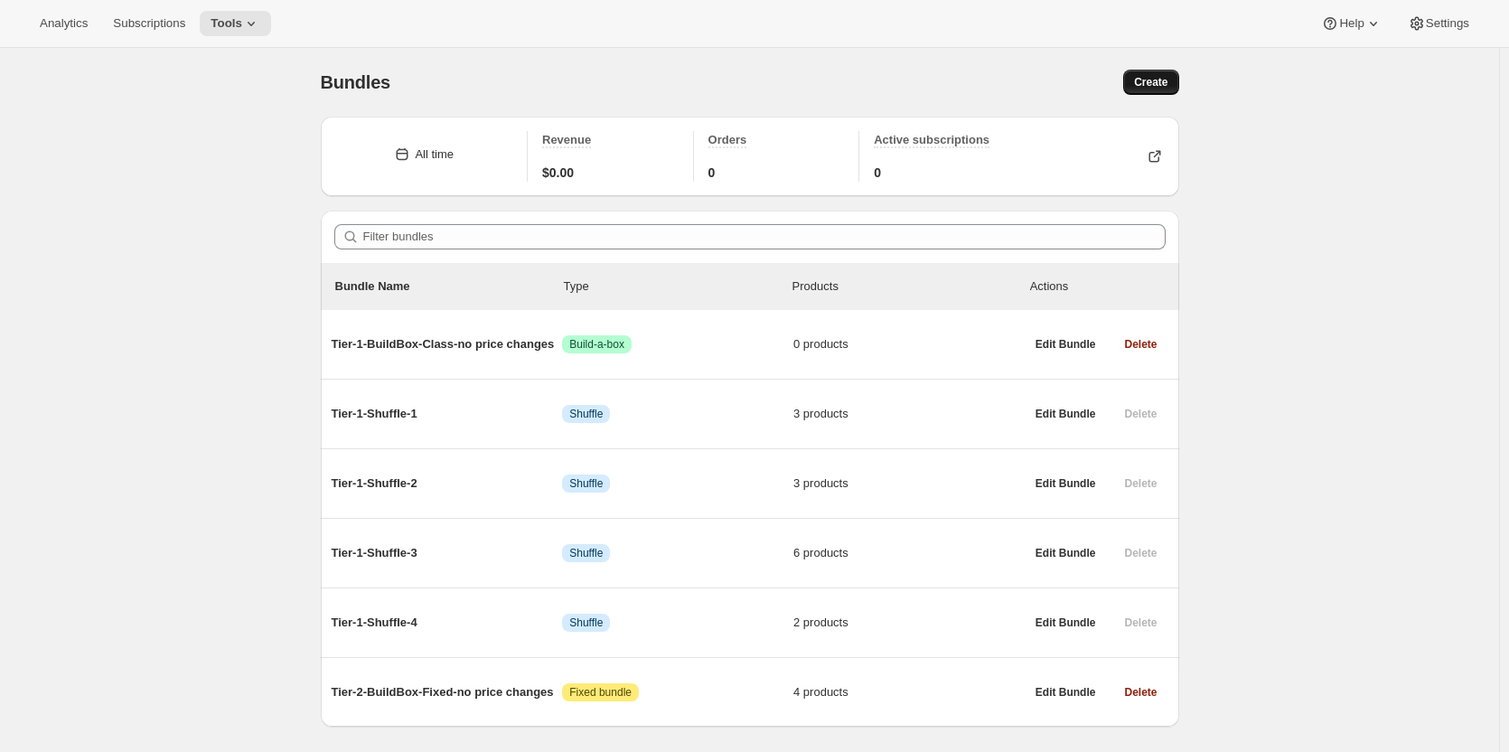
click at [1157, 80] on span "Create" at bounding box center [1150, 82] width 33 height 14
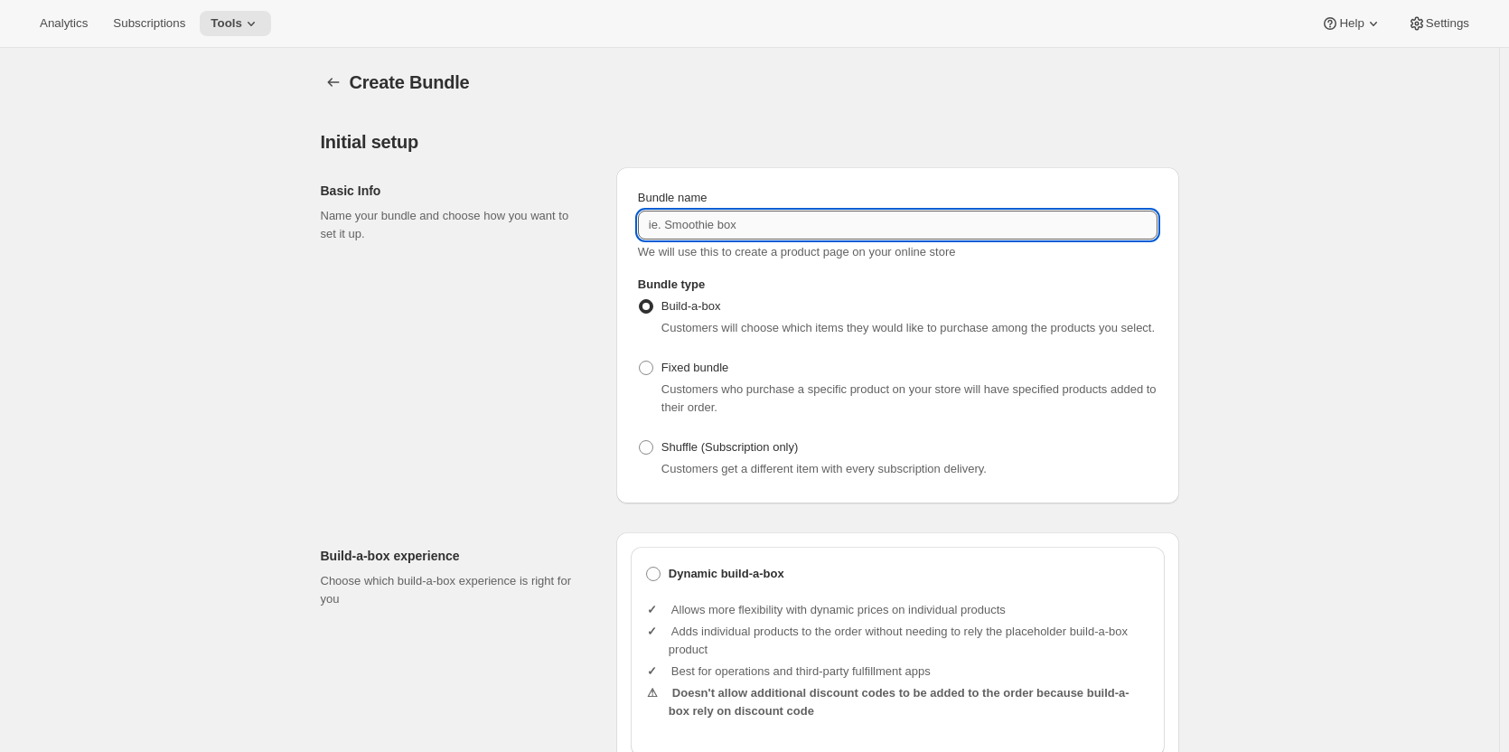
click at [738, 217] on input "Bundle name" at bounding box center [898, 225] width 520 height 29
paste input "Tier-1-Fixed-no price changes"
type input "Tier-1-Fixed-no price changes"
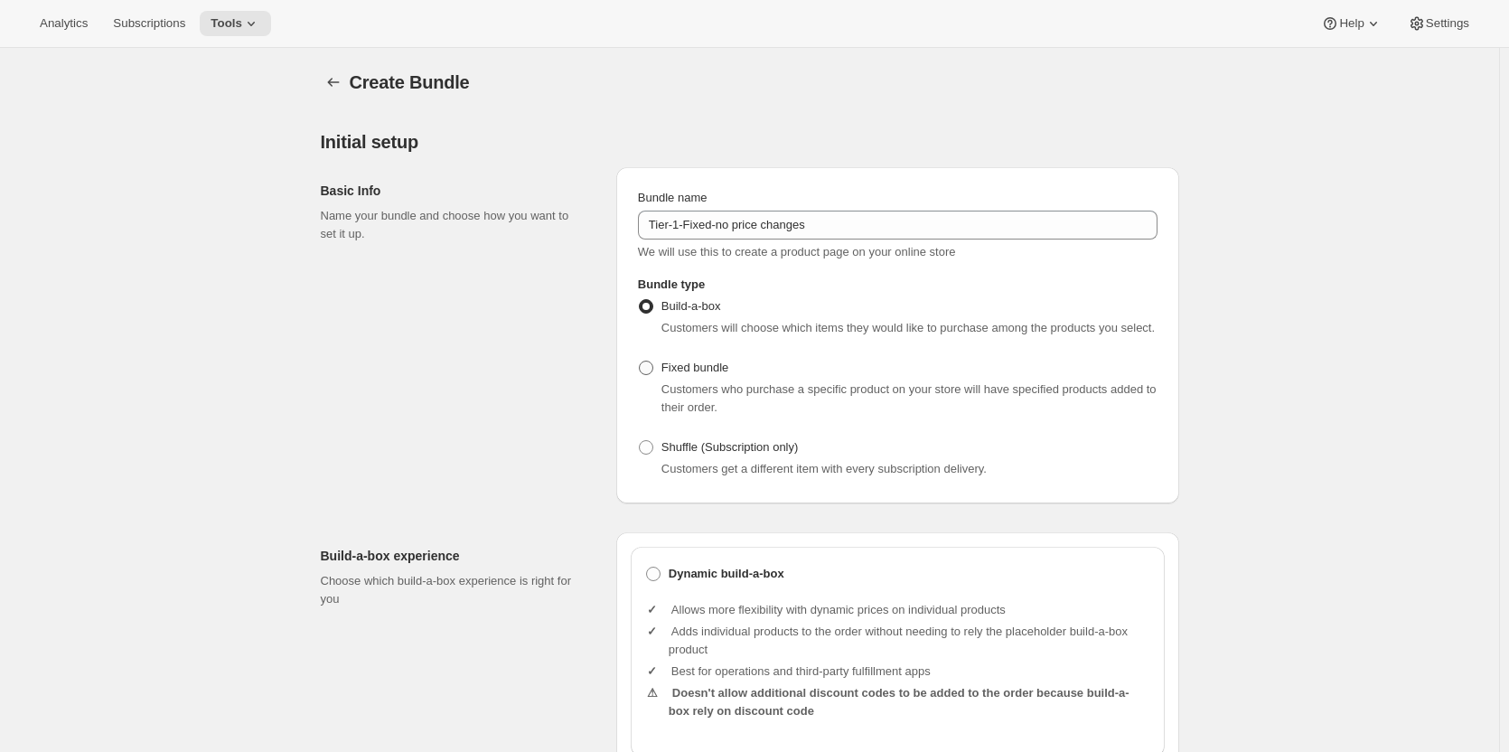
click at [646, 367] on span at bounding box center [646, 368] width 14 height 14
click at [640, 361] on input "Fixed bundle" at bounding box center [639, 361] width 1 height 1
radio input "true"
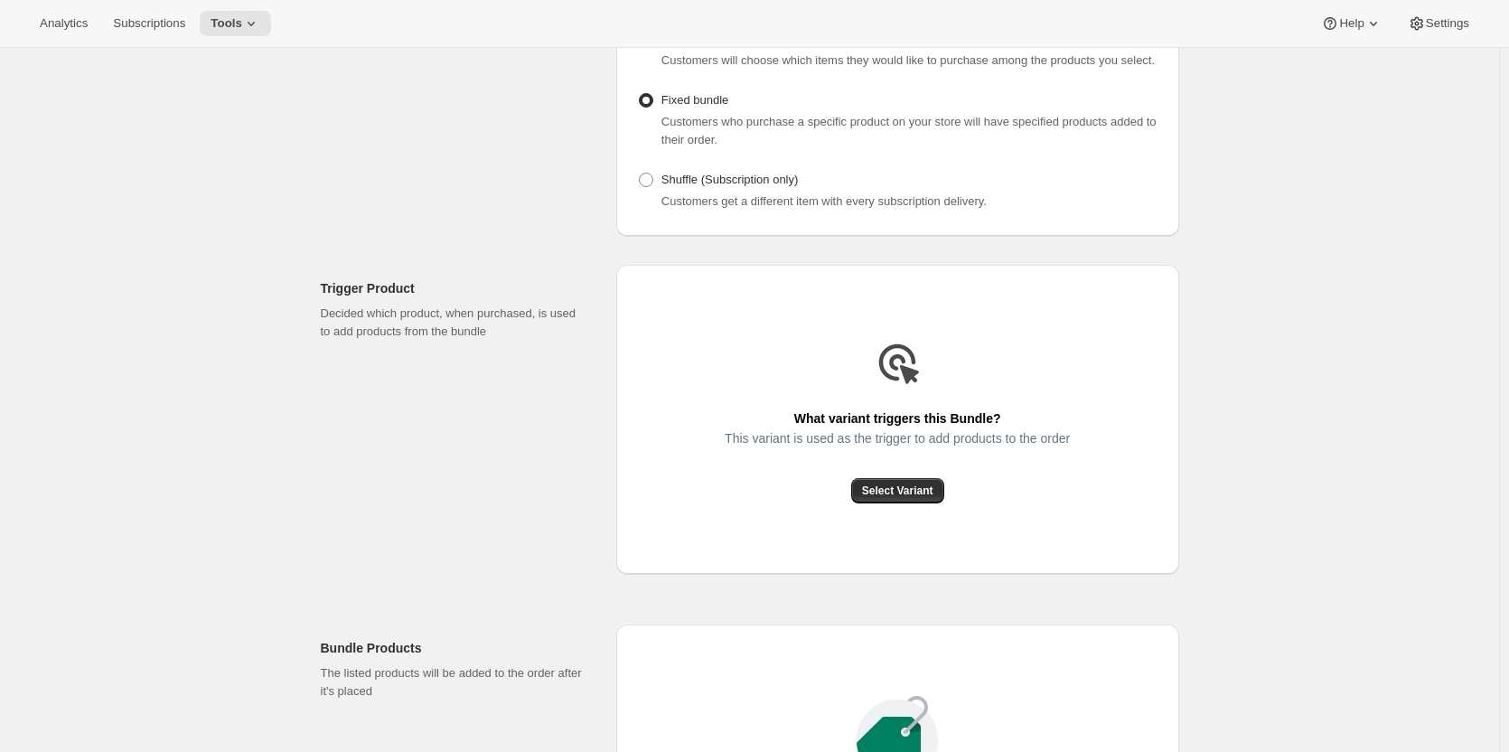
scroll to position [271, 0]
click at [904, 473] on div "This variant is used as the trigger to add products to the order" at bounding box center [897, 450] width 345 height 47
click at [906, 485] on span "Select Variant" at bounding box center [897, 487] width 71 height 14
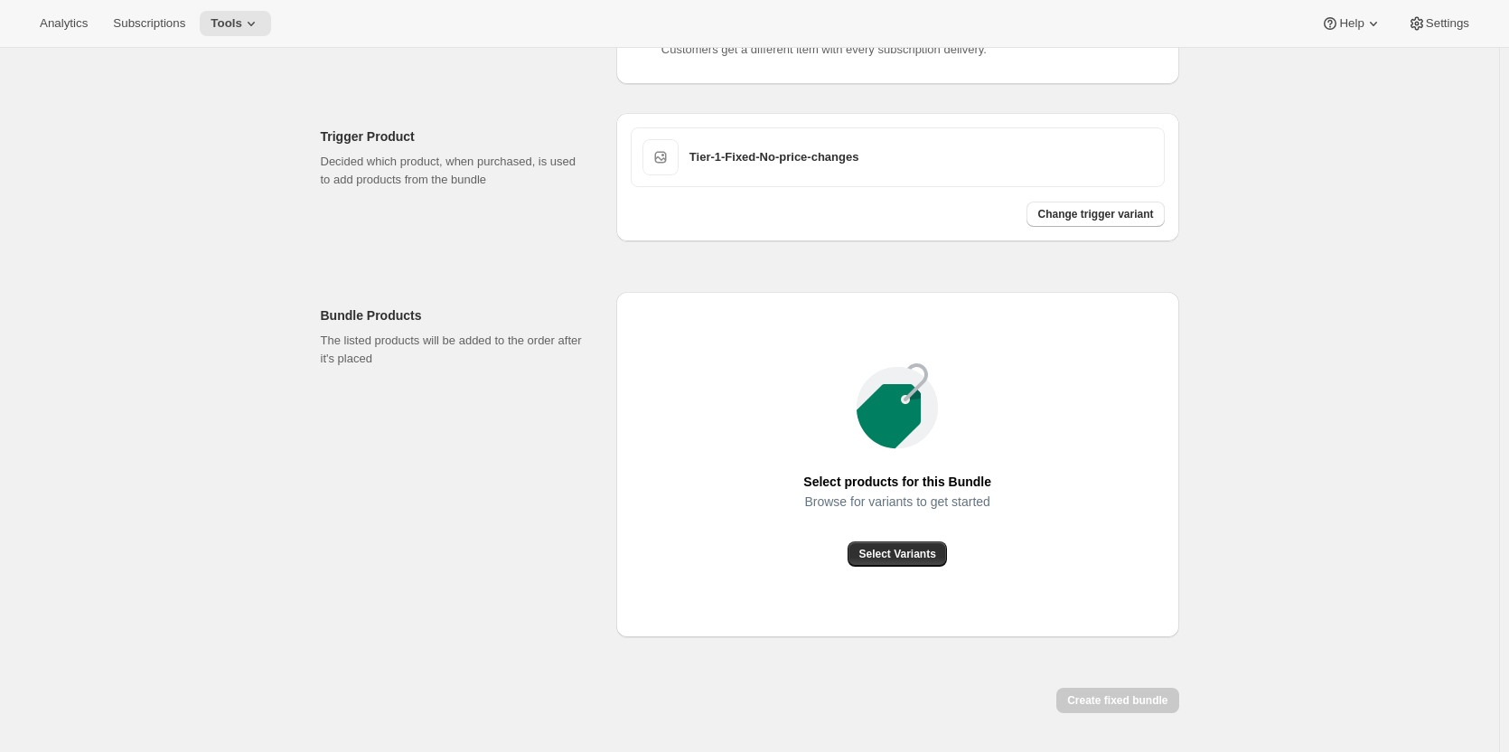
scroll to position [388, 0]
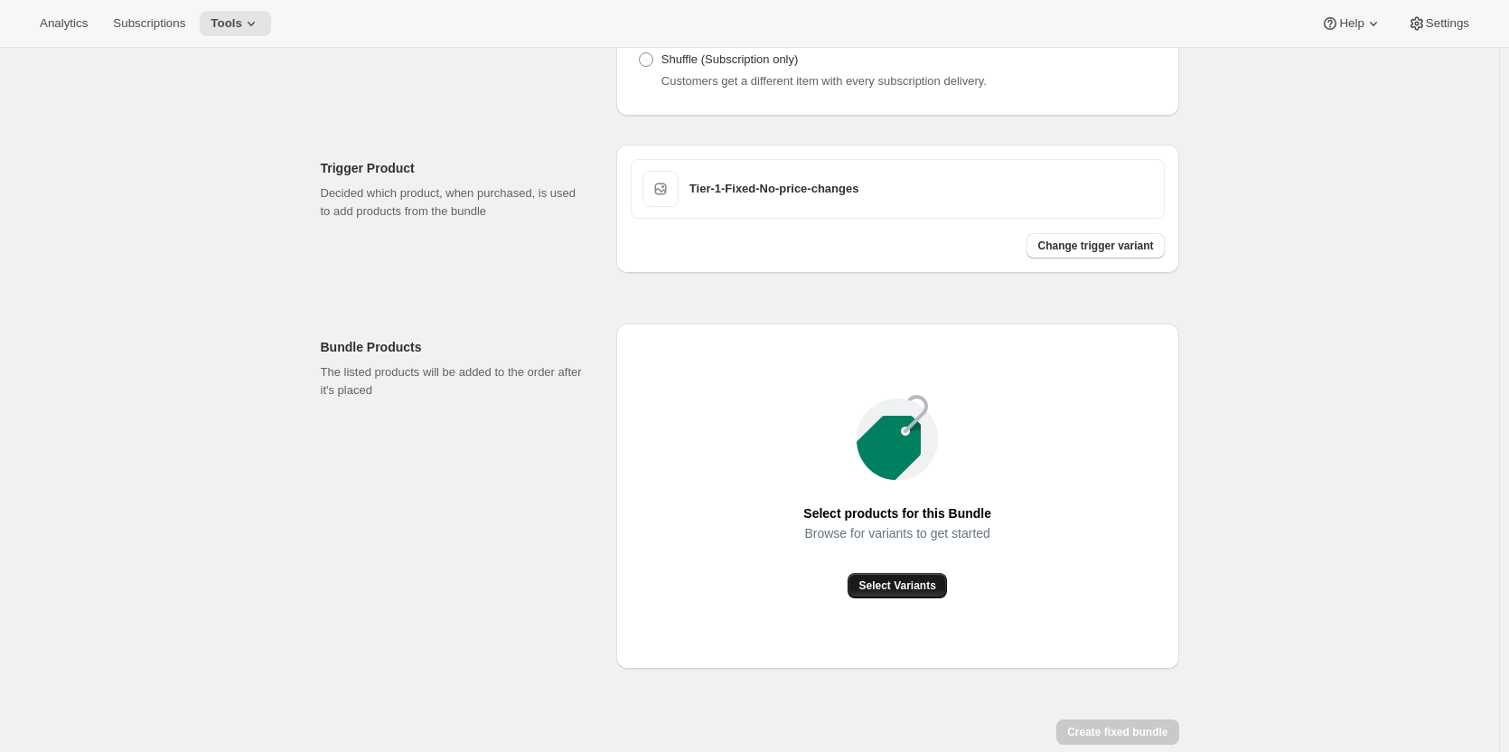
click at [907, 587] on span "Select Variants" at bounding box center [896, 585] width 77 height 14
click at [896, 585] on span "Select Variants" at bounding box center [896, 585] width 77 height 14
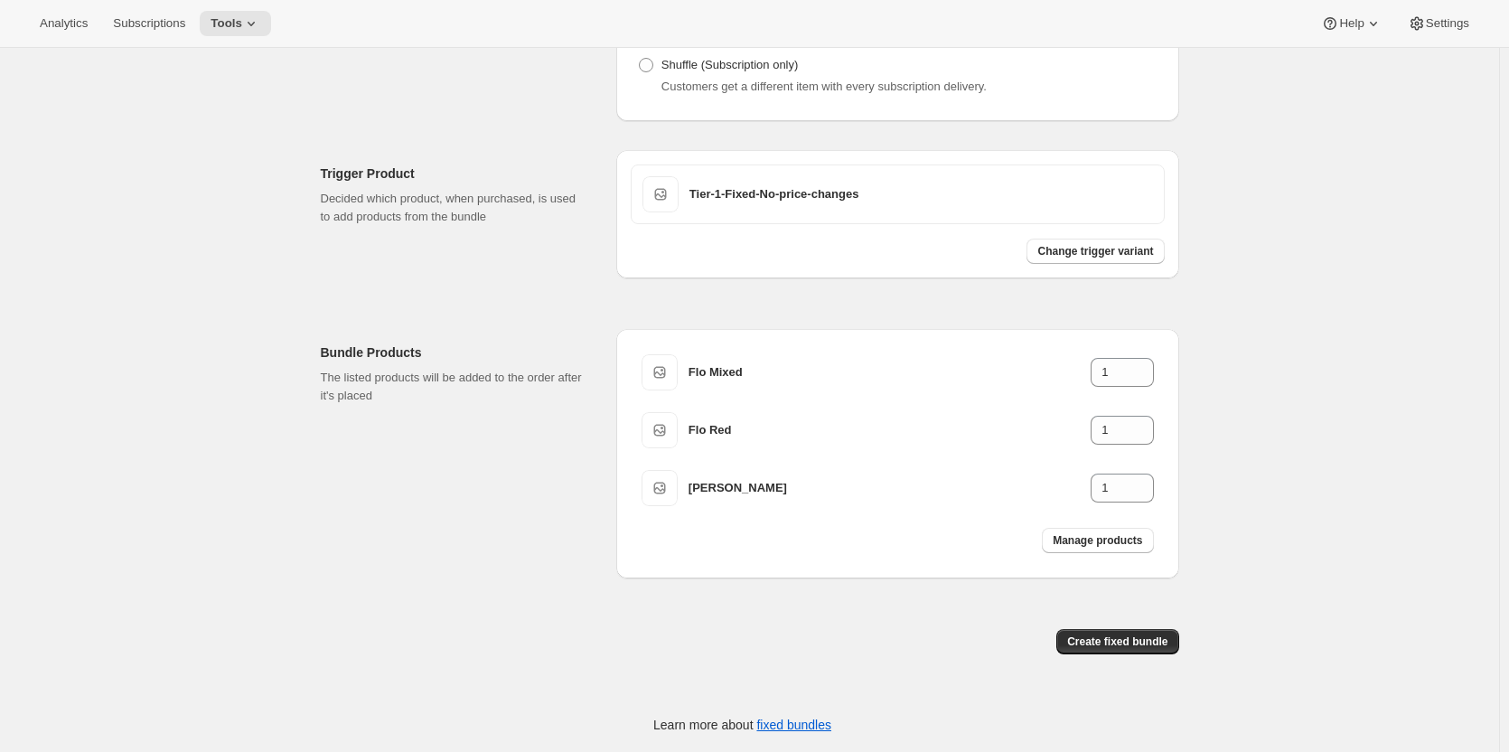
scroll to position [382, 0]
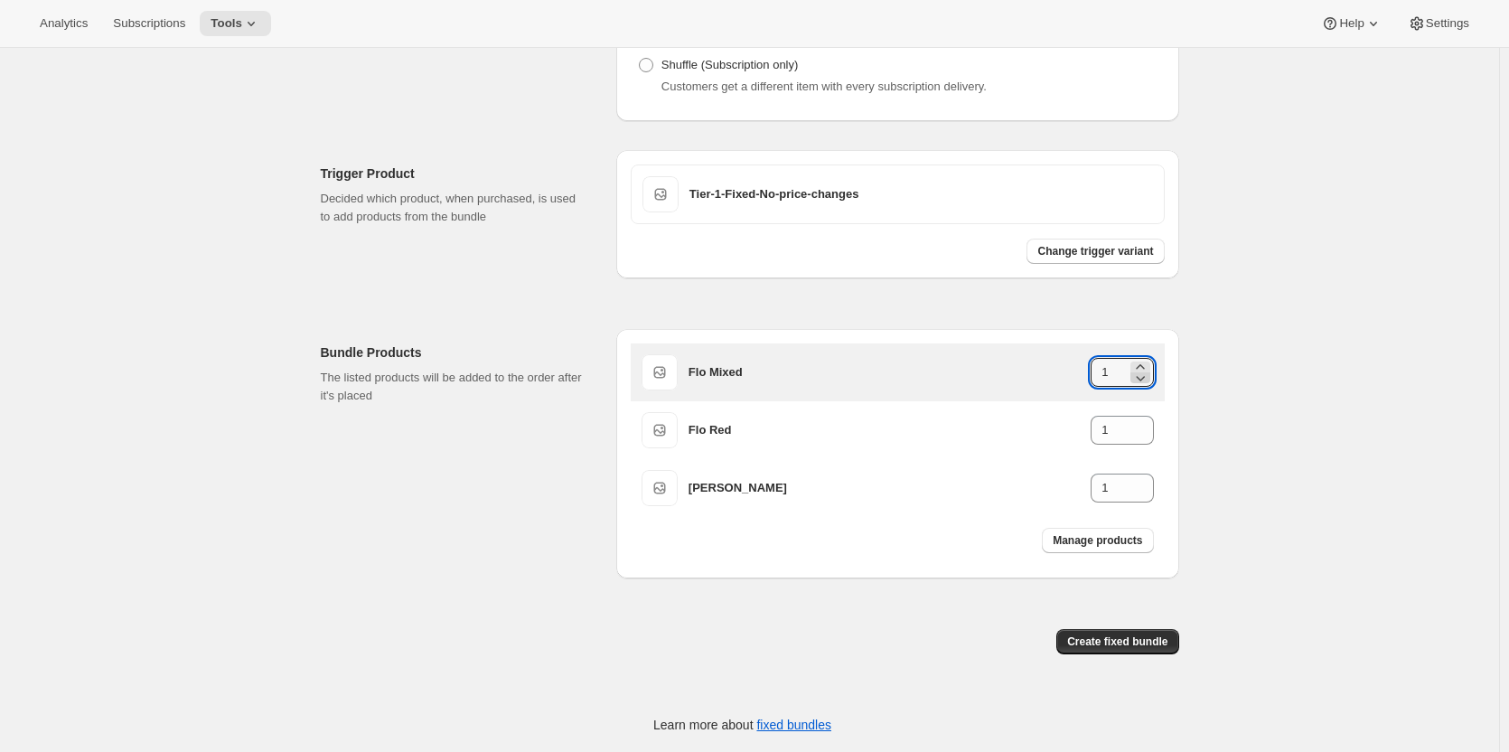
click at [1142, 369] on icon at bounding box center [1140, 378] width 18 height 18
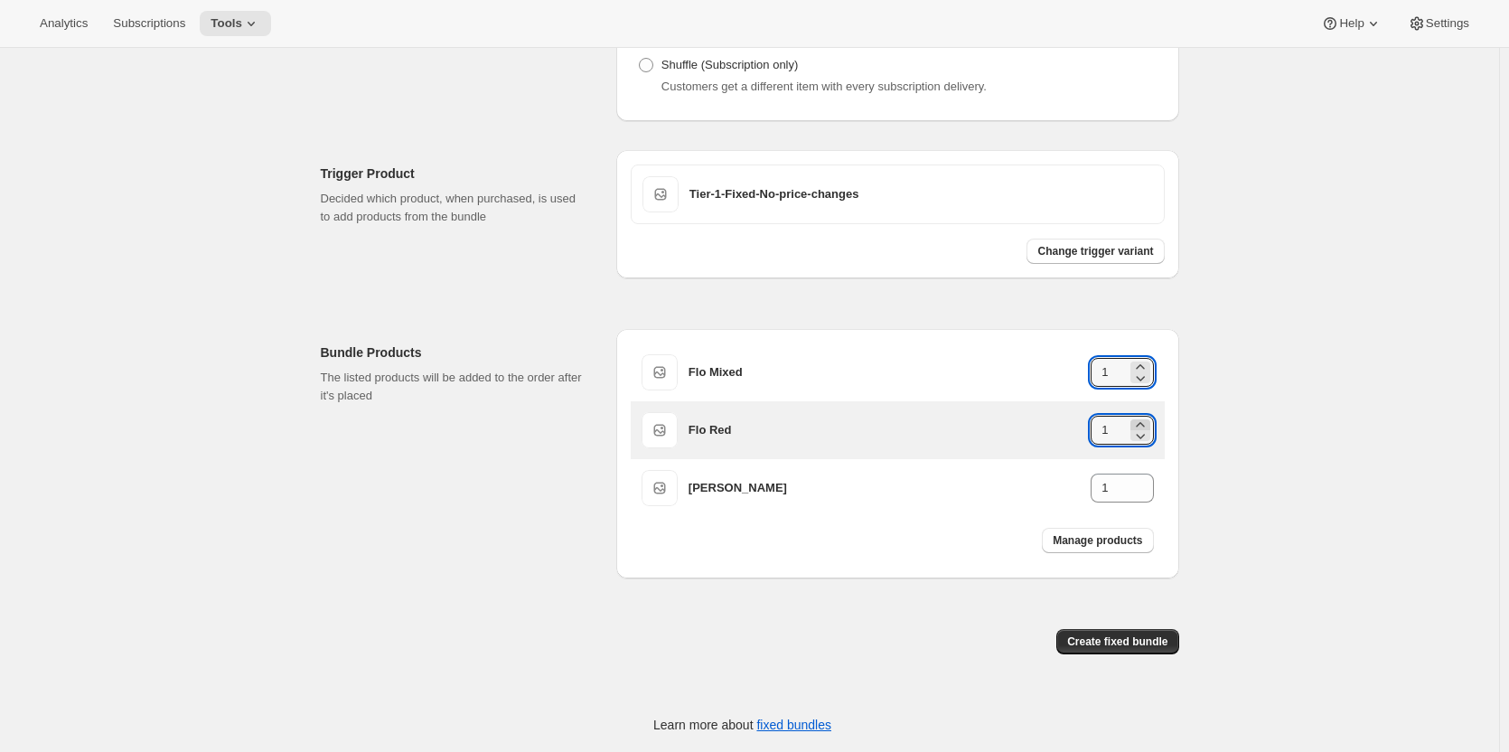
click at [1148, 422] on icon at bounding box center [1140, 425] width 18 height 18
type input "2"
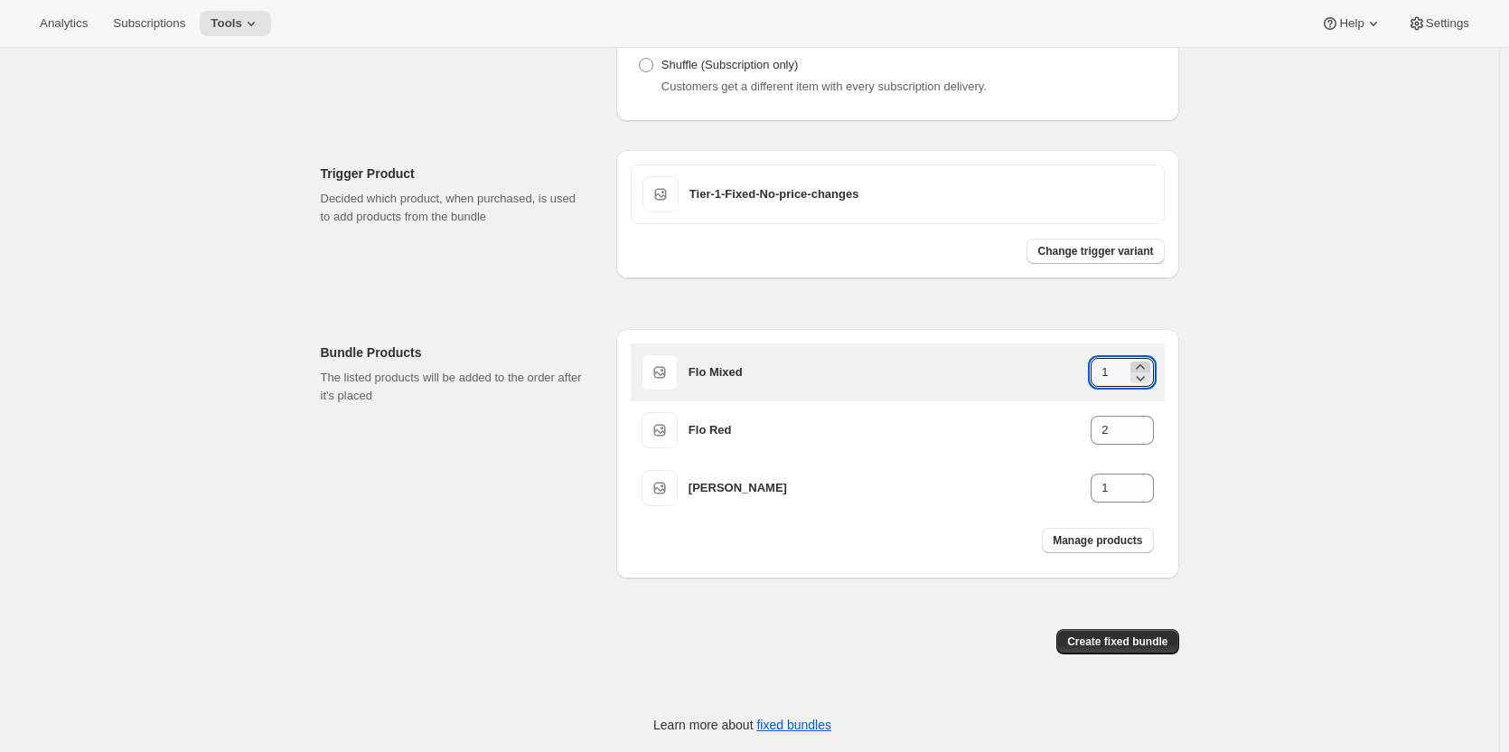
click at [1146, 365] on icon at bounding box center [1140, 367] width 18 height 18
type input "2"
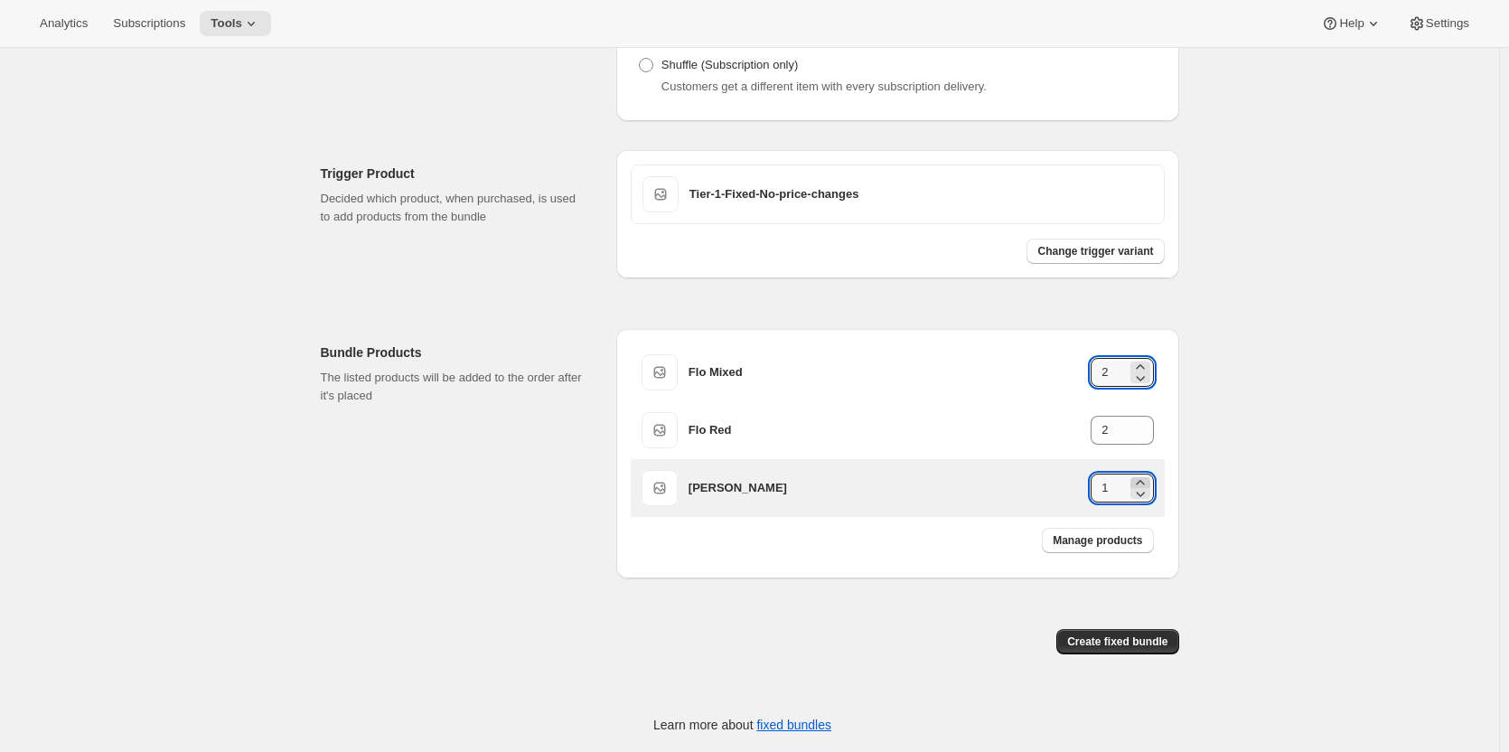
click at [1144, 482] on icon at bounding box center [1140, 482] width 8 height 5
type input "2"
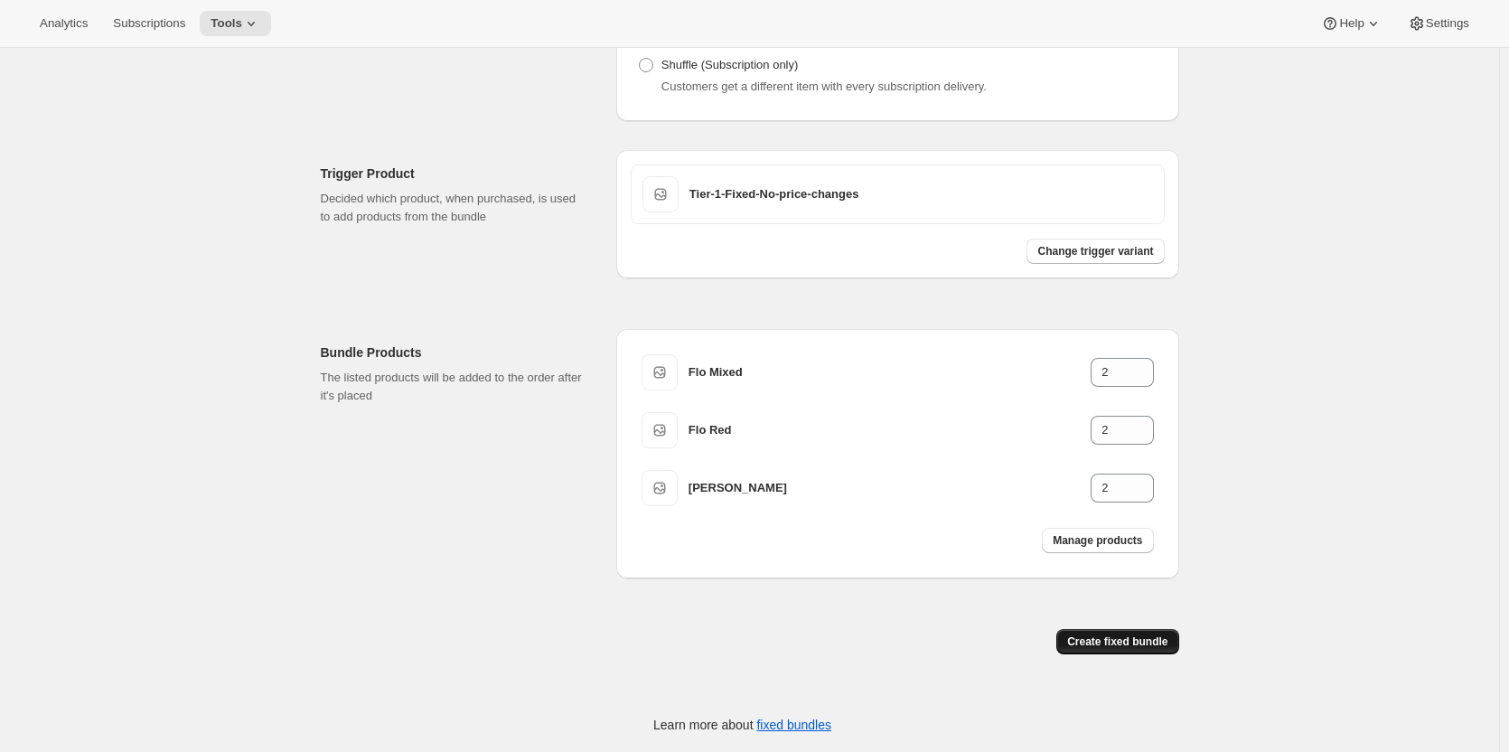
click at [1109, 645] on span "Create fixed bundle" at bounding box center [1117, 641] width 100 height 14
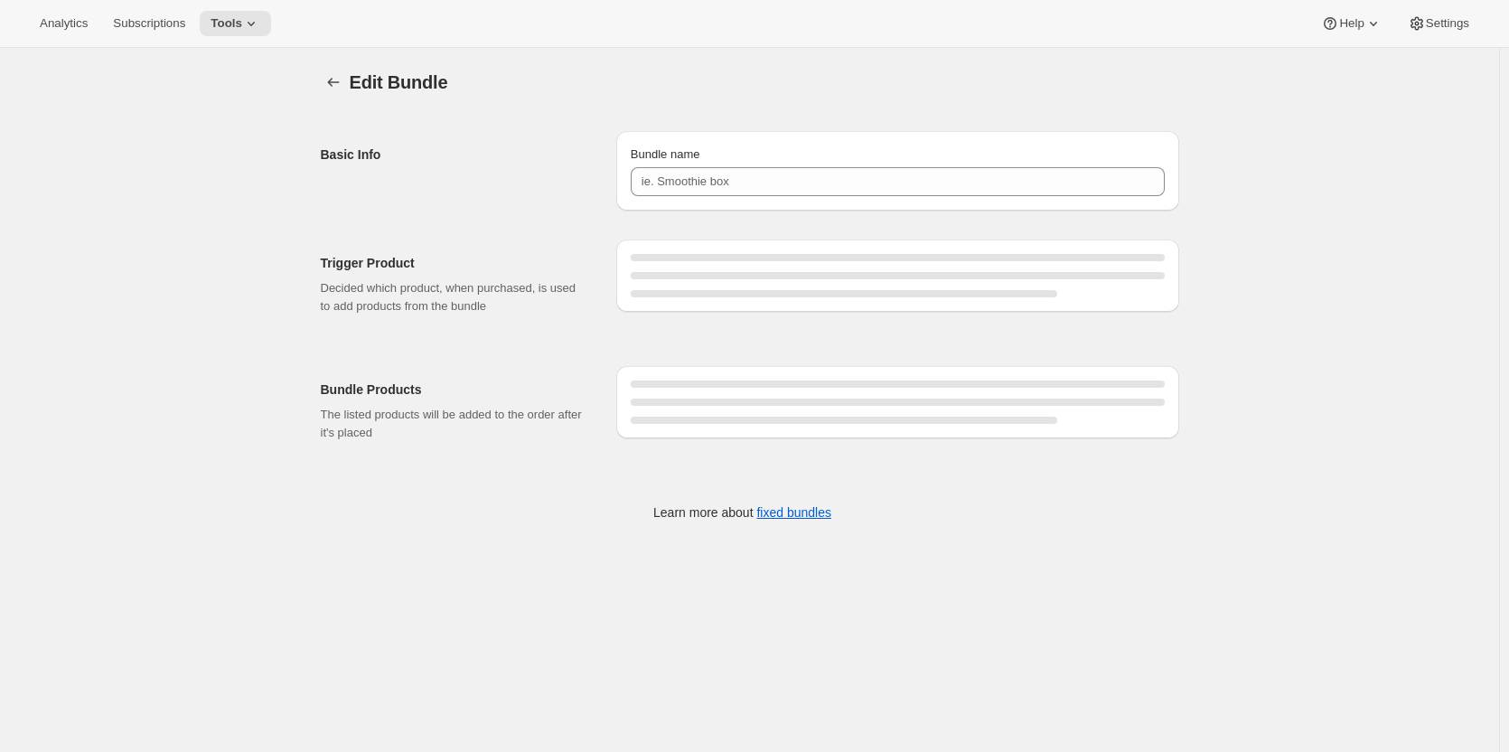
type input "Tier-1-Fixed-no price changes"
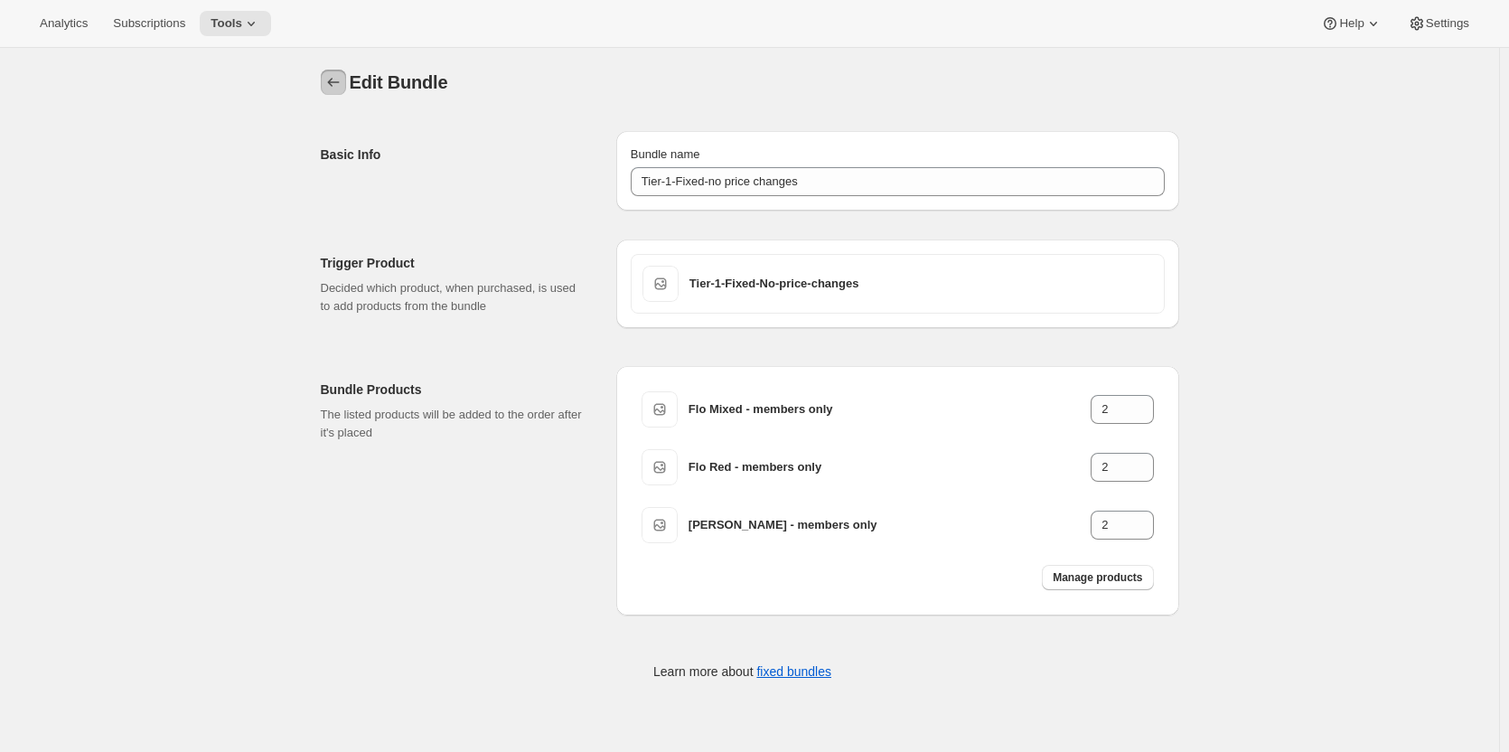
click at [337, 70] on button "Bundles" at bounding box center [333, 82] width 25 height 25
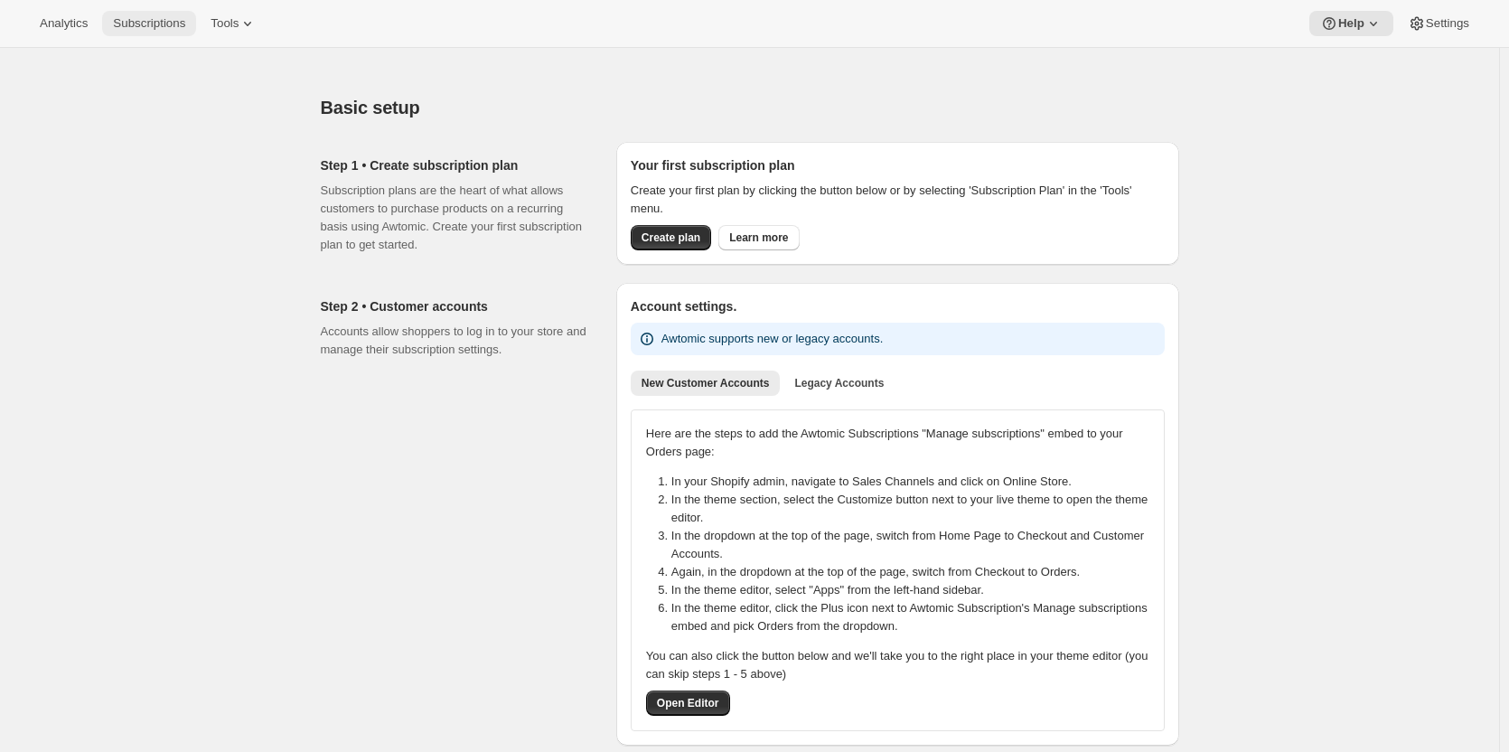
click at [165, 26] on span "Subscriptions" at bounding box center [149, 23] width 72 height 14
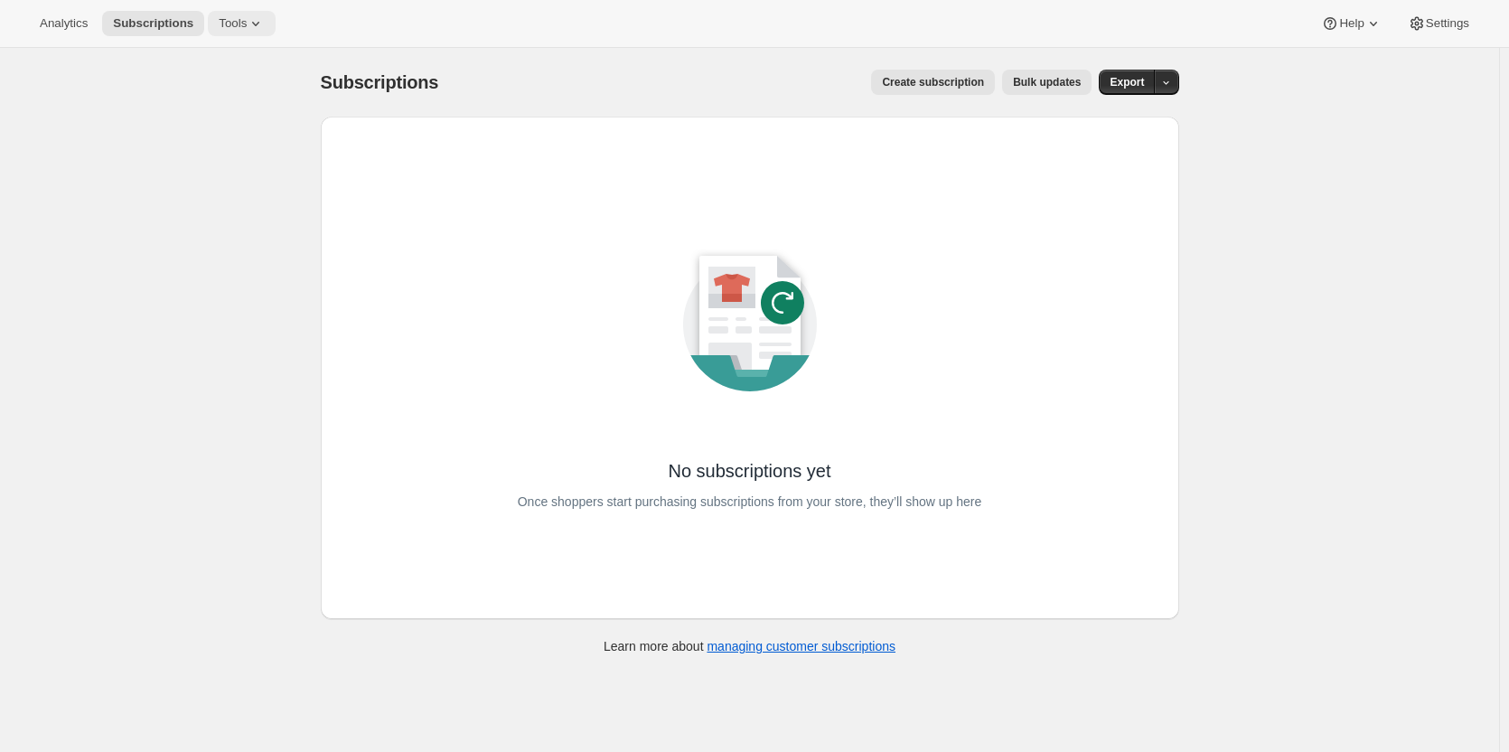
click at [223, 18] on span "Tools" at bounding box center [233, 23] width 28 height 14
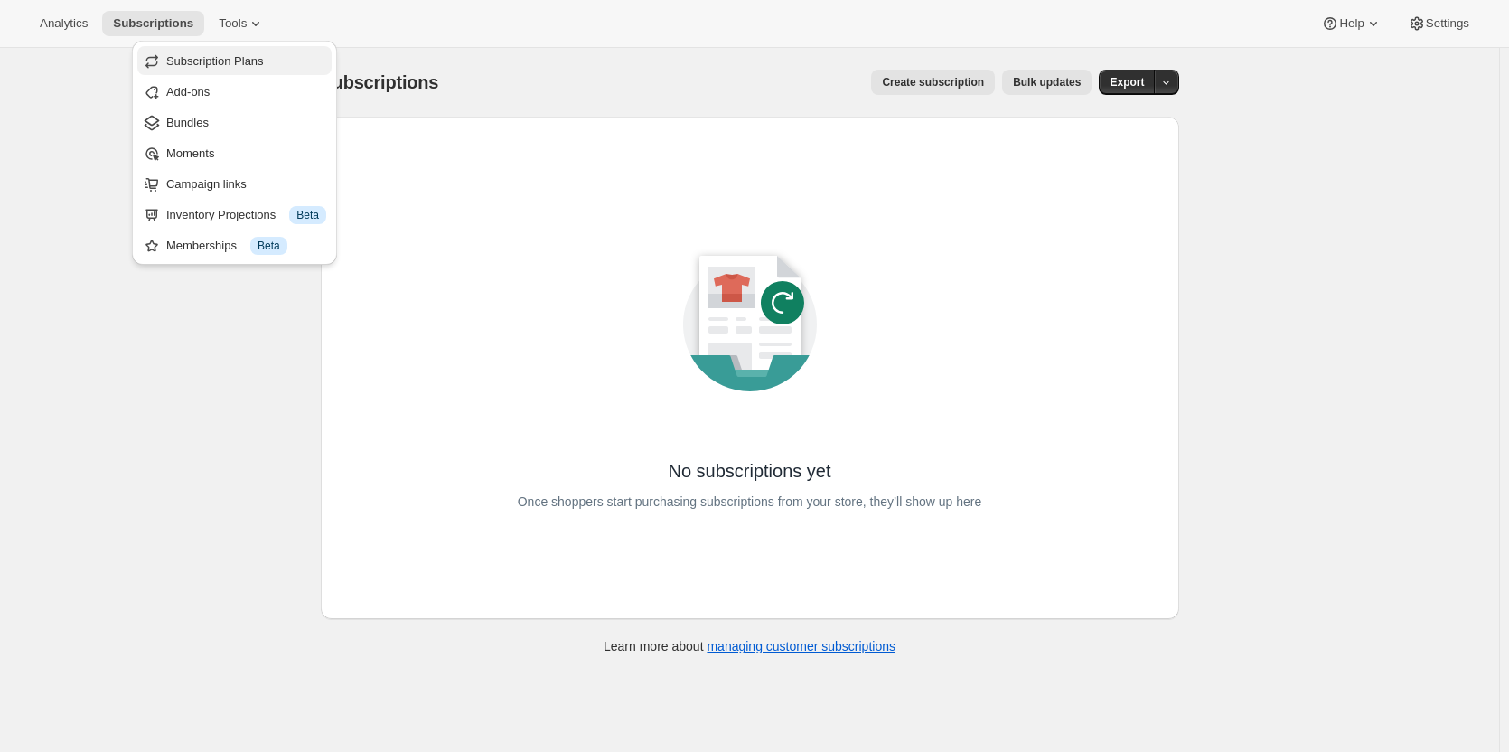
click at [230, 65] on span "Subscription Plans" at bounding box center [215, 61] width 98 height 14
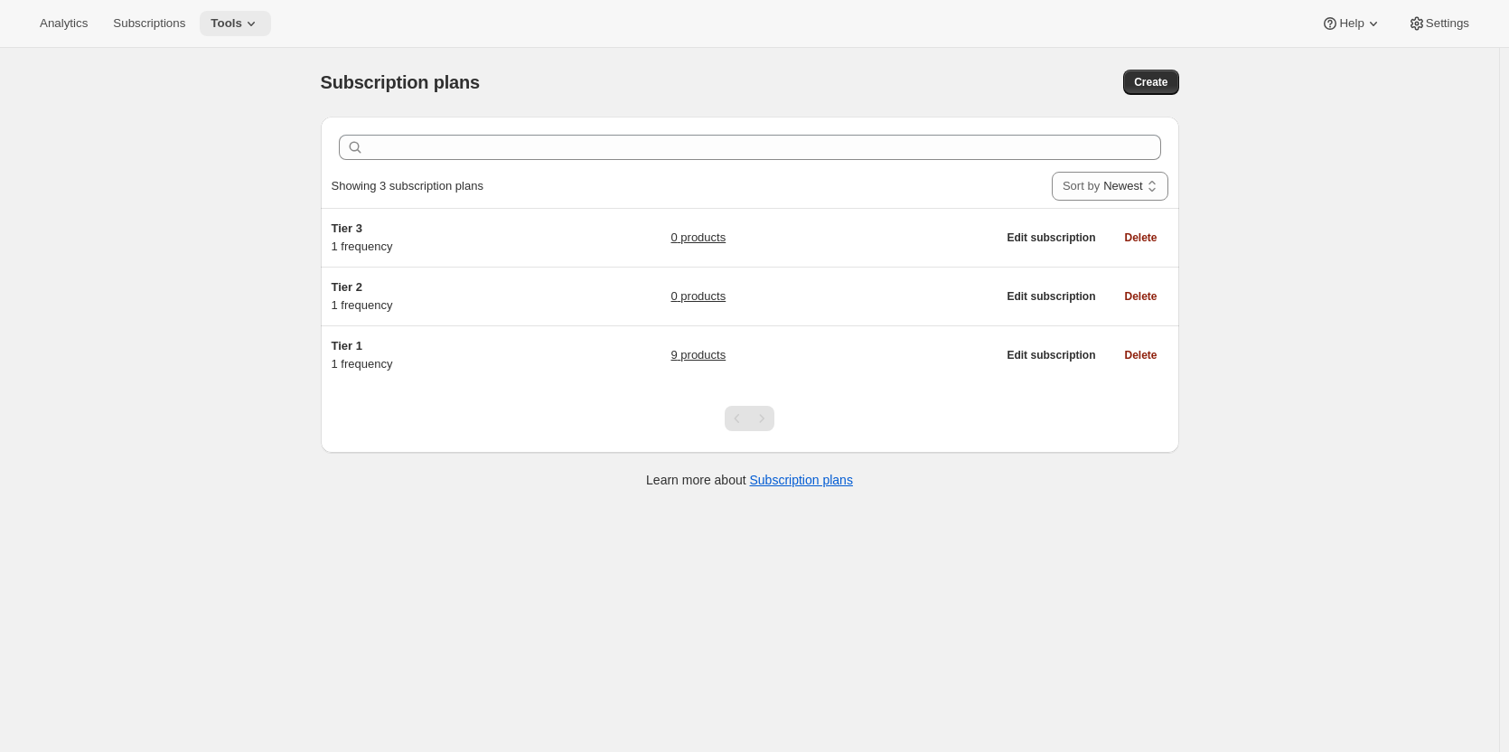
click at [236, 20] on span "Tools" at bounding box center [227, 23] width 32 height 14
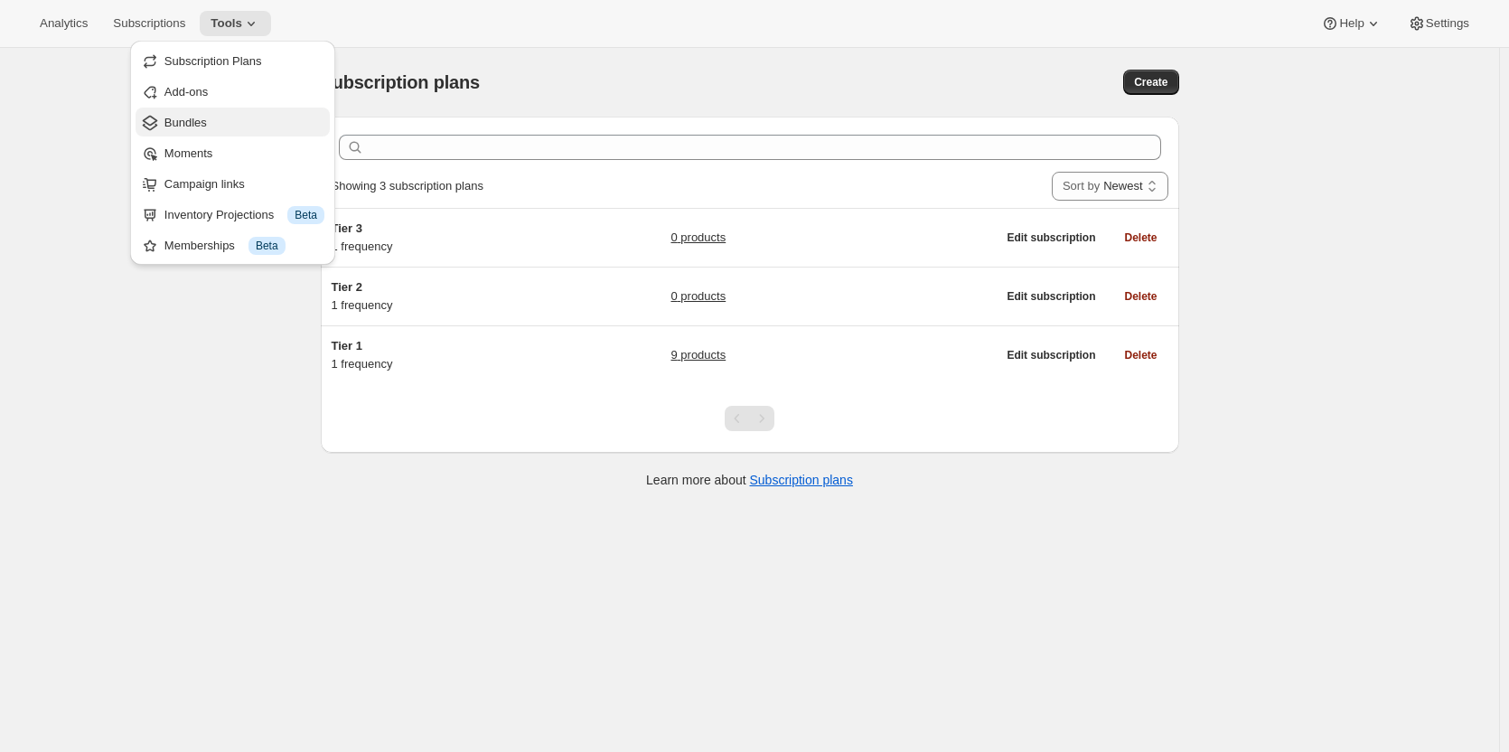
click at [182, 117] on span "Bundles" at bounding box center [185, 123] width 42 height 14
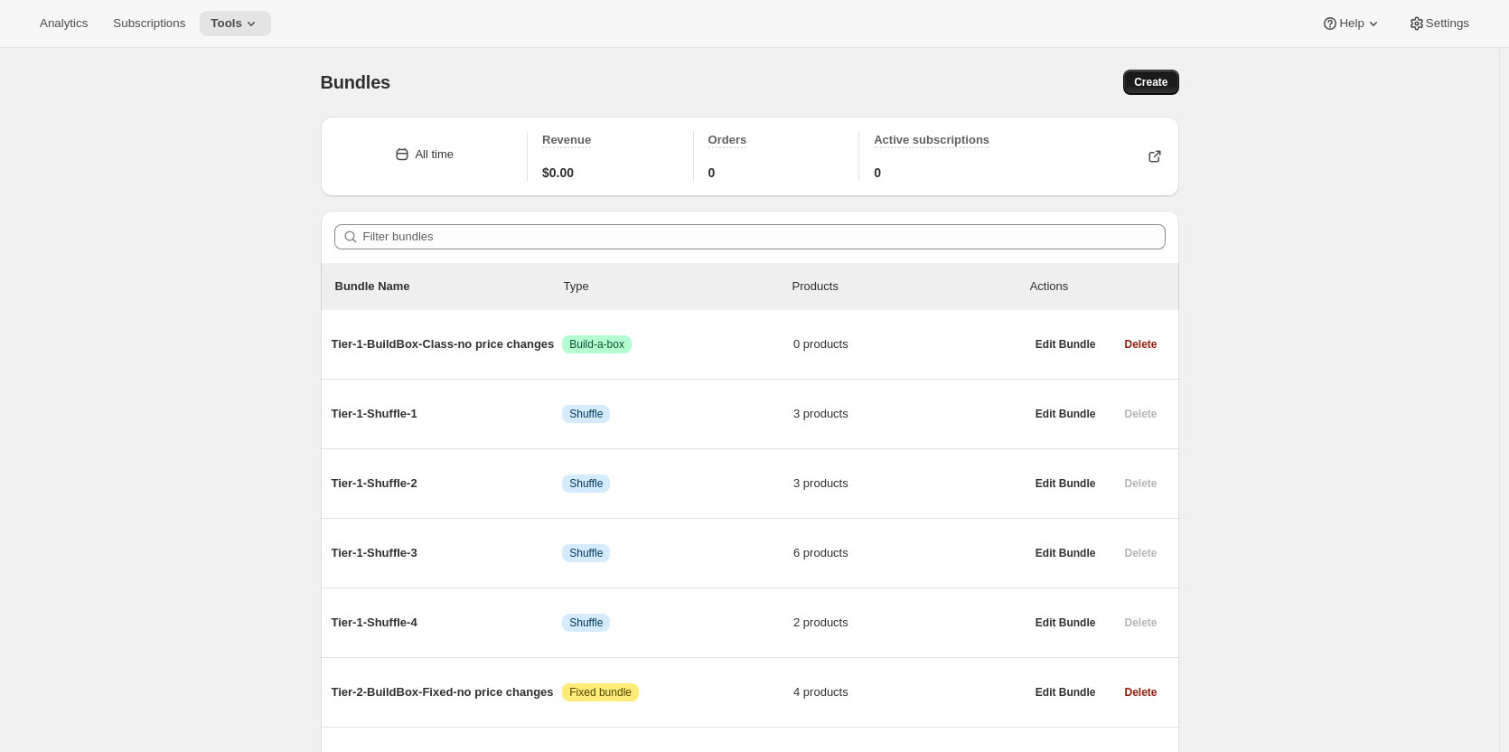
click at [1164, 84] on span "Create" at bounding box center [1150, 82] width 33 height 14
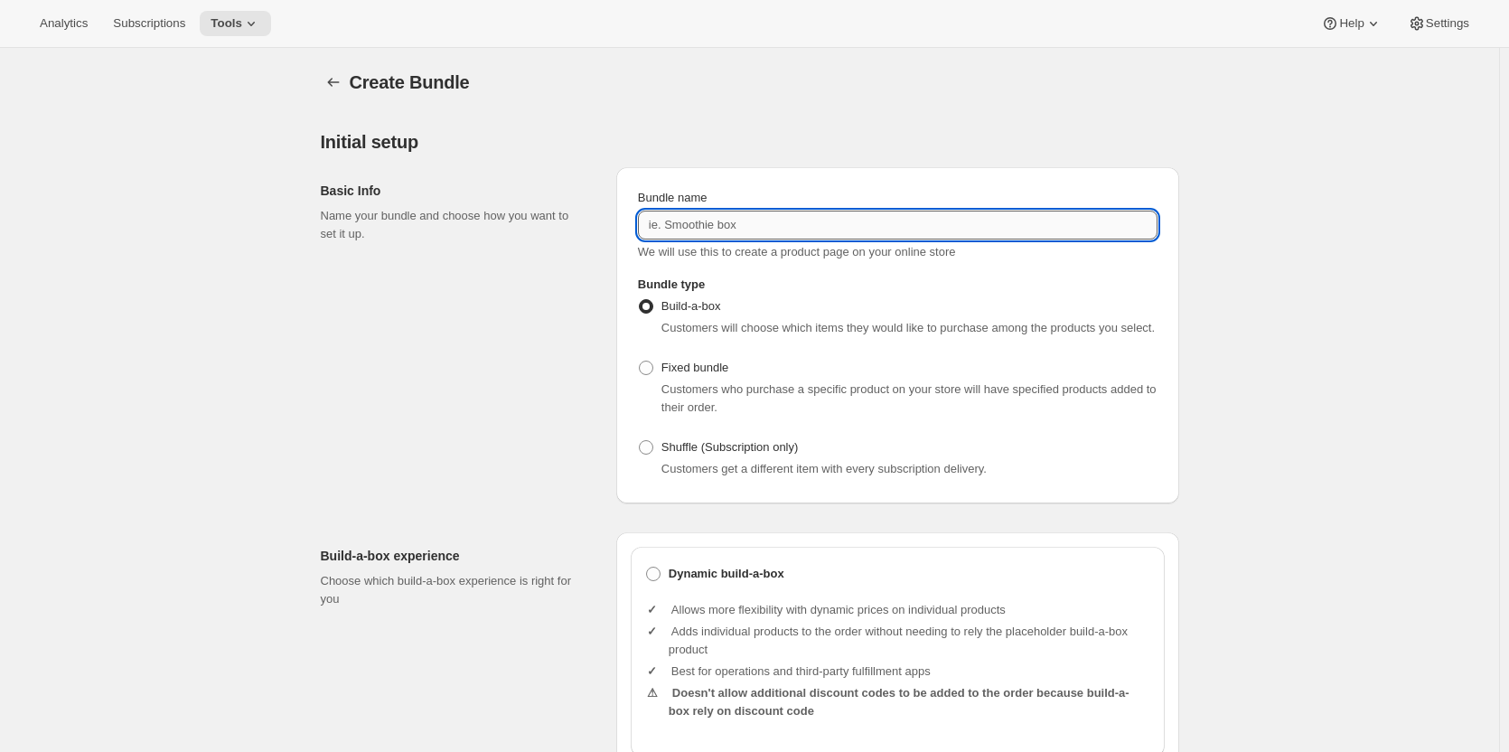
click at [881, 217] on input "Bundle name" at bounding box center [898, 225] width 520 height 29
paste input "Added Tier-2-Fixed-No-price-changes"
type input "Added Tier-2-Fixed-No-price-changes"
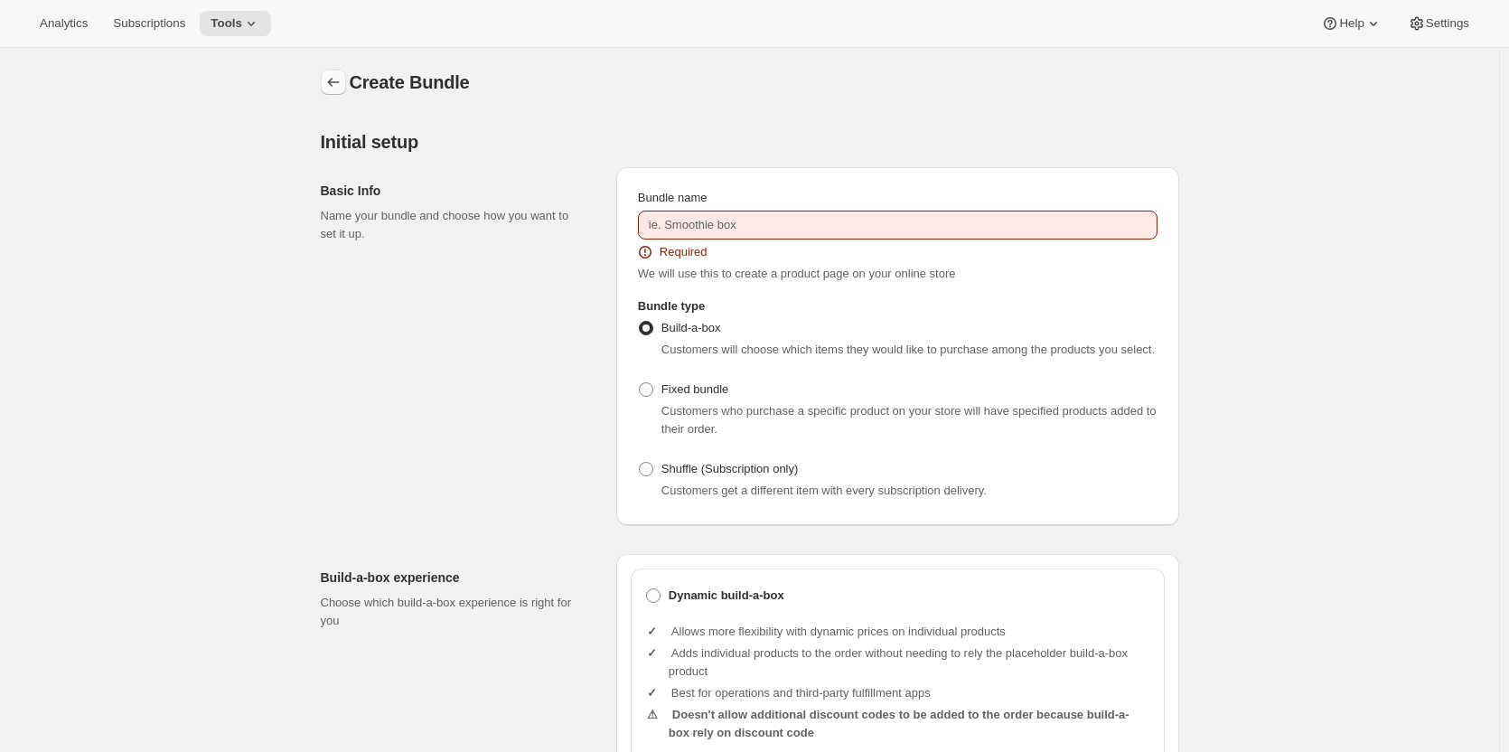
click at [342, 77] on icon "Bundles" at bounding box center [333, 82] width 18 height 18
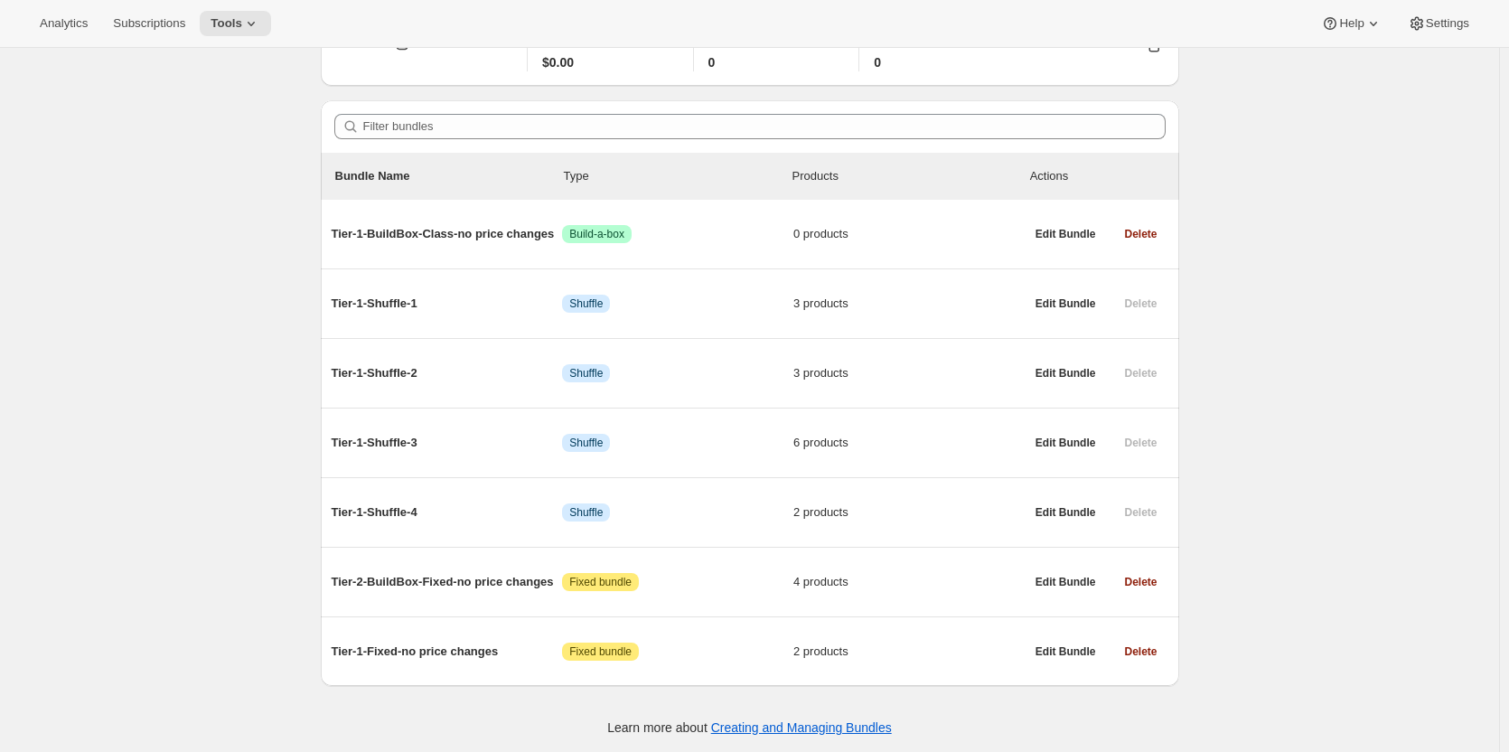
scroll to position [113, 0]
drag, startPoint x: 532, startPoint y: 650, endPoint x: 53, endPoint y: 662, distance: 479.0
click at [183, 649] on div "Bundles. This page is ready Bundles Create All time Revenue $0.00 Orders 0 Acti…" at bounding box center [749, 343] width 1499 height 817
copy span "Tier-1-Fixed-no price changes"
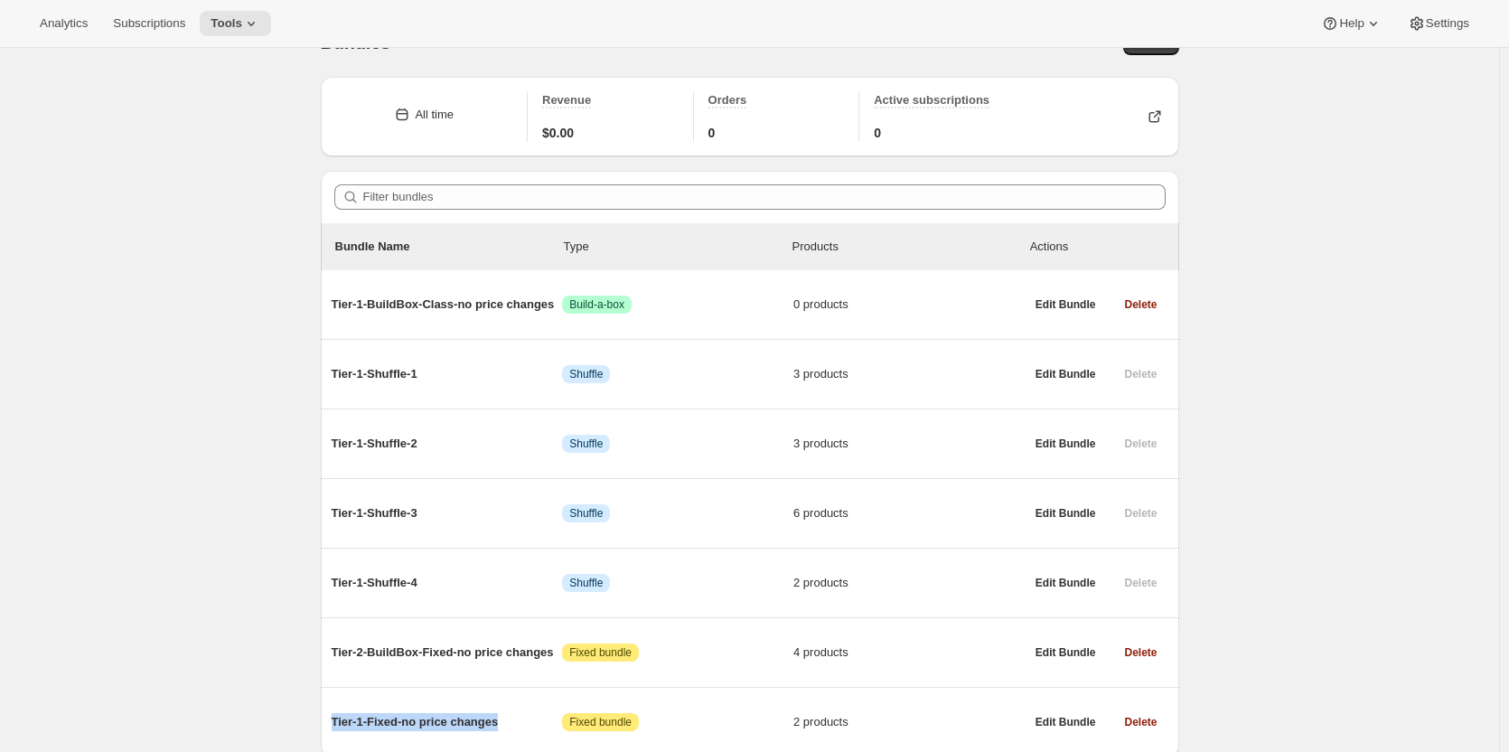
scroll to position [0, 0]
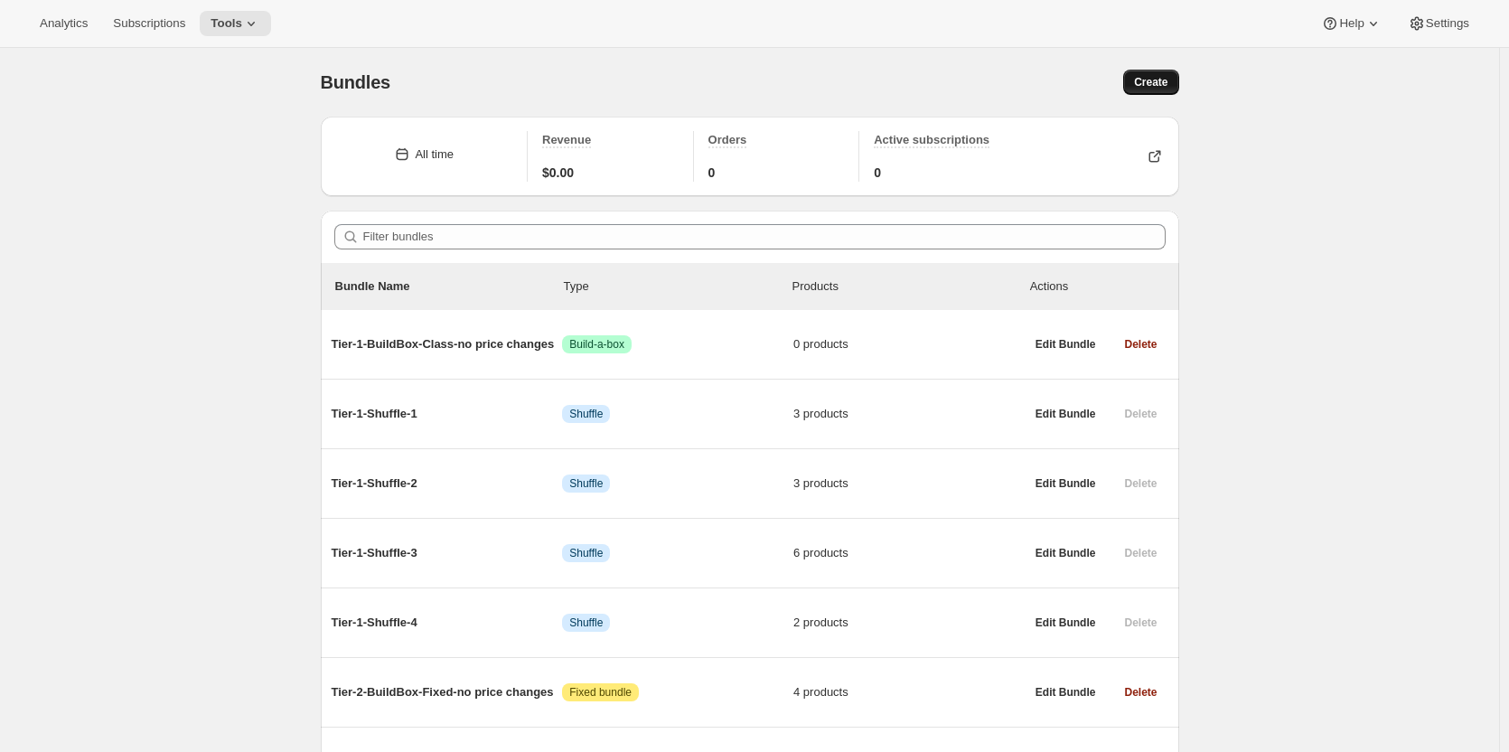
click at [1148, 79] on span "Create" at bounding box center [1150, 82] width 33 height 14
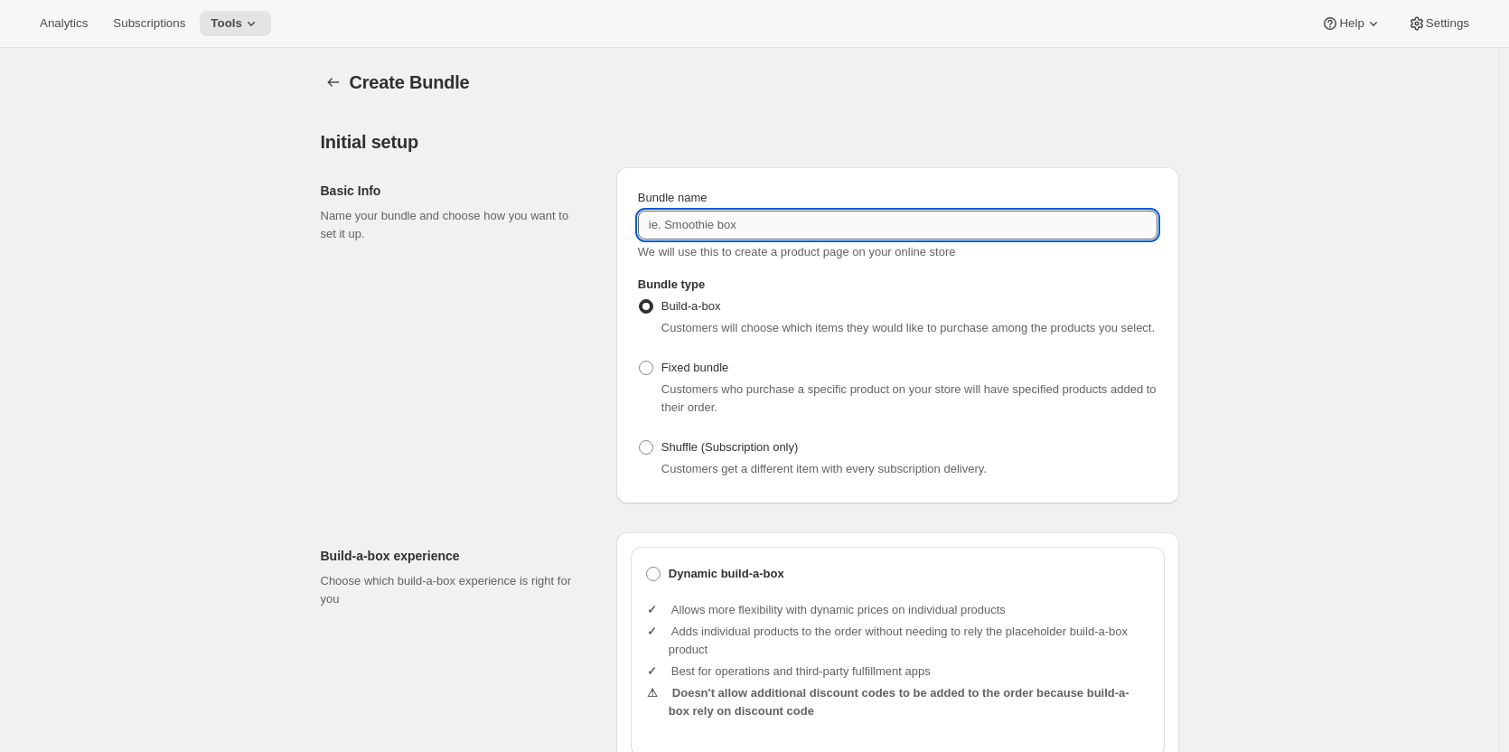
click at [748, 220] on input "Bundle name" at bounding box center [898, 225] width 520 height 29
paste input "Tier-1-Fixed-no price changes"
click at [679, 226] on input "Tier-1-Fixed-no price changes" at bounding box center [898, 225] width 520 height 29
type input "Tier-2-Fixed-no price changes"
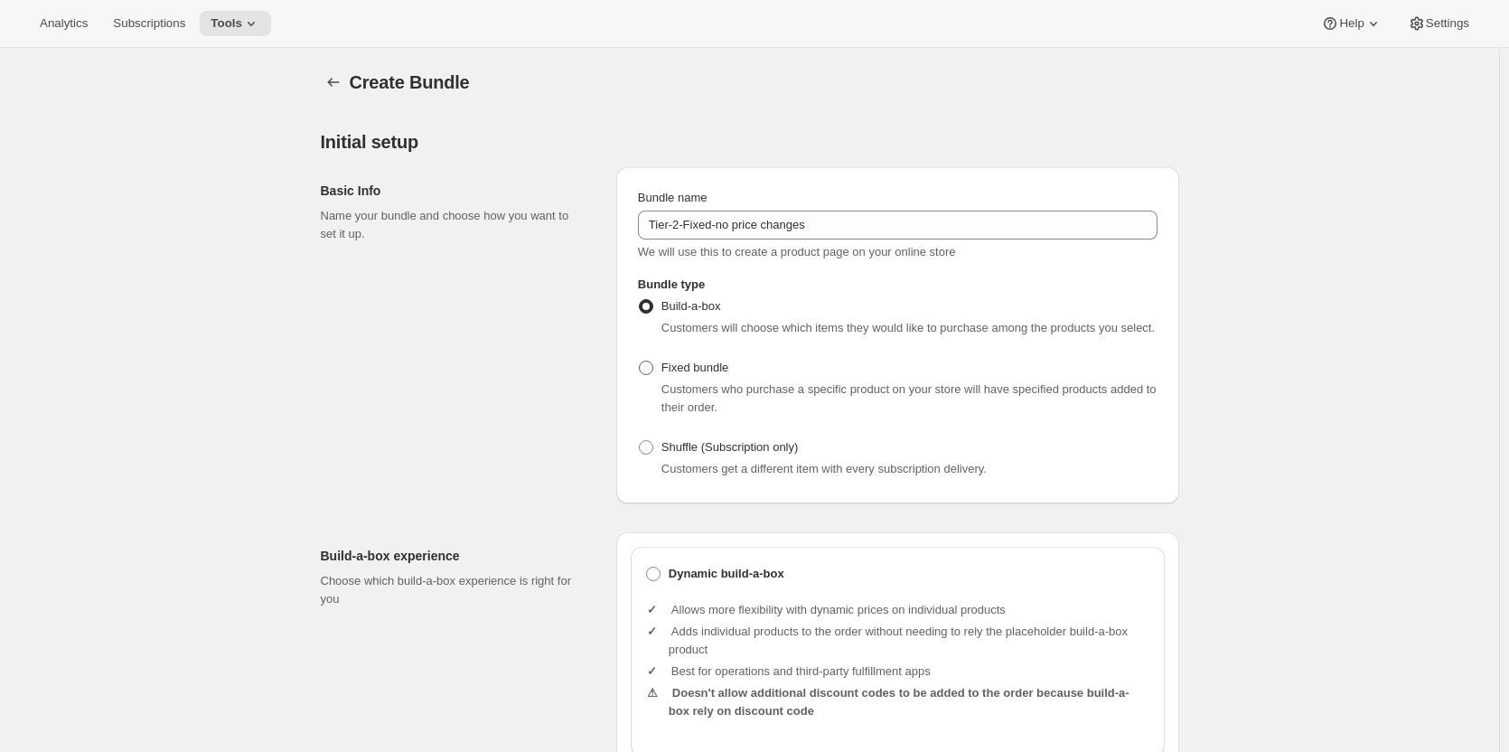
click at [653, 370] on span at bounding box center [646, 368] width 14 height 14
click at [640, 361] on input "Fixed bundle" at bounding box center [639, 361] width 1 height 1
radio input "true"
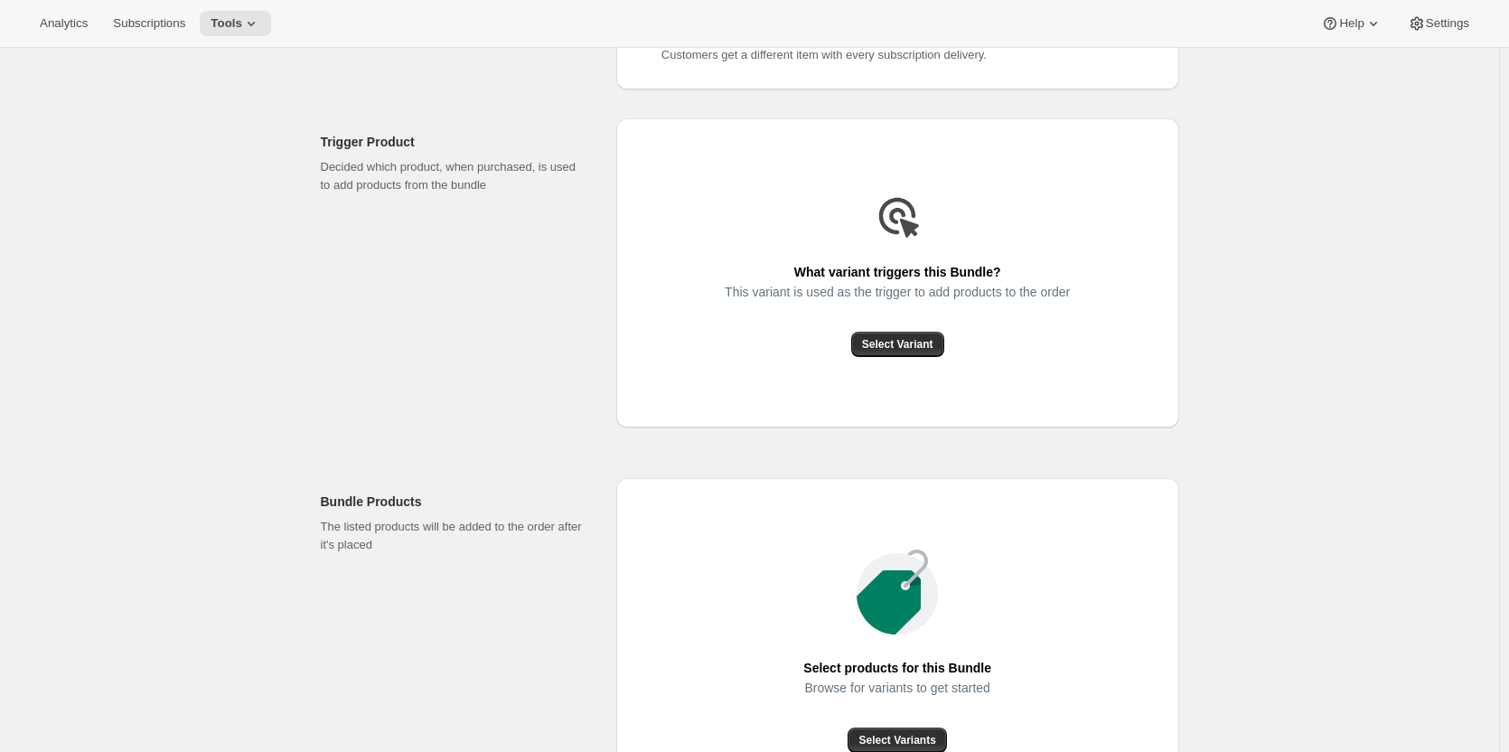
scroll to position [452, 0]
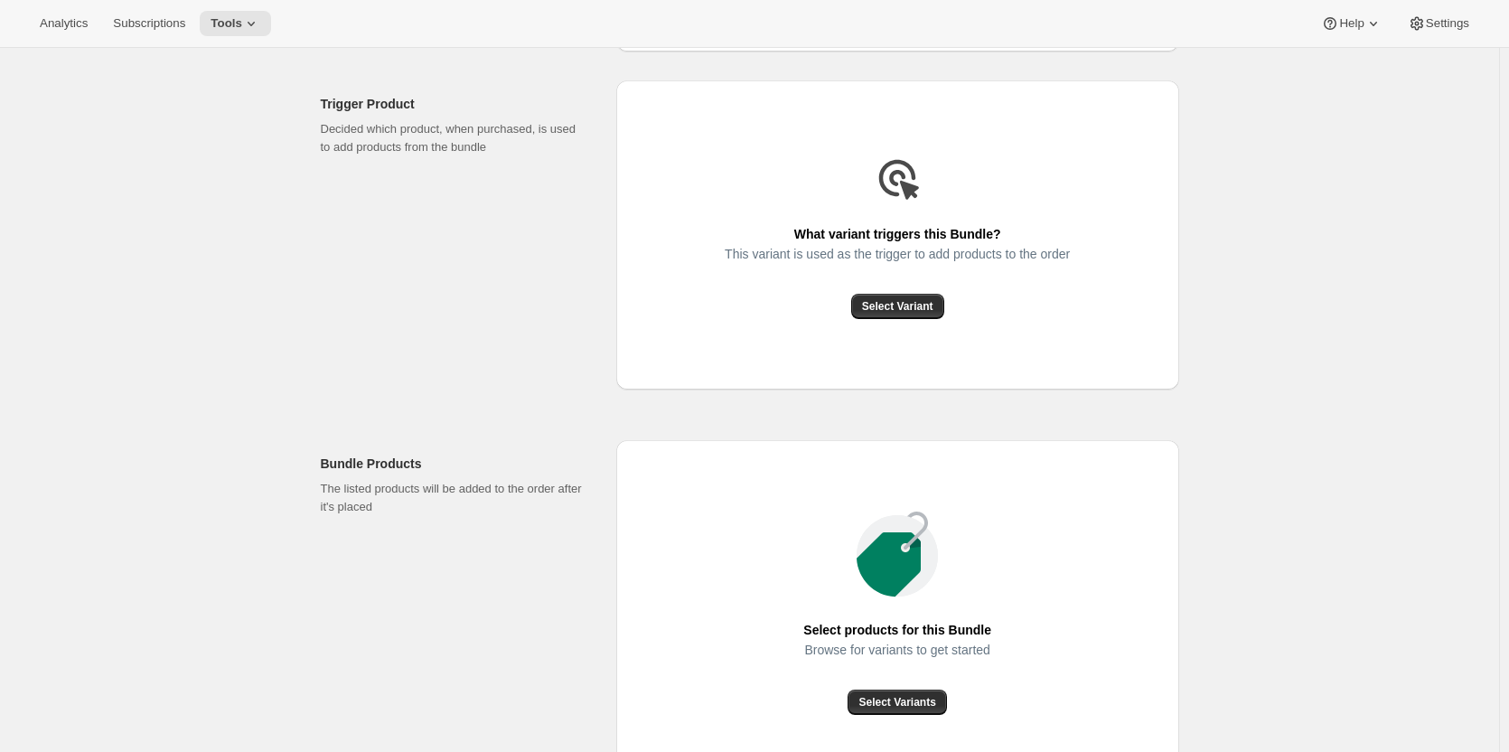
click at [904, 292] on div "This variant is used as the trigger to add products to the order" at bounding box center [897, 270] width 345 height 47
click at [903, 310] on span "Select Variant" at bounding box center [897, 306] width 71 height 14
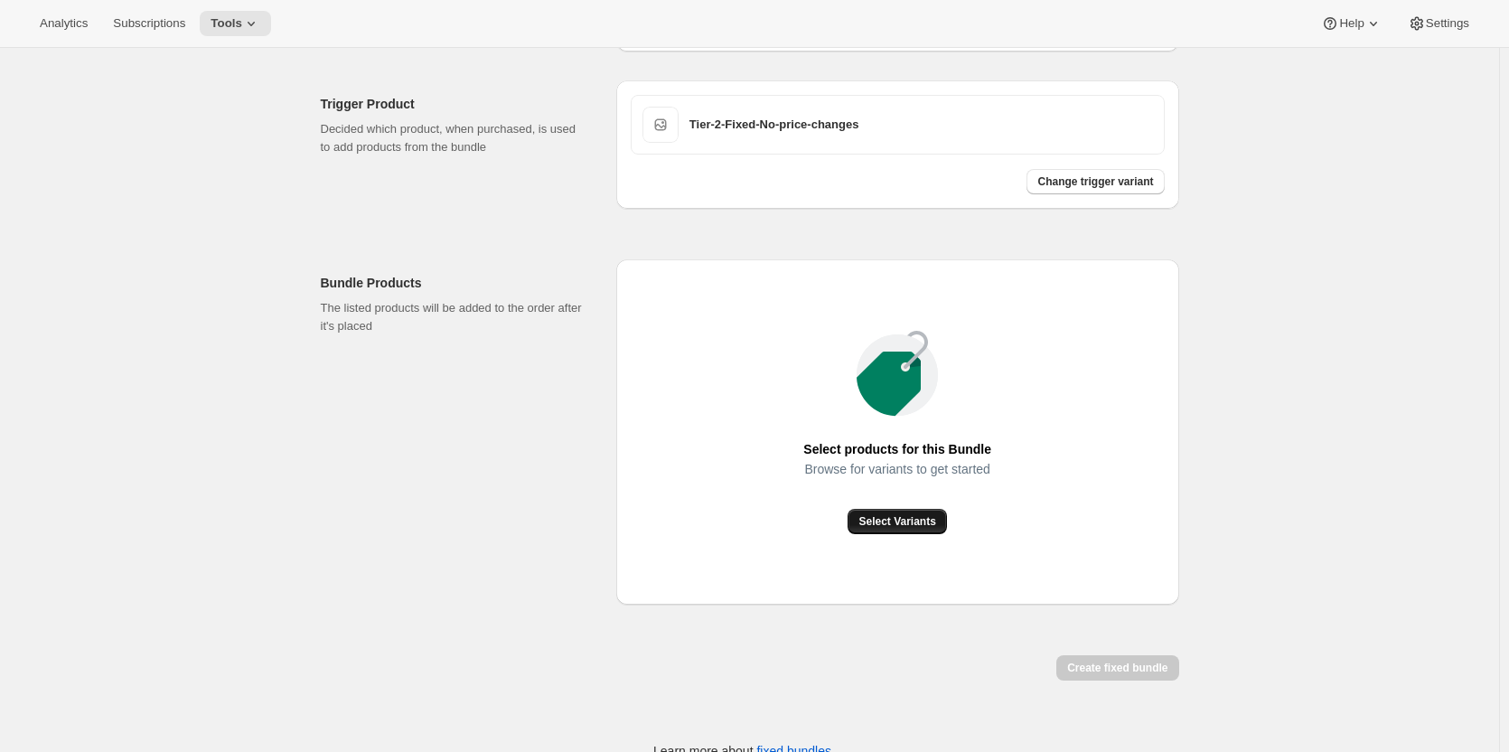
click at [919, 525] on span "Select Variants" at bounding box center [896, 521] width 77 height 14
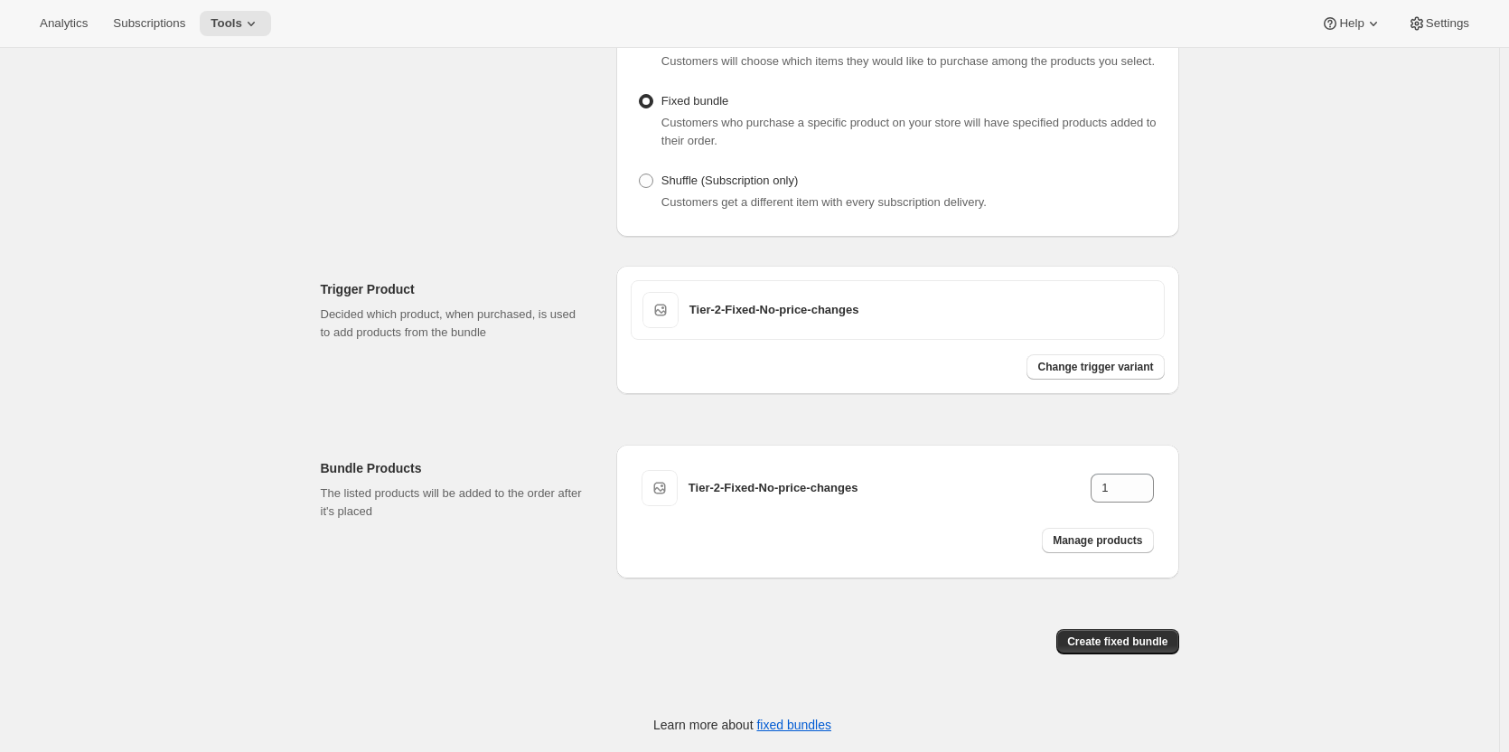
scroll to position [267, 0]
click at [1139, 640] on span "Create fixed bundle" at bounding box center [1117, 641] width 100 height 14
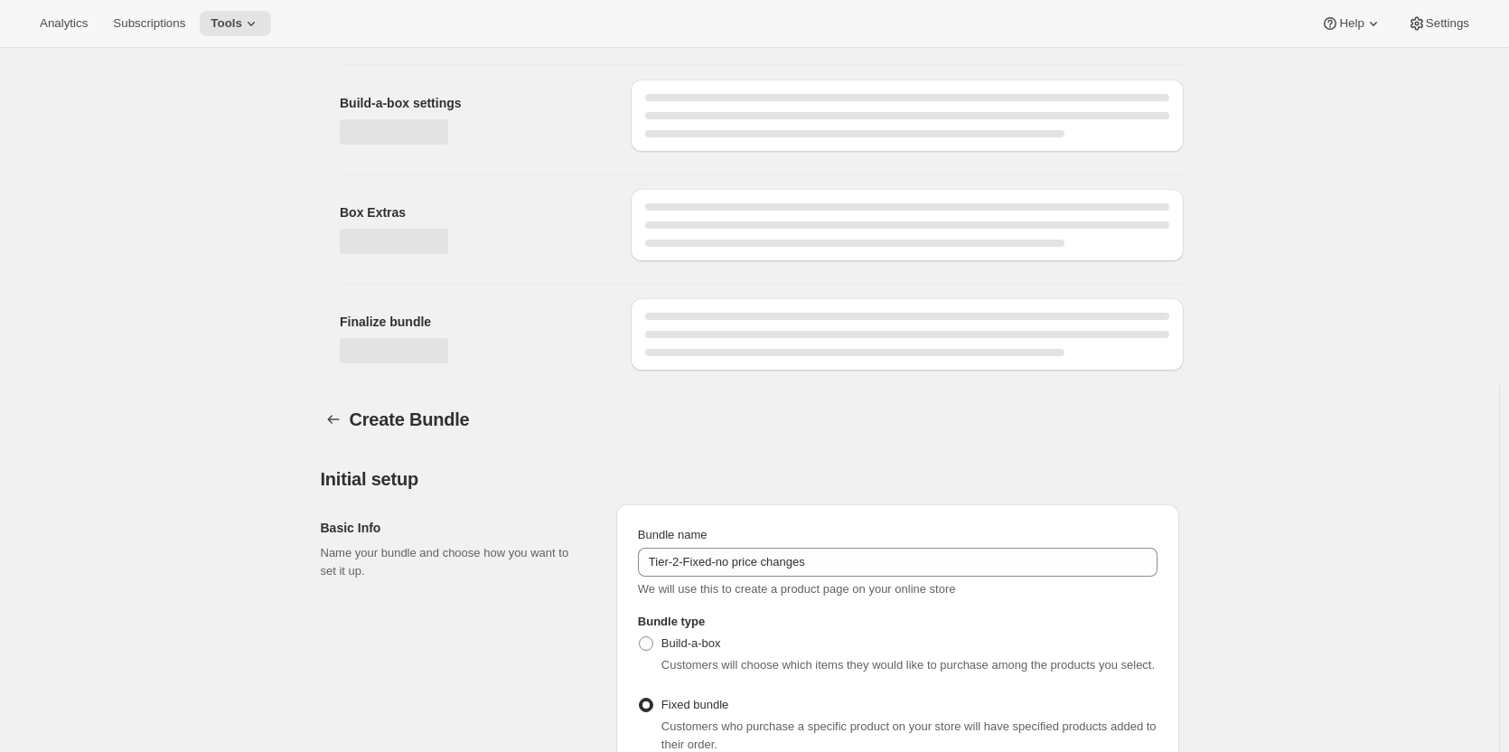
scroll to position [870, 0]
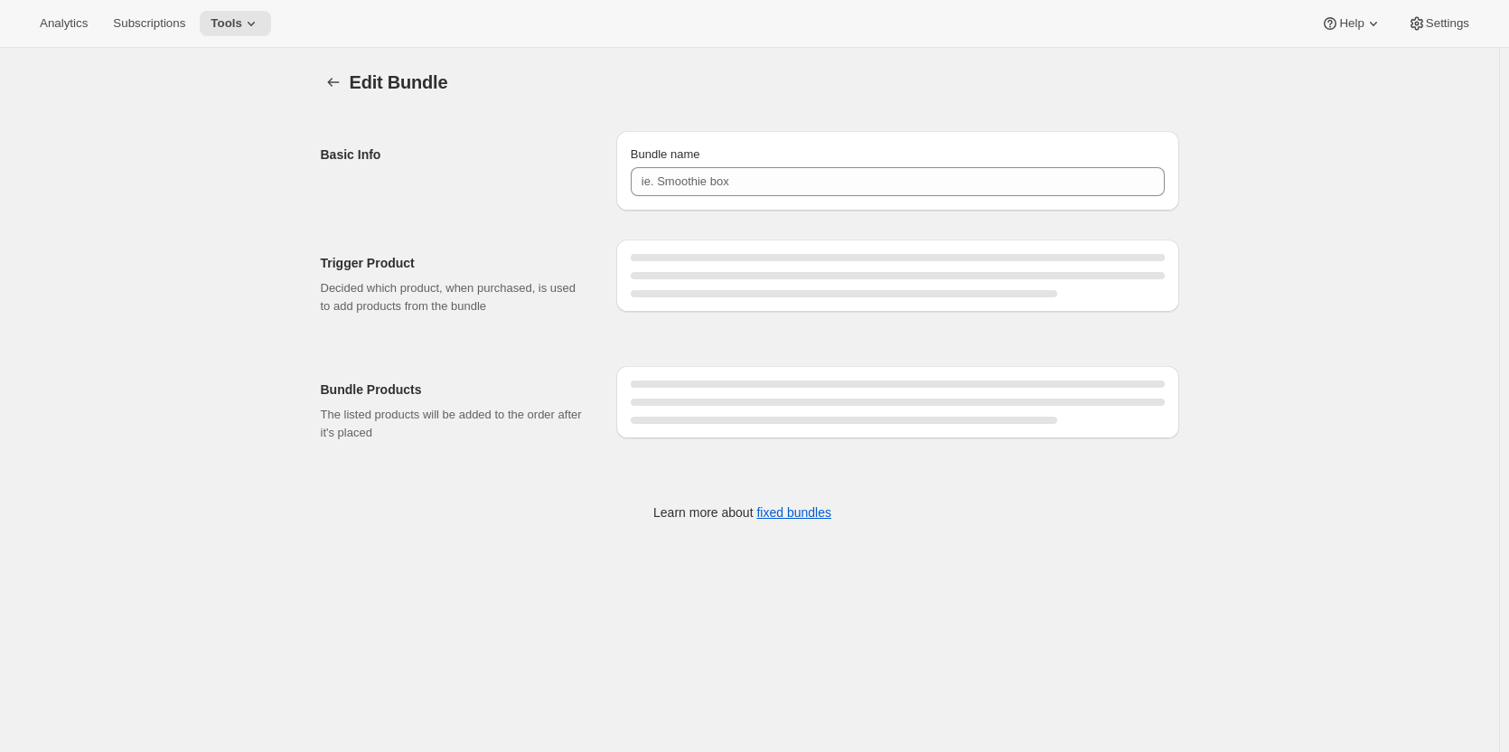
type input "Tier-2-Fixed-no price changes"
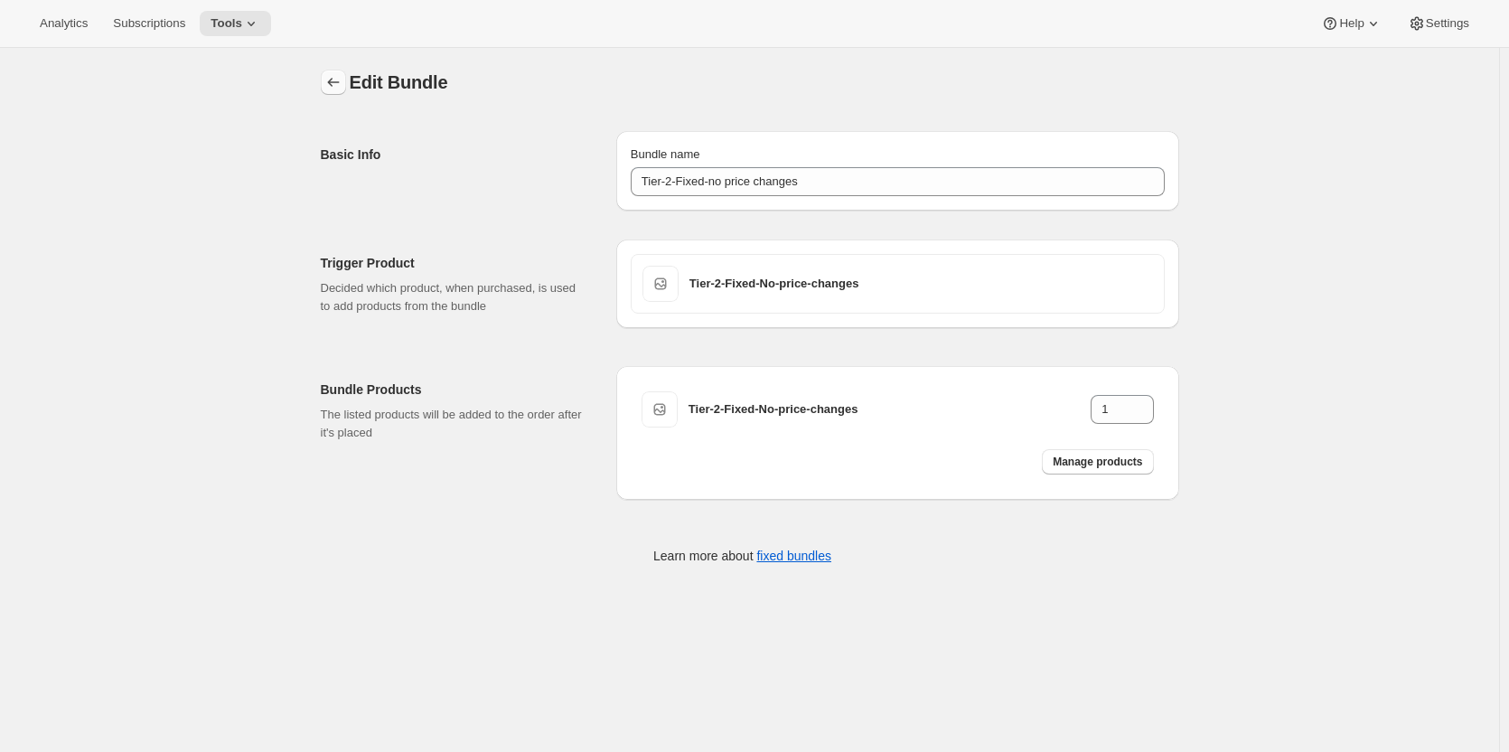
click at [336, 80] on icon "Bundles" at bounding box center [333, 82] width 18 height 18
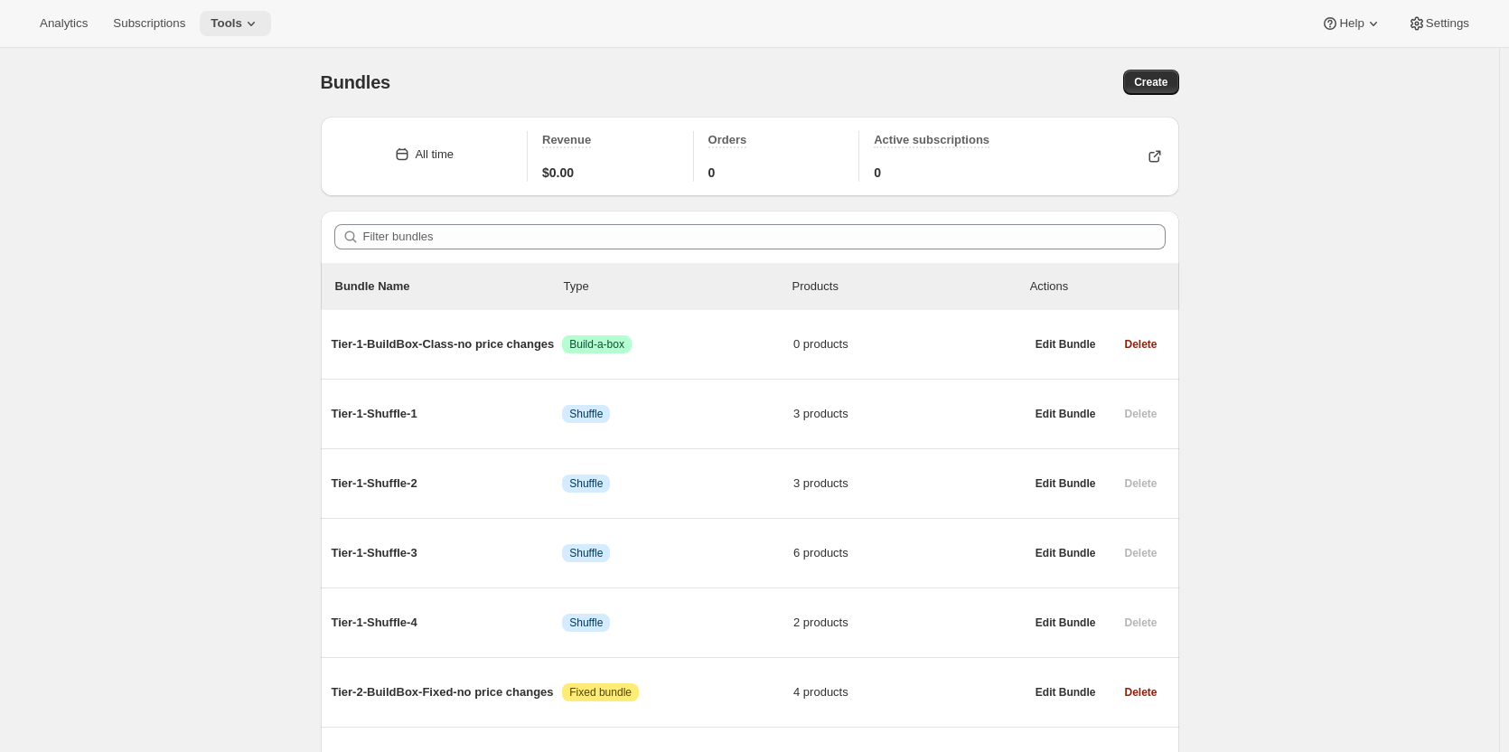
click at [224, 26] on span "Tools" at bounding box center [227, 23] width 32 height 14
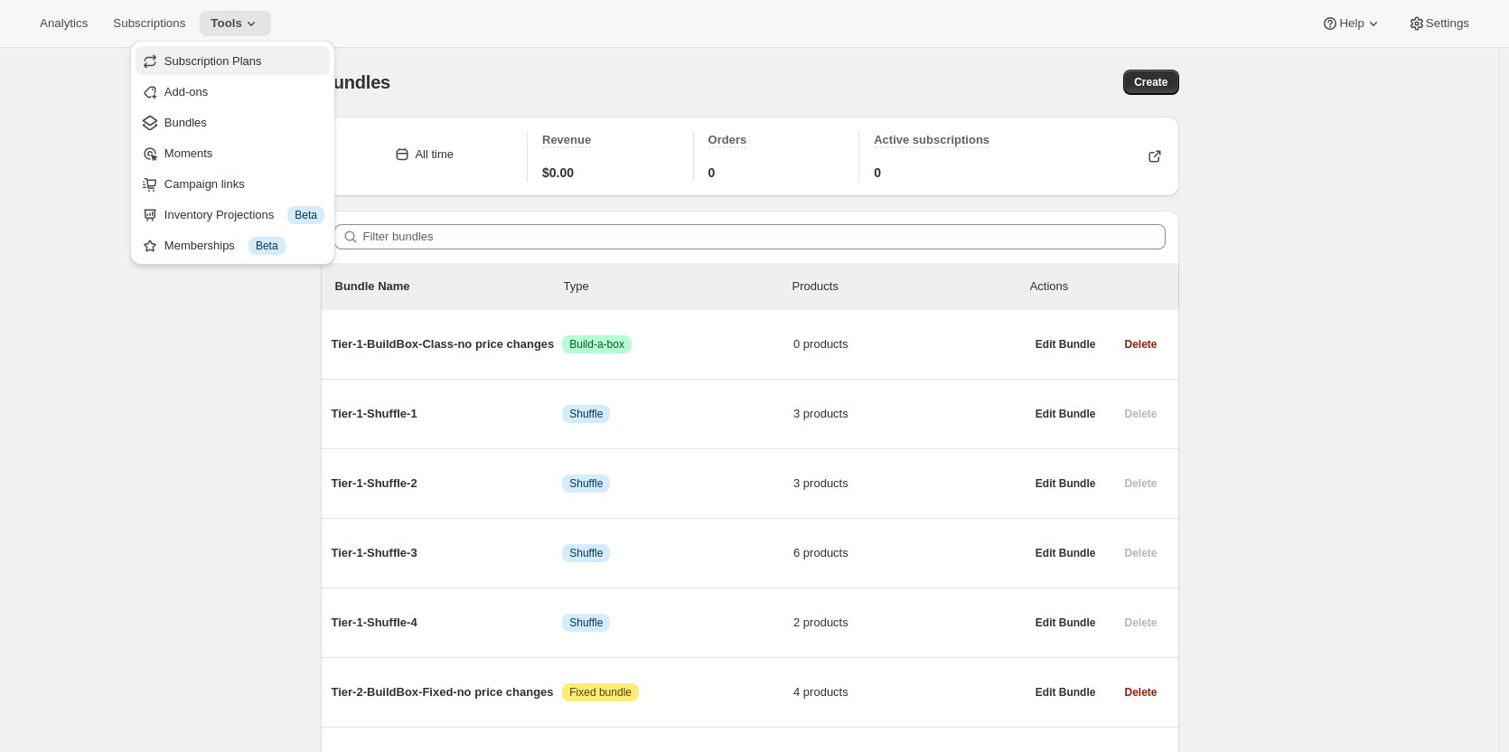
click at [207, 61] on span "Subscription Plans" at bounding box center [213, 61] width 98 height 14
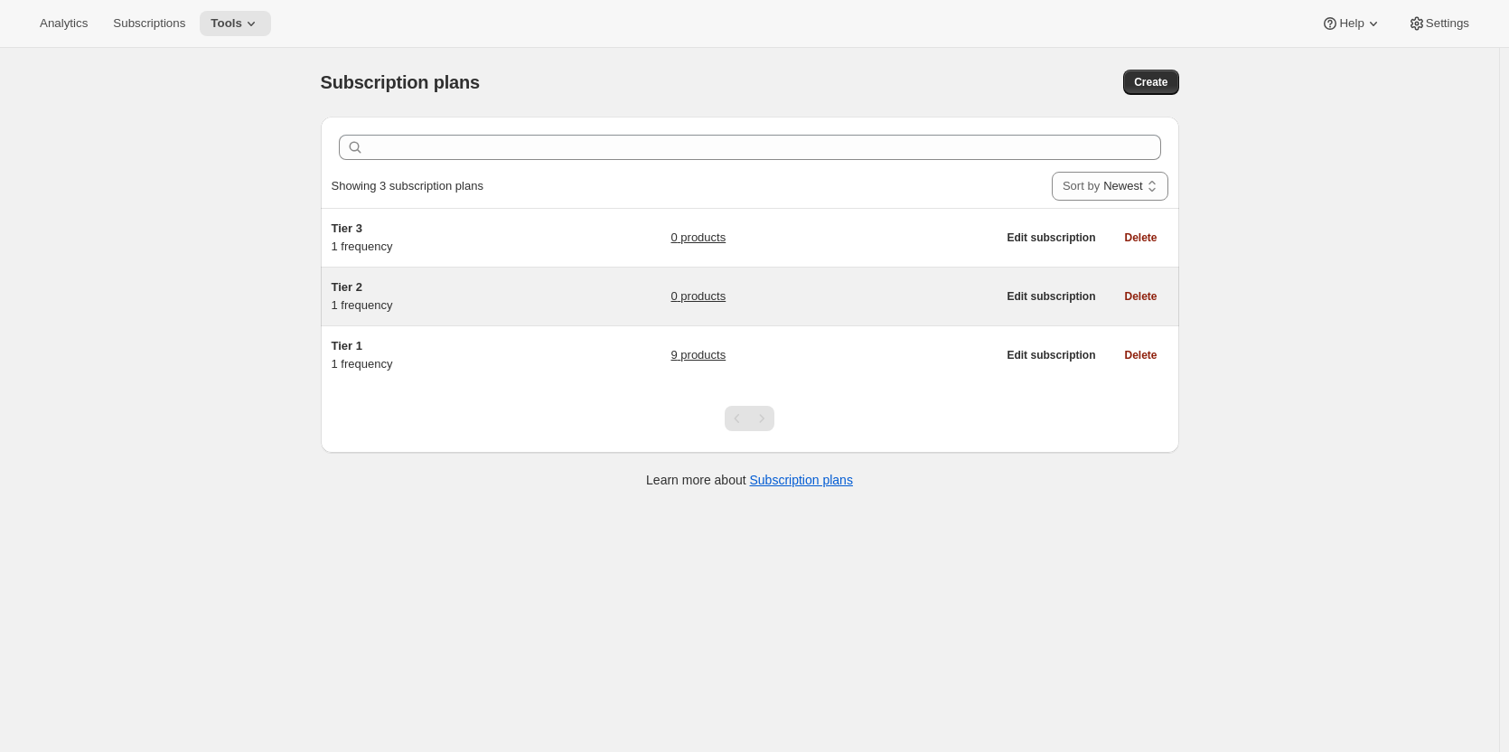
click at [351, 275] on div "Tier 2 1 frequency 0 products Edit subscription Delete" at bounding box center [750, 296] width 858 height 58
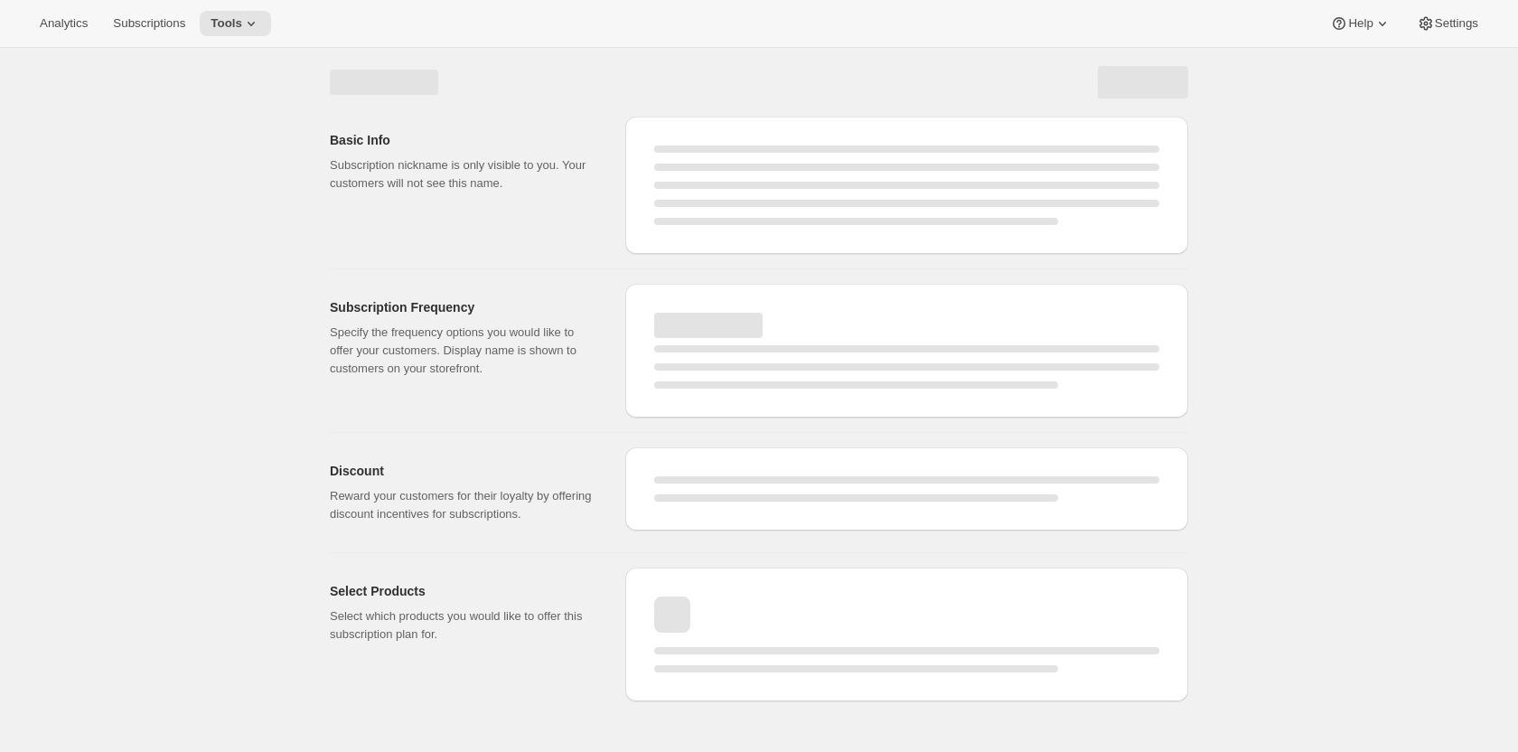
select select "WEEK"
select select "MONTH"
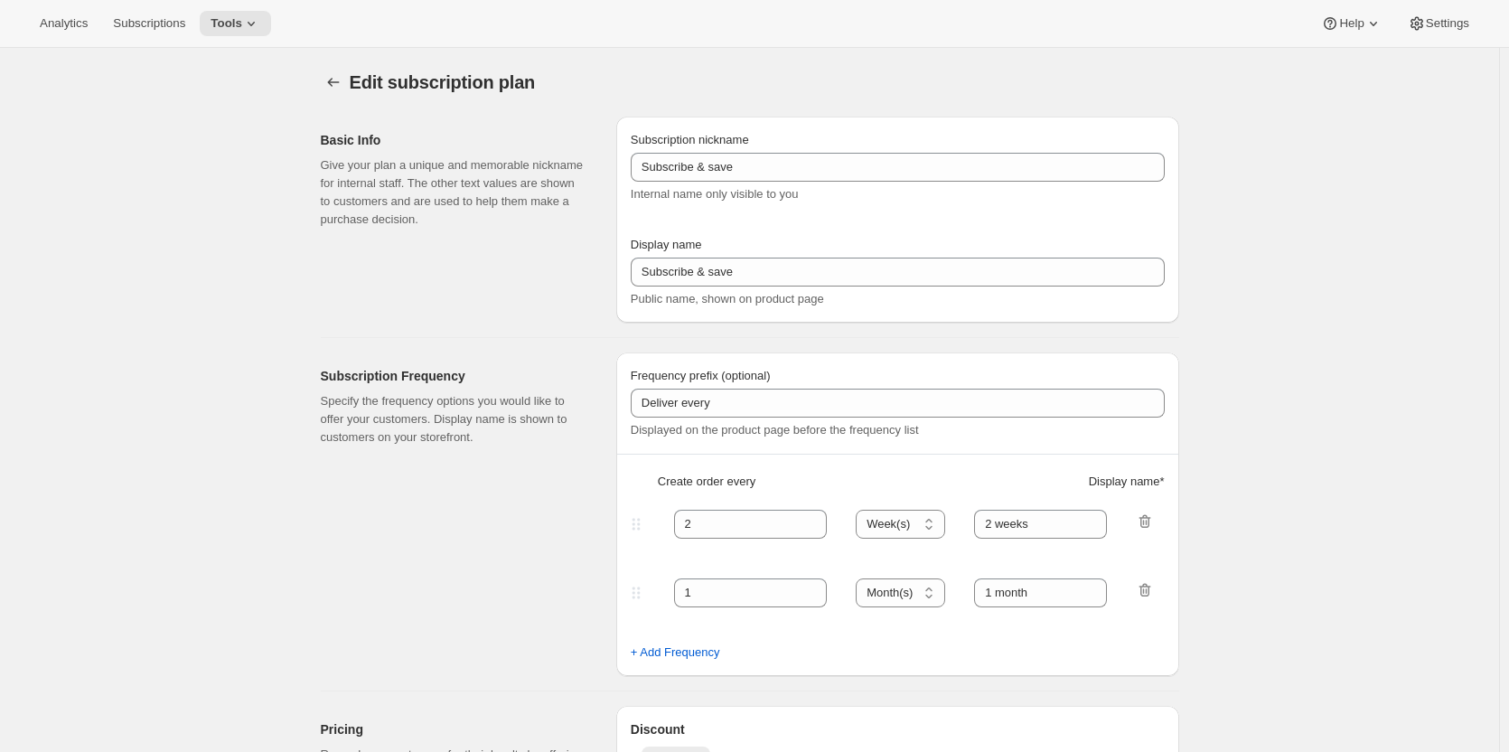
type input "Tier 2"
type input "Tier 2 - Quarterly (4 btls each shipment)"
type input "3"
select select "MONTH"
type input "Quarterly"
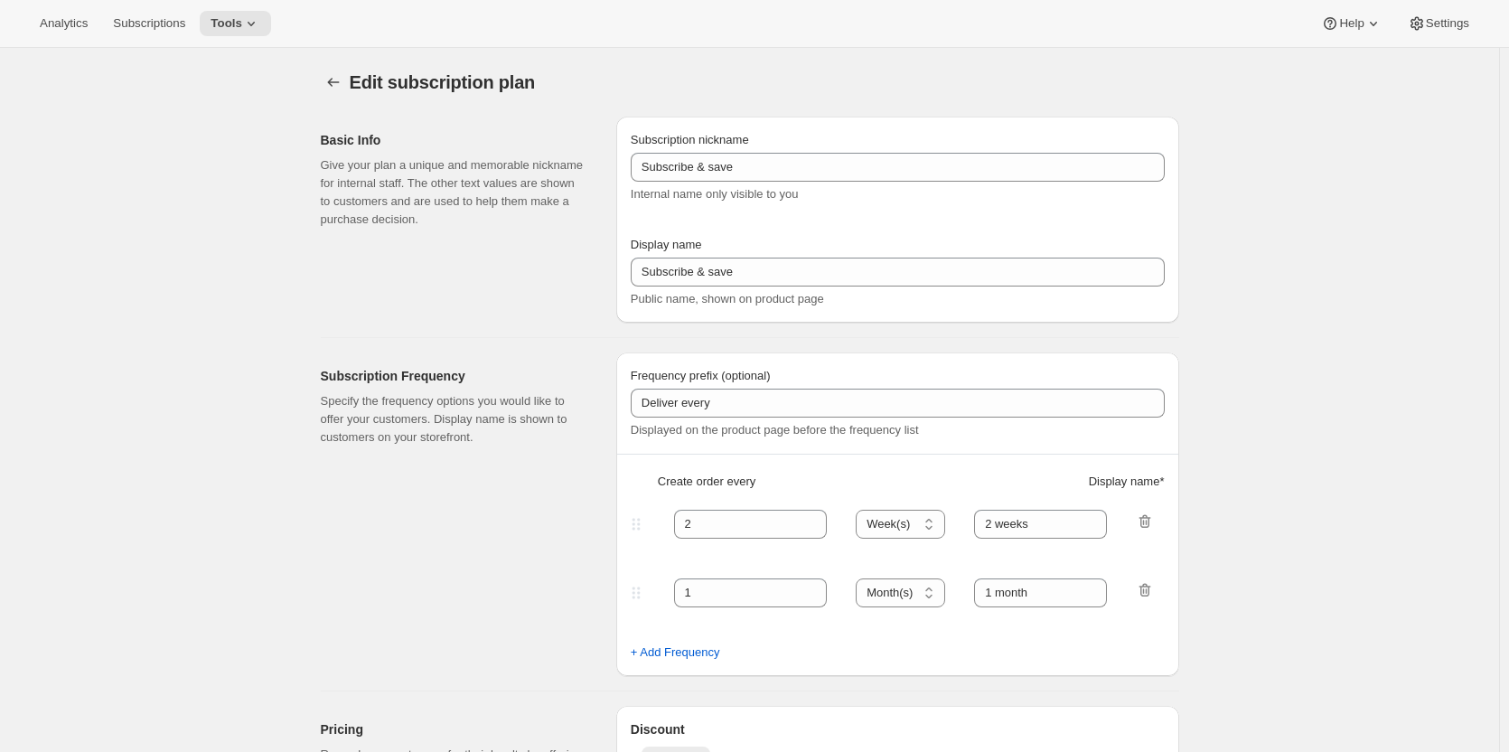
checkbox input "true"
select select "YEARDAY"
select select "15"
select select "4"
select select "15"
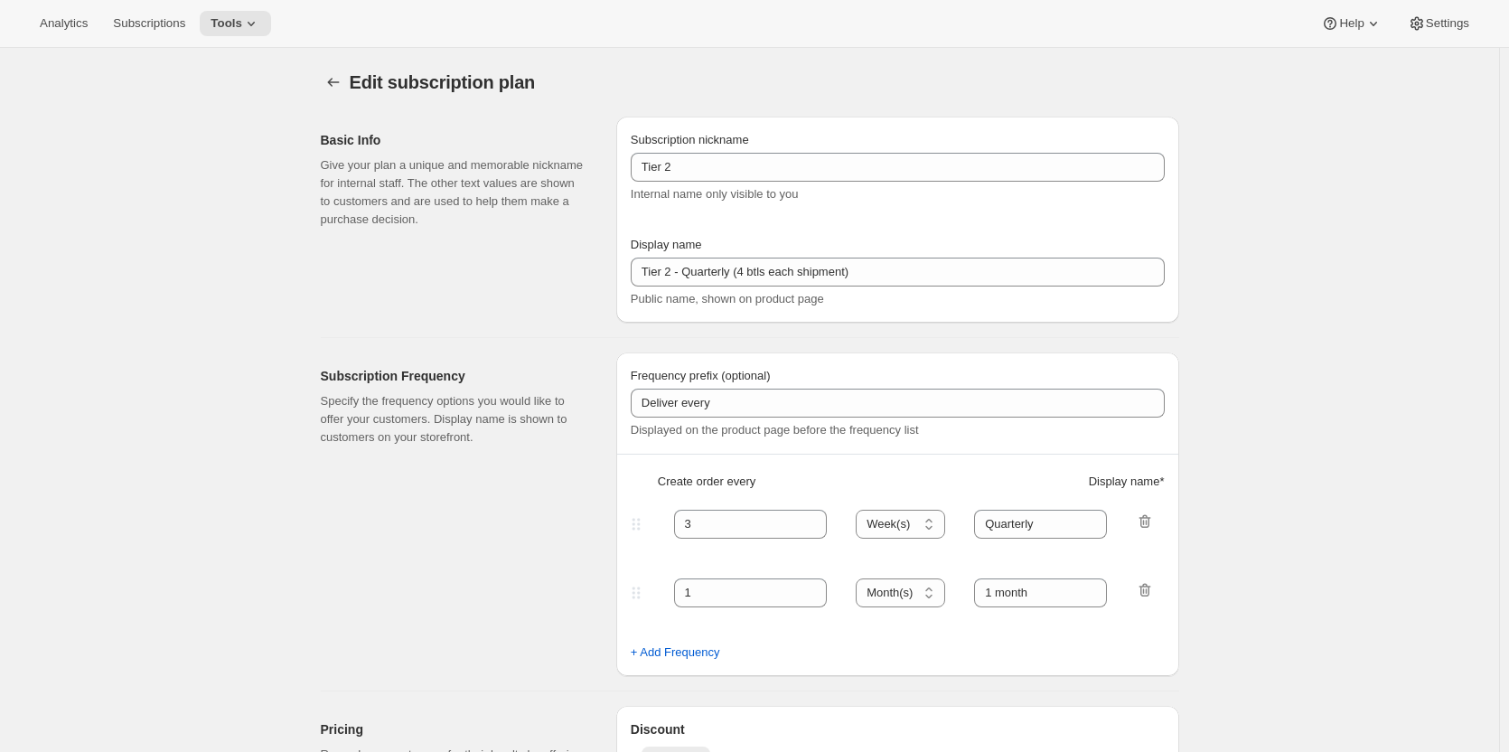
select select "7"
select select "15"
select select "10"
select select "15"
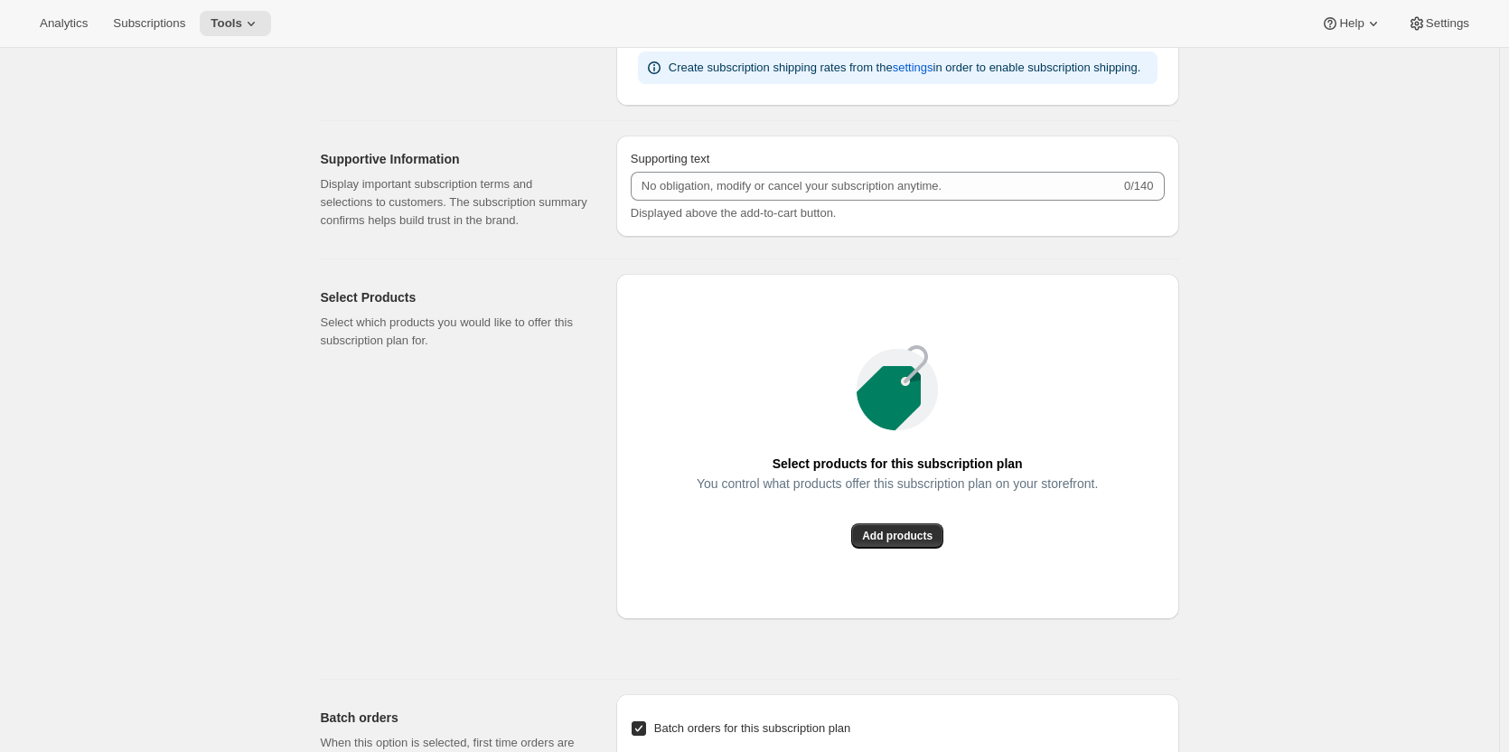
scroll to position [904, 0]
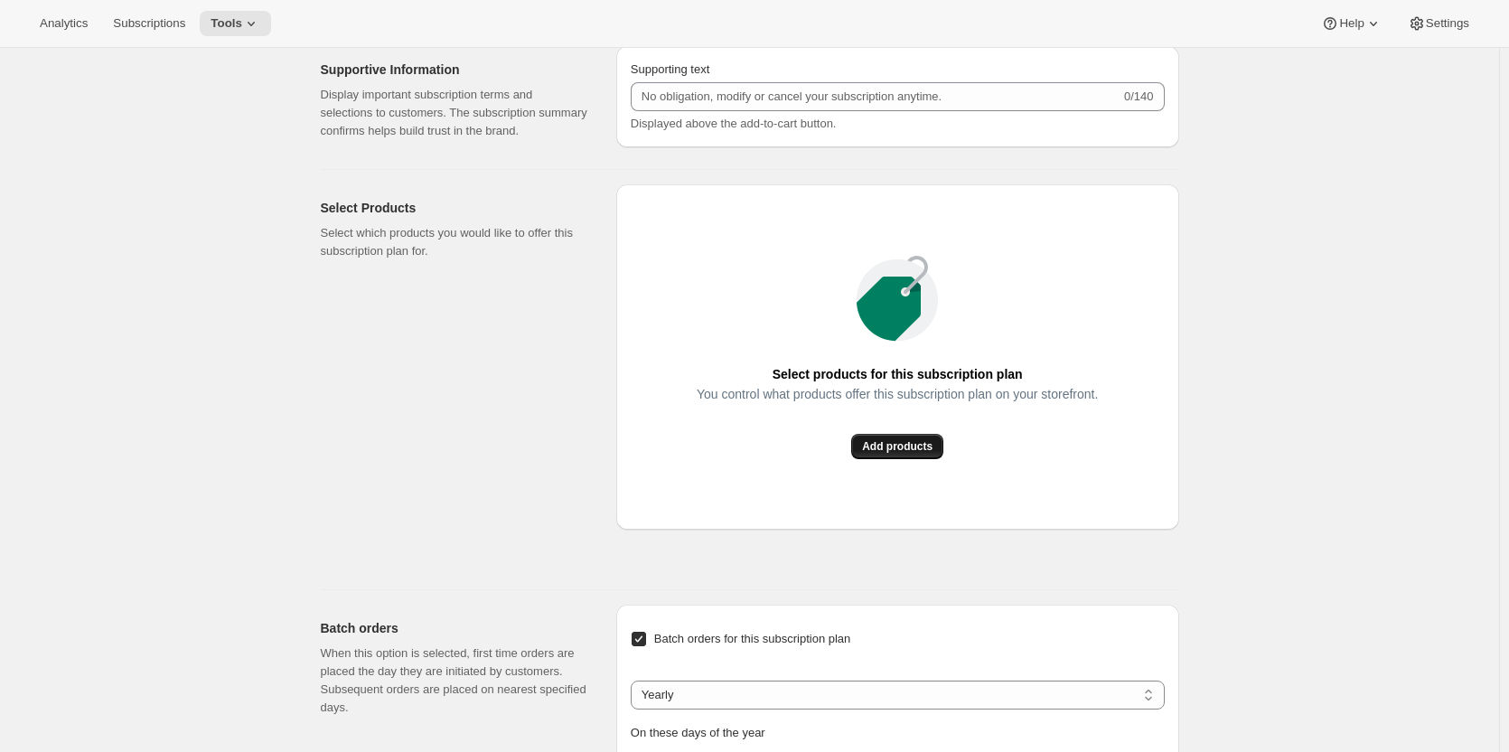
click at [919, 443] on span "Add products" at bounding box center [897, 446] width 70 height 14
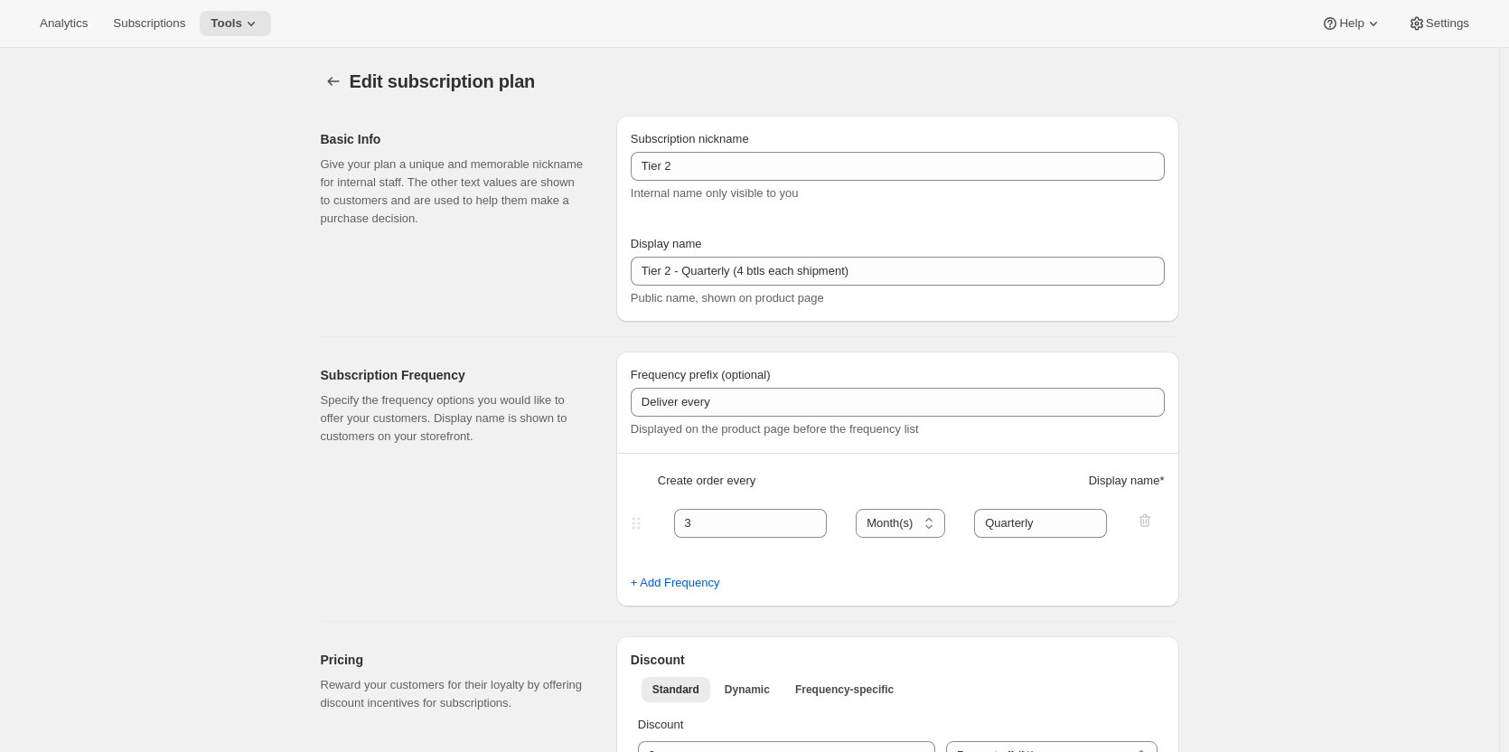
scroll to position [0, 0]
click at [334, 87] on icon "Subscription plans" at bounding box center [333, 82] width 18 height 18
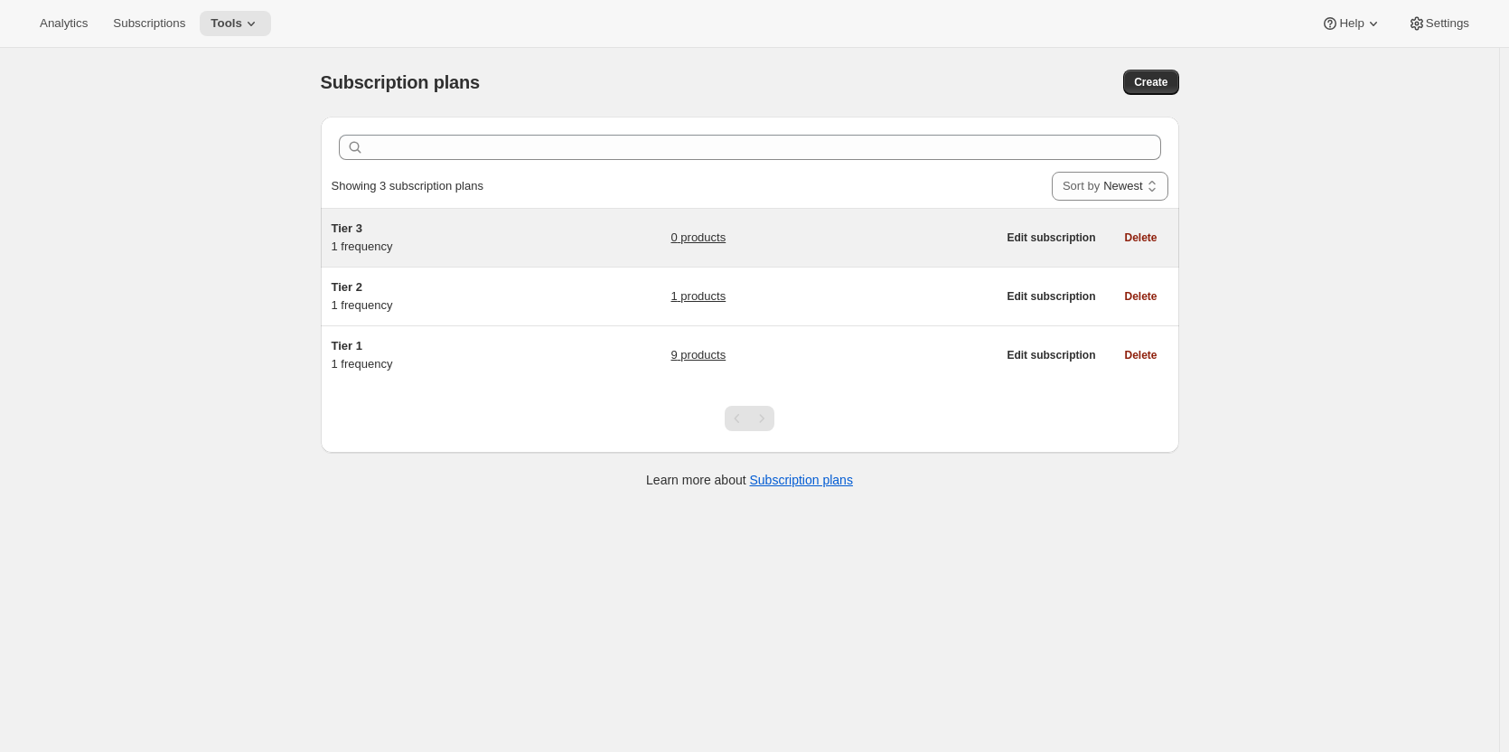
click at [350, 230] on span "Tier 3" at bounding box center [347, 228] width 31 height 14
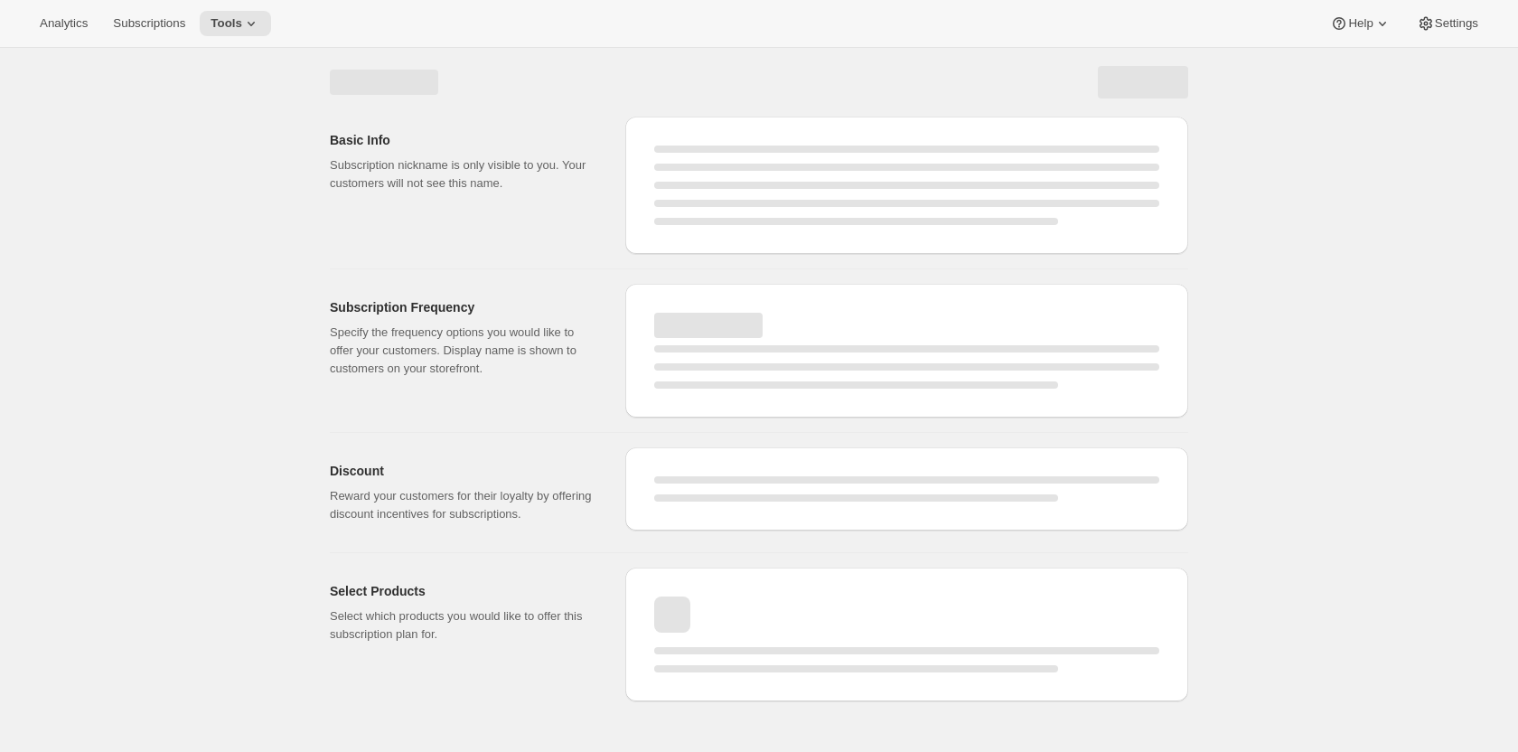
select select "WEEK"
select select "MONTH"
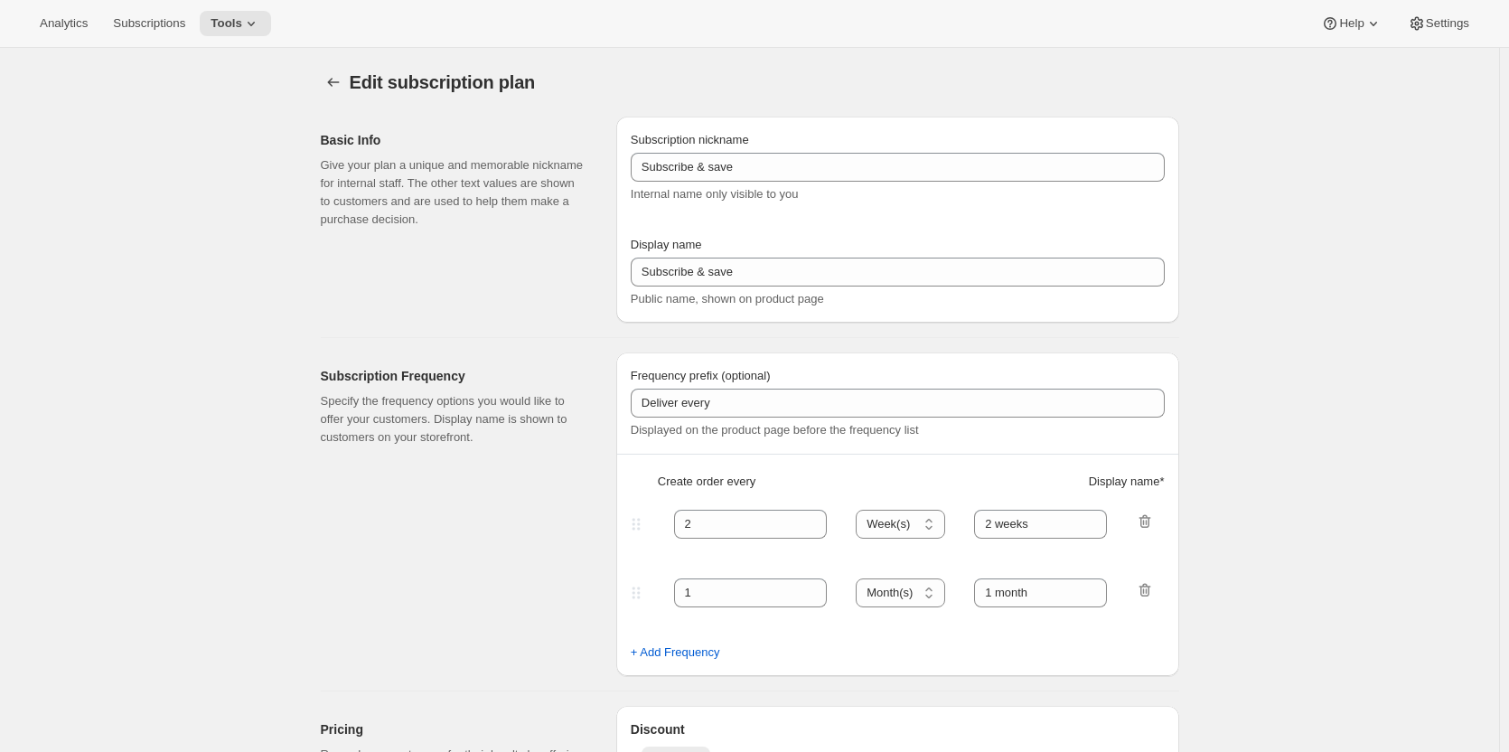
type input "Tier 3"
type input "Tier 3 - Quarterly (6 btls each shipment)"
type input "3"
select select "MONTH"
type input "Quarterly"
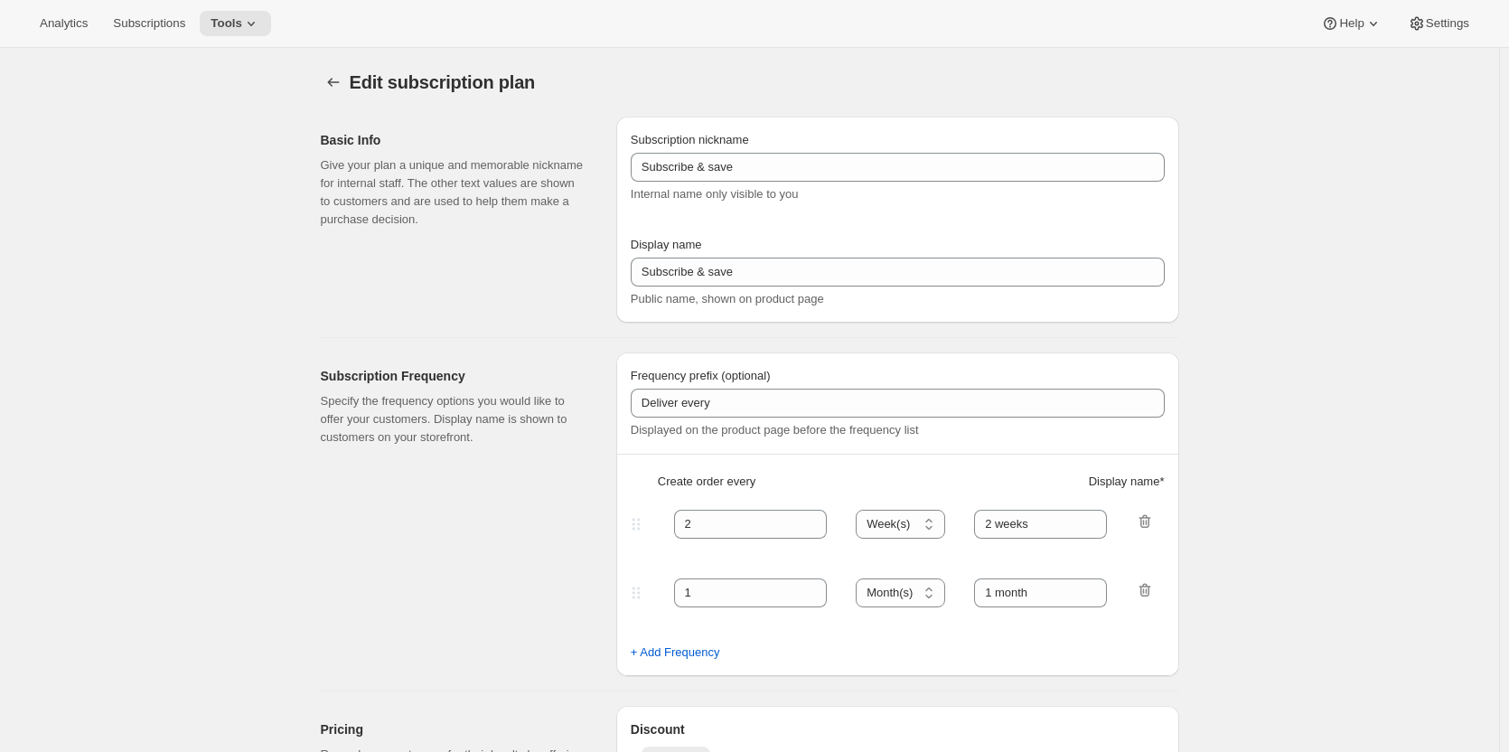
checkbox input "true"
select select "YEARDAY"
select select "15"
select select "4"
select select "15"
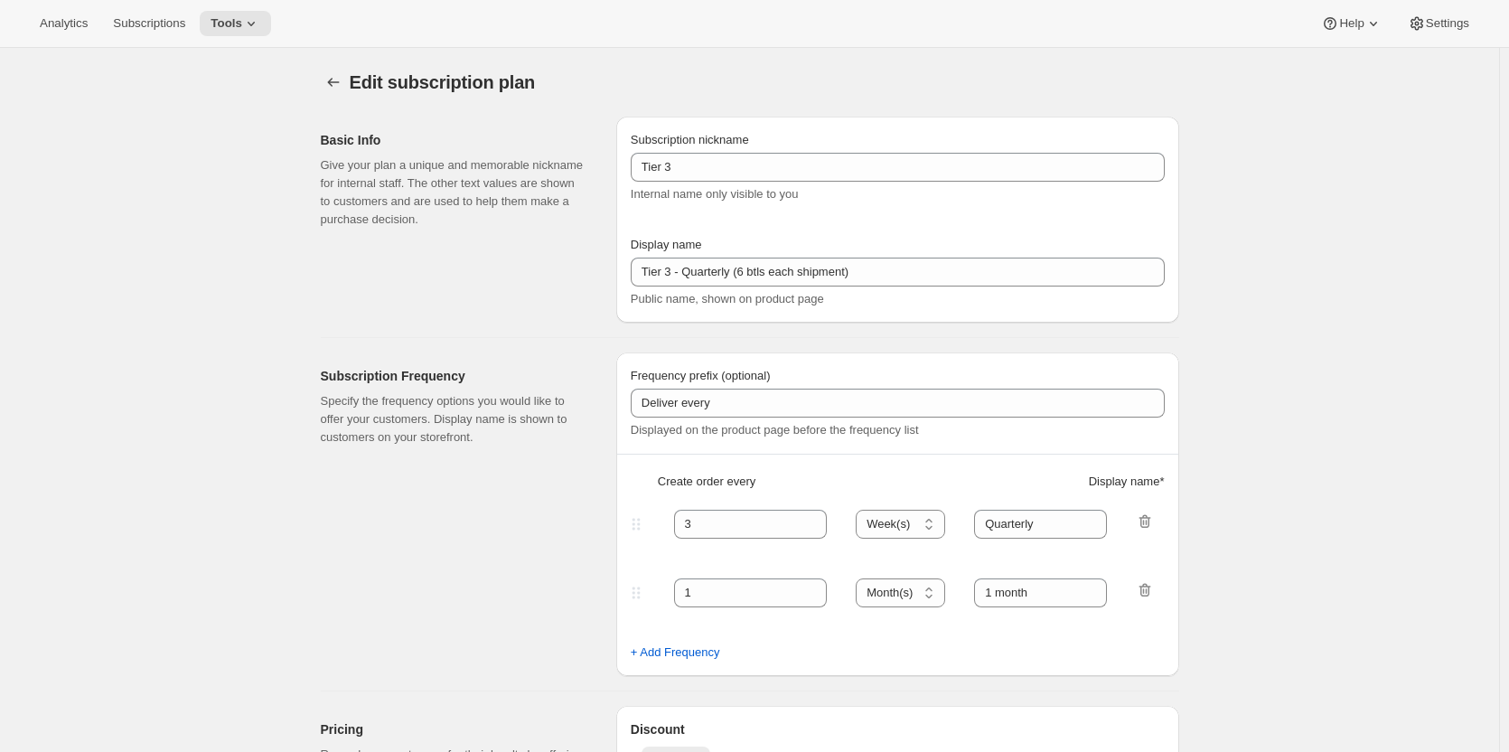
select select "7"
select select "15"
select select "10"
select select "15"
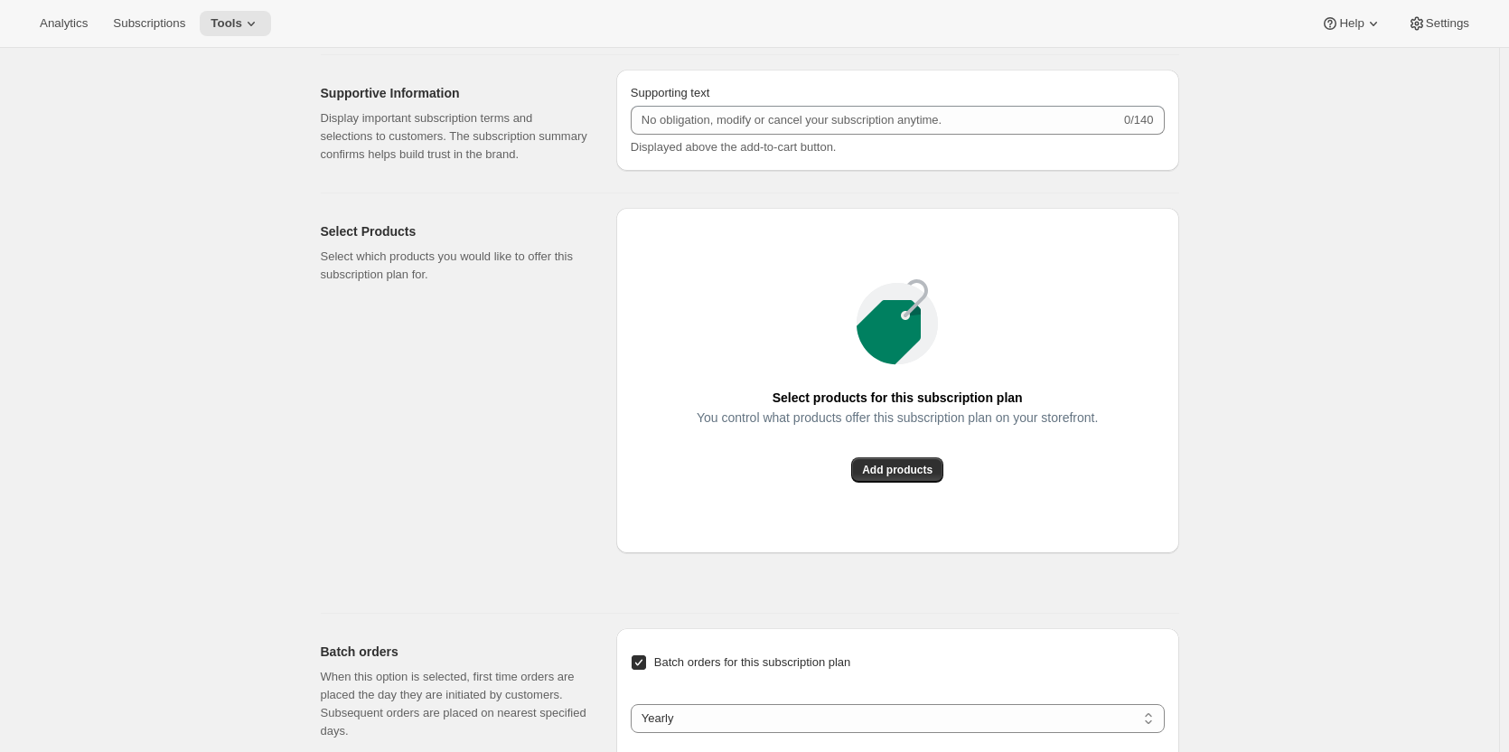
scroll to position [248, 0]
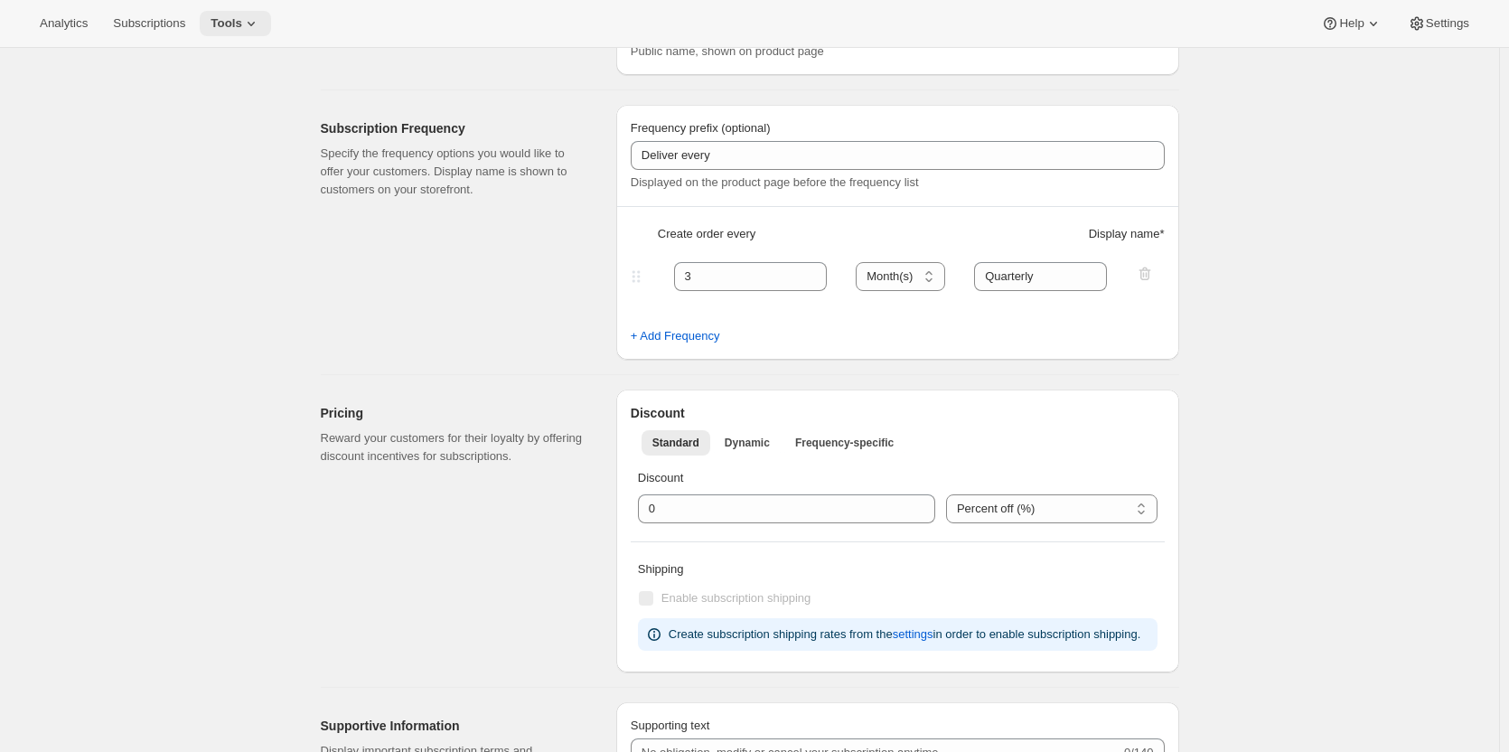
click at [242, 23] on icon at bounding box center [251, 23] width 18 height 18
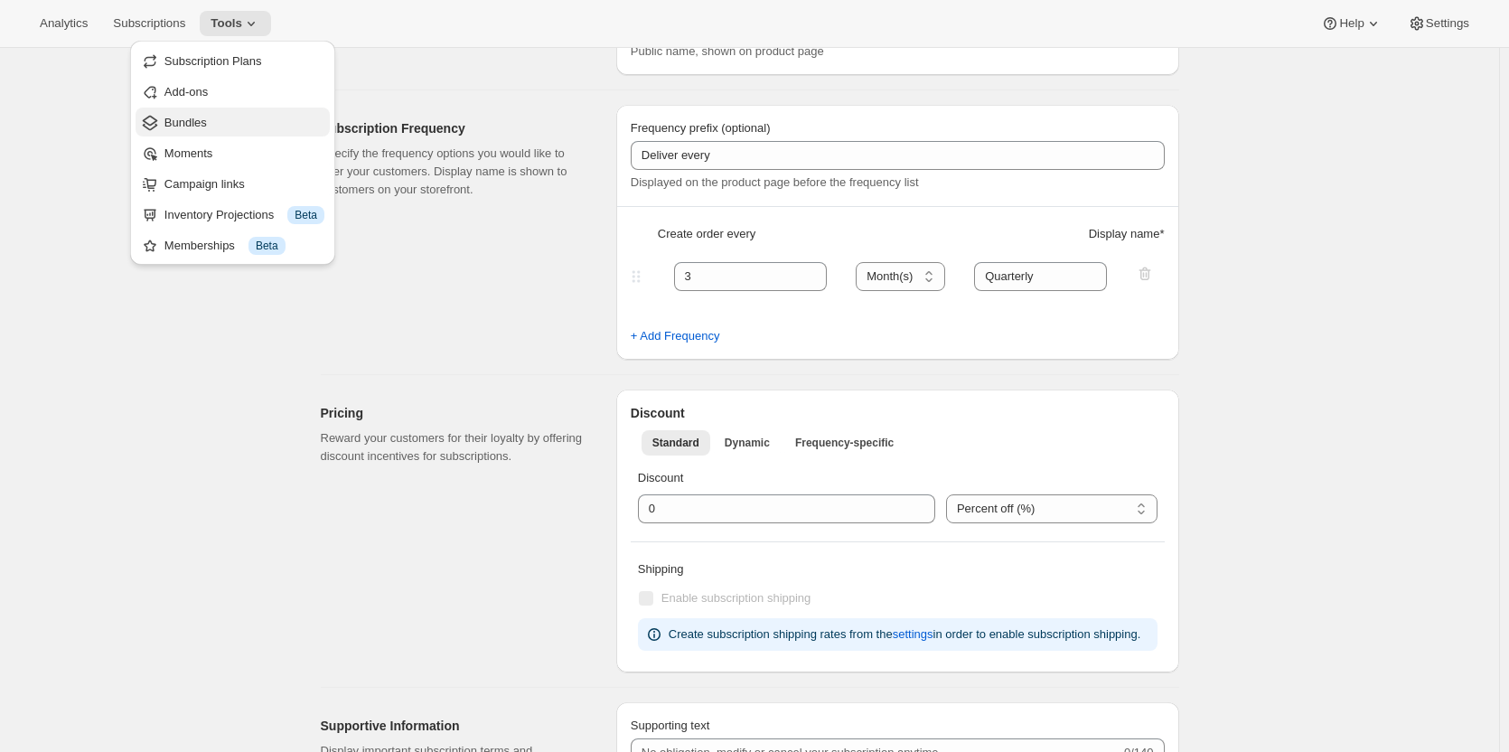
click at [201, 129] on span "Bundles" at bounding box center [185, 123] width 42 height 14
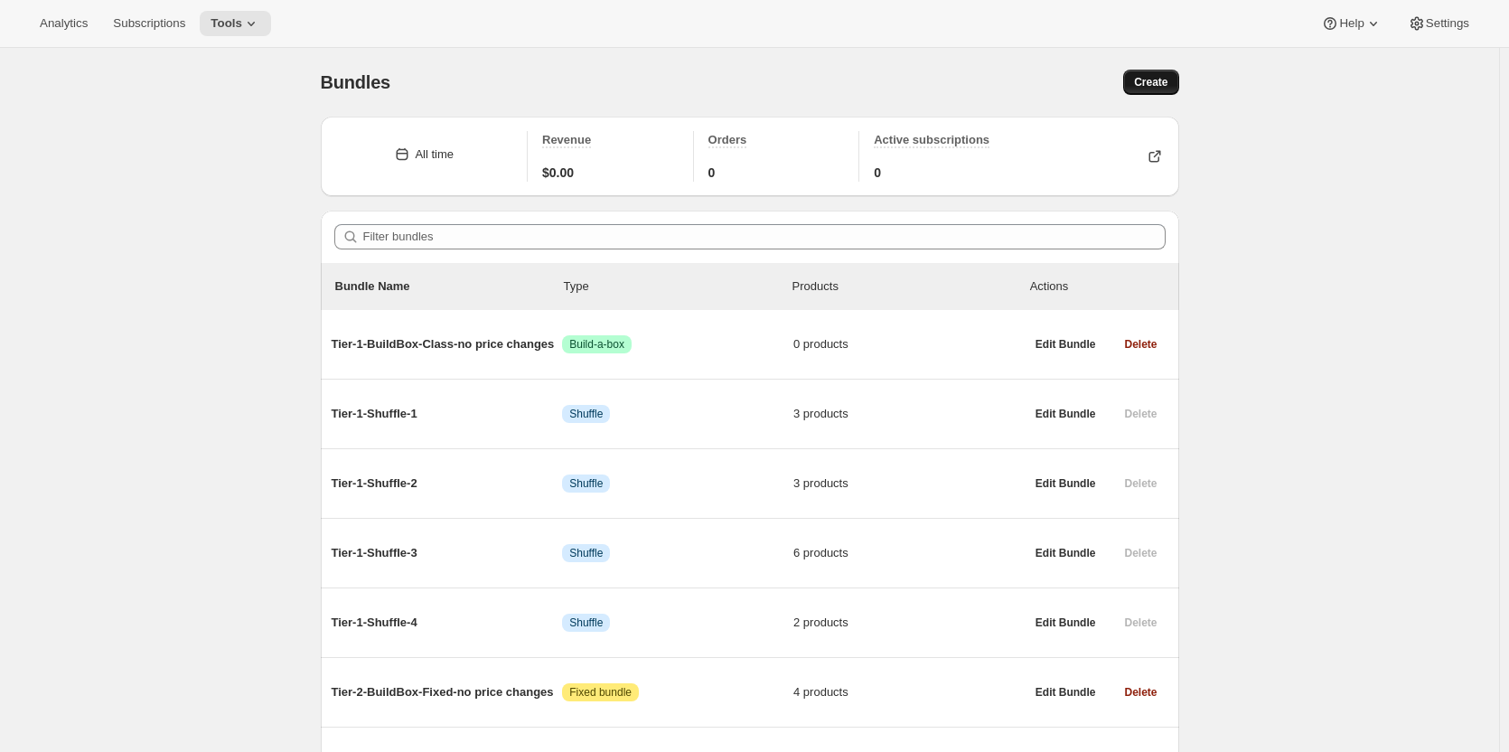
click at [1137, 78] on button "Create" at bounding box center [1150, 82] width 55 height 25
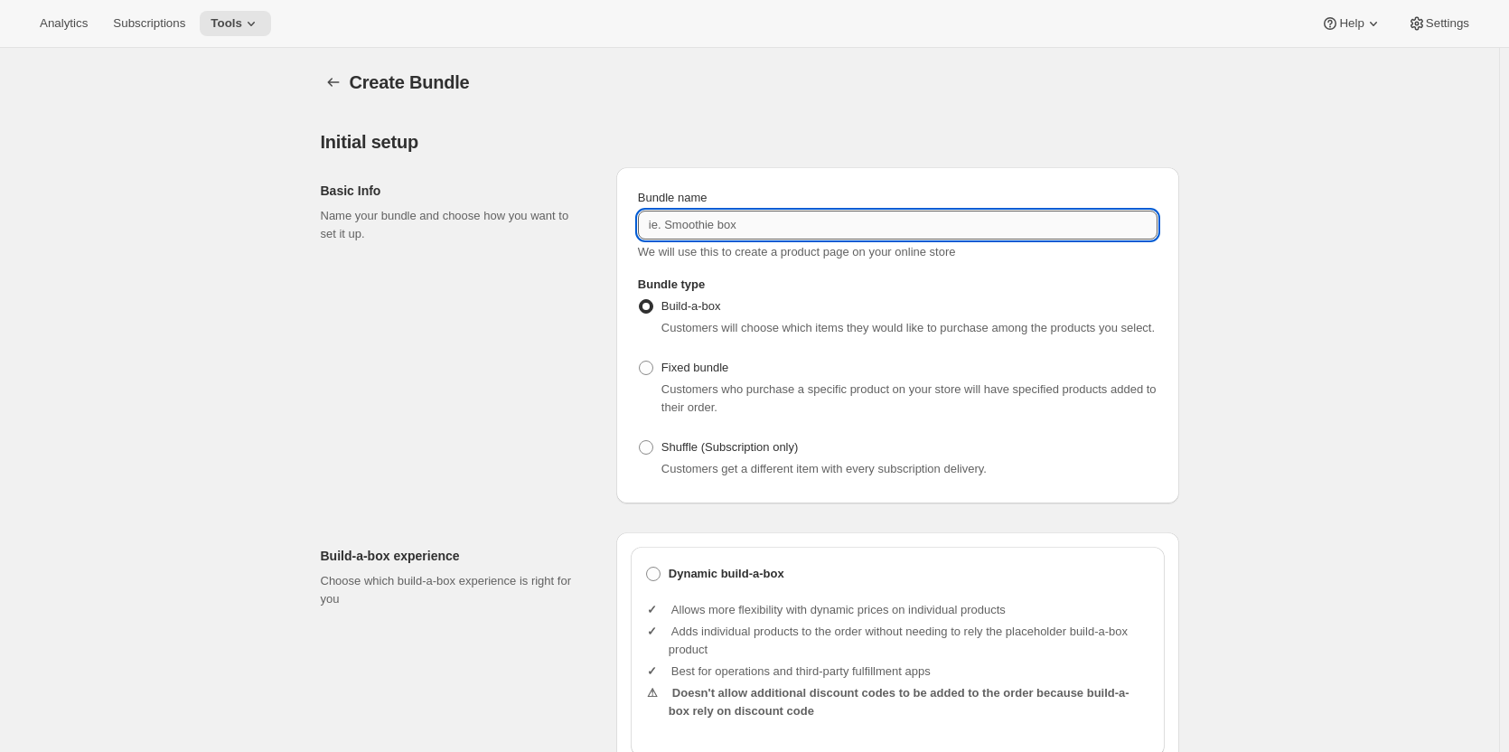
click at [744, 218] on input "Bundle name" at bounding box center [898, 225] width 520 height 29
type input "t"
type input "tier-3-dynamic-"
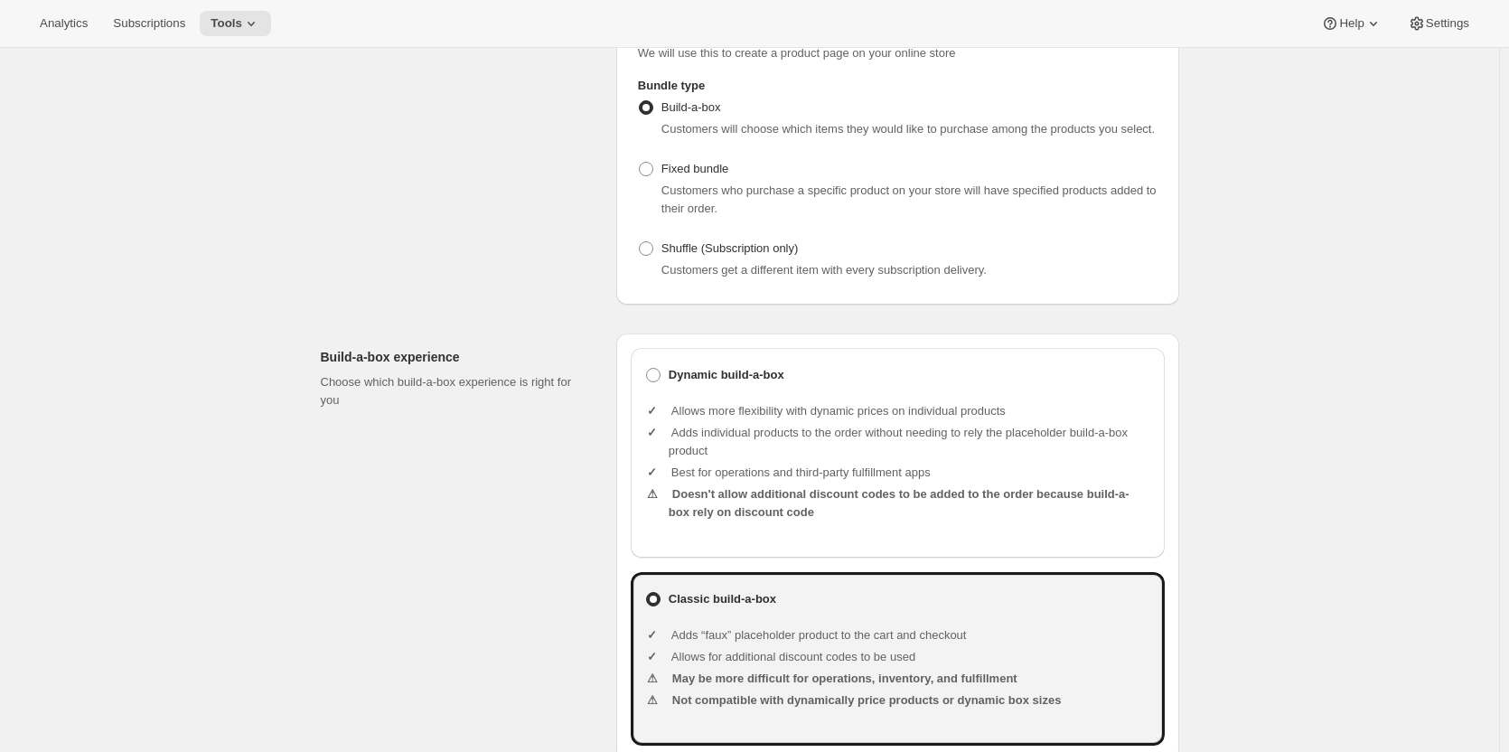
scroll to position [361, 0]
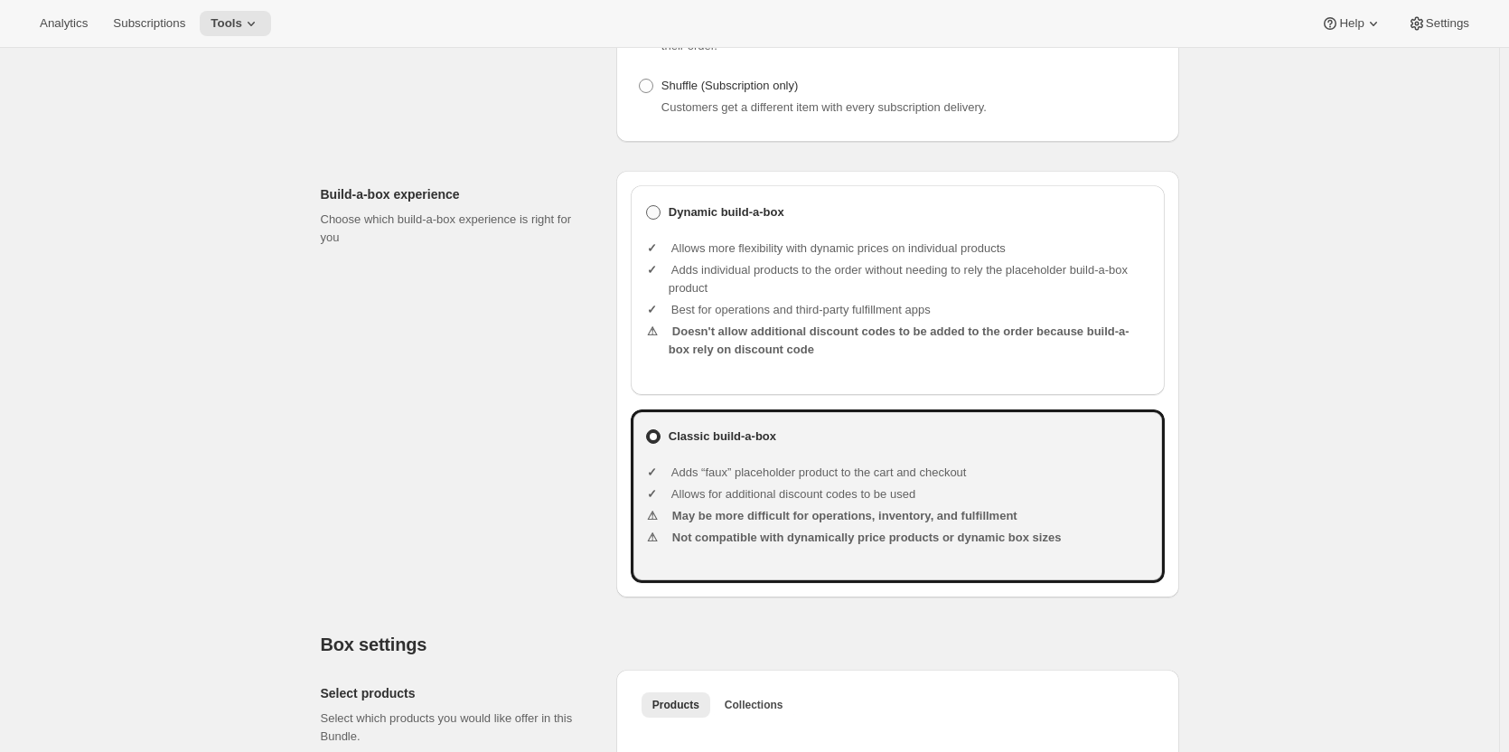
click at [711, 214] on b "Dynamic build-a-box" at bounding box center [727, 212] width 116 height 18
click at [647, 206] on input "Dynamic build-a-box" at bounding box center [646, 205] width 1 height 1
radio input "true"
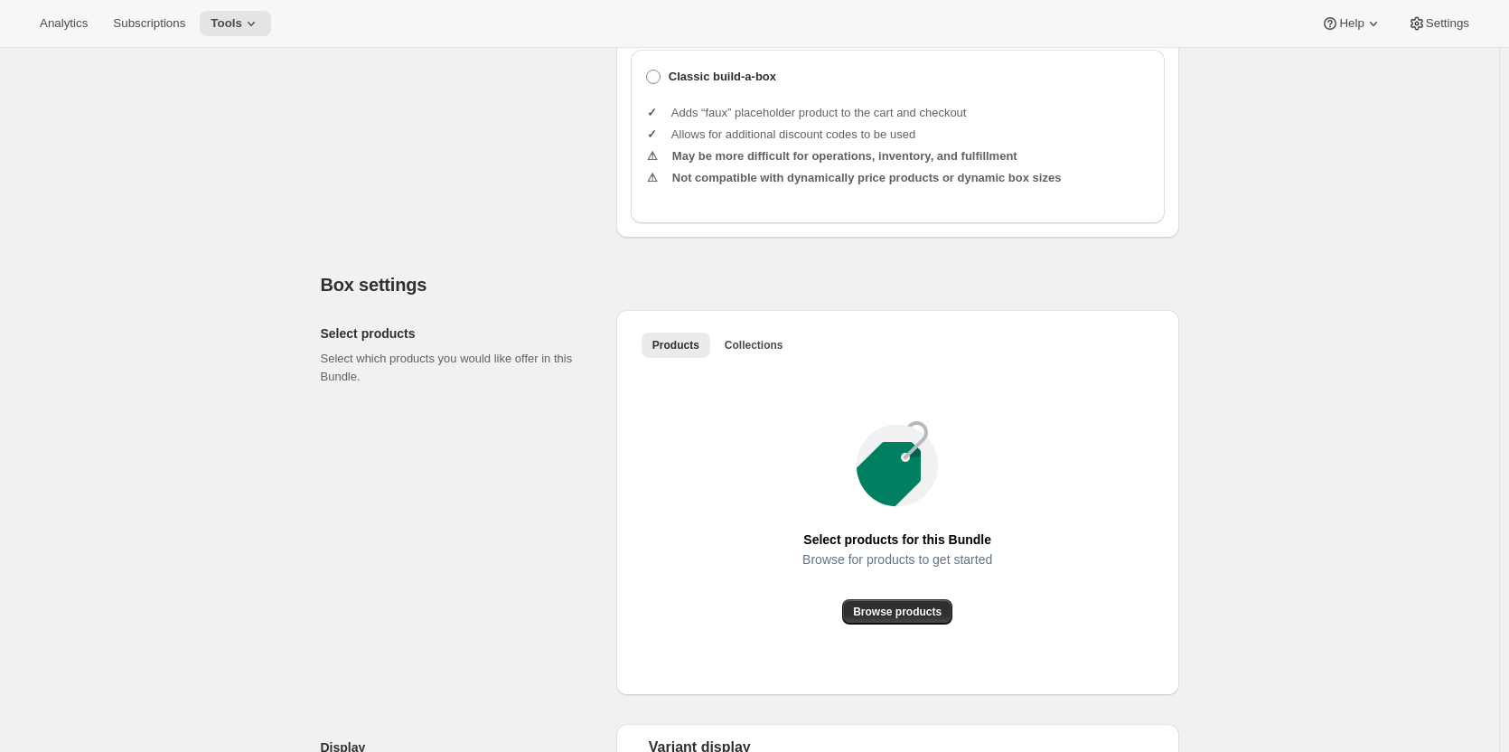
scroll to position [723, 0]
click at [907, 612] on span "Browse products" at bounding box center [897, 610] width 89 height 14
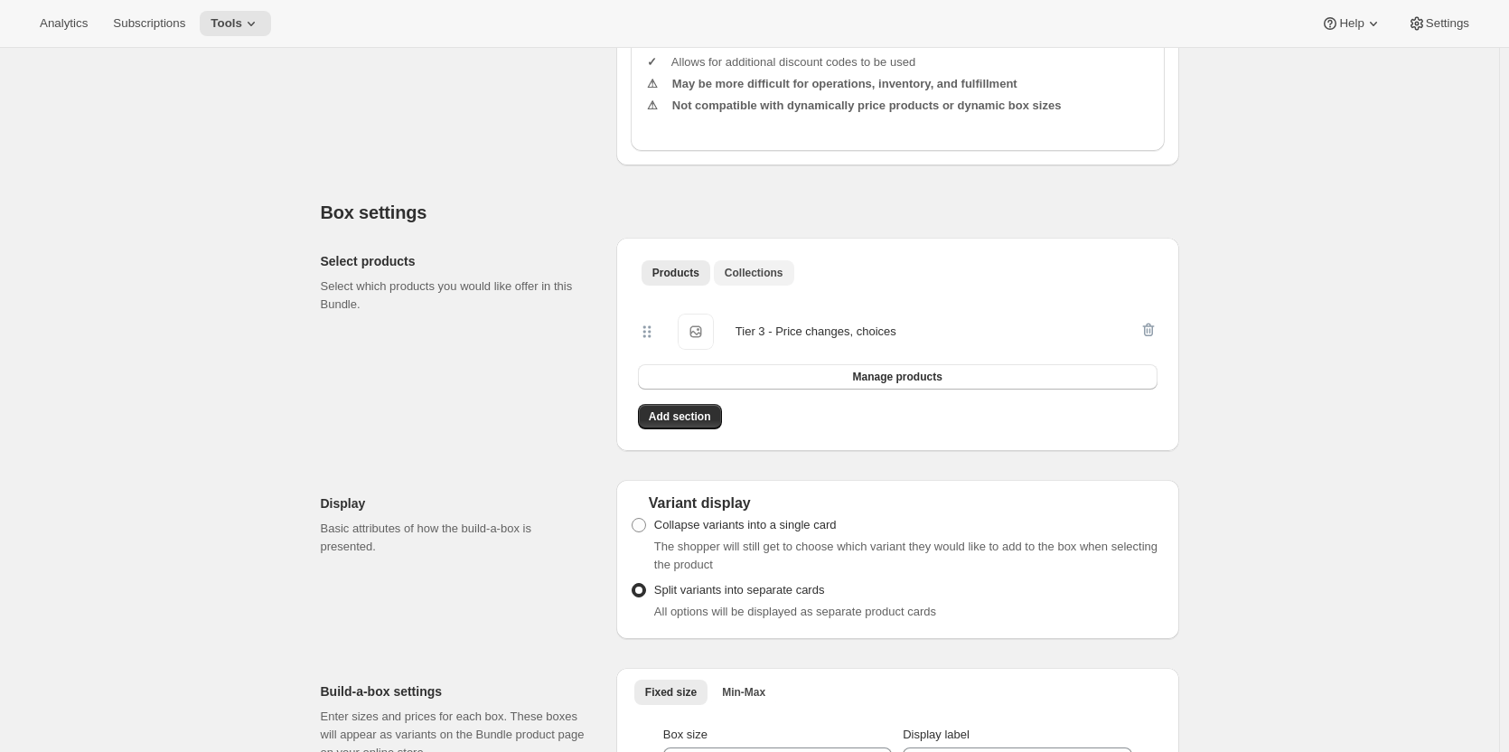
scroll to position [904, 0]
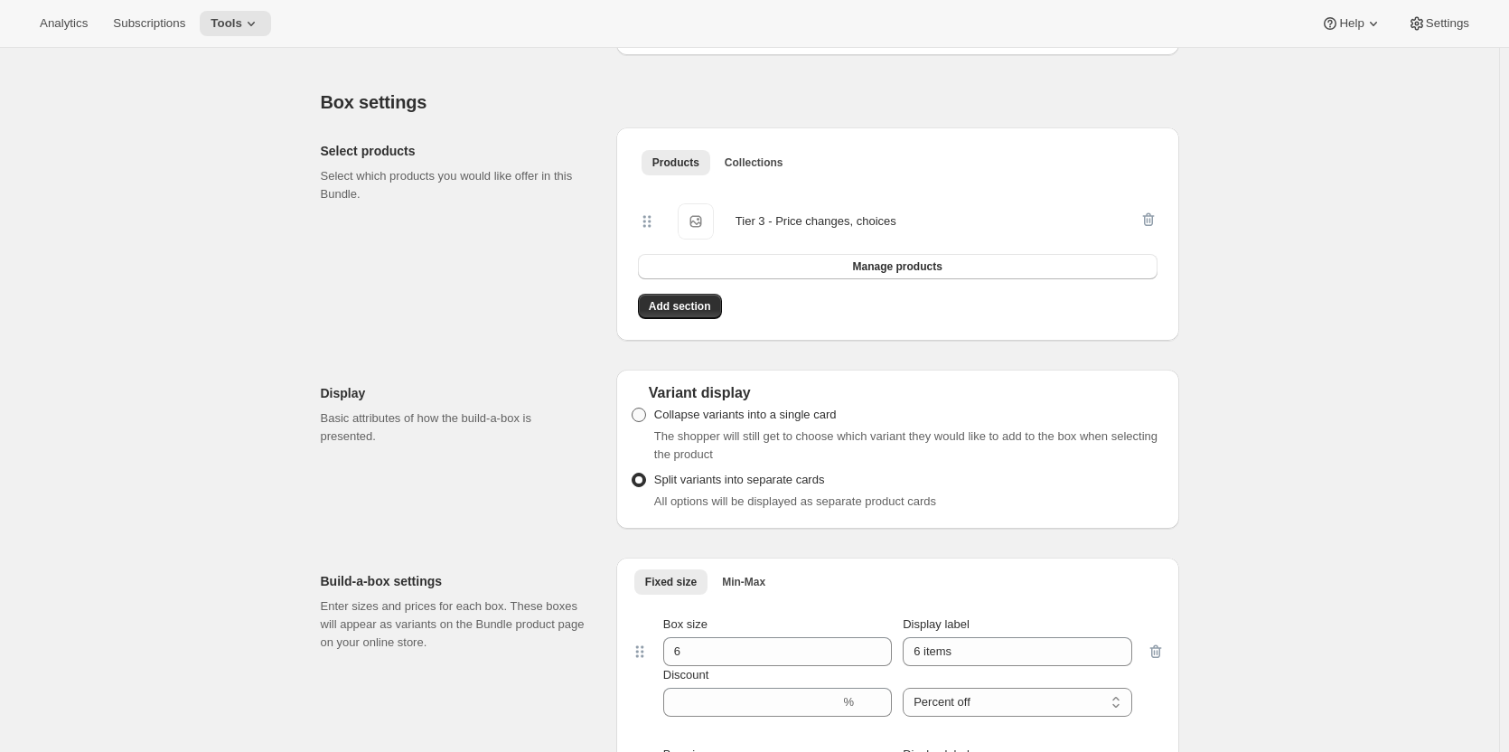
click at [642, 412] on span at bounding box center [639, 414] width 14 height 14
click at [632, 408] on input "Collapse variants into a single card" at bounding box center [632, 407] width 1 height 1
radio input "true"
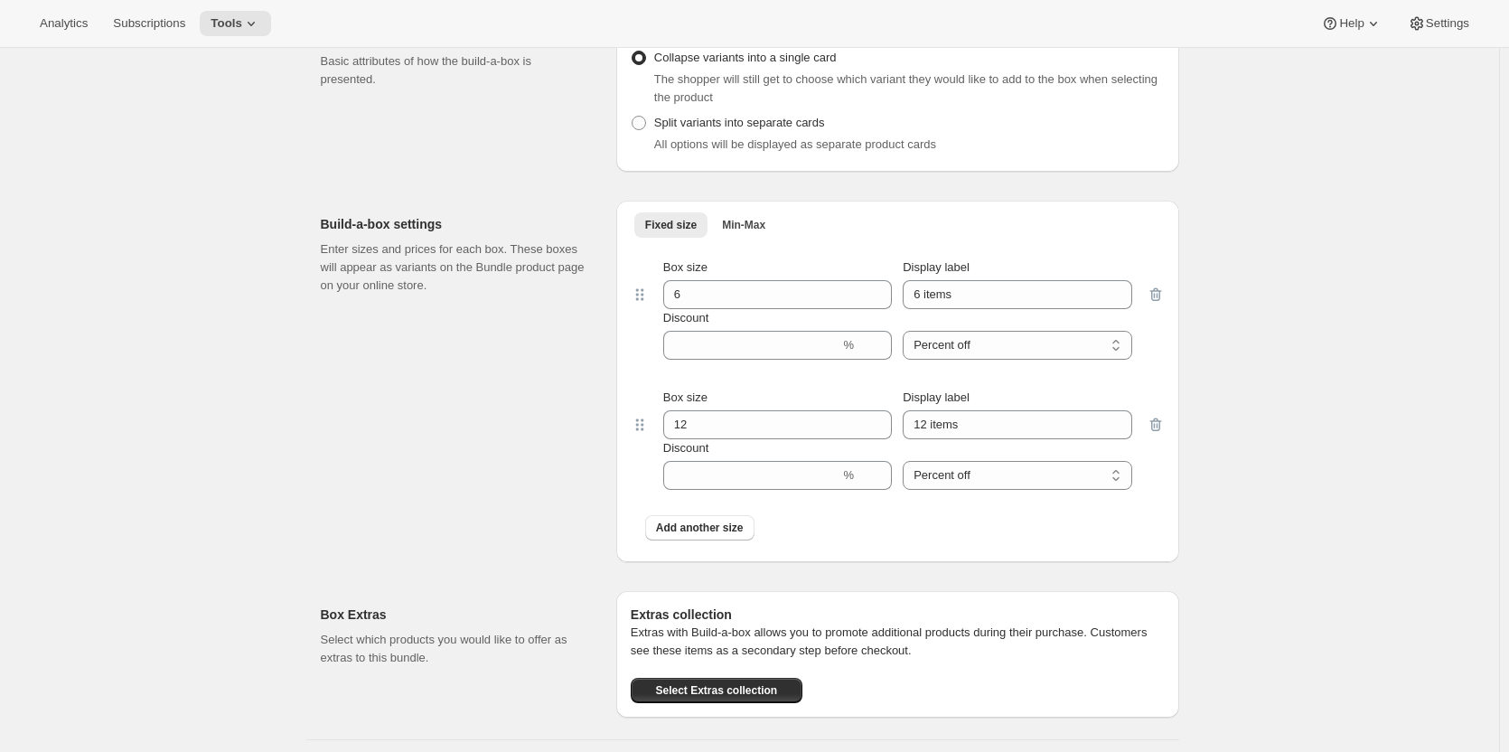
scroll to position [1265, 0]
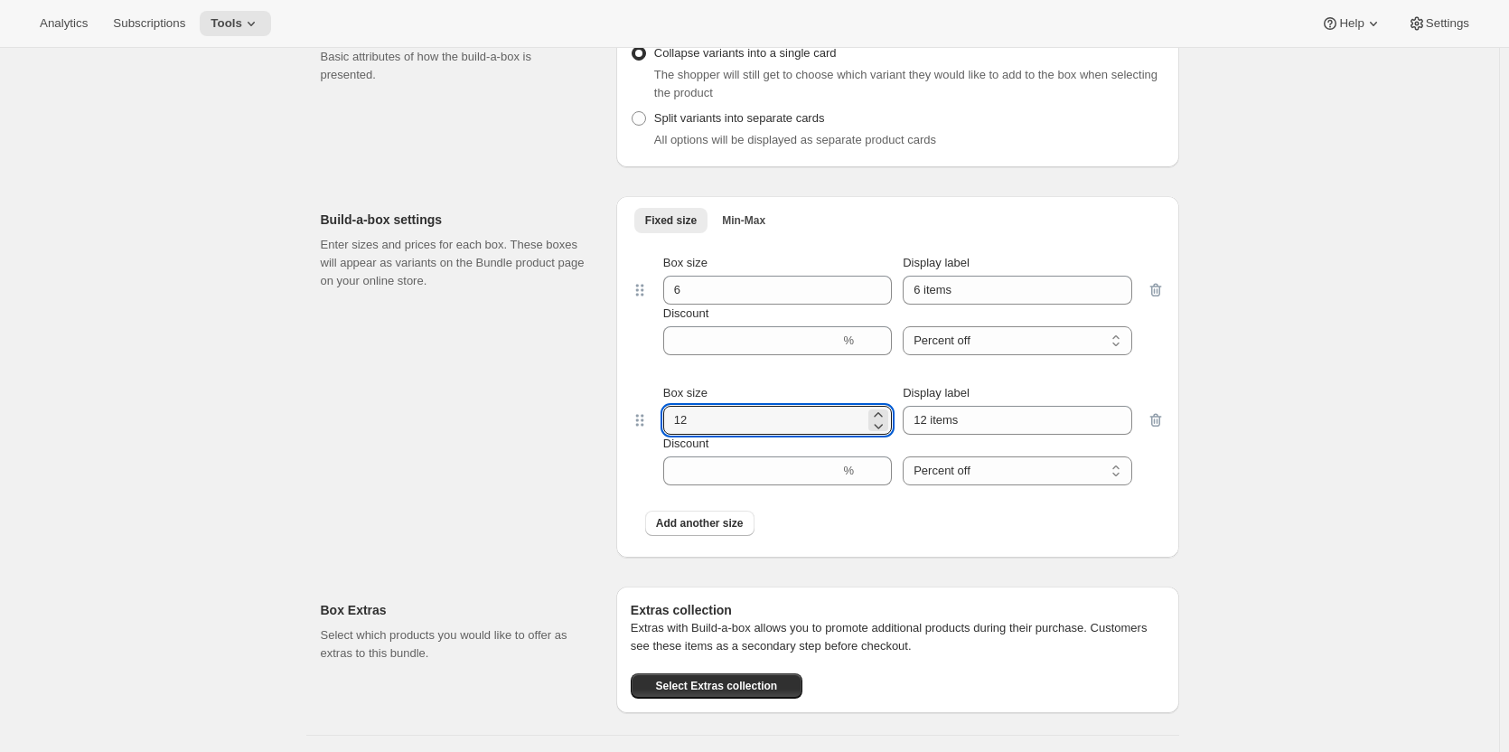
drag, startPoint x: 723, startPoint y: 417, endPoint x: 535, endPoint y: 422, distance: 188.0
click at [578, 422] on div "Build-a-box settings Enter sizes and prices for each box. These boxes will appe…" at bounding box center [750, 370] width 858 height 376
type input "6"
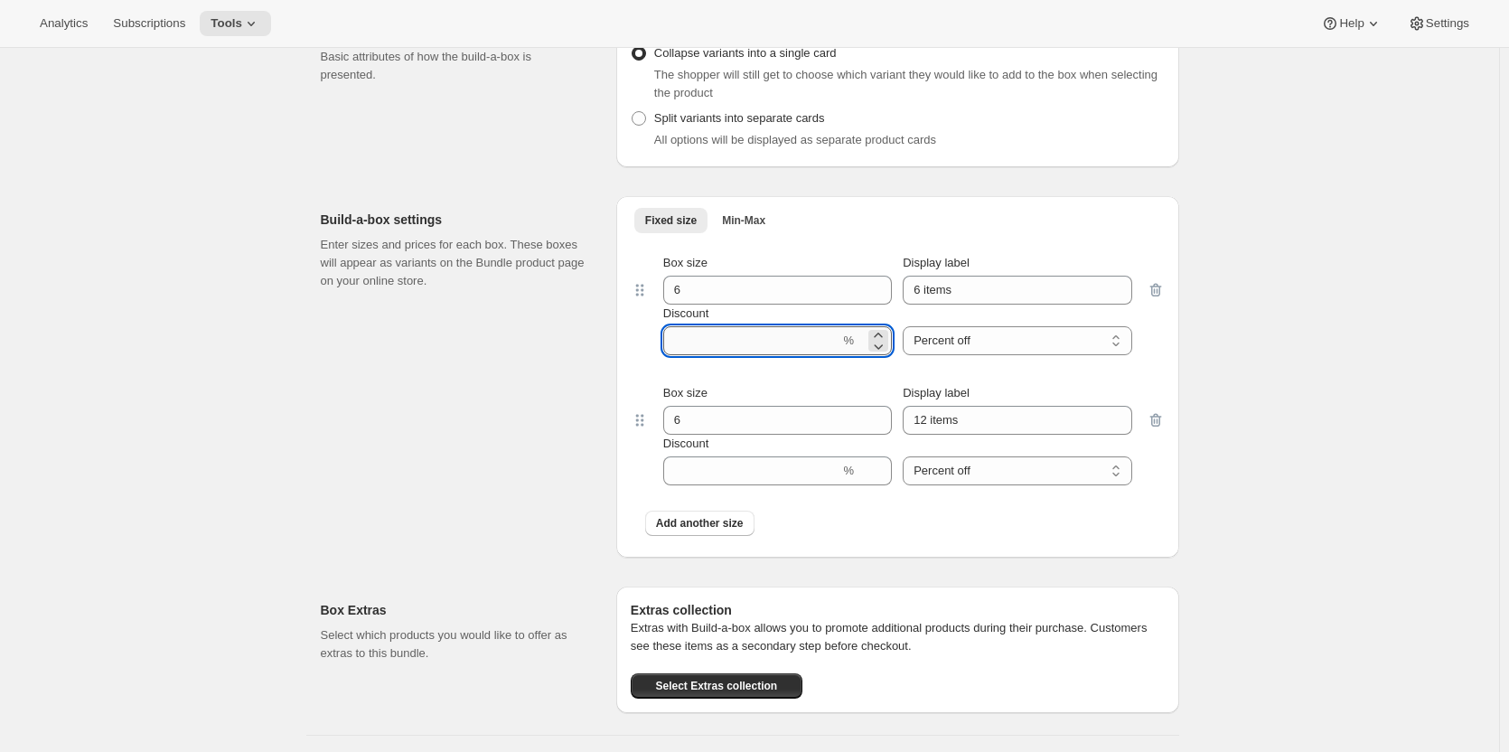
click at [720, 340] on input "Discount" at bounding box center [751, 340] width 177 height 29
click at [956, 339] on select "Percent off Amount off" at bounding box center [1017, 340] width 229 height 29
click at [810, 340] on input "Discount" at bounding box center [751, 340] width 177 height 29
click at [1157, 421] on icon "button" at bounding box center [1156, 420] width 18 height 18
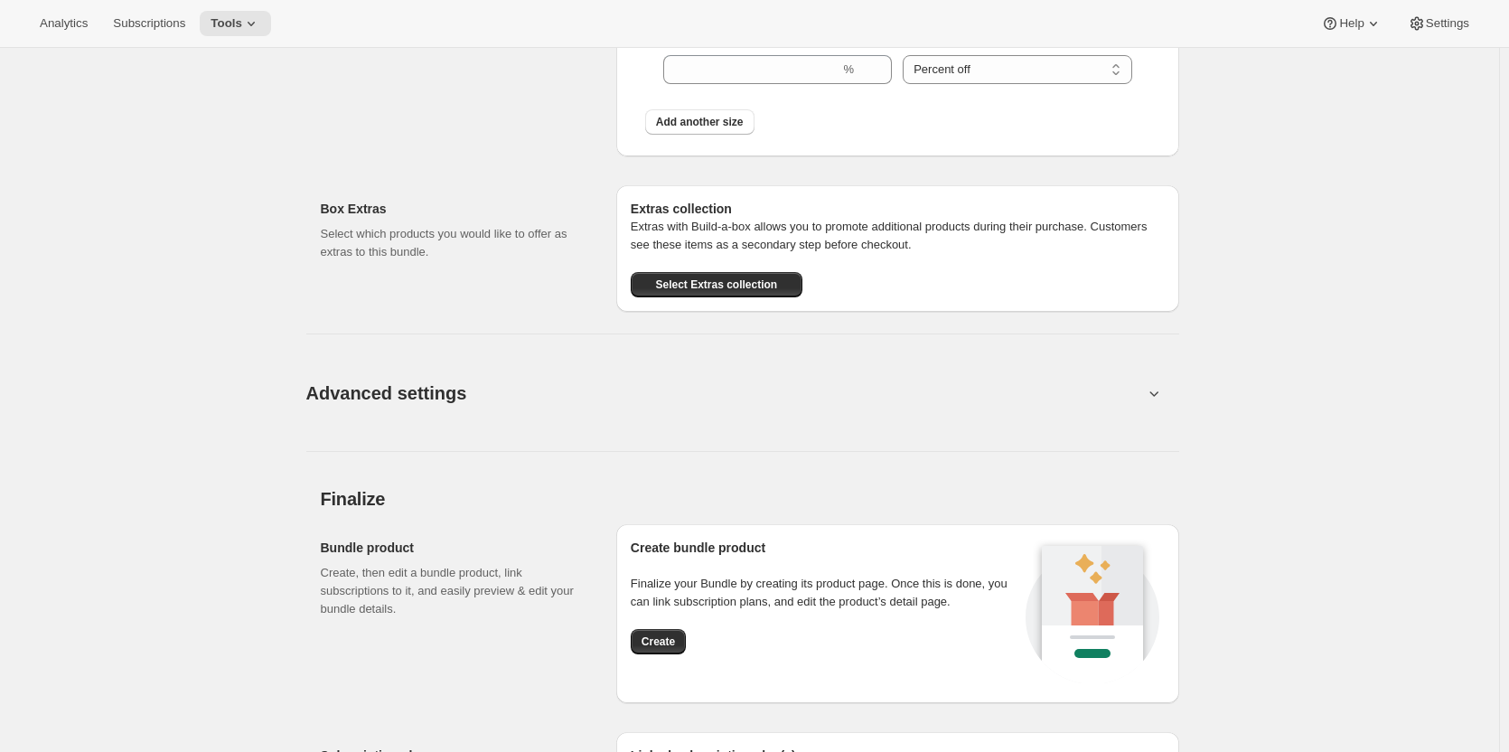
scroll to position [1703, 0]
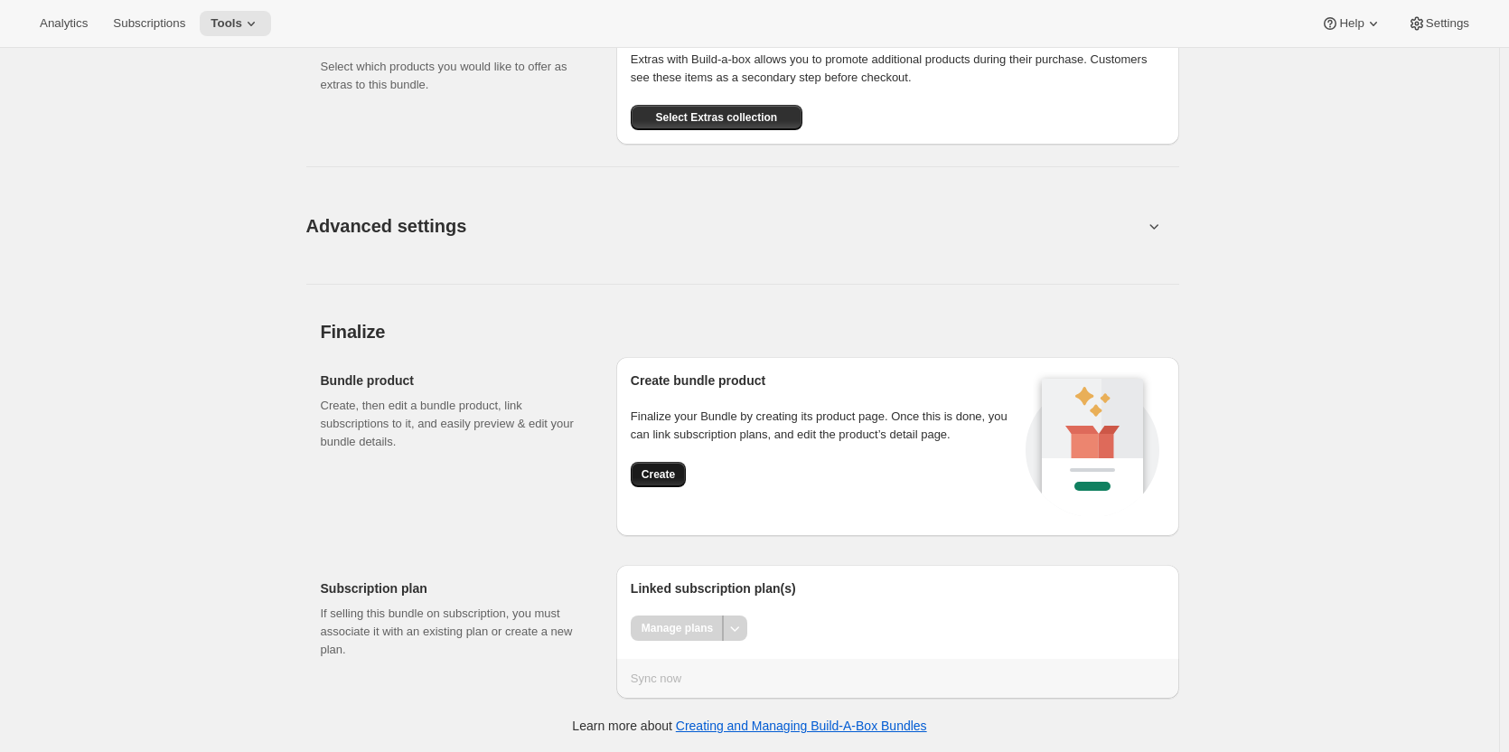
click at [672, 472] on span "Create" at bounding box center [658, 474] width 33 height 14
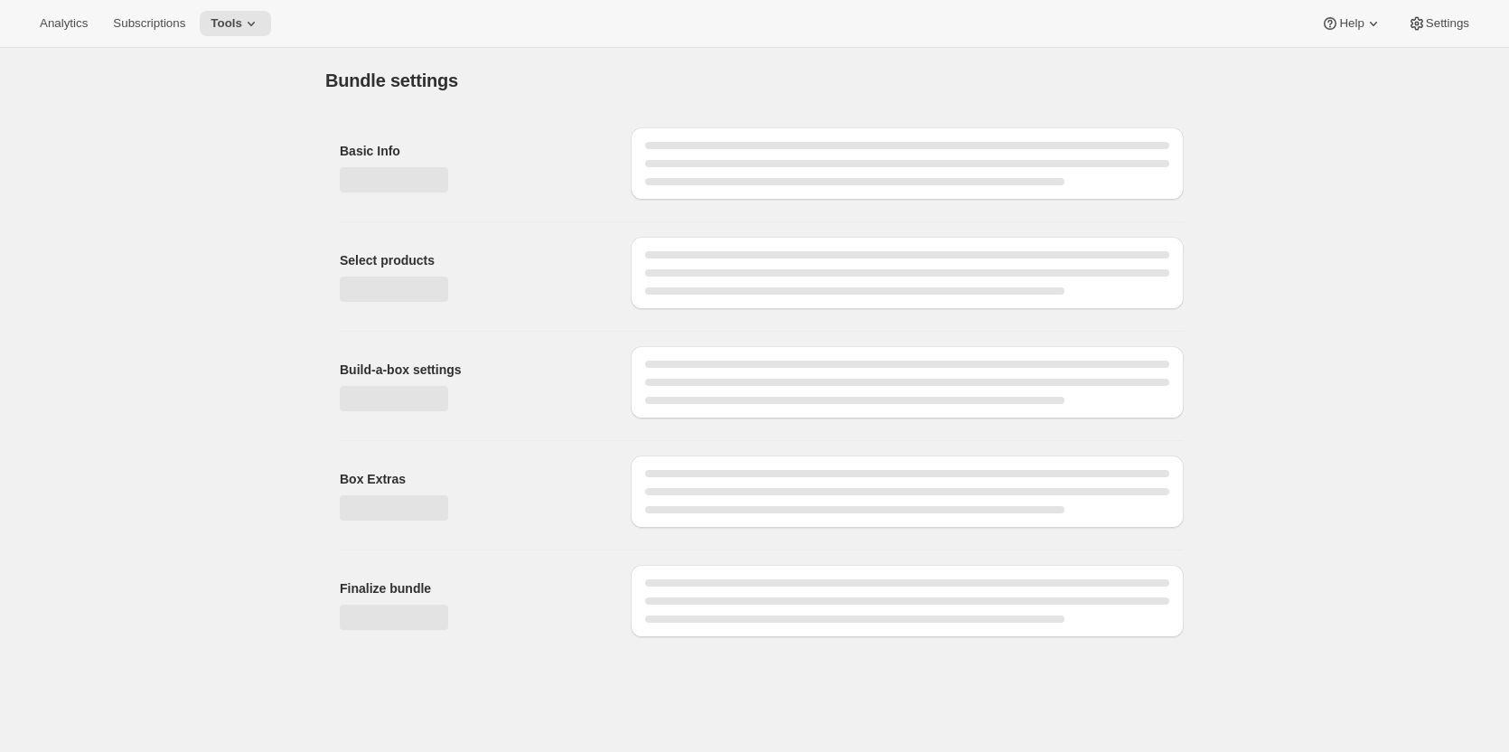
scroll to position [0, 0]
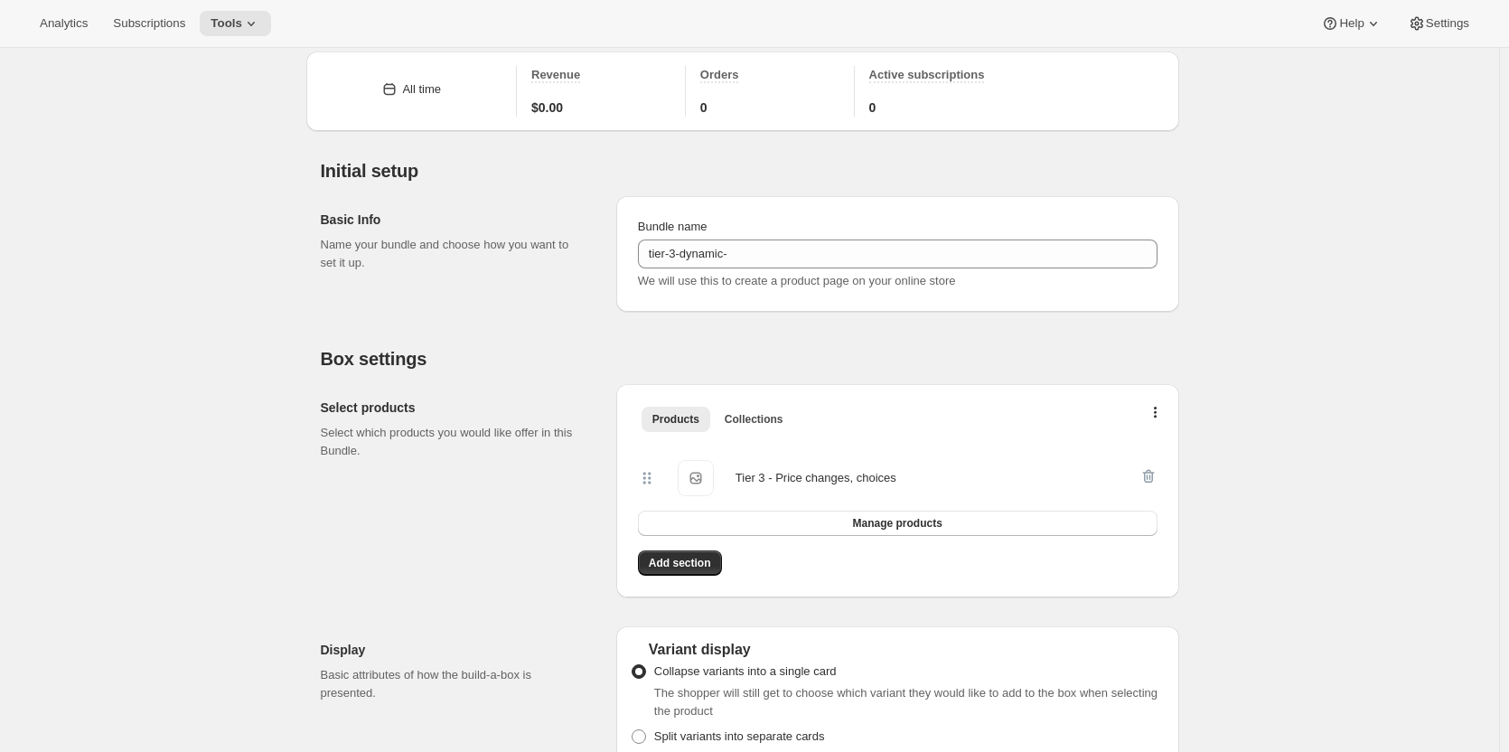
scroll to position [452, 0]
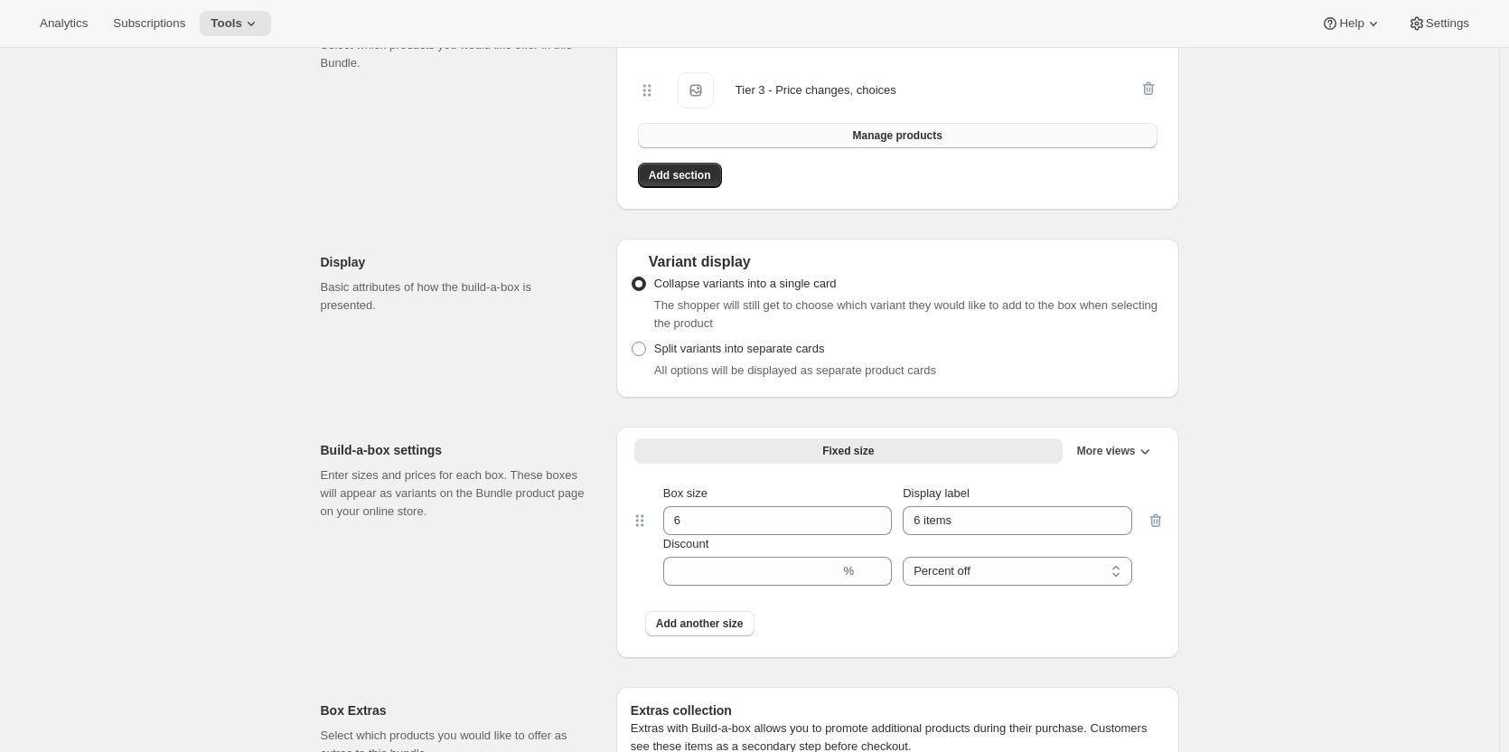
click at [880, 126] on button "Manage products" at bounding box center [898, 135] width 520 height 25
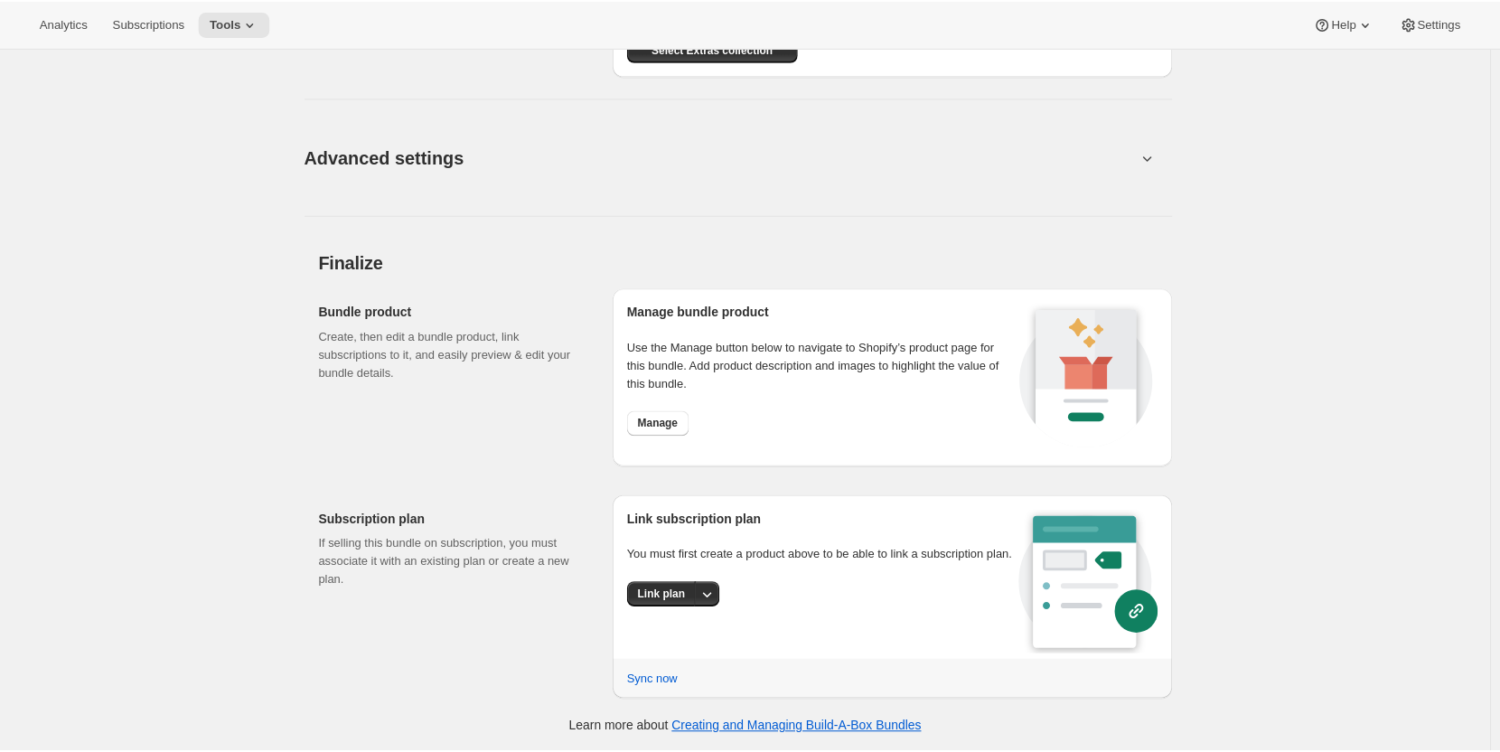
scroll to position [1190, 0]
click at [667, 425] on span "Manage" at bounding box center [662, 423] width 41 height 14
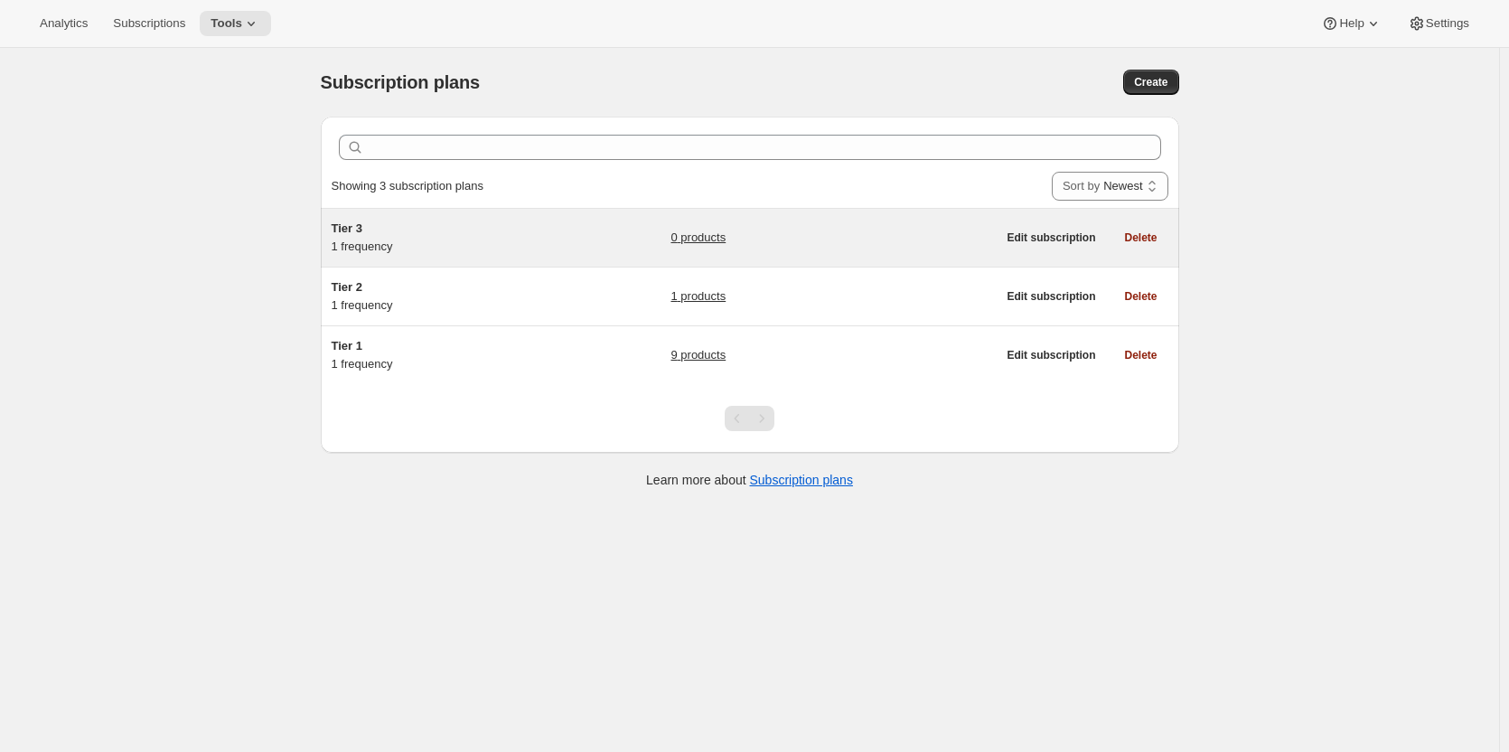
click at [351, 229] on span "Tier 3" at bounding box center [347, 228] width 31 height 14
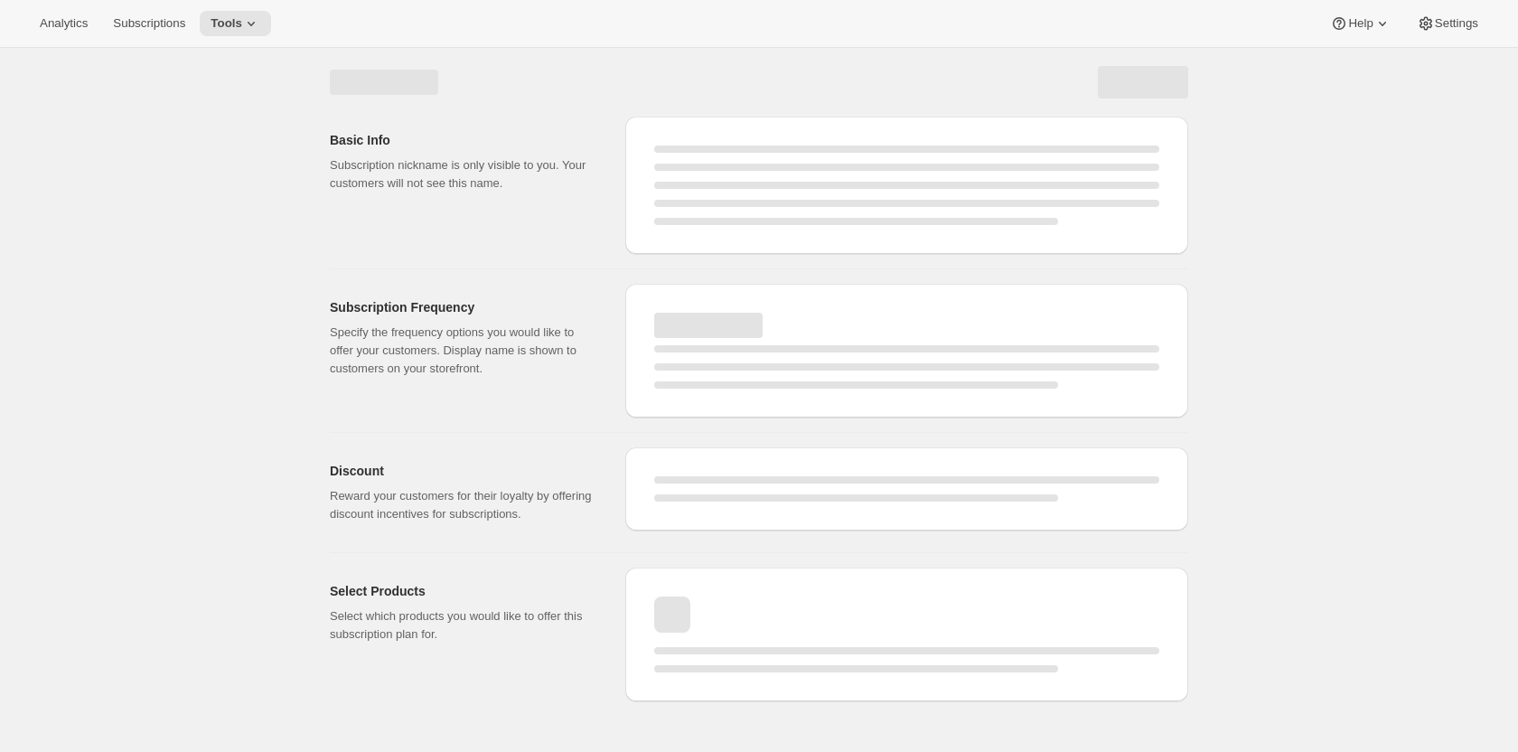
select select "WEEK"
select select "MONTH"
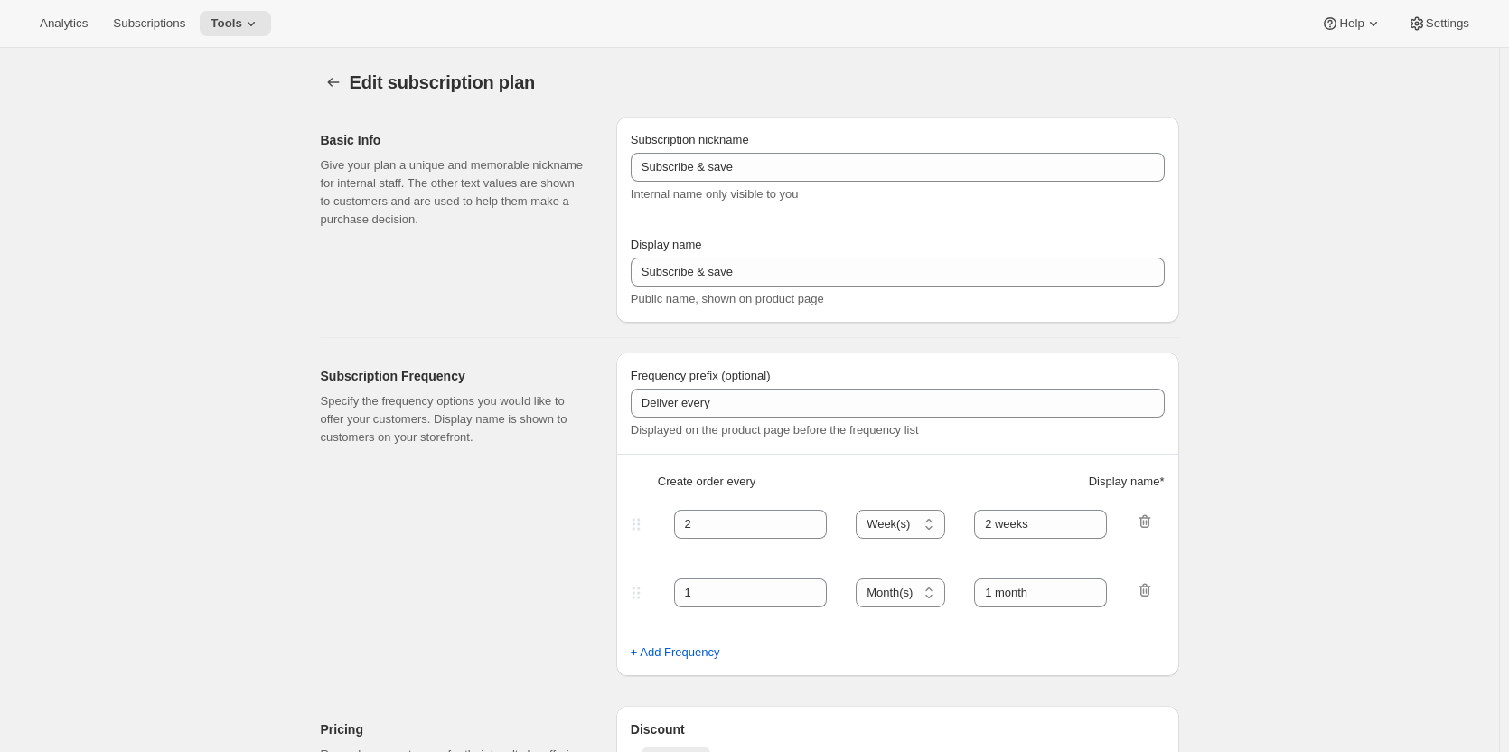
type input "Tier 3"
type input "Tier 3 - Quarterly (6 btls each shipment)"
type input "3"
select select "MONTH"
type input "Quarterly"
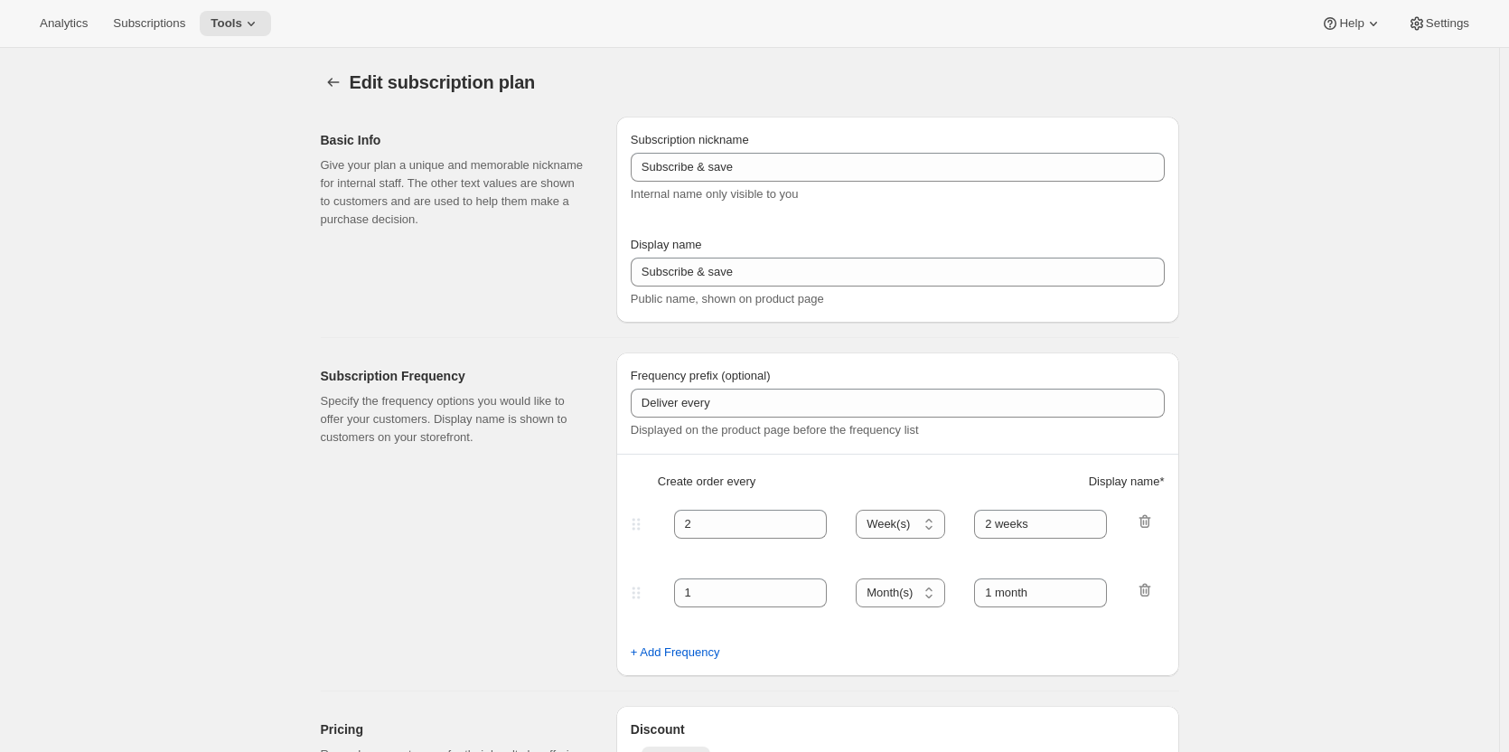
checkbox input "true"
select select "YEARDAY"
select select "15"
select select "4"
select select "15"
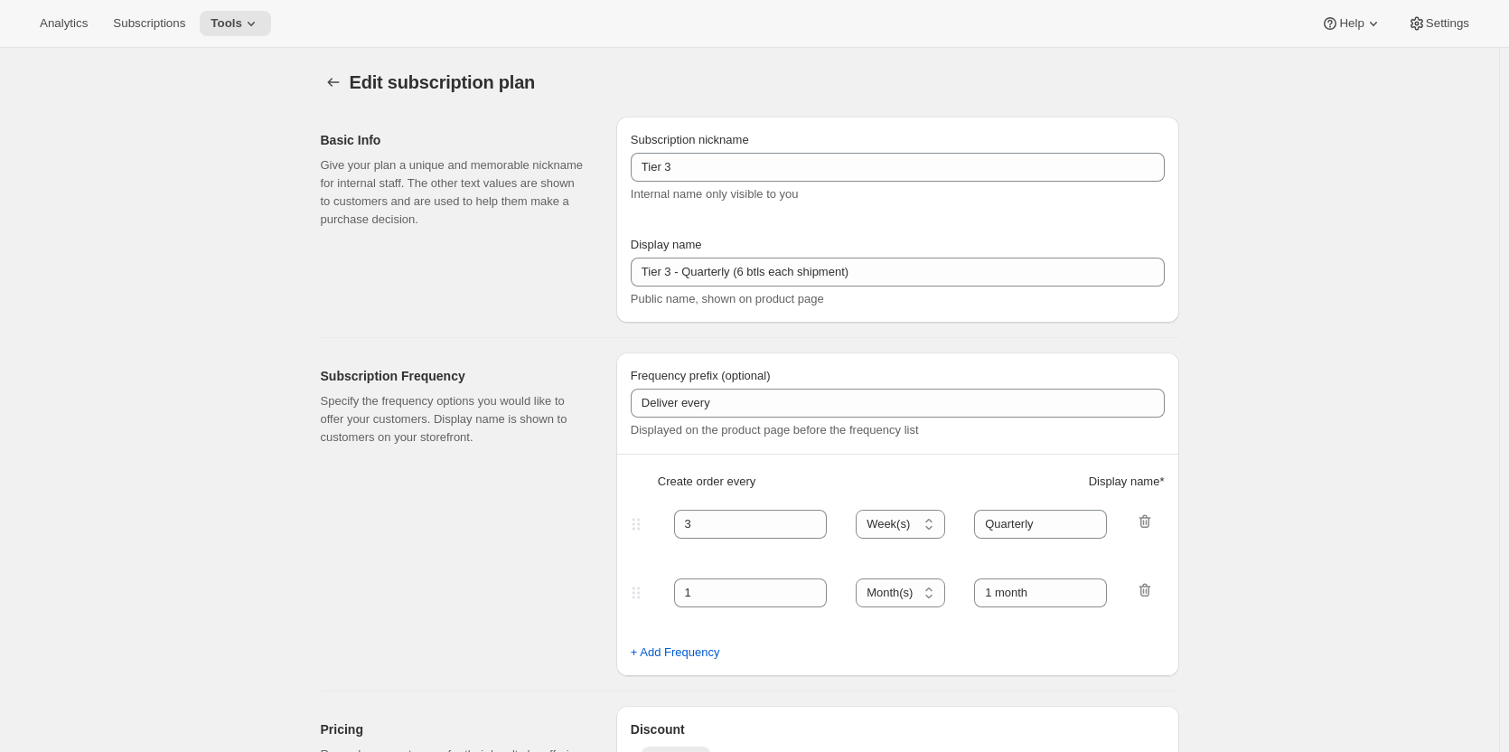
select select "7"
select select "15"
select select "10"
select select "15"
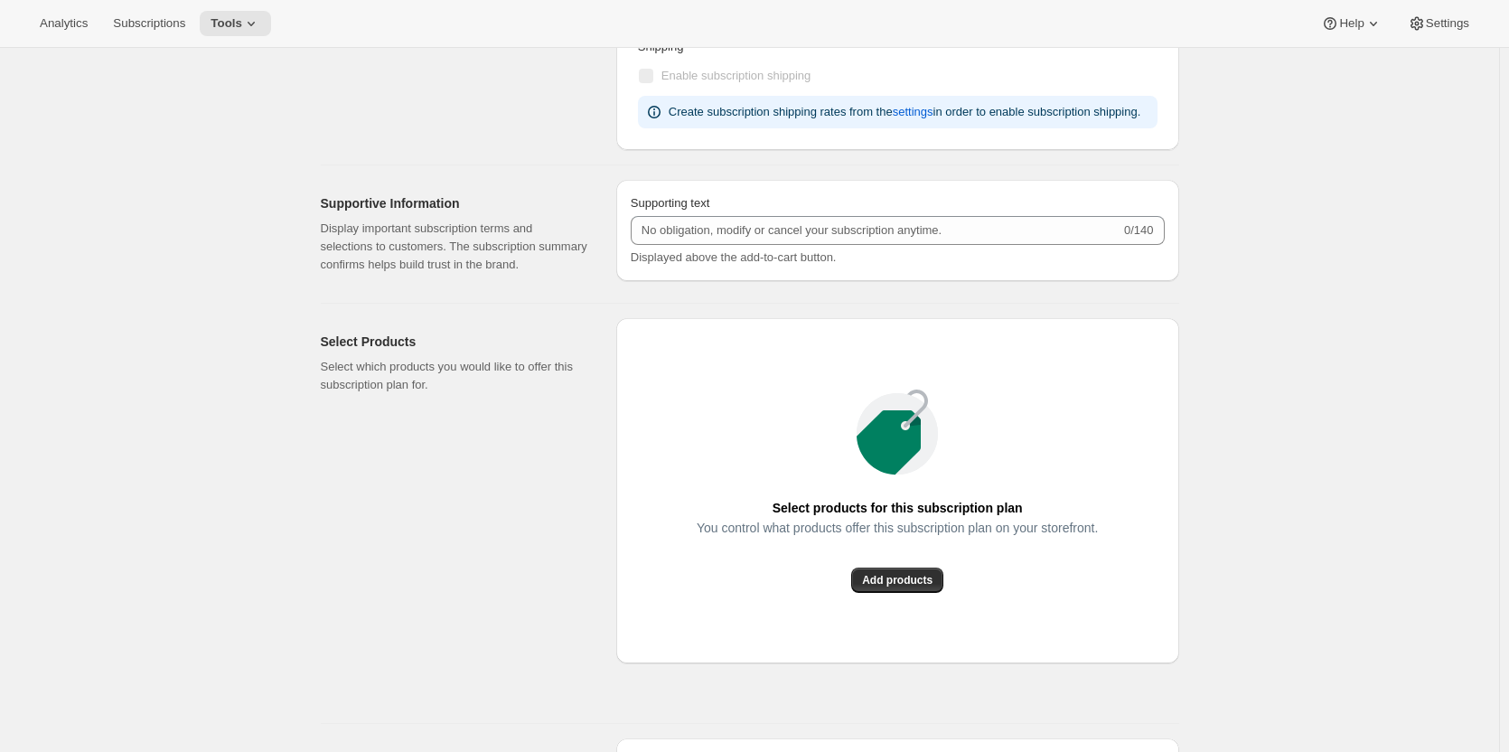
scroll to position [813, 0]
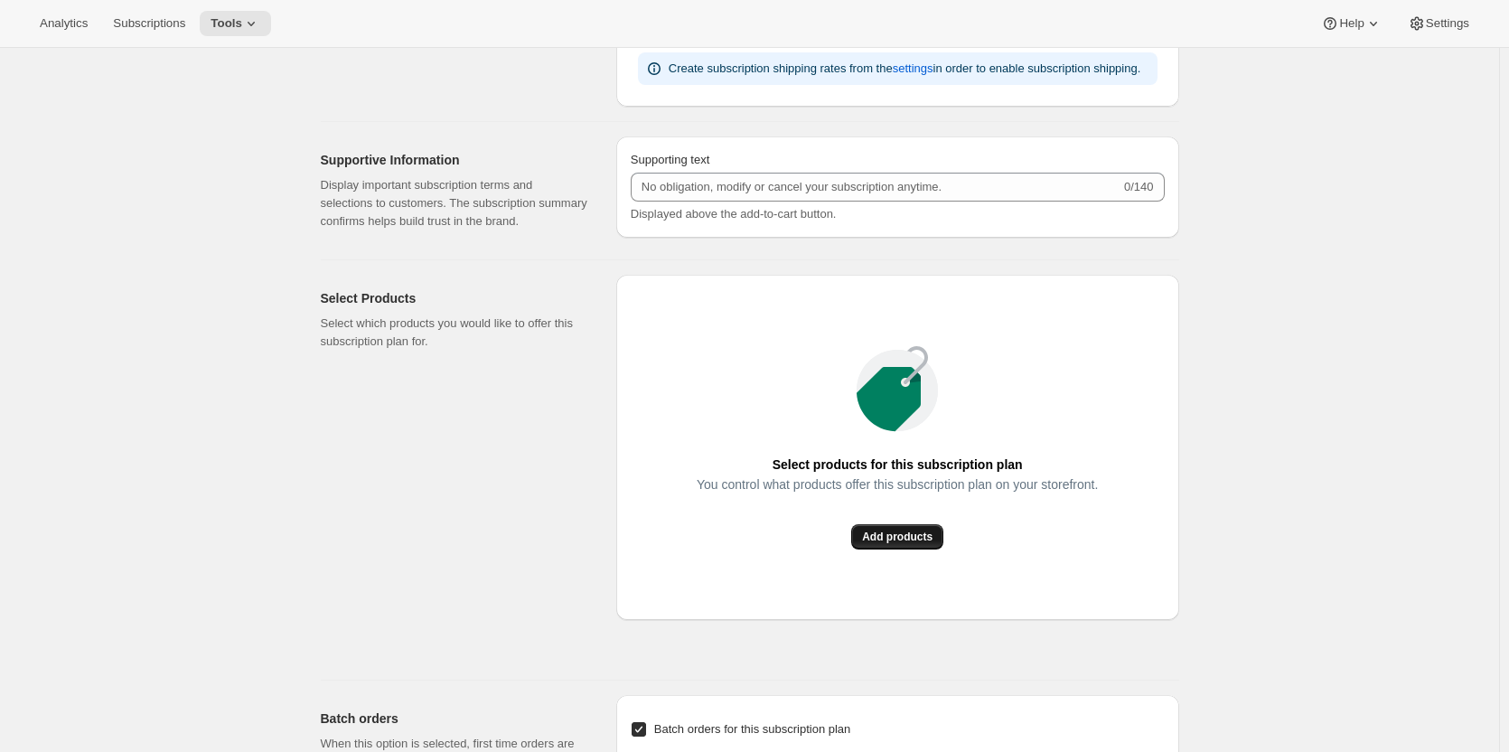
click at [903, 540] on span "Add products" at bounding box center [897, 536] width 70 height 14
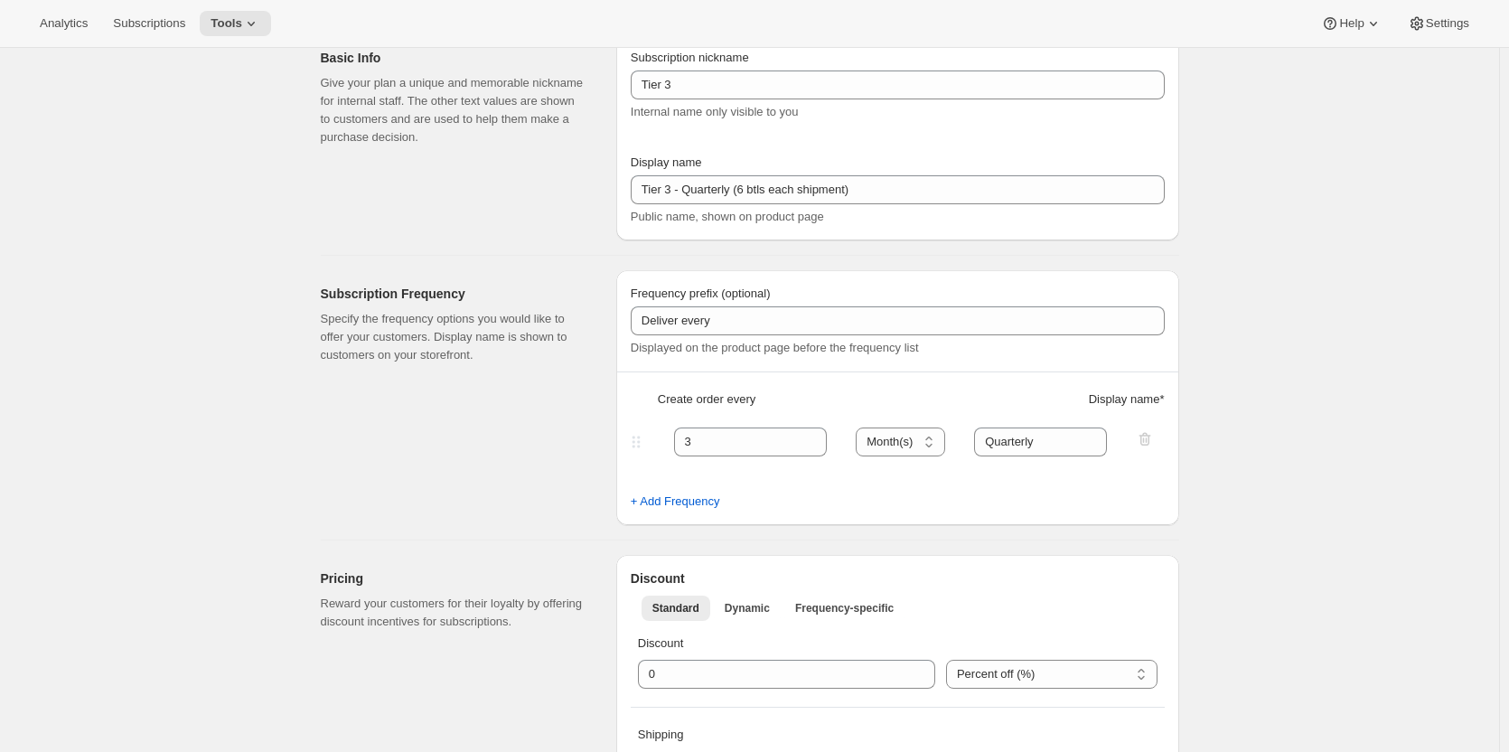
scroll to position [0, 0]
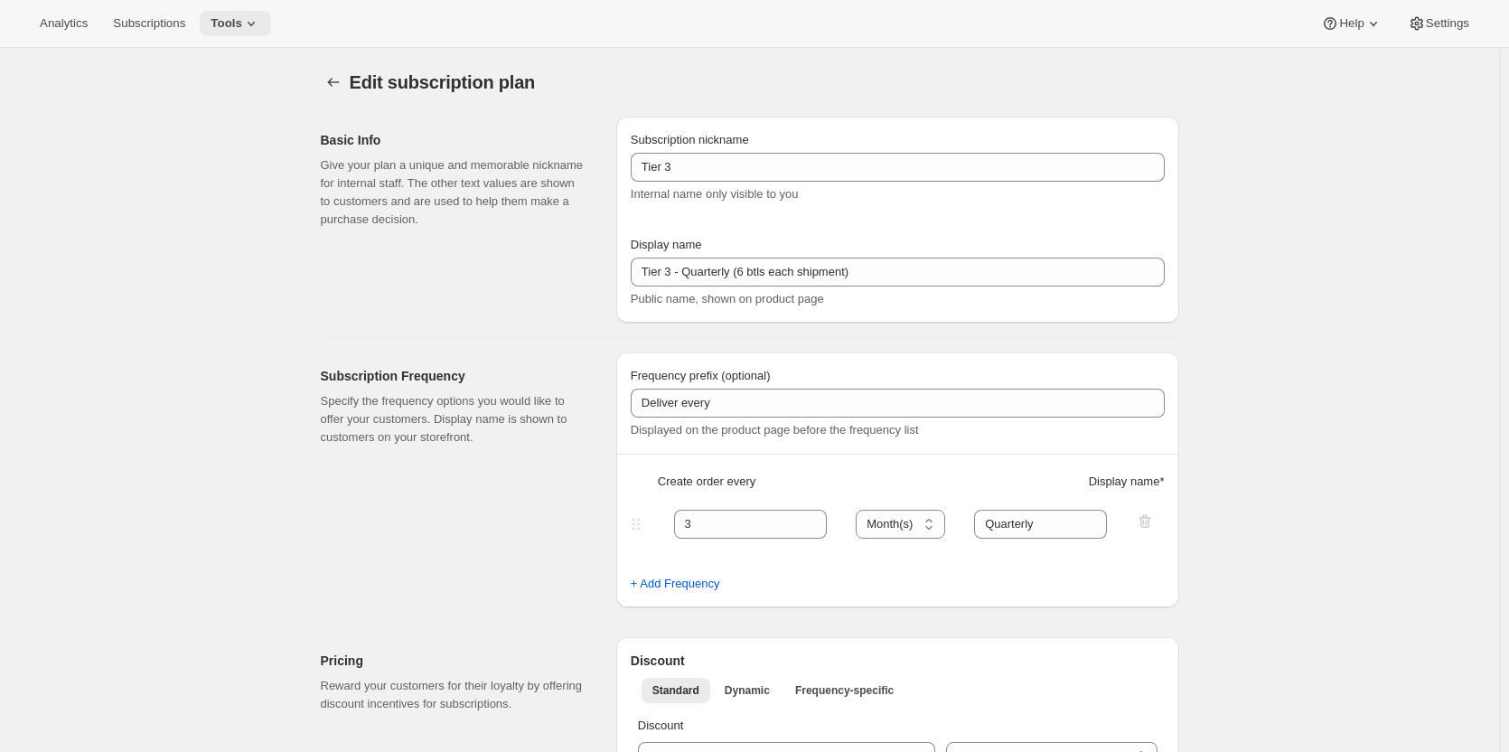
click at [249, 17] on icon at bounding box center [251, 23] width 18 height 18
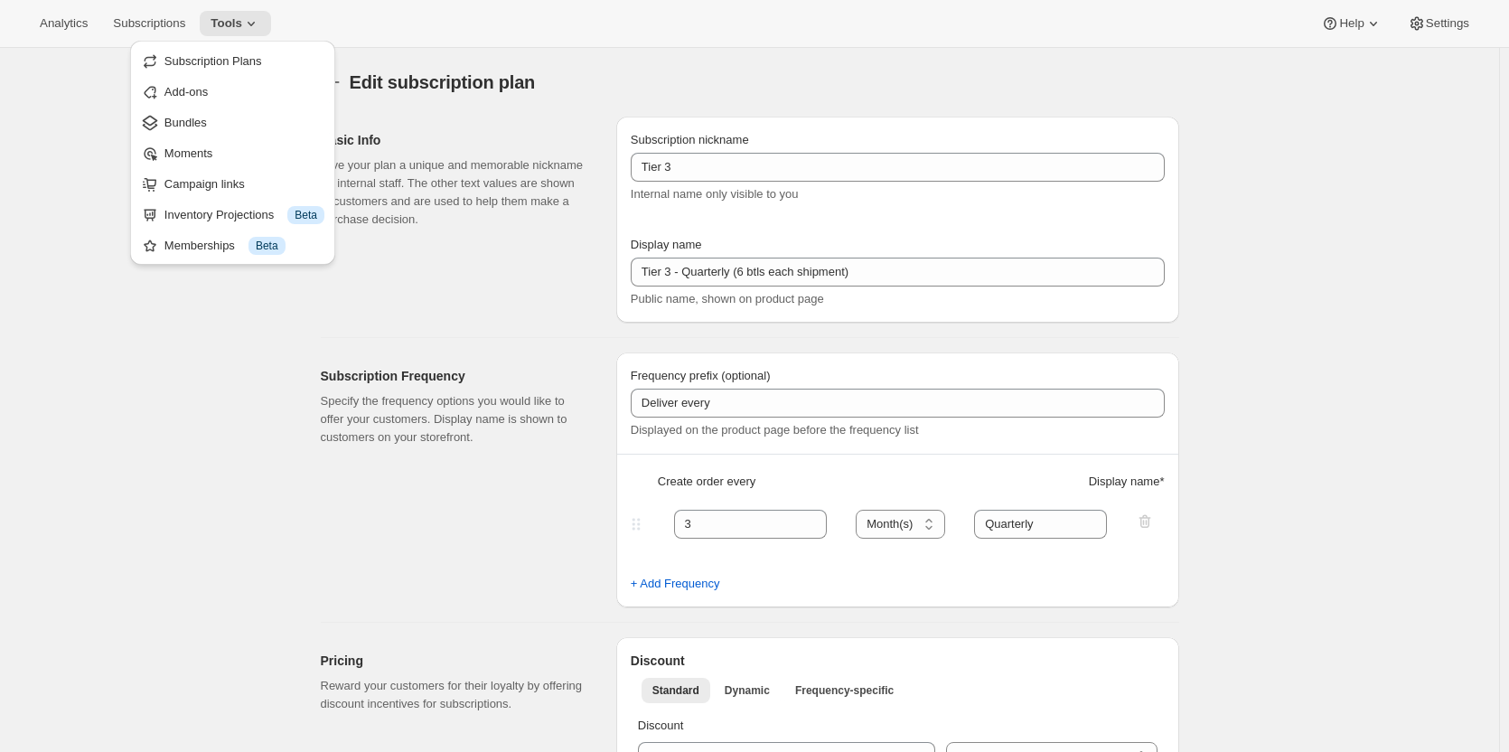
click at [208, 119] on span "Bundles" at bounding box center [244, 123] width 160 height 18
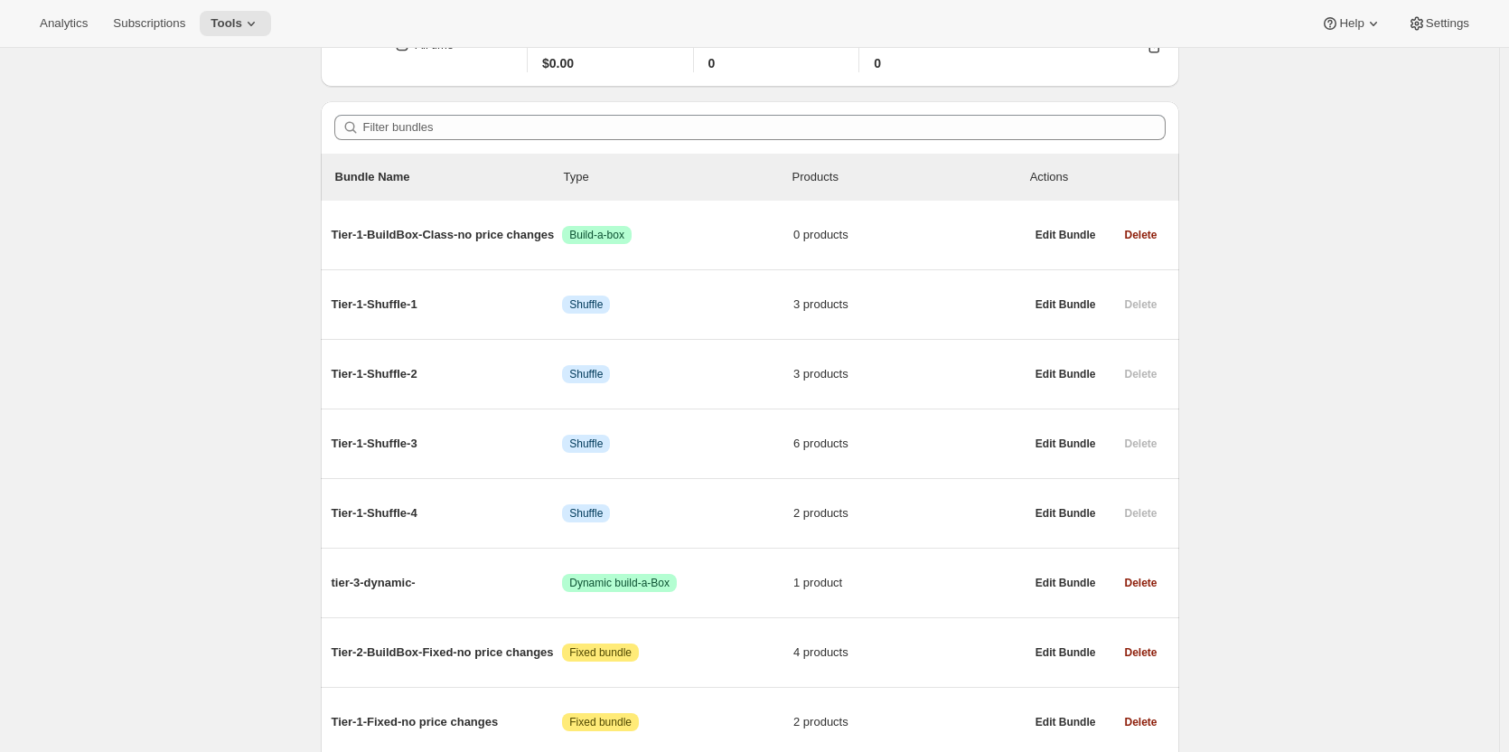
scroll to position [252, 0]
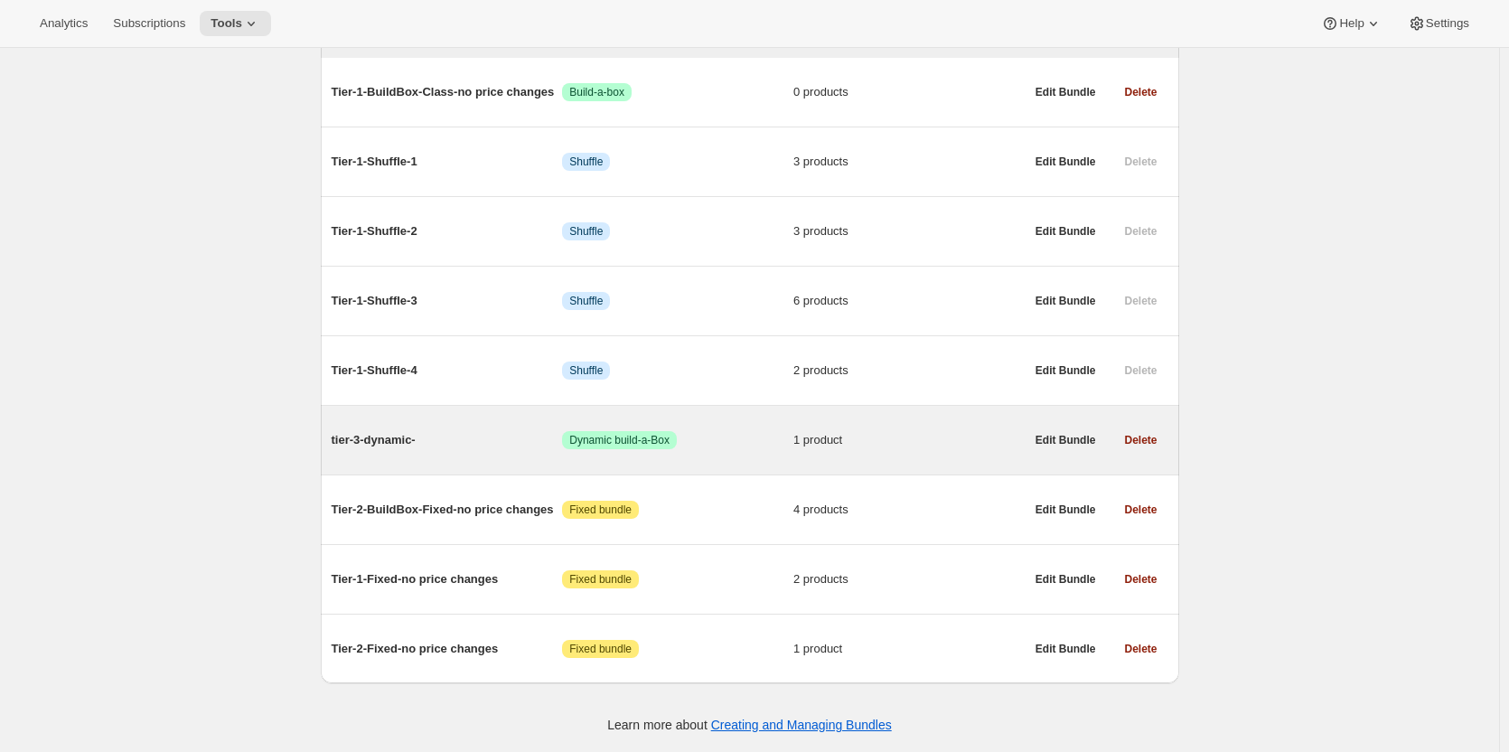
click at [393, 437] on span "tier-3-dynamic-" at bounding box center [447, 440] width 231 height 18
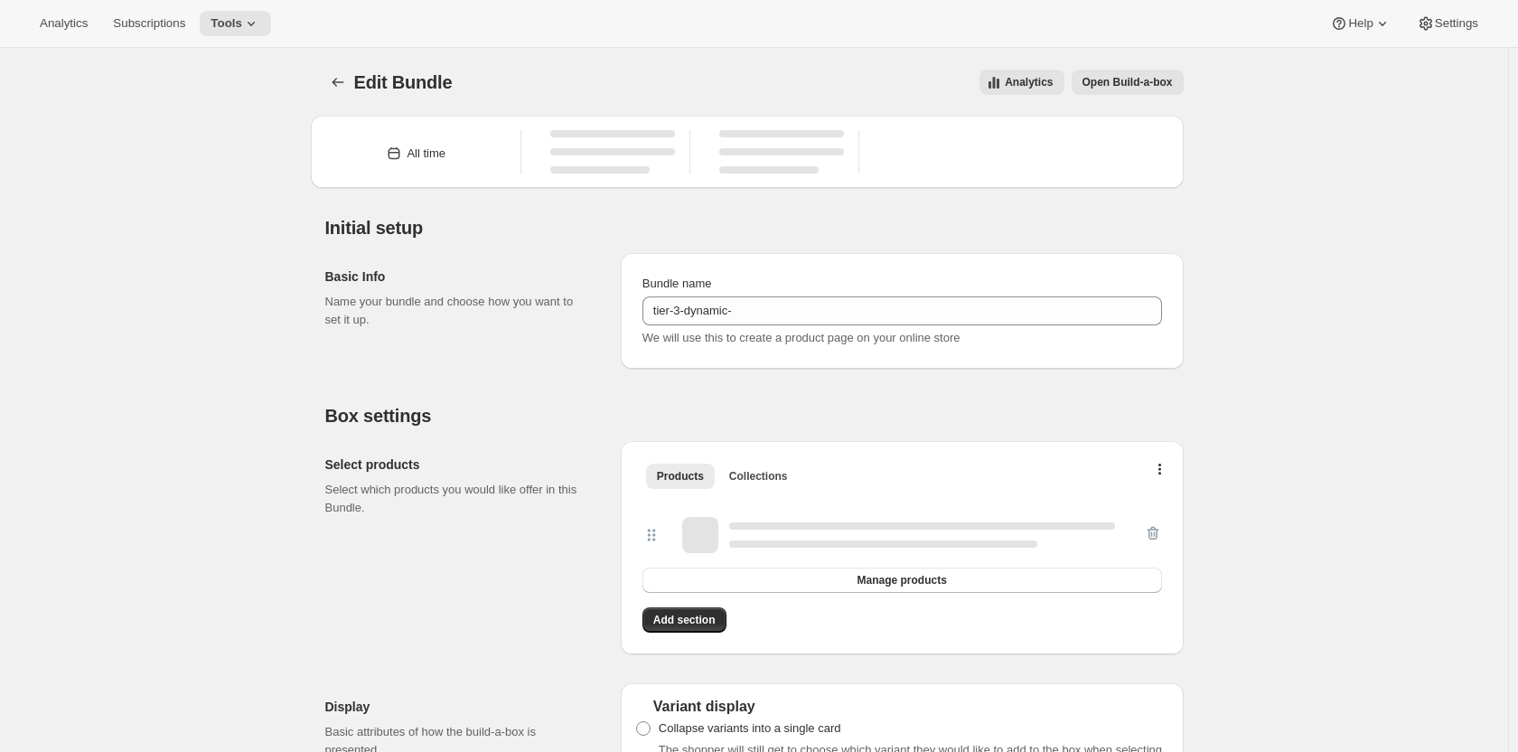
type input "tier-3-dynamic-"
radio input "true"
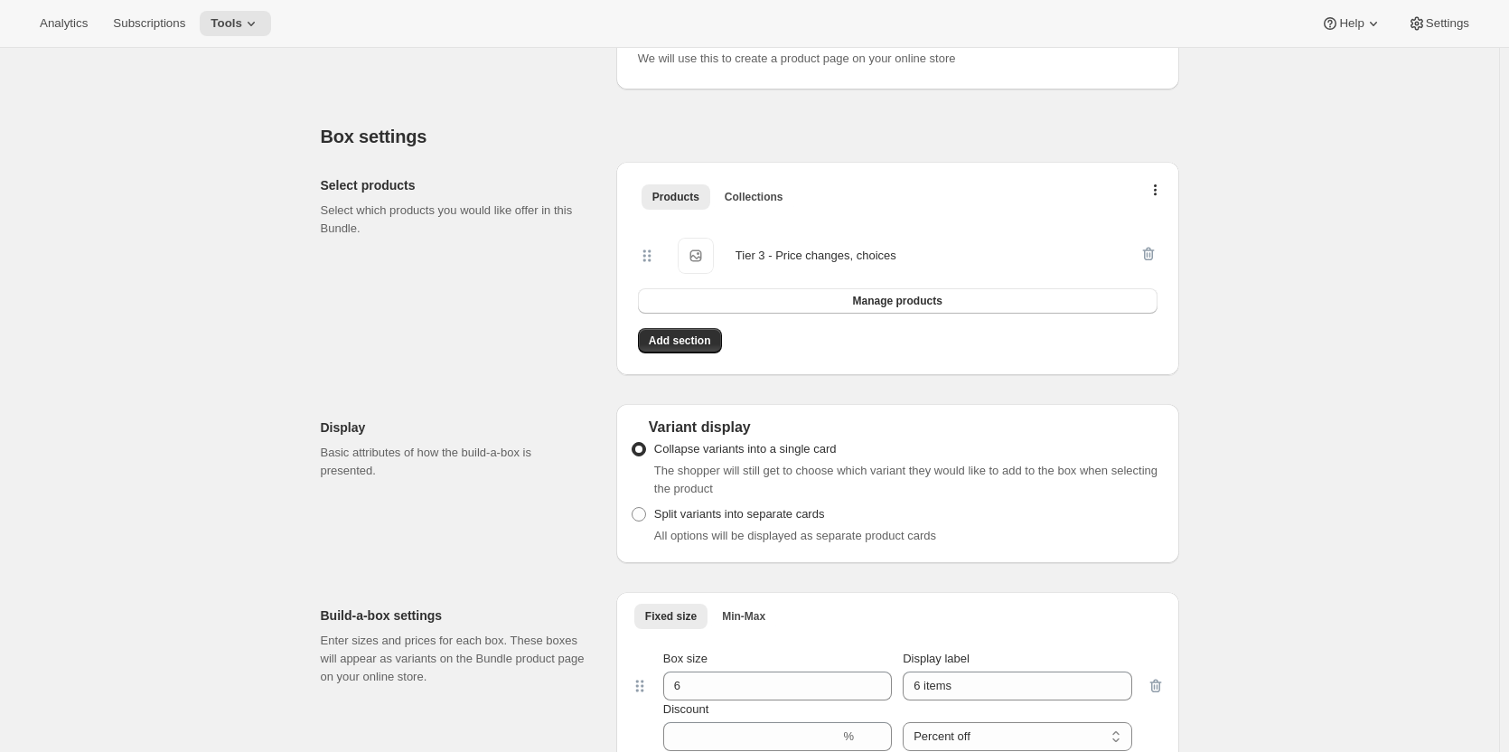
scroll to position [106, 0]
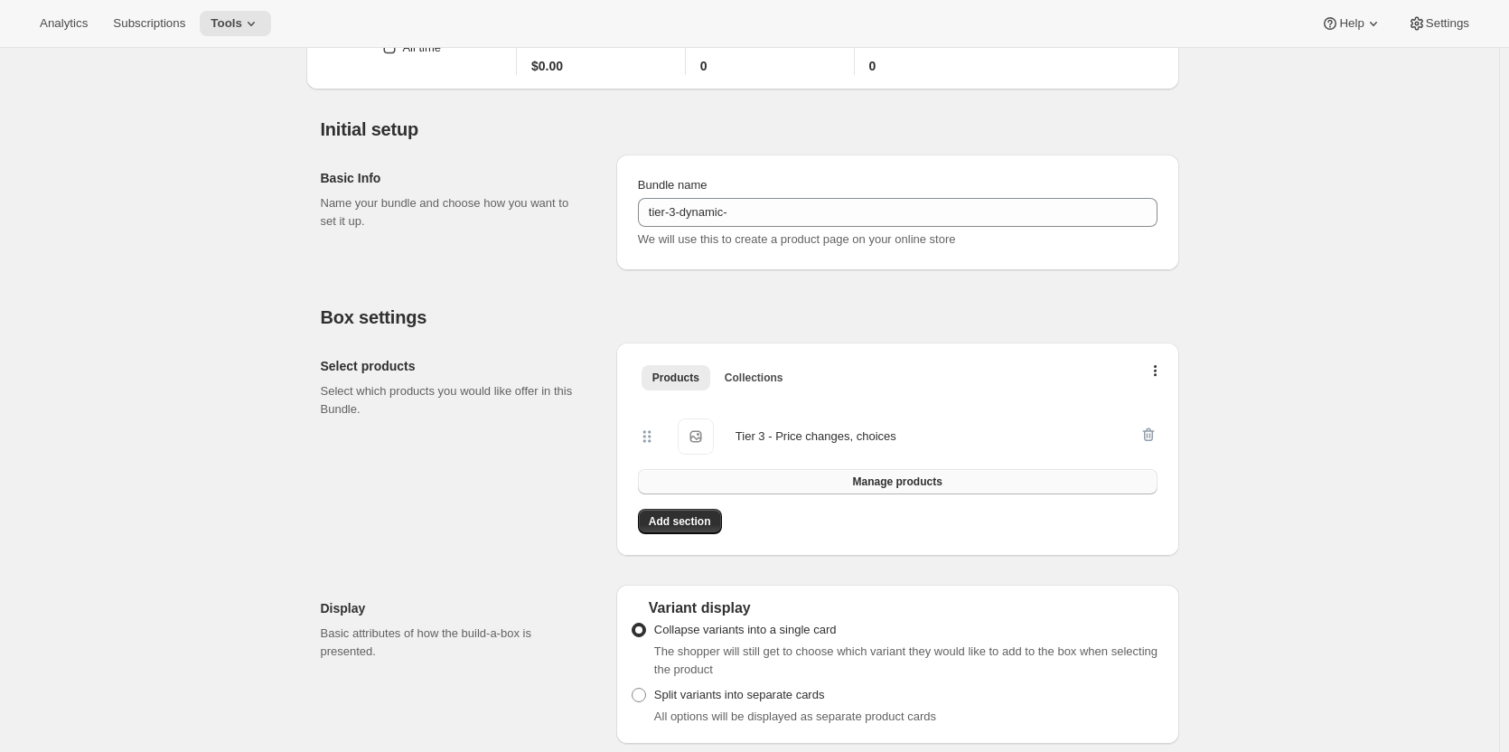
click at [896, 483] on span "Manage products" at bounding box center [896, 481] width 89 height 14
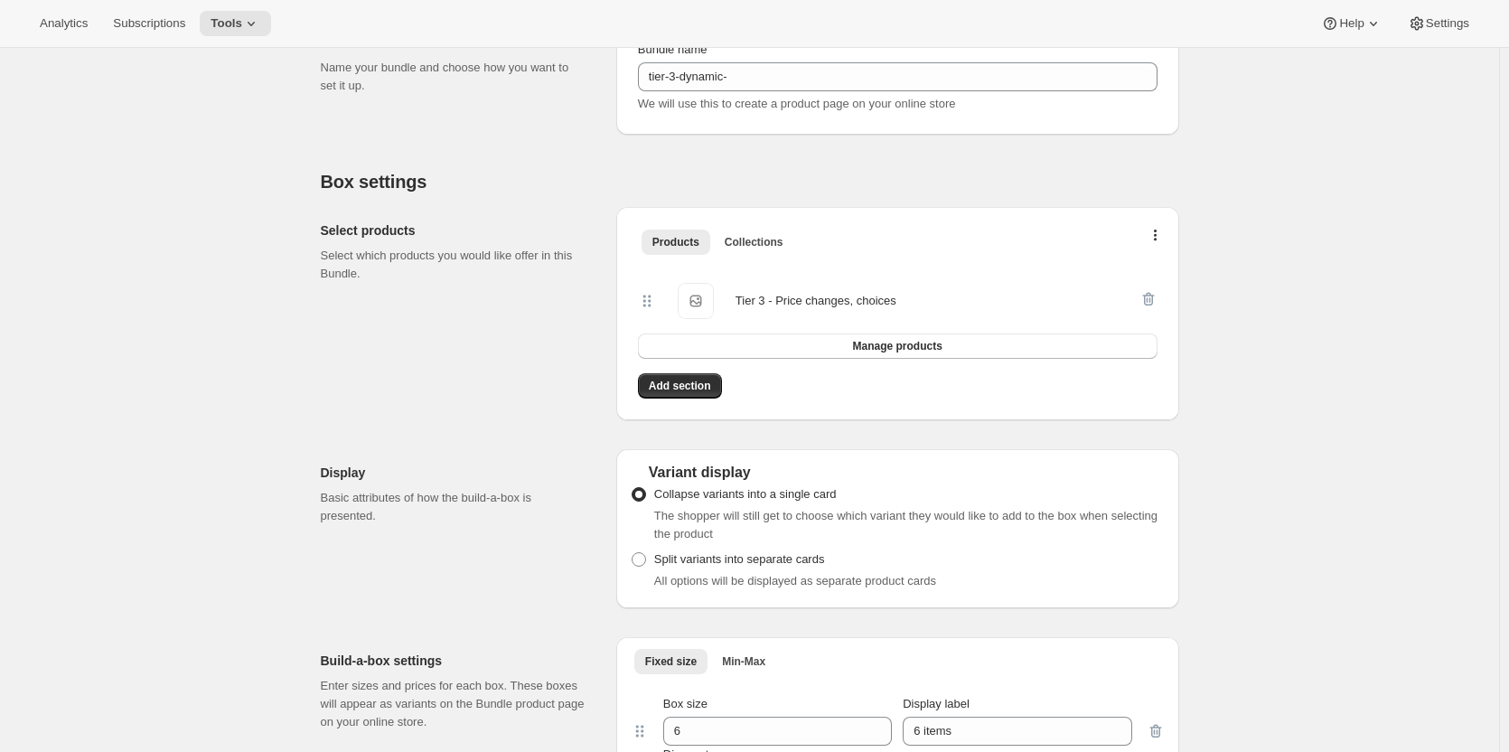
scroll to position [0, 0]
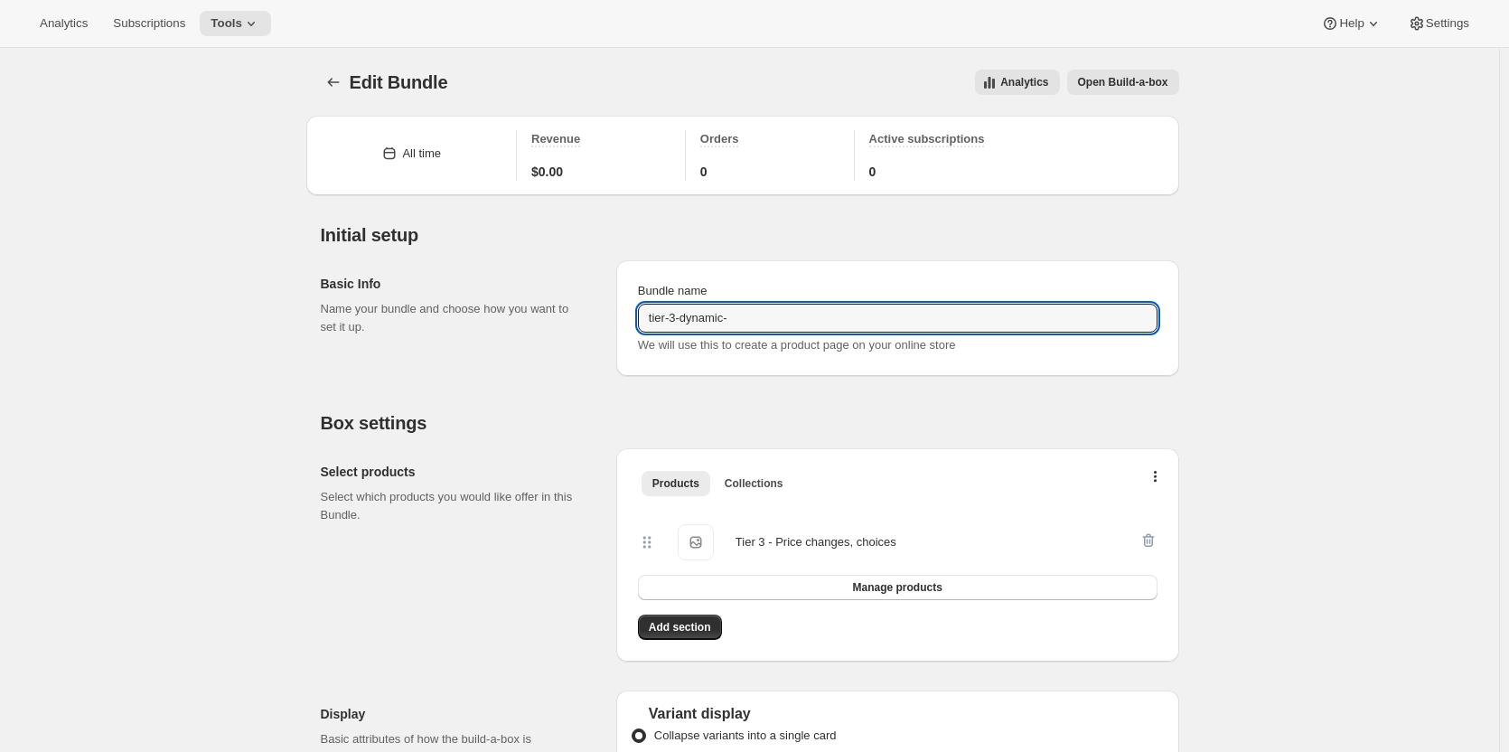
drag, startPoint x: 783, startPoint y: 320, endPoint x: 374, endPoint y: 314, distance: 409.4
click at [388, 314] on div "Basic Info Name your bundle and choose how you want to set it up. Bundle name t…" at bounding box center [750, 311] width 858 height 130
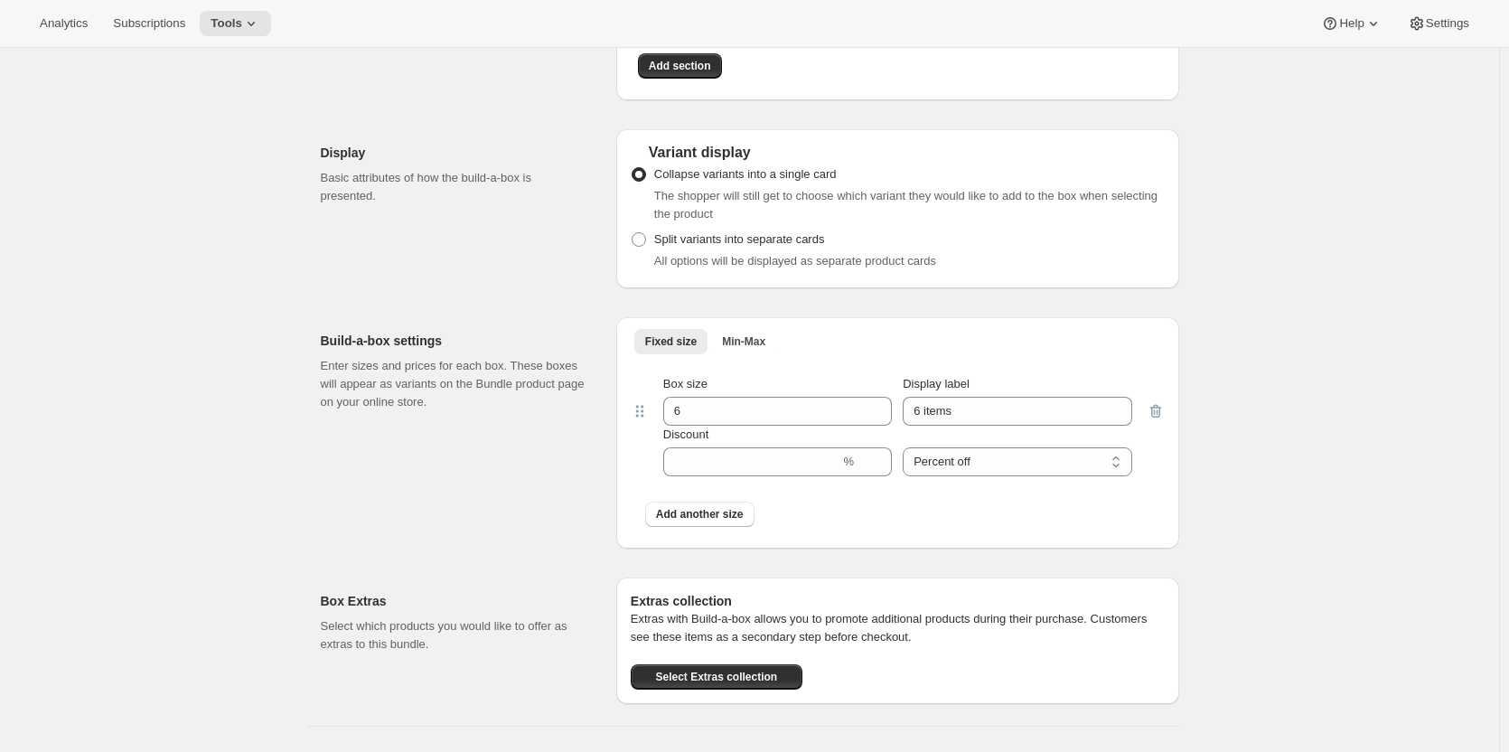
scroll to position [557, 0]
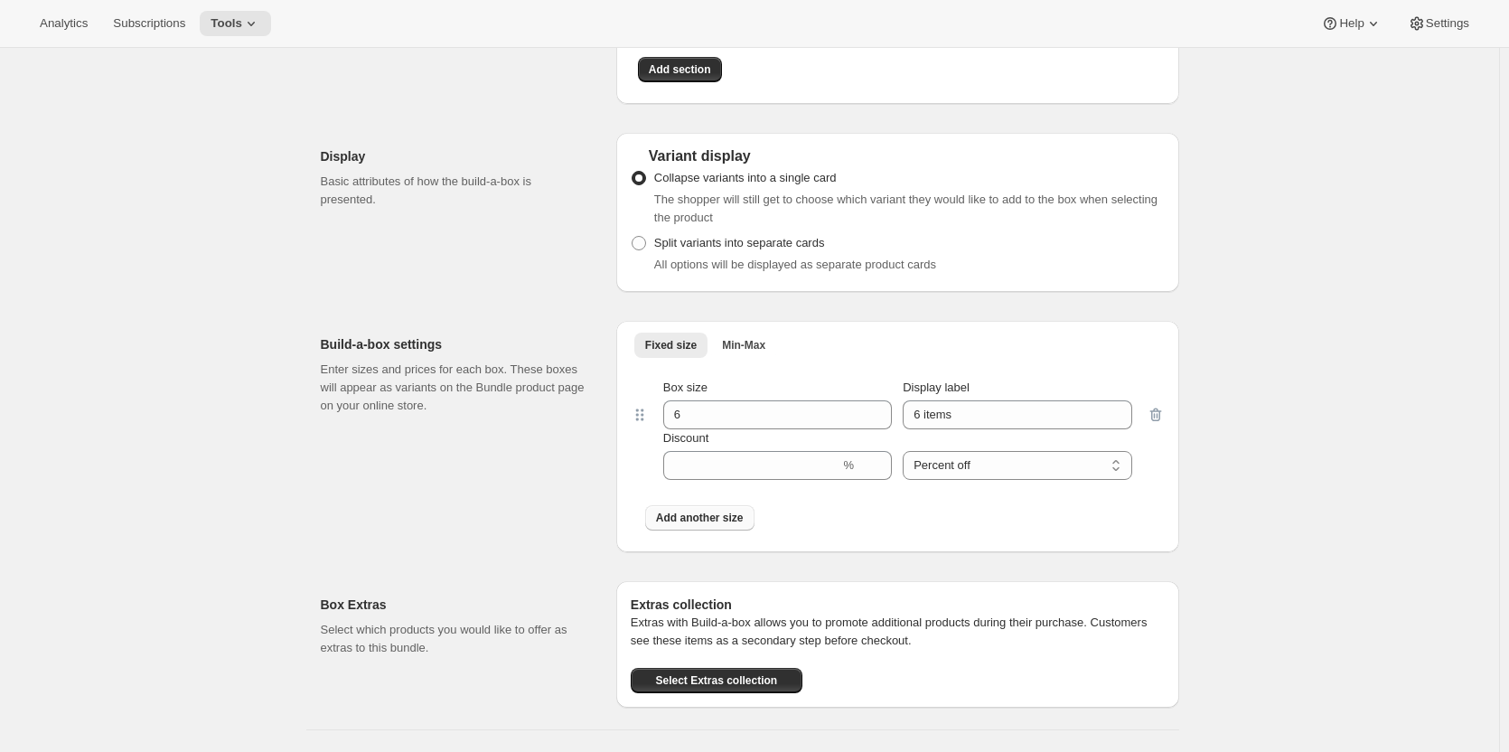
click at [717, 520] on span "Add another size" at bounding box center [700, 518] width 88 height 14
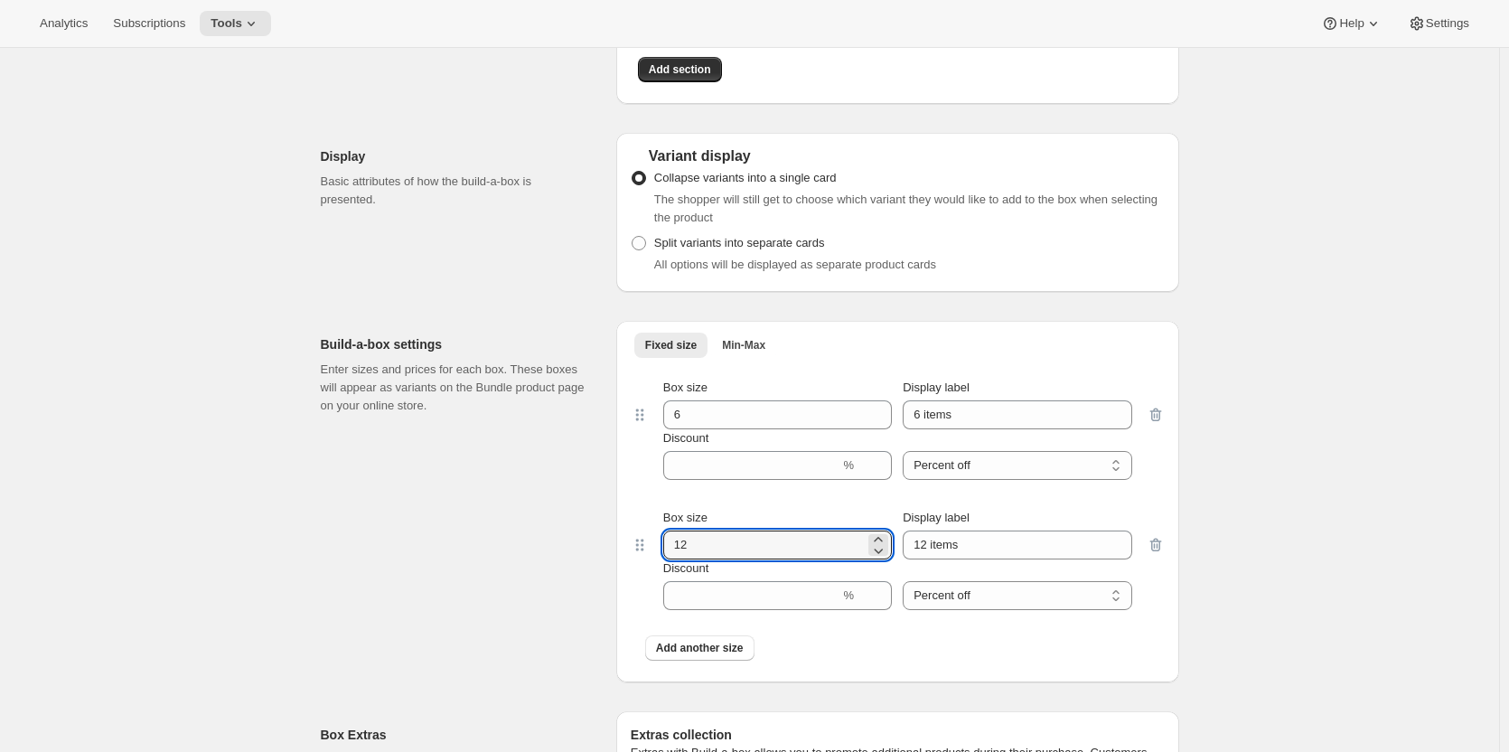
drag, startPoint x: 720, startPoint y: 534, endPoint x: 553, endPoint y: 545, distance: 167.5
click at [562, 542] on div "Build-a-box settings Enter sizes and prices for each box. These boxes will appe…" at bounding box center [750, 494] width 858 height 376
type input "6"
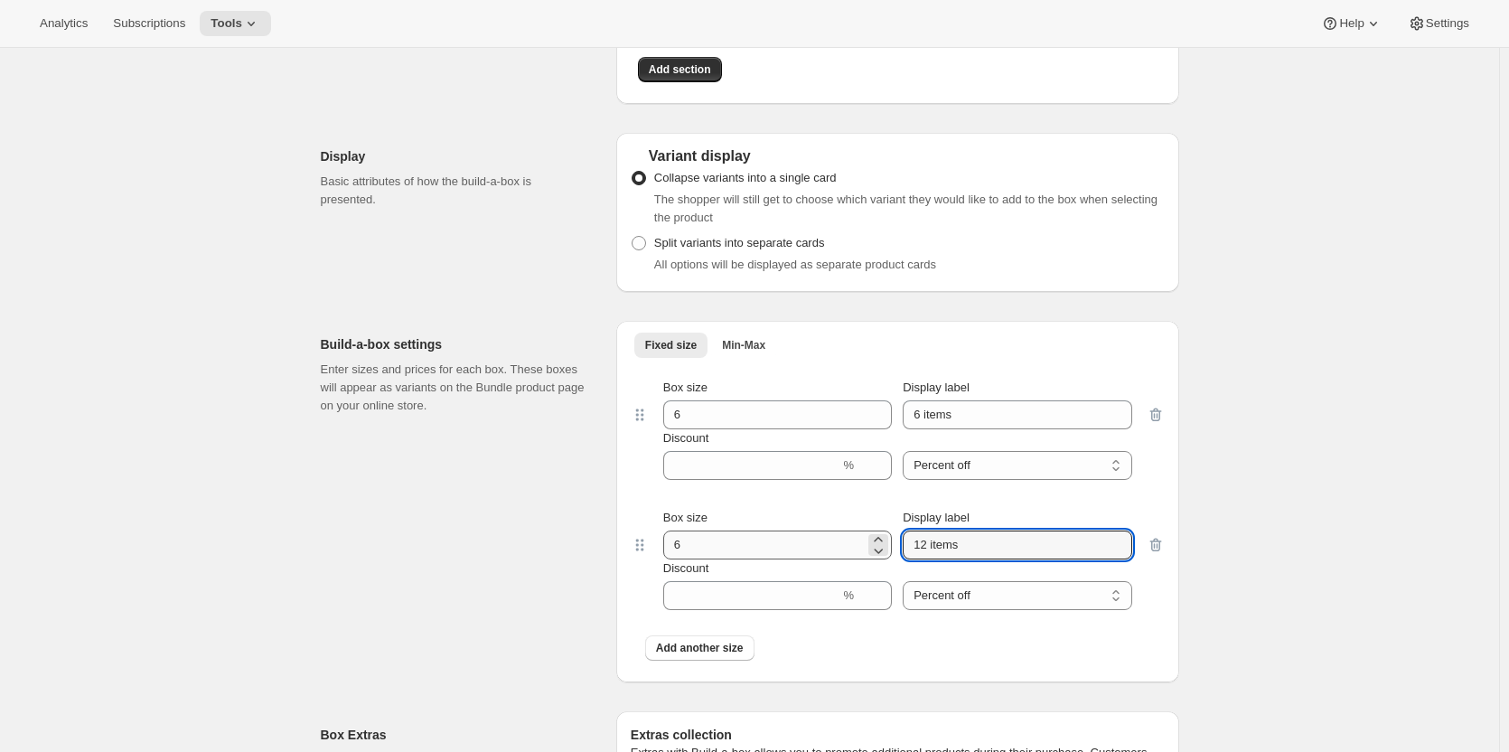
drag, startPoint x: 1002, startPoint y: 540, endPoint x: 743, endPoint y: 541, distance: 259.3
click at [787, 539] on div "Box size 6 Display label 12 items" at bounding box center [897, 534] width 469 height 51
type input "6 items"
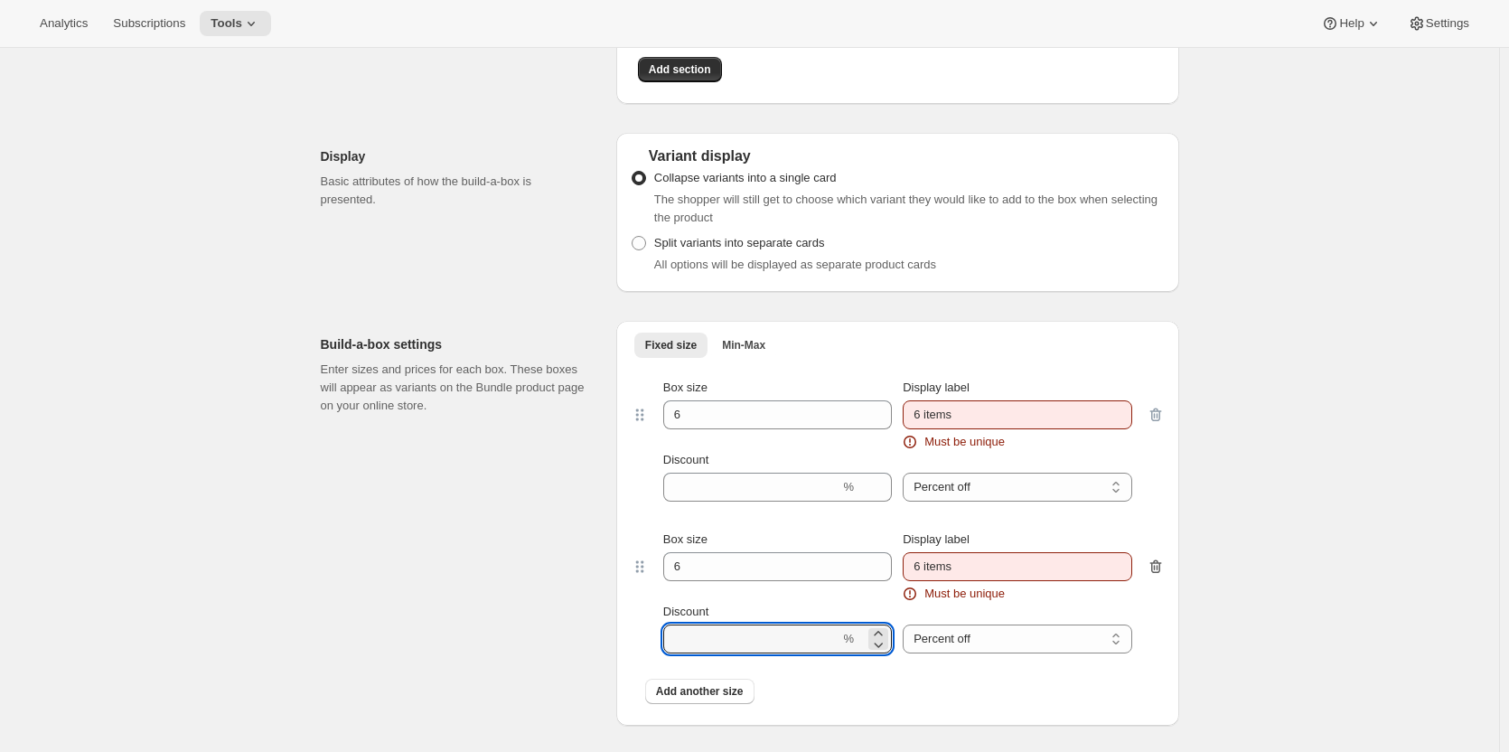
click at [1158, 558] on icon "button" at bounding box center [1156, 566] width 18 height 18
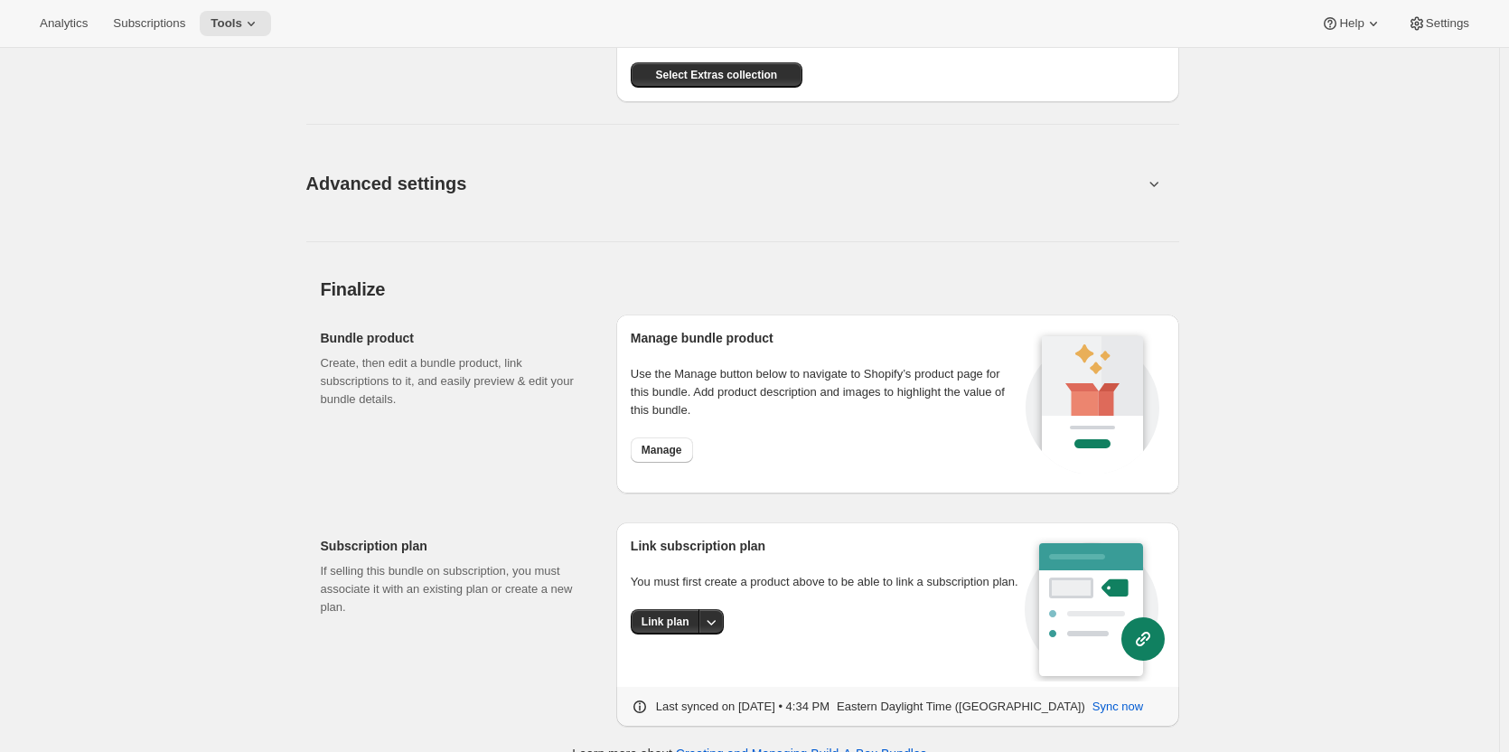
scroll to position [1190, 0]
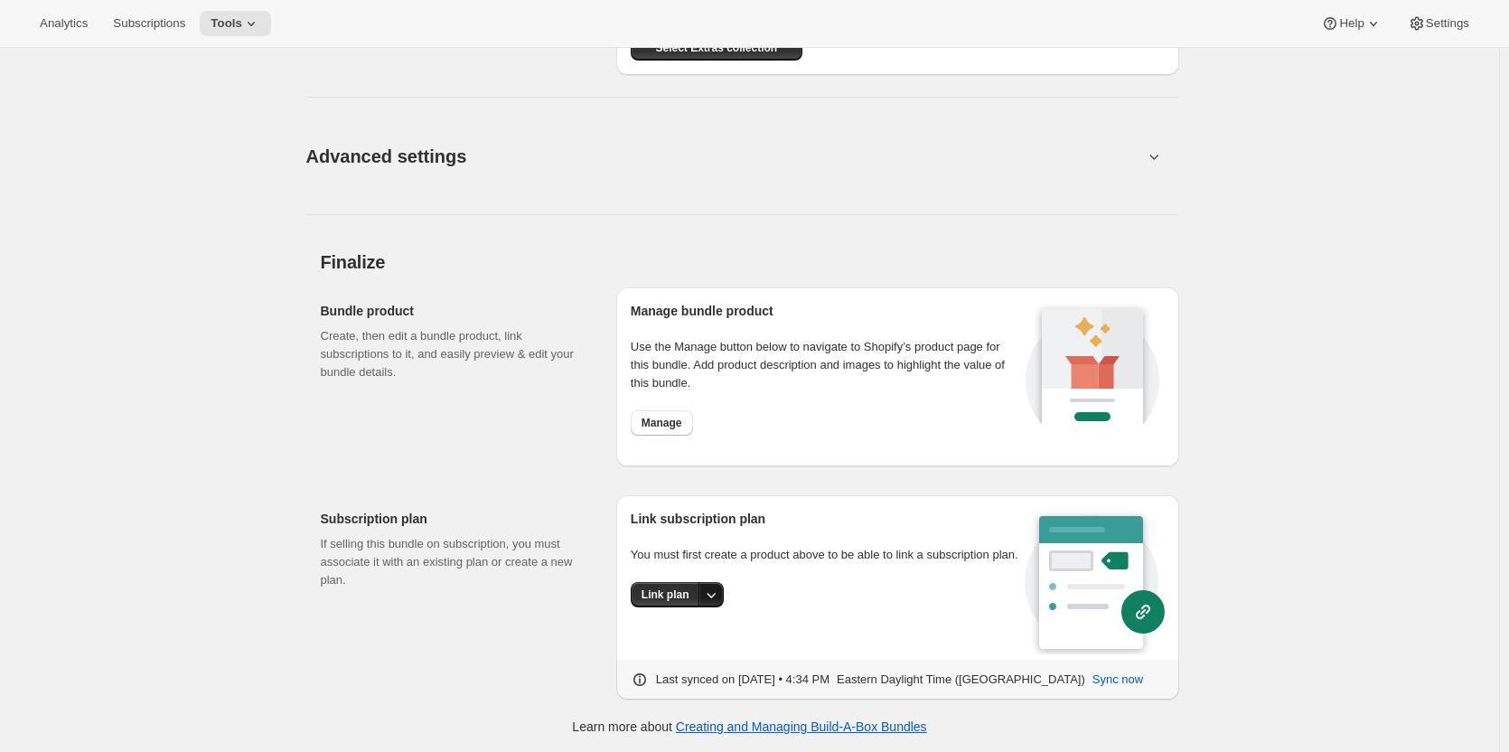
click at [715, 590] on icon "More actions" at bounding box center [711, 594] width 18 height 18
click at [681, 628] on span "Link plan" at bounding box center [671, 632] width 86 height 18
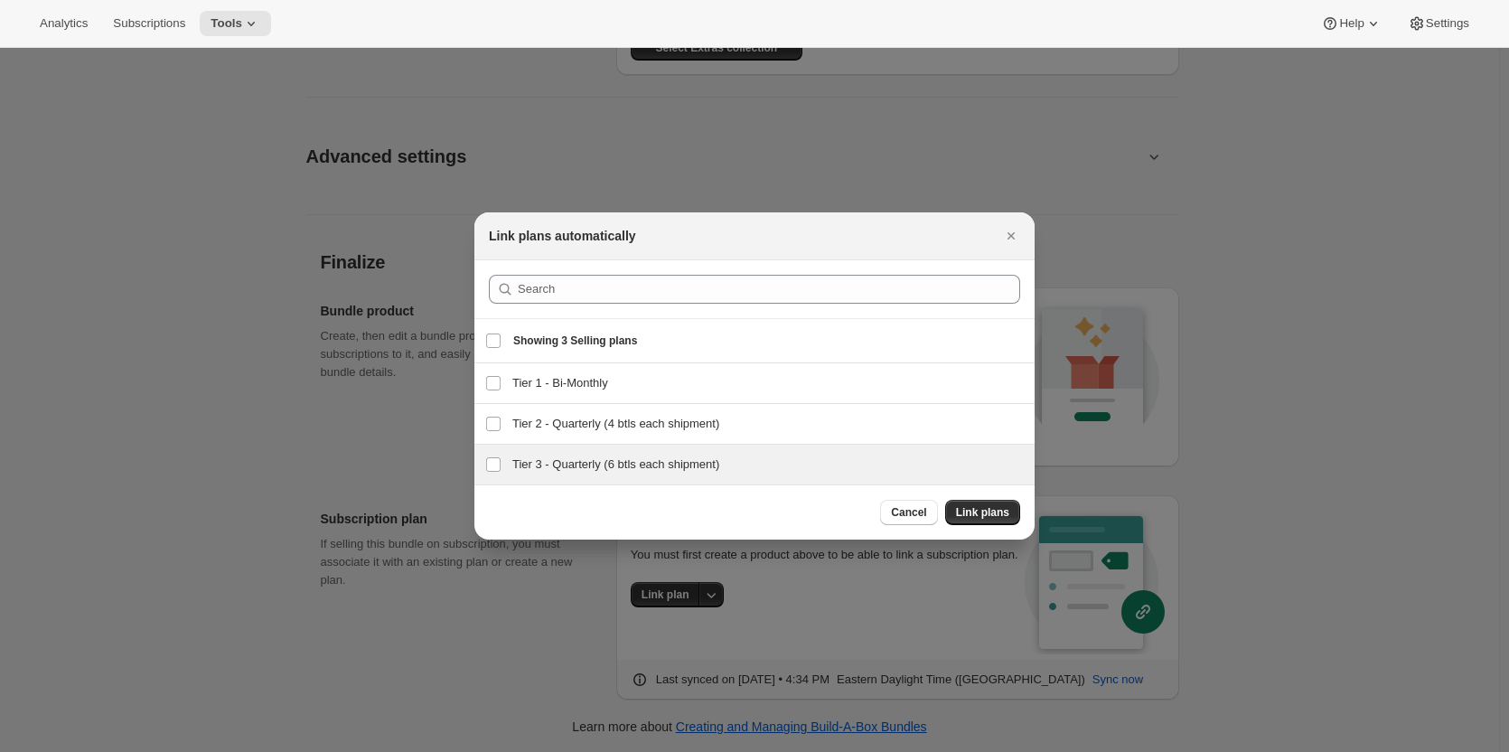
click at [594, 462] on h3 "Tier 3 - Quarterly (6 btls each shipment)" at bounding box center [767, 464] width 511 height 18
checkbox input "true"
click at [988, 510] on span "Link plans" at bounding box center [982, 512] width 53 height 14
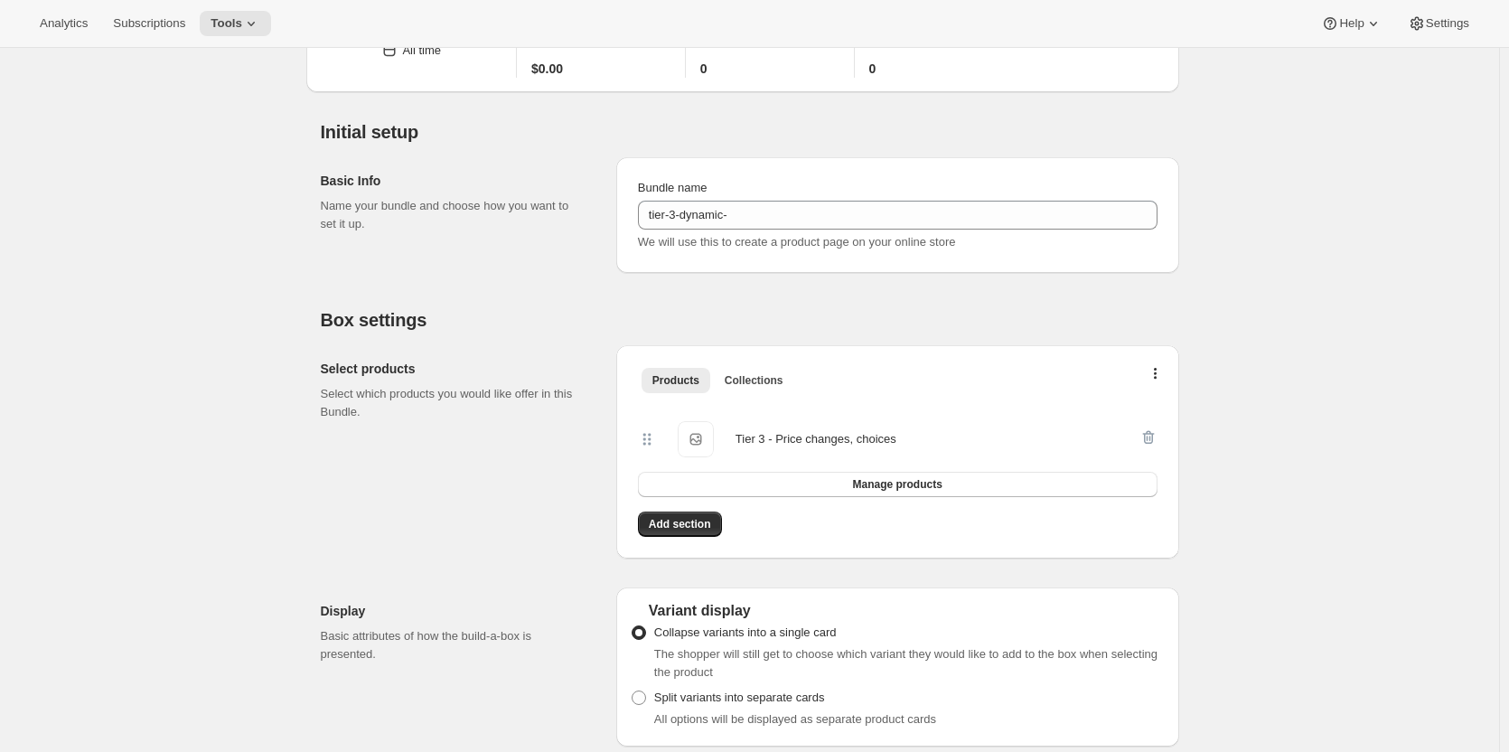
scroll to position [0, 0]
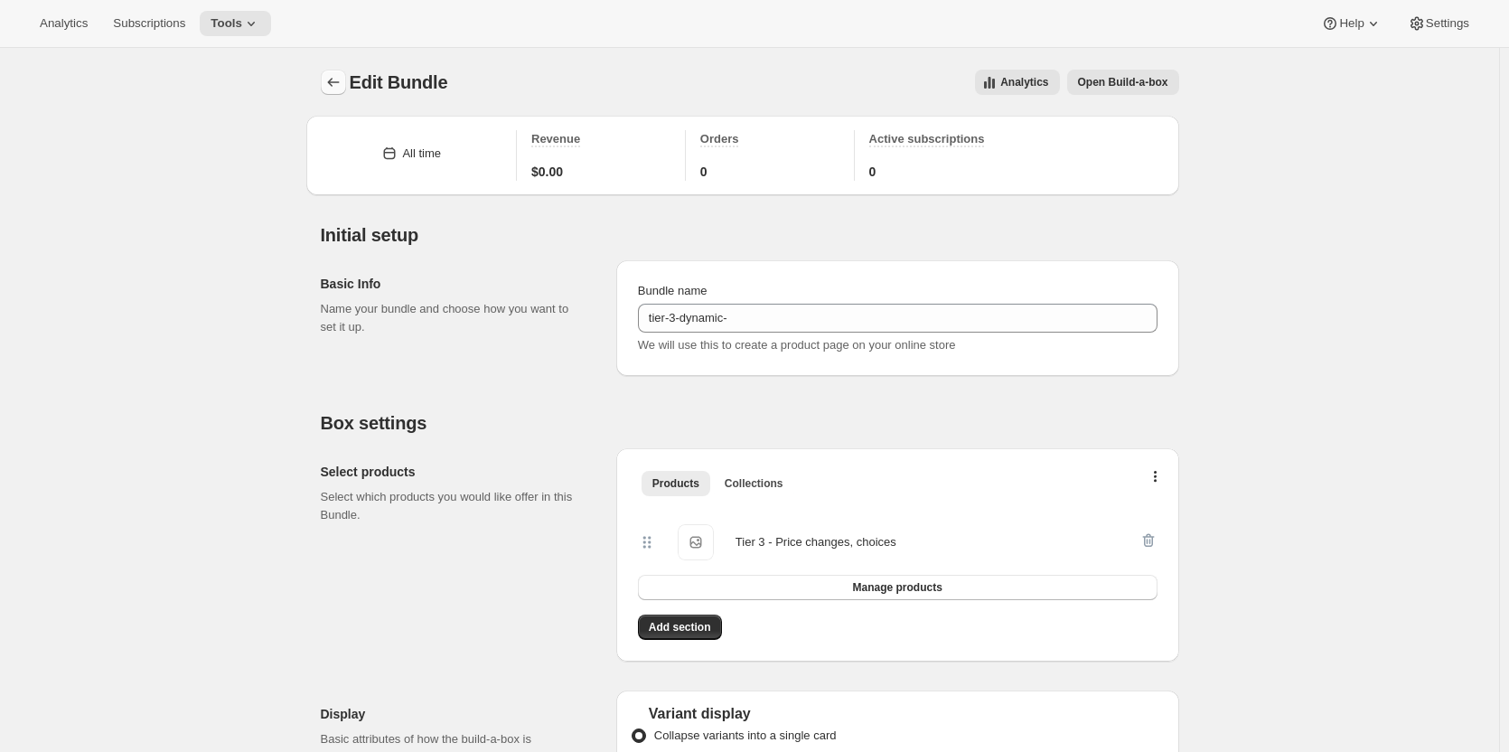
click at [333, 72] on button "Bundles" at bounding box center [333, 82] width 25 height 25
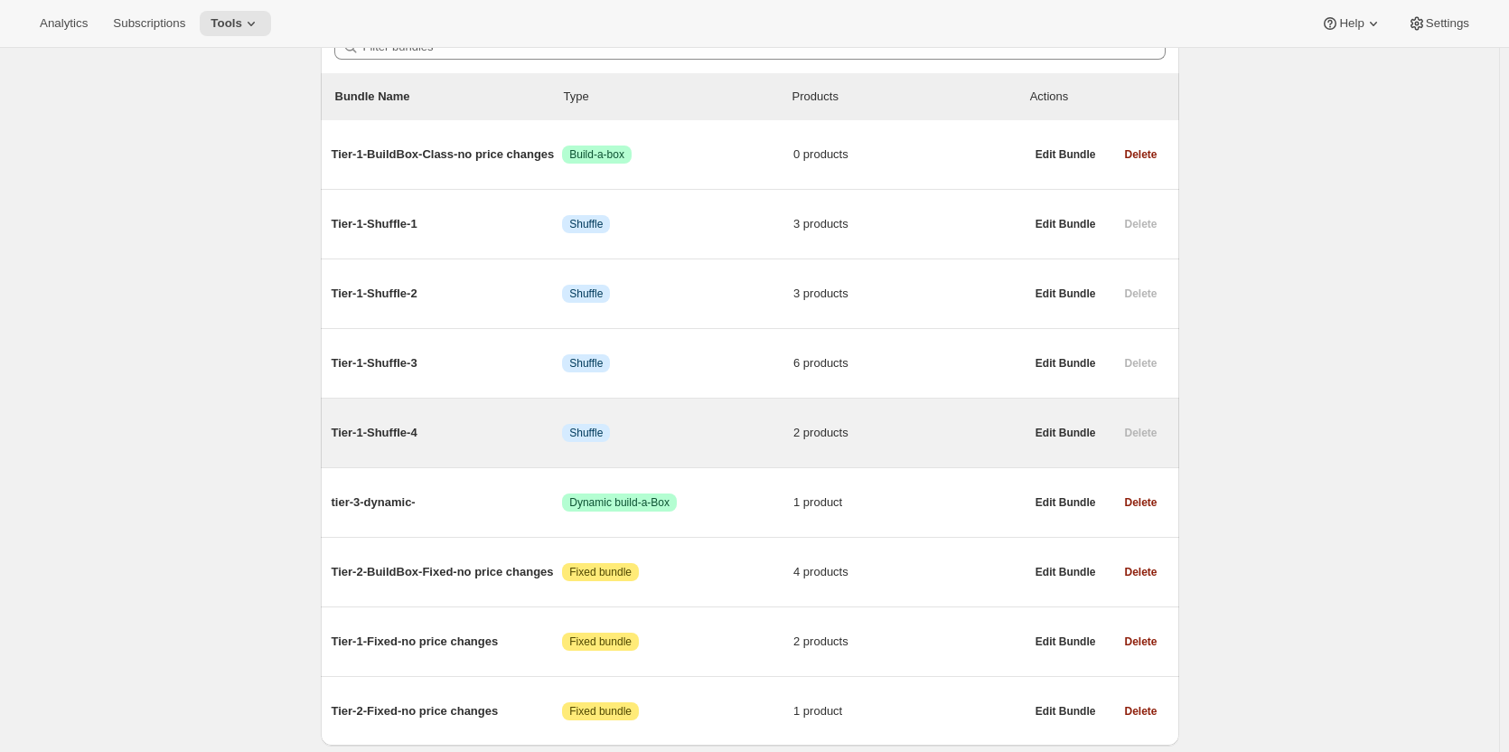
scroll to position [162, 0]
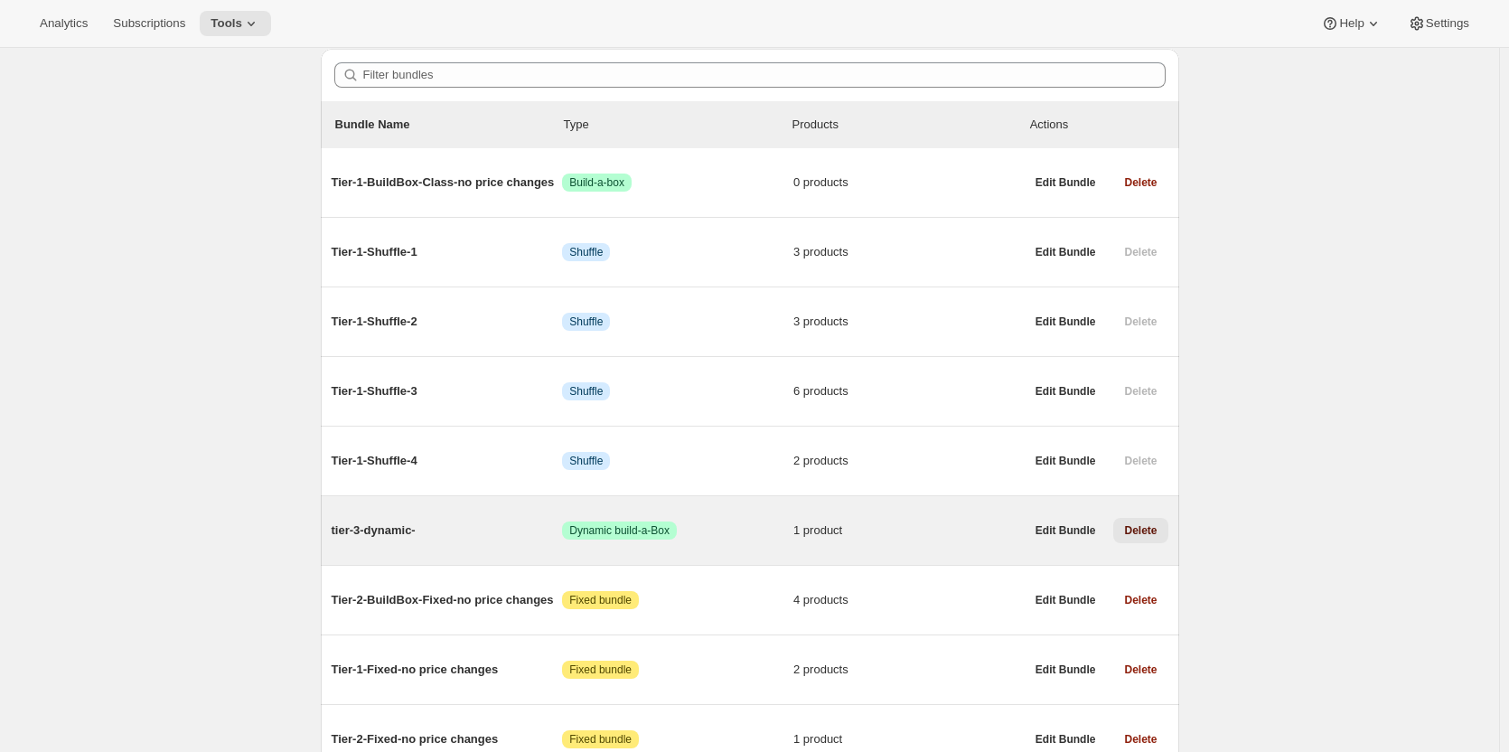
click at [1141, 532] on span "Delete" at bounding box center [1140, 530] width 33 height 14
click at [1149, 529] on span "Delete" at bounding box center [1140, 530] width 33 height 14
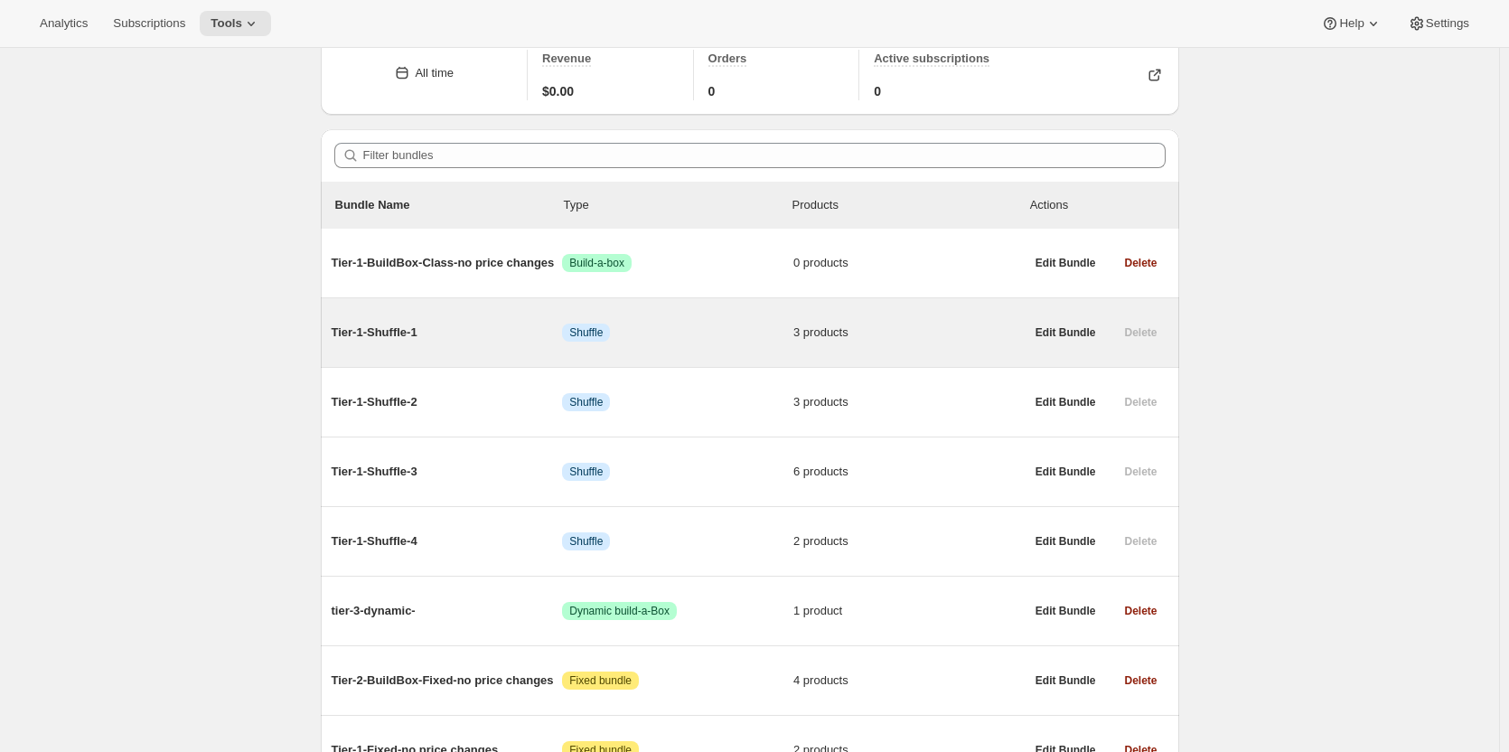
scroll to position [252, 0]
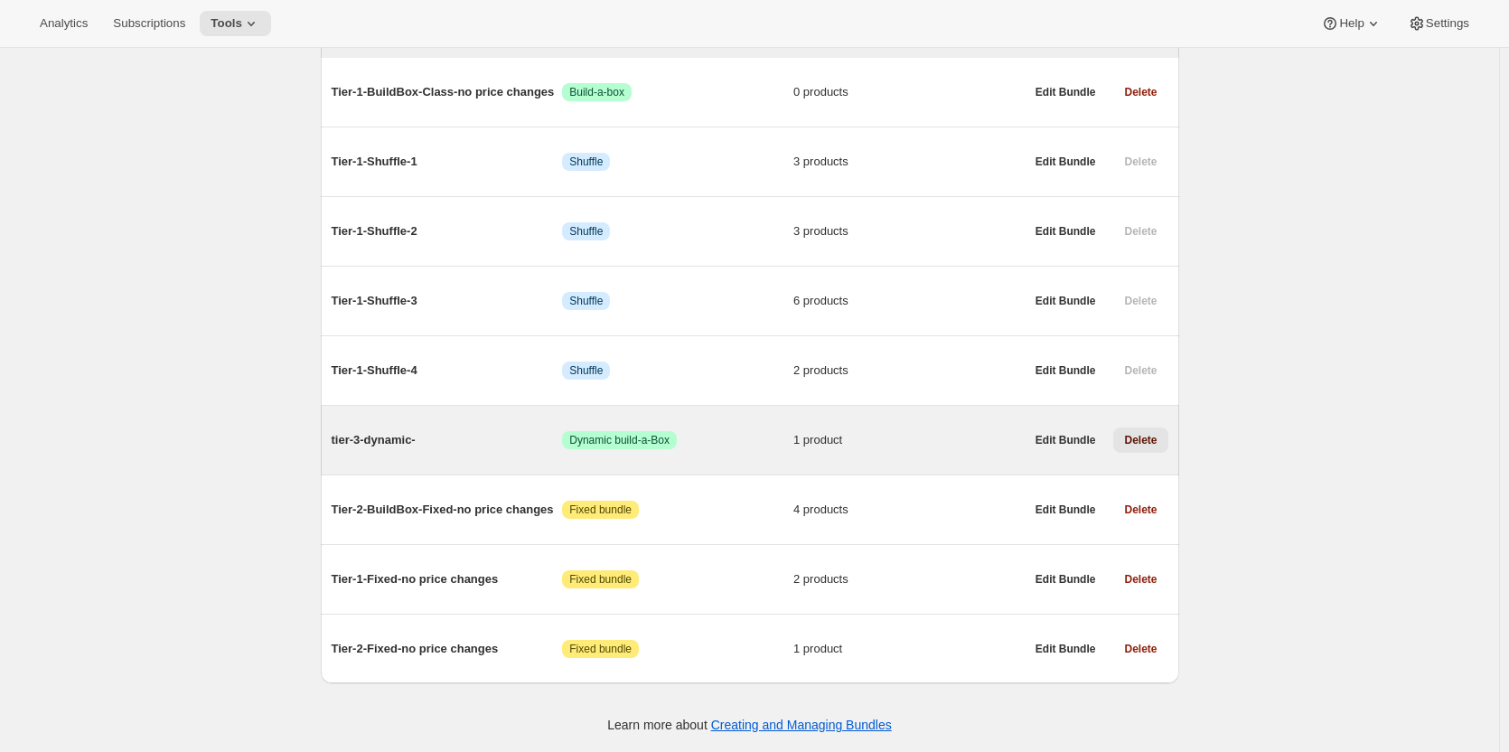
click at [1131, 436] on span "Delete" at bounding box center [1140, 440] width 33 height 14
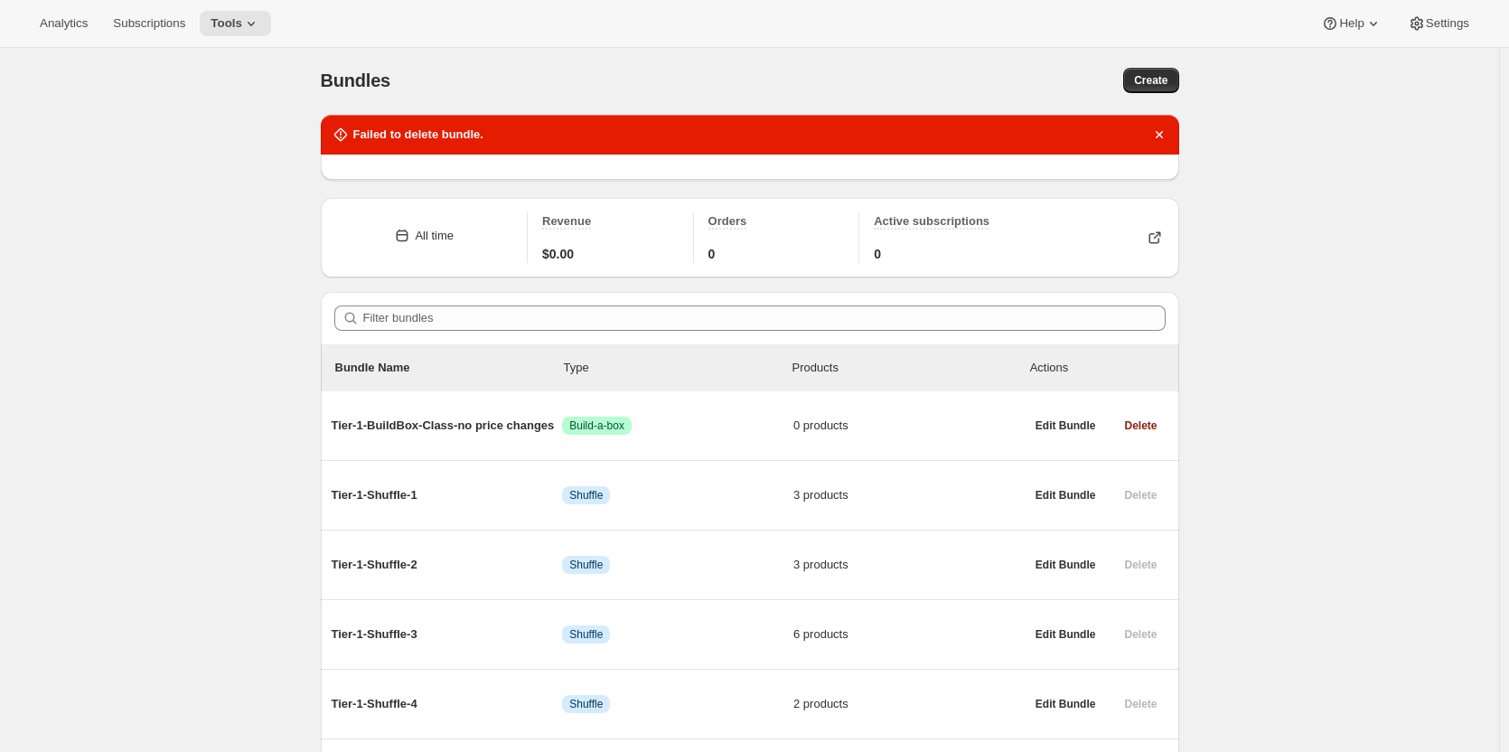
scroll to position [0, 0]
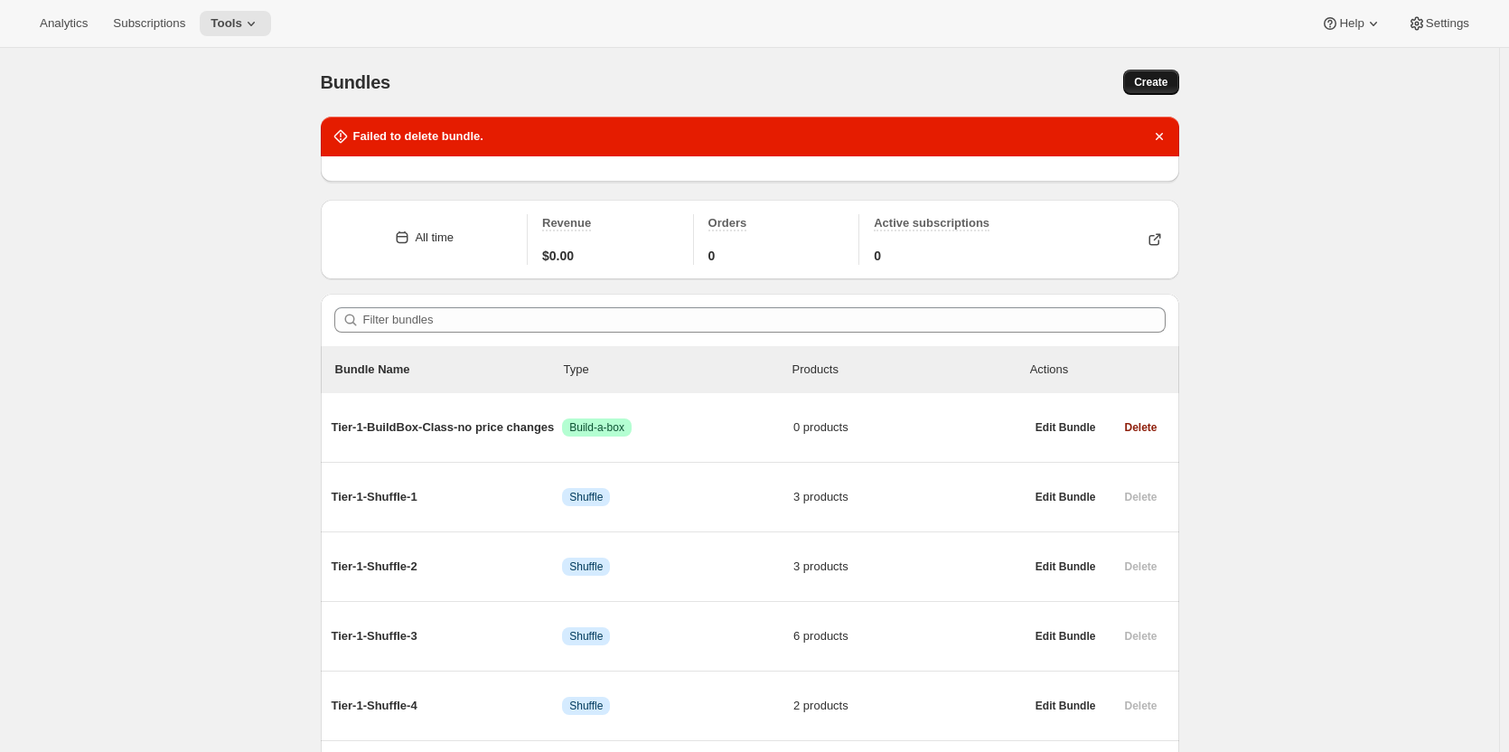
click at [1151, 84] on span "Create" at bounding box center [1150, 82] width 33 height 14
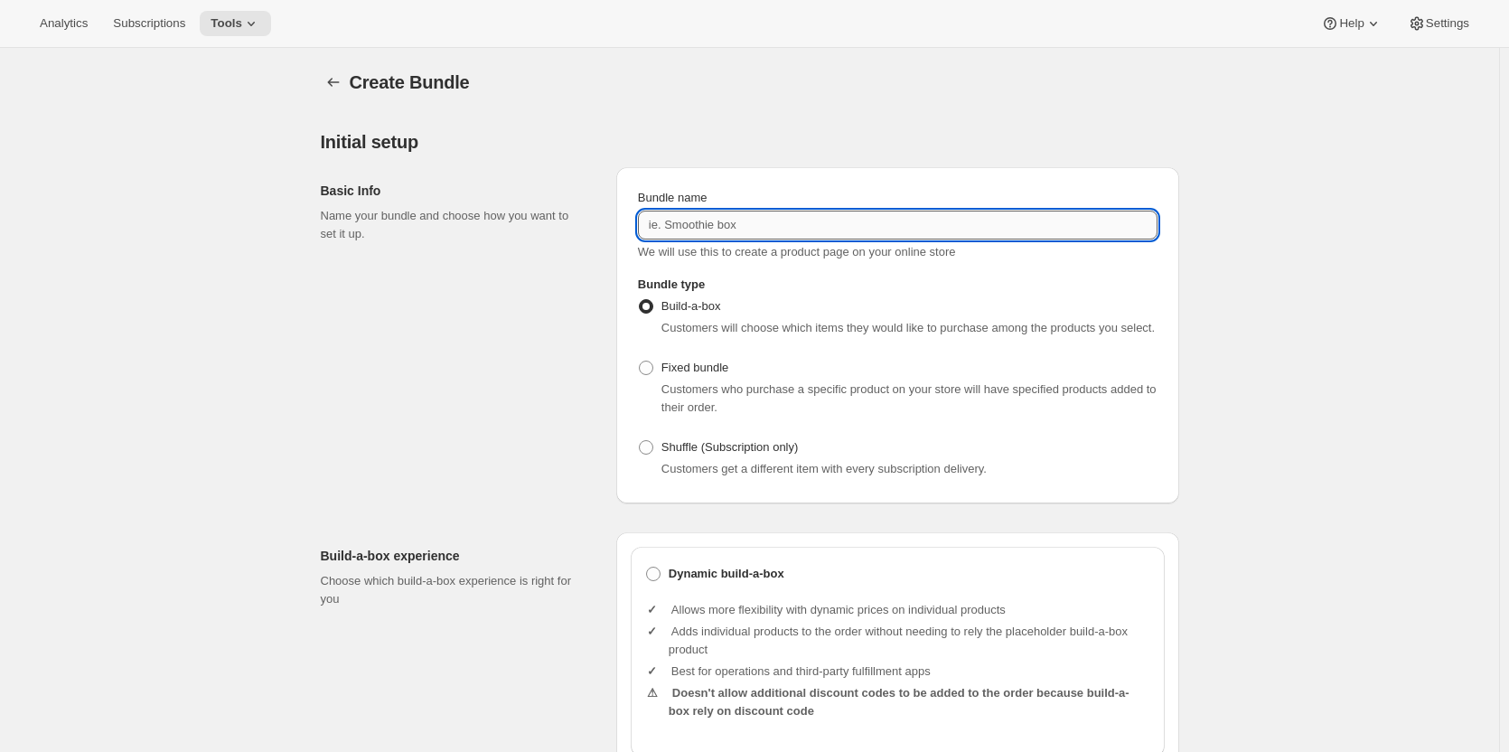
click at [755, 227] on input "Bundle name" at bounding box center [898, 225] width 520 height 29
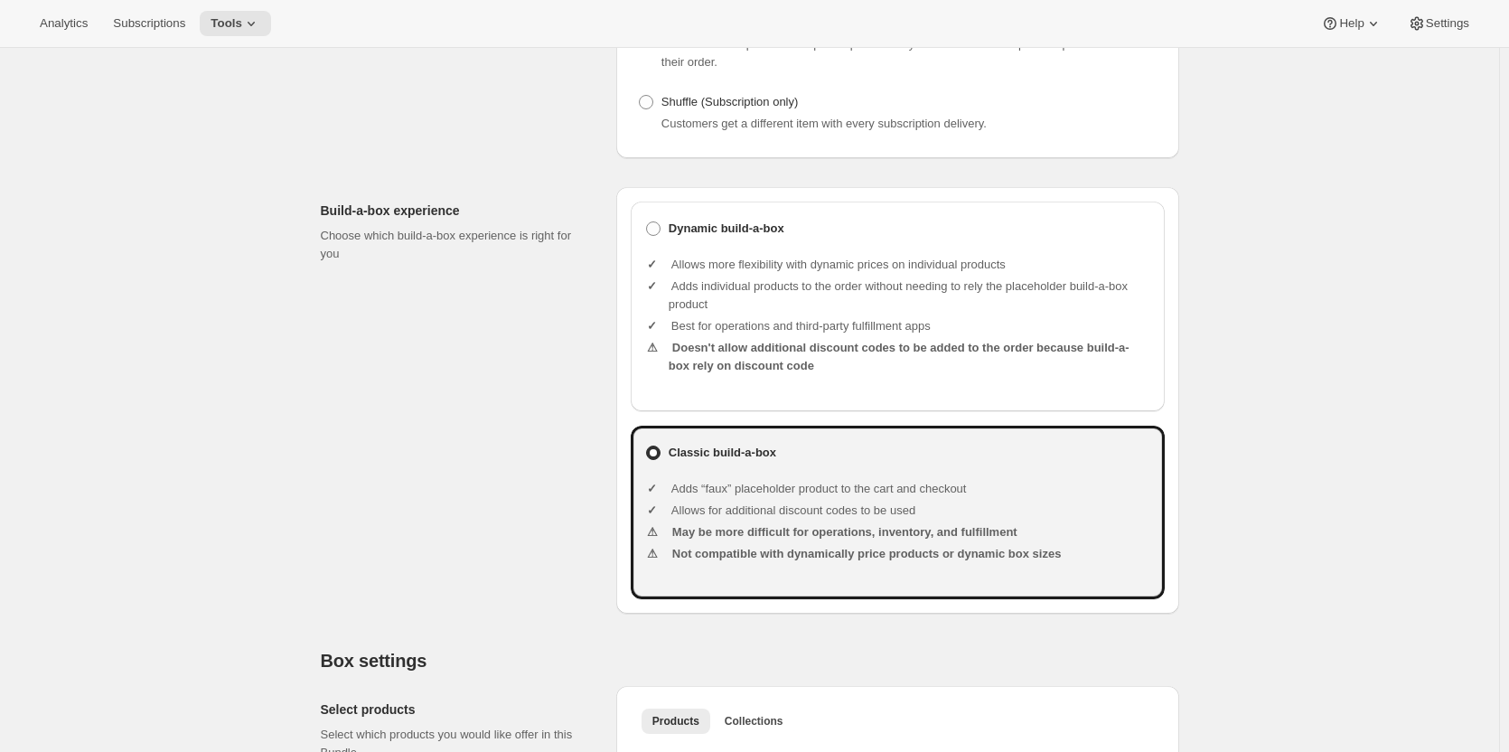
scroll to position [361, 0]
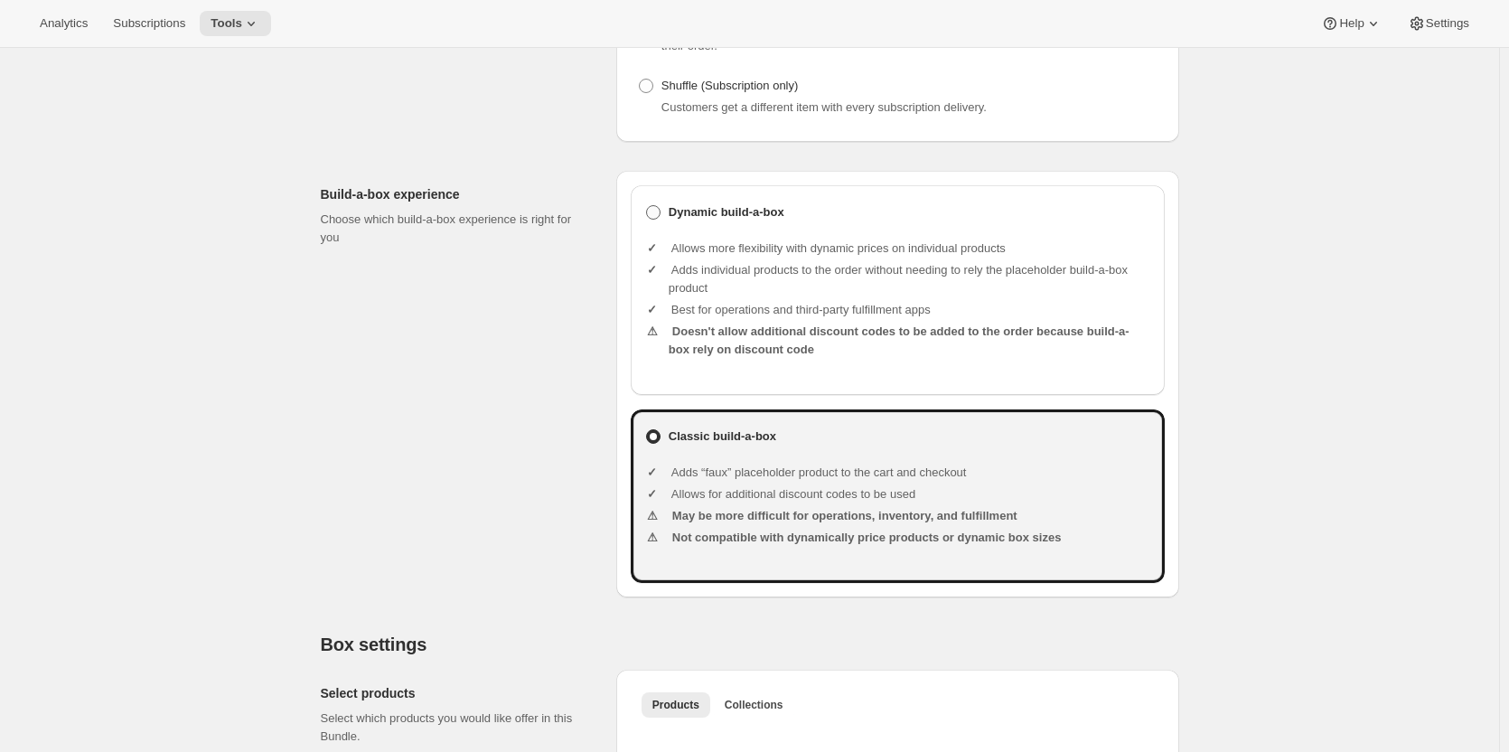
type input "Tier-3-Dynamic-Build"
click at [709, 211] on b "Dynamic build-a-box" at bounding box center [727, 212] width 116 height 18
click at [647, 206] on input "Dynamic build-a-box" at bounding box center [646, 205] width 1 height 1
radio input "true"
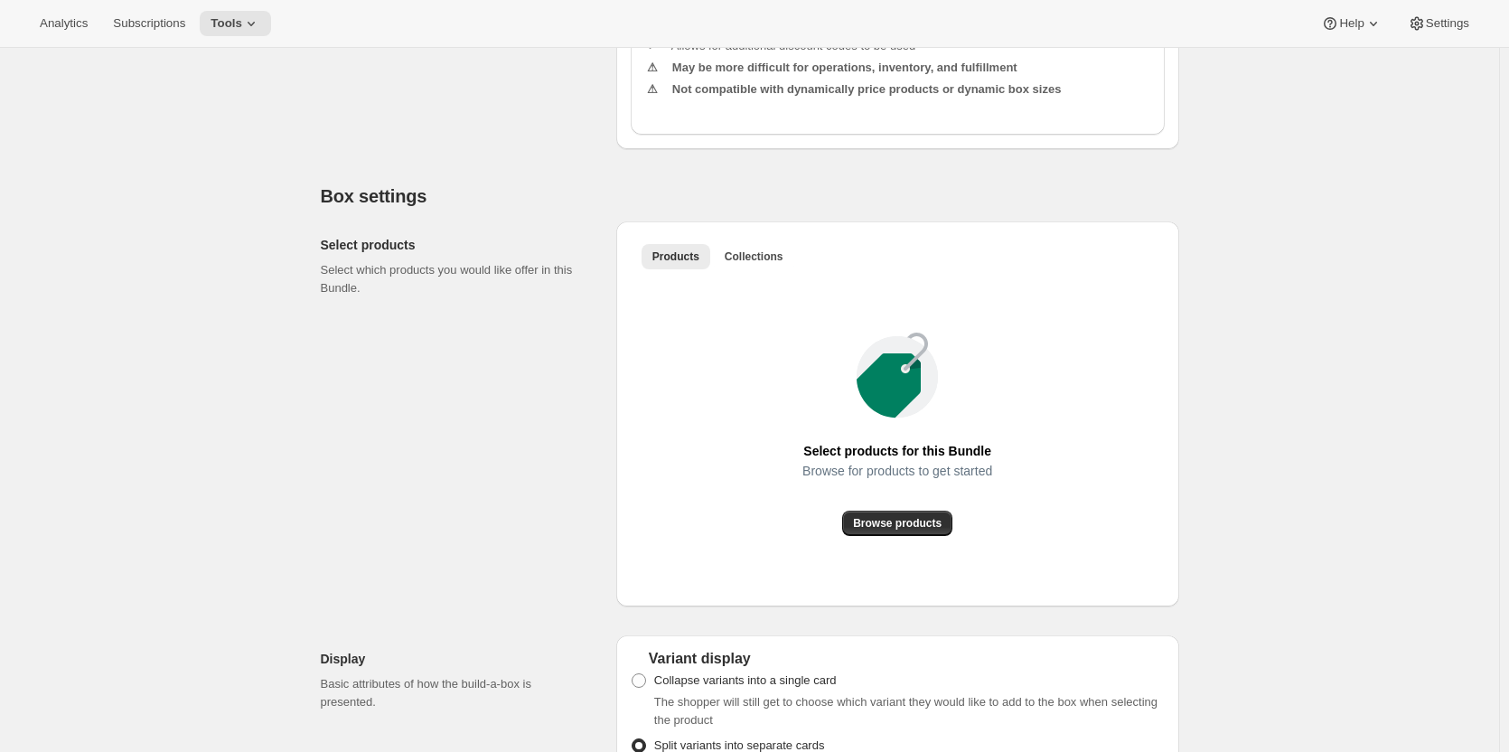
scroll to position [813, 0]
click at [912, 526] on span "Browse products" at bounding box center [897, 519] width 89 height 14
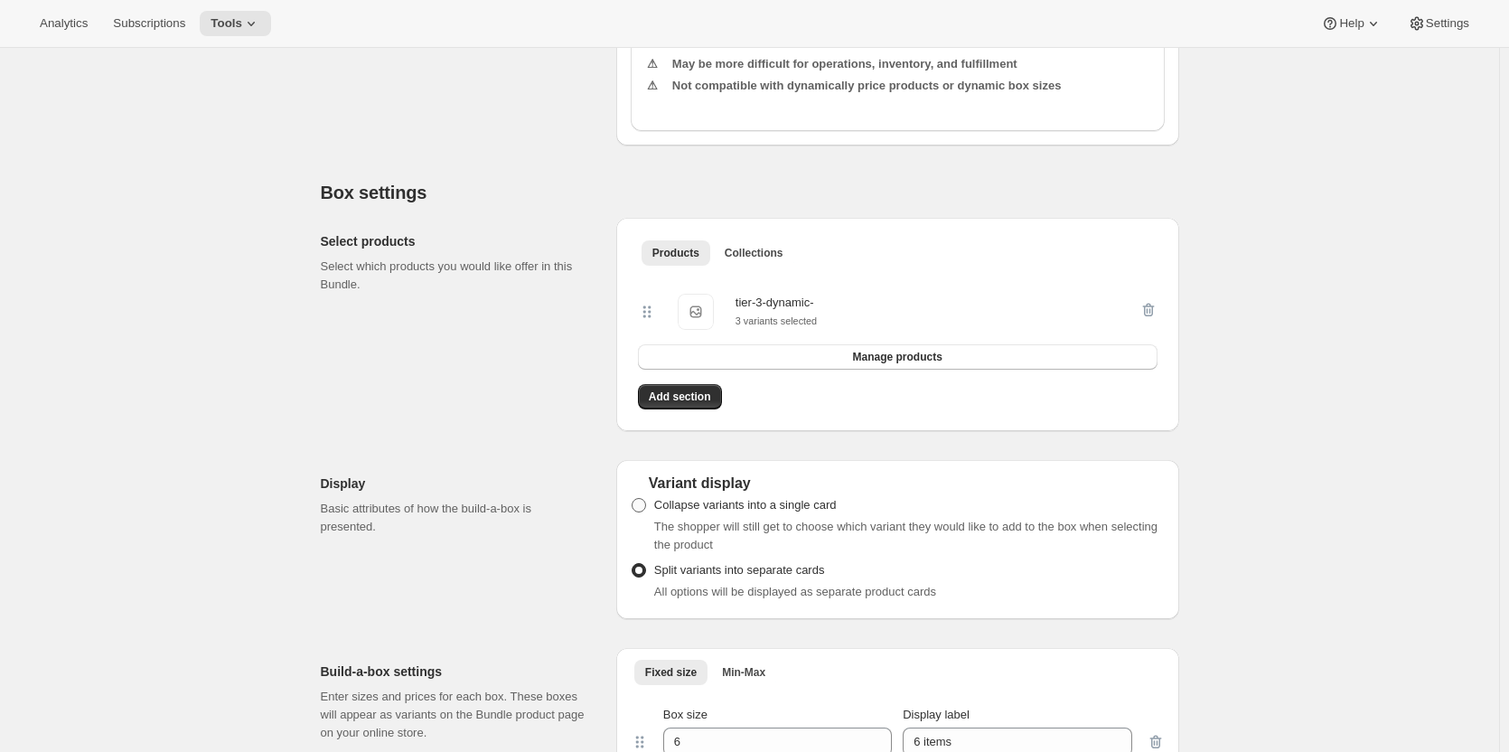
click at [639, 511] on span at bounding box center [639, 505] width 14 height 14
click at [632, 499] on input "Collapse variants into a single card" at bounding box center [632, 498] width 1 height 1
radio input "true"
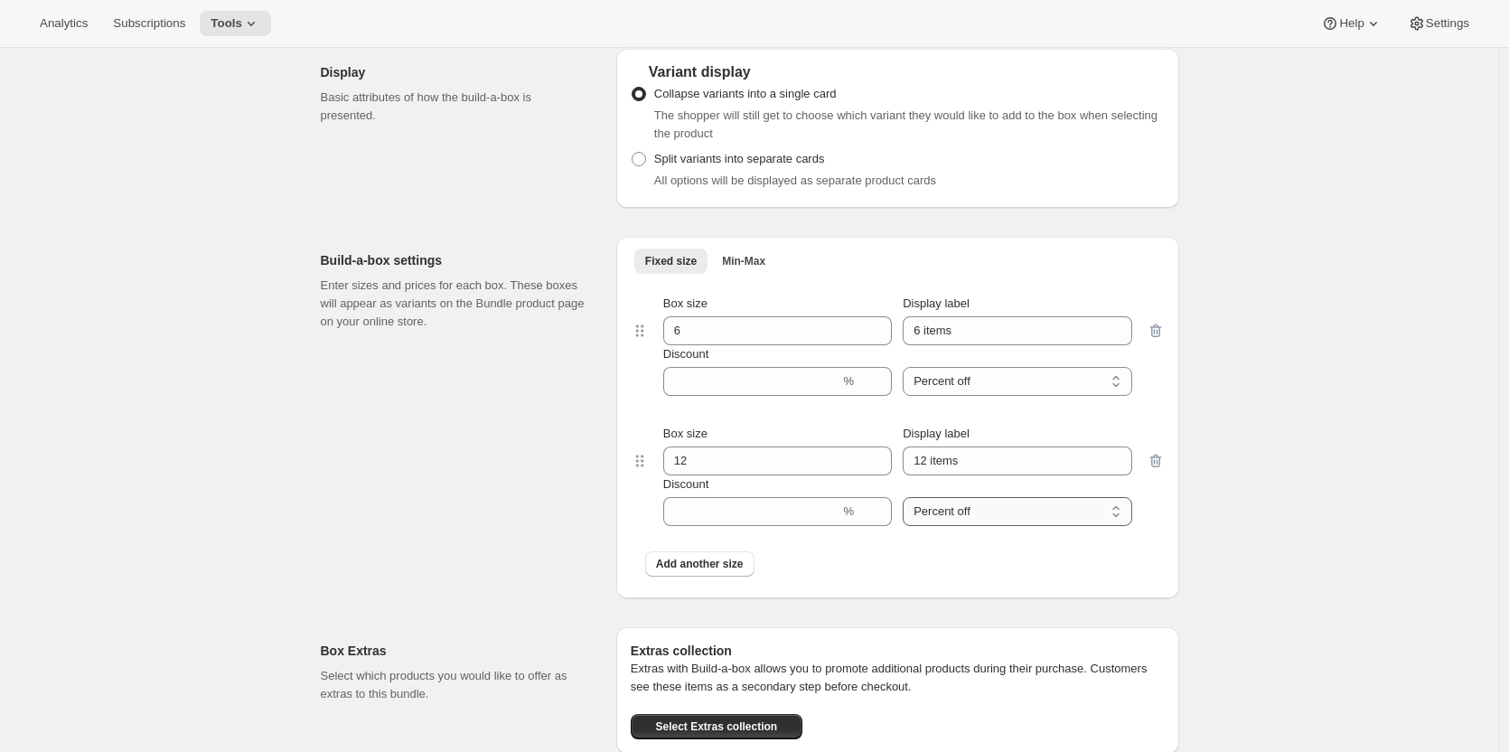
scroll to position [1265, 0]
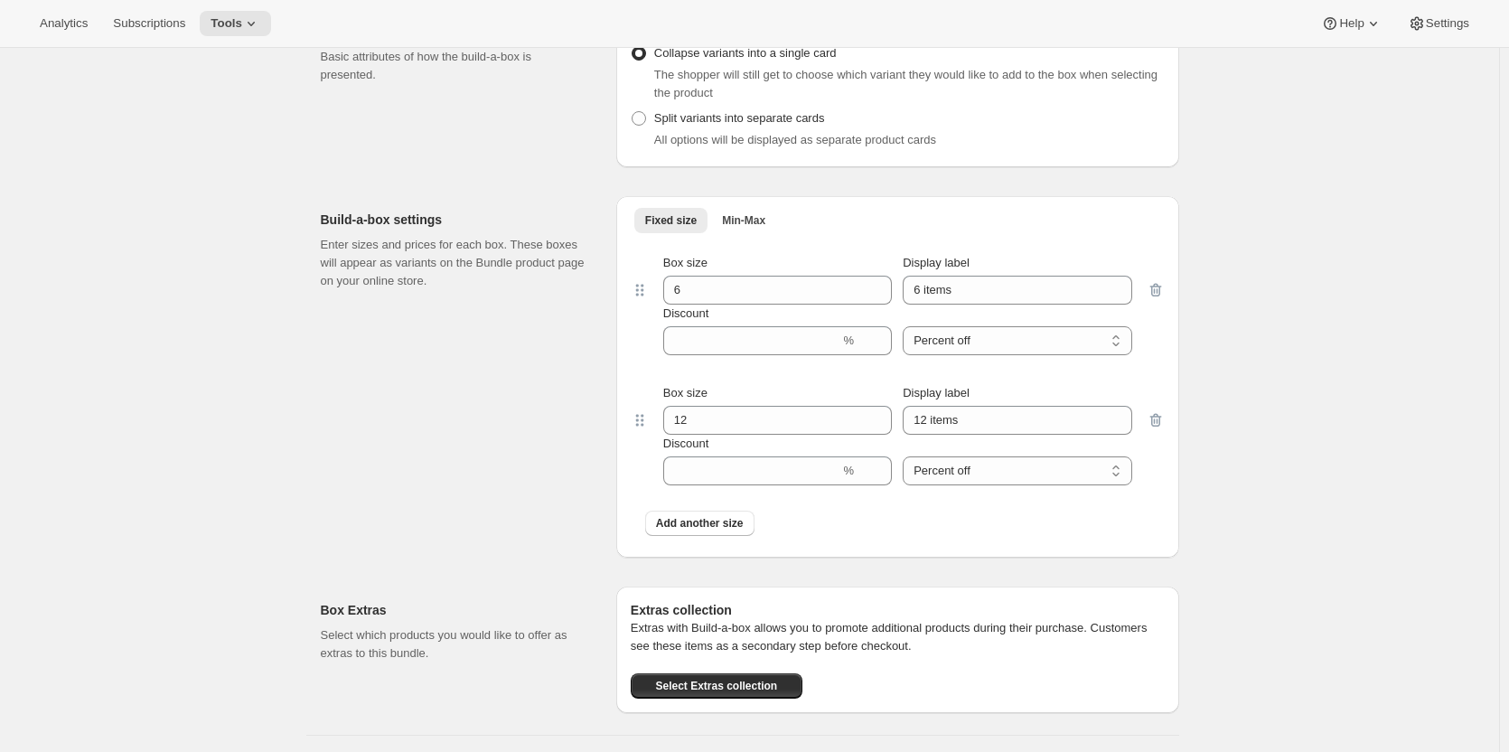
click at [1159, 422] on icon "button" at bounding box center [1156, 420] width 18 height 18
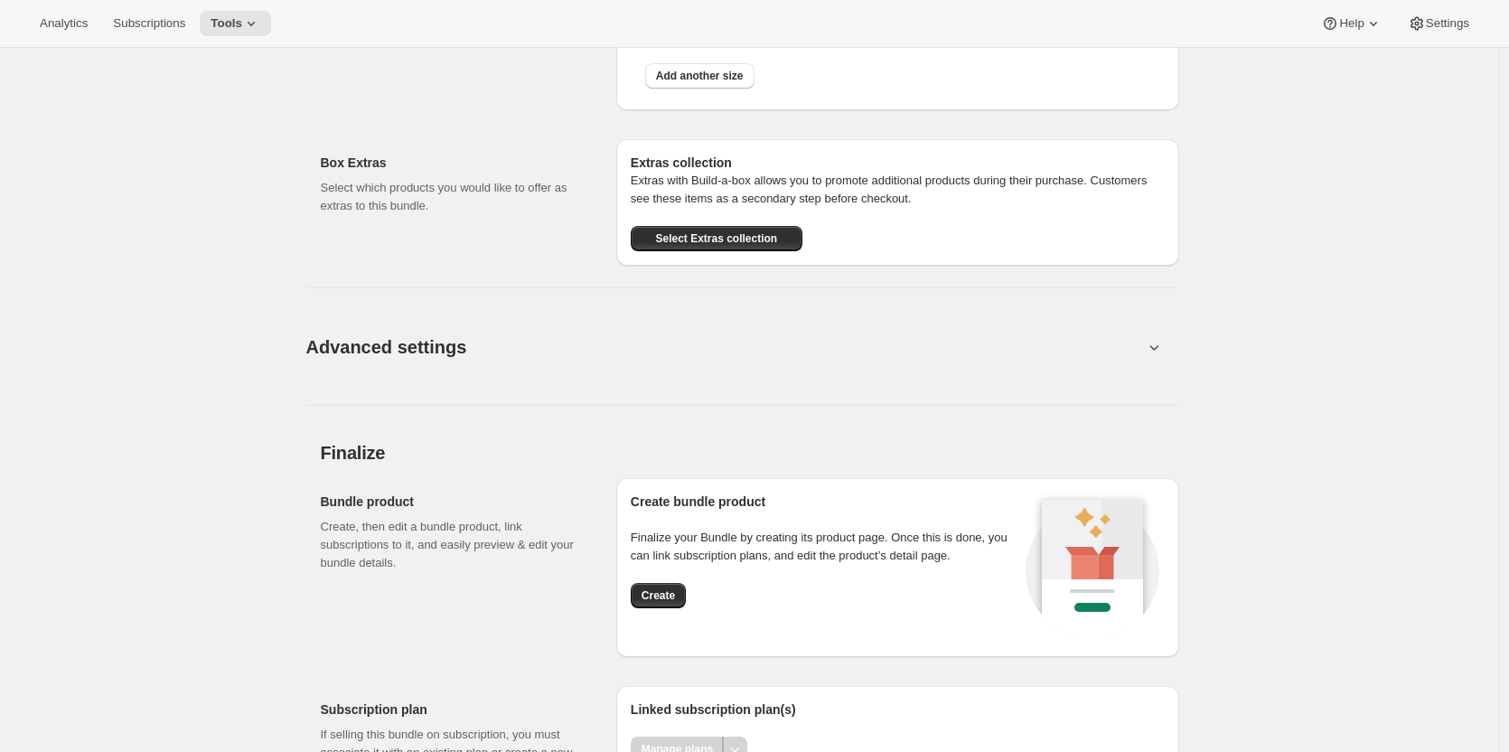
scroll to position [1704, 0]
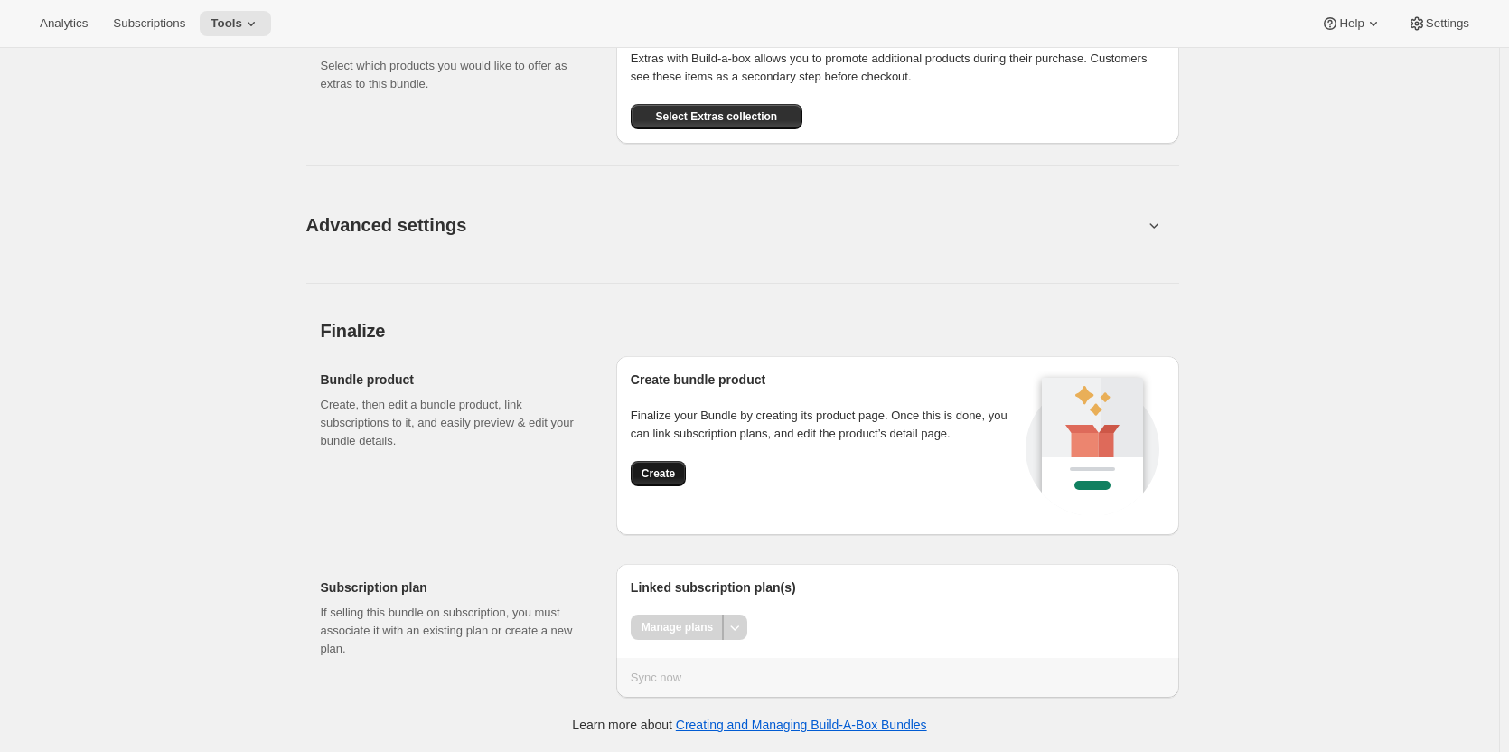
click at [661, 472] on span "Create" at bounding box center [658, 473] width 33 height 14
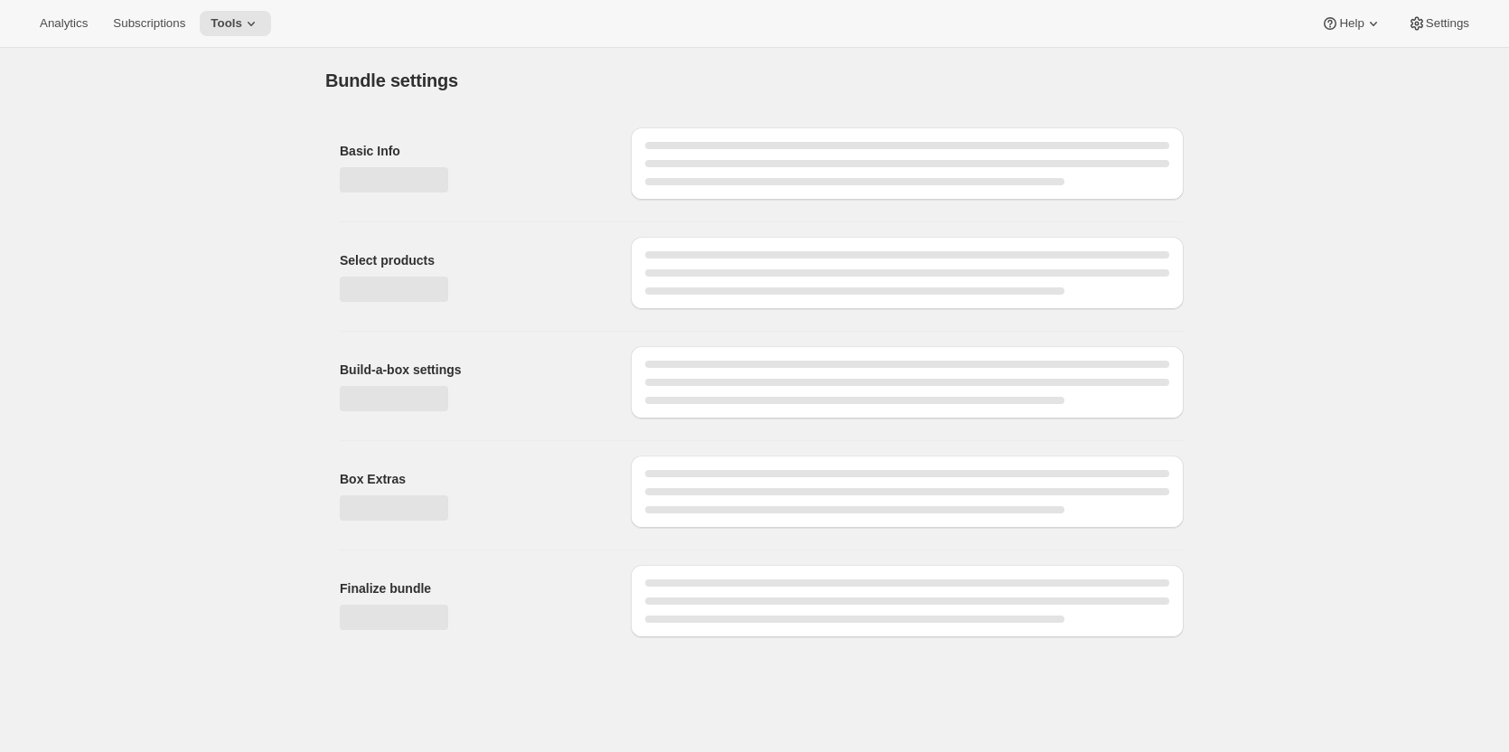
scroll to position [0, 0]
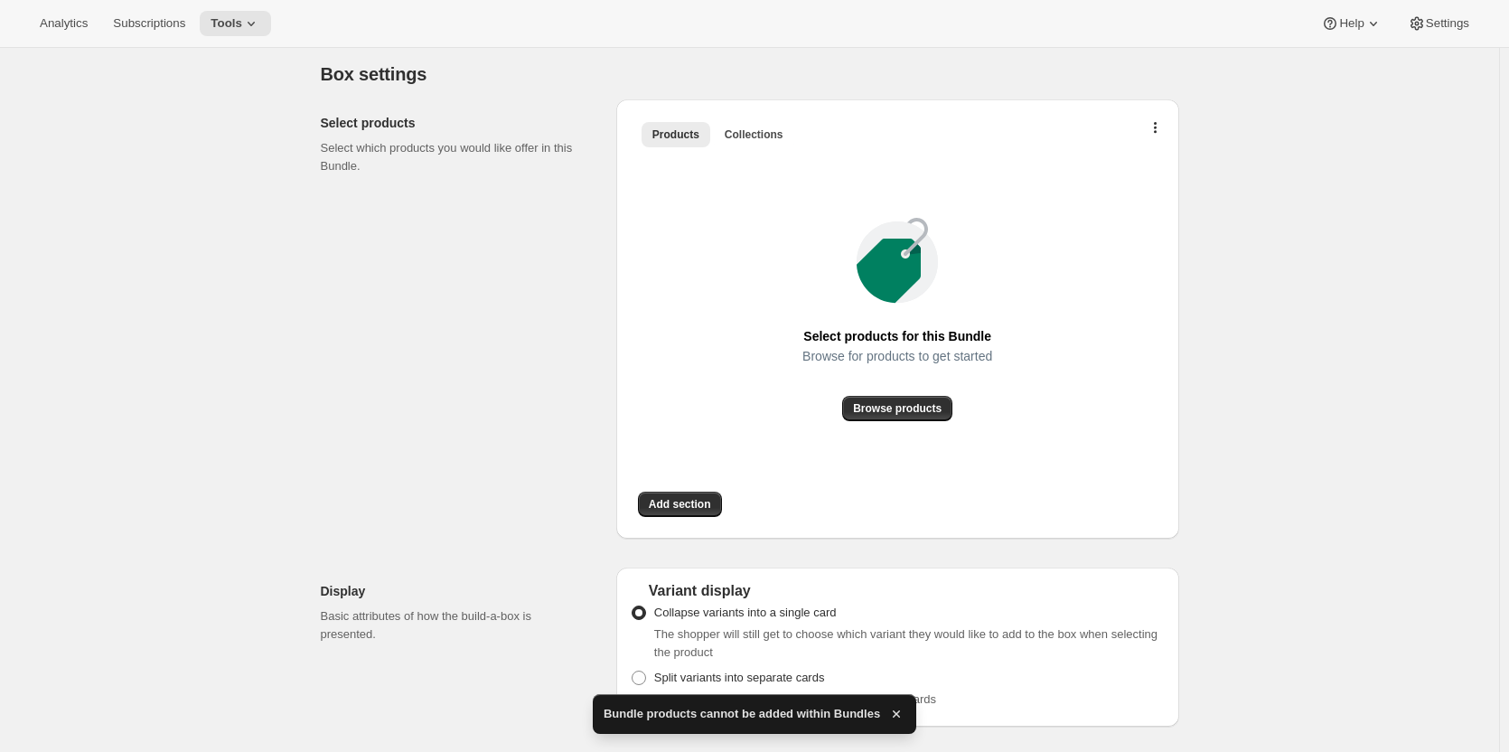
scroll to position [361, 0]
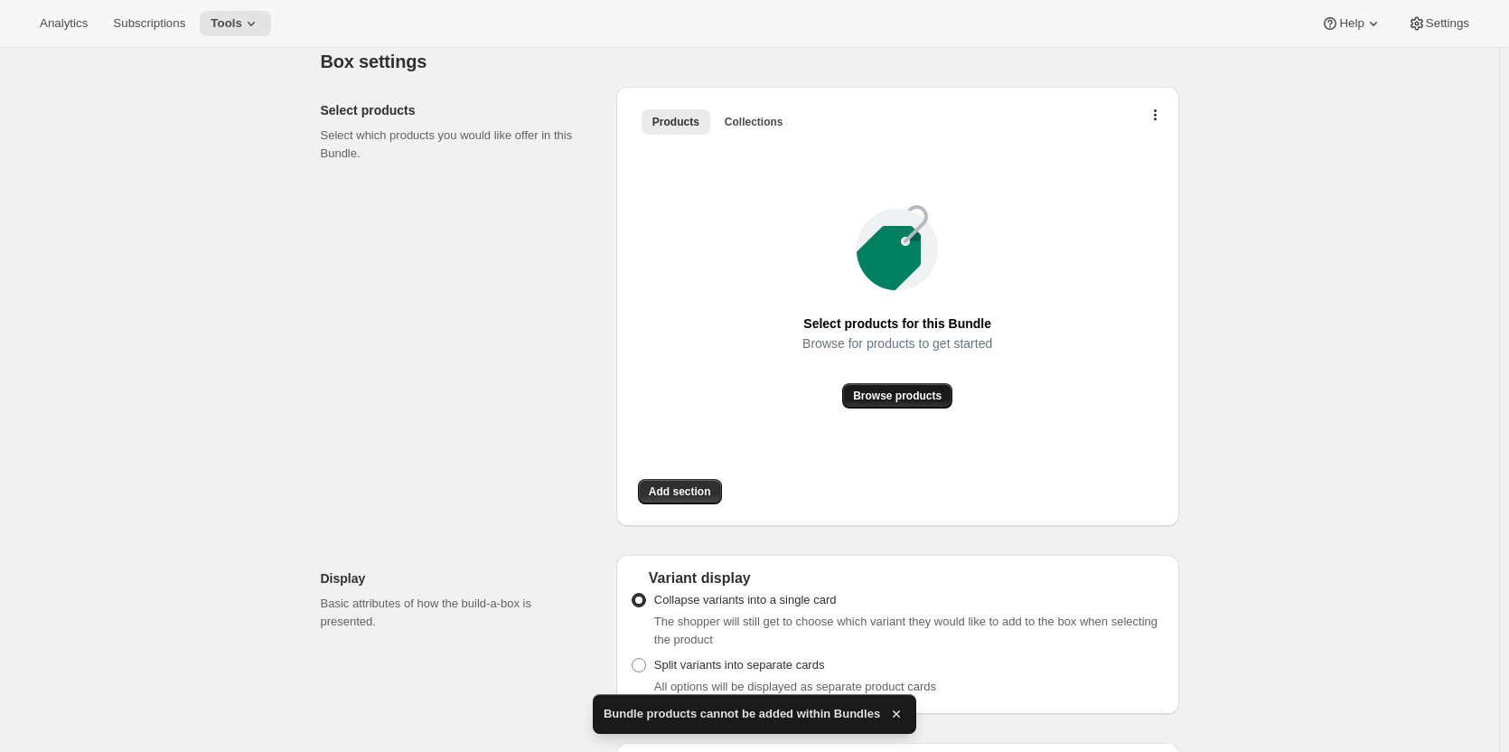
click at [894, 392] on span "Browse products" at bounding box center [897, 396] width 89 height 14
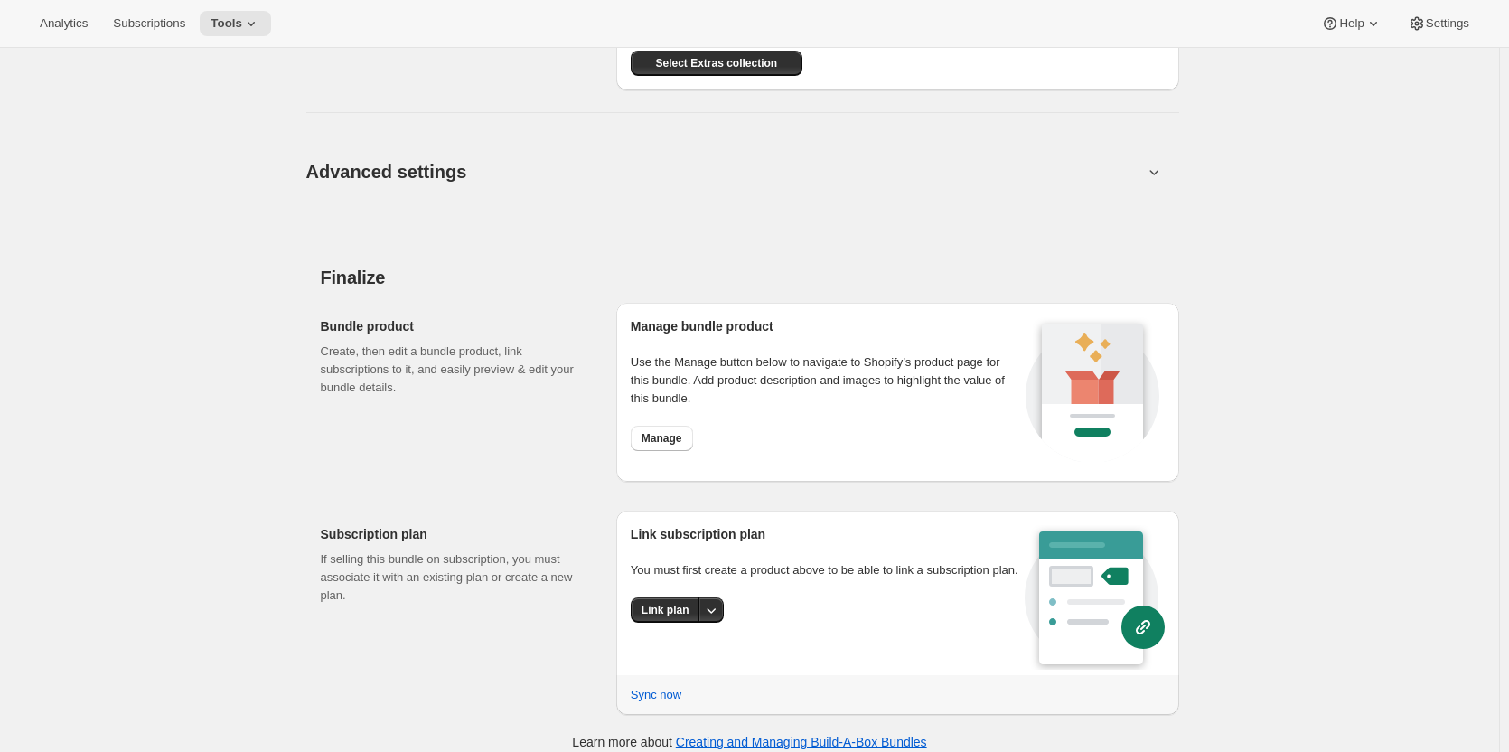
scroll to position [1191, 0]
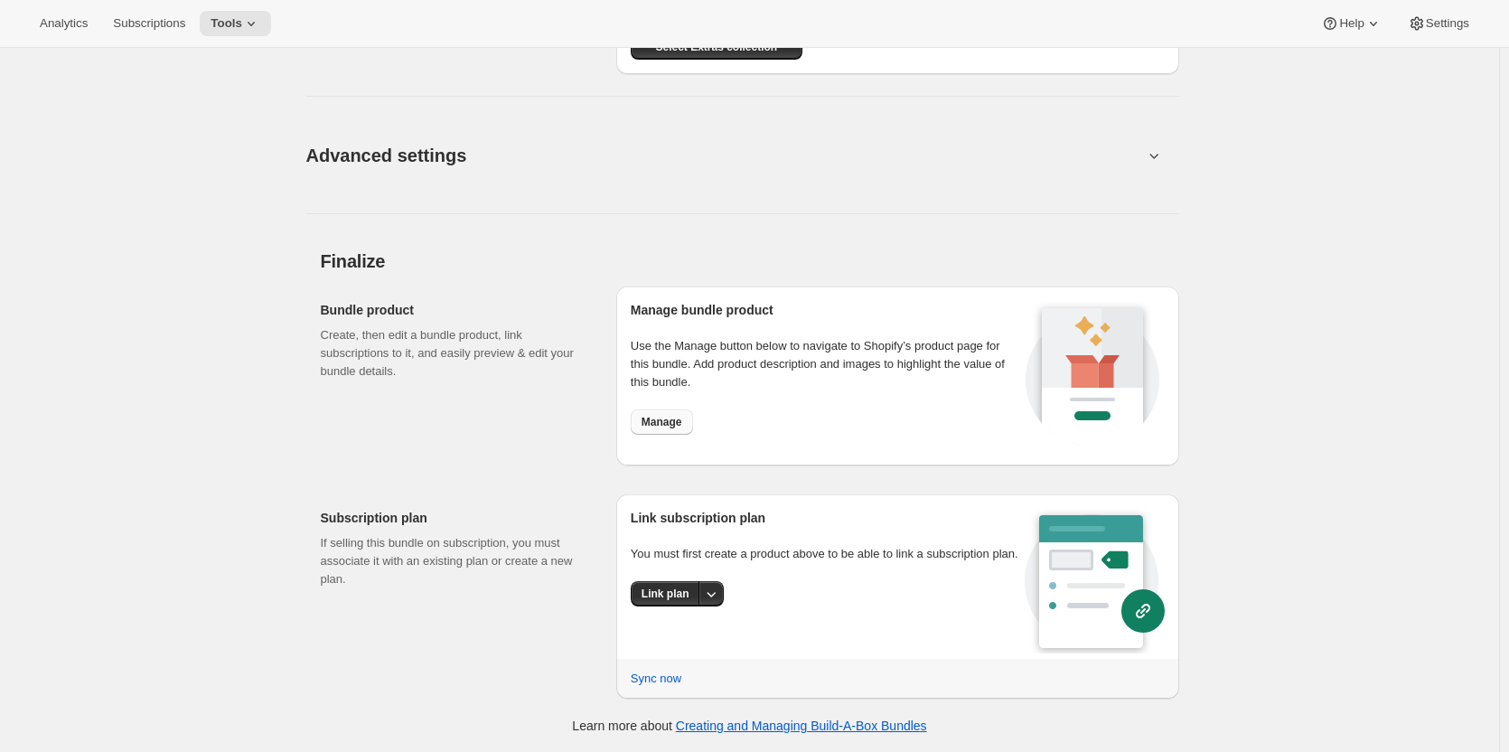
click at [679, 421] on span "Manage" at bounding box center [662, 422] width 41 height 14
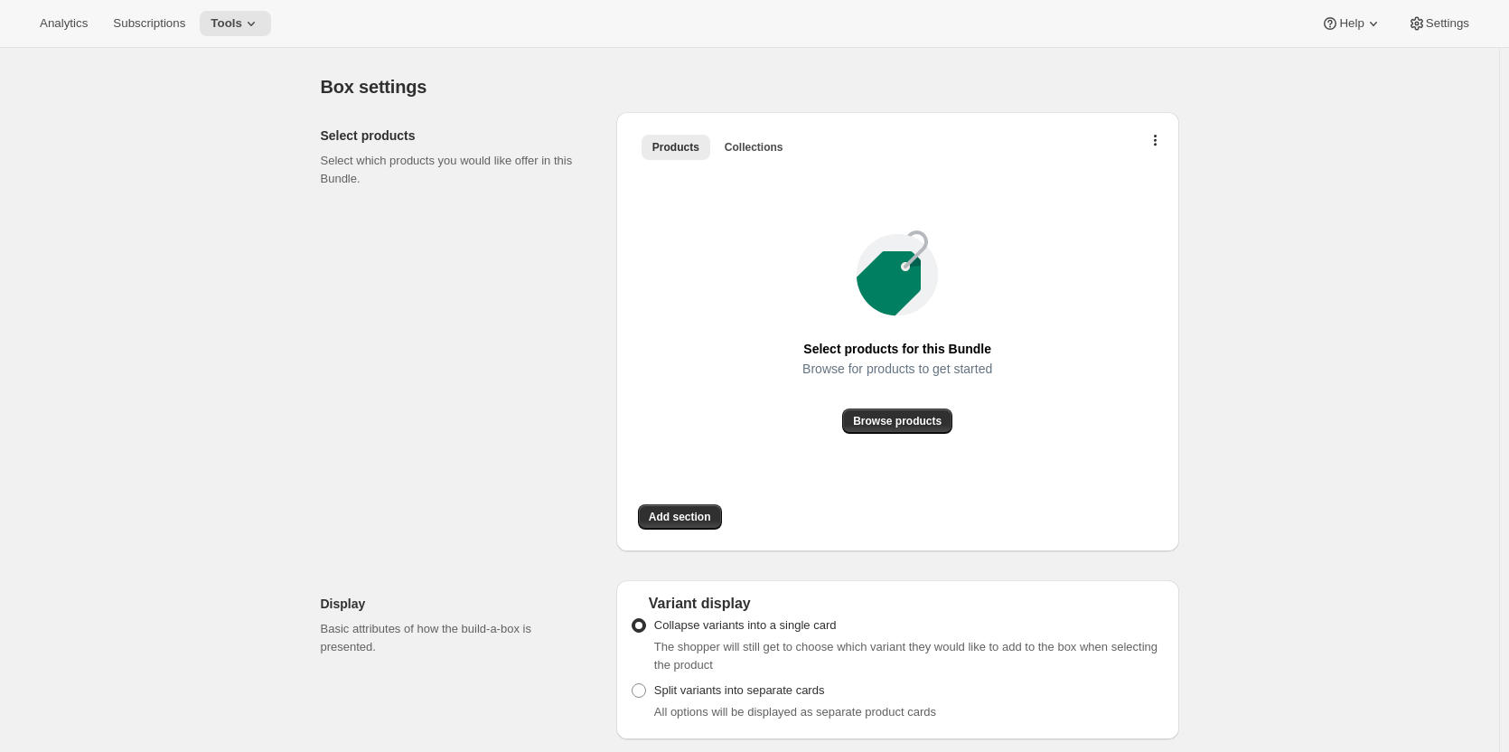
scroll to position [332, 0]
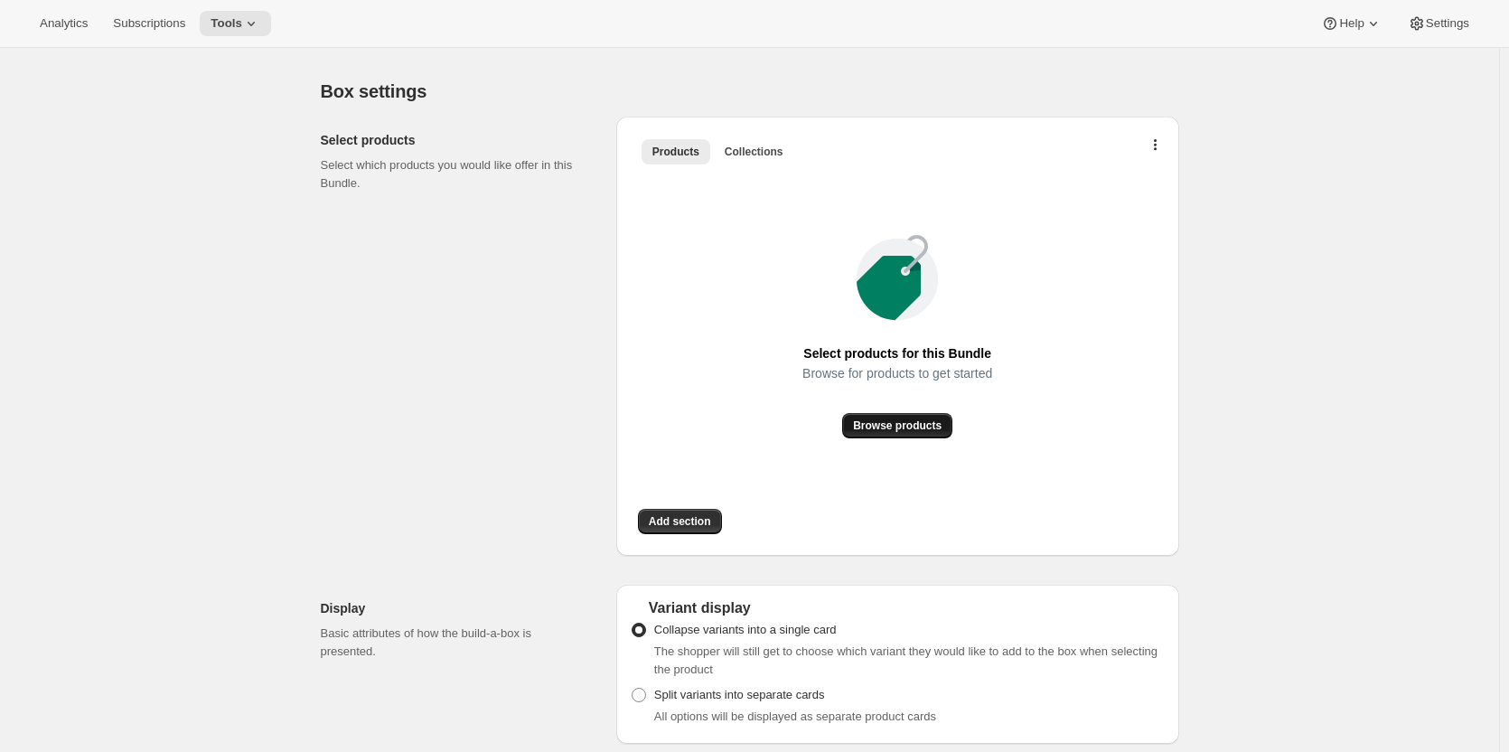
click at [898, 419] on span "Browse products" at bounding box center [897, 425] width 89 height 14
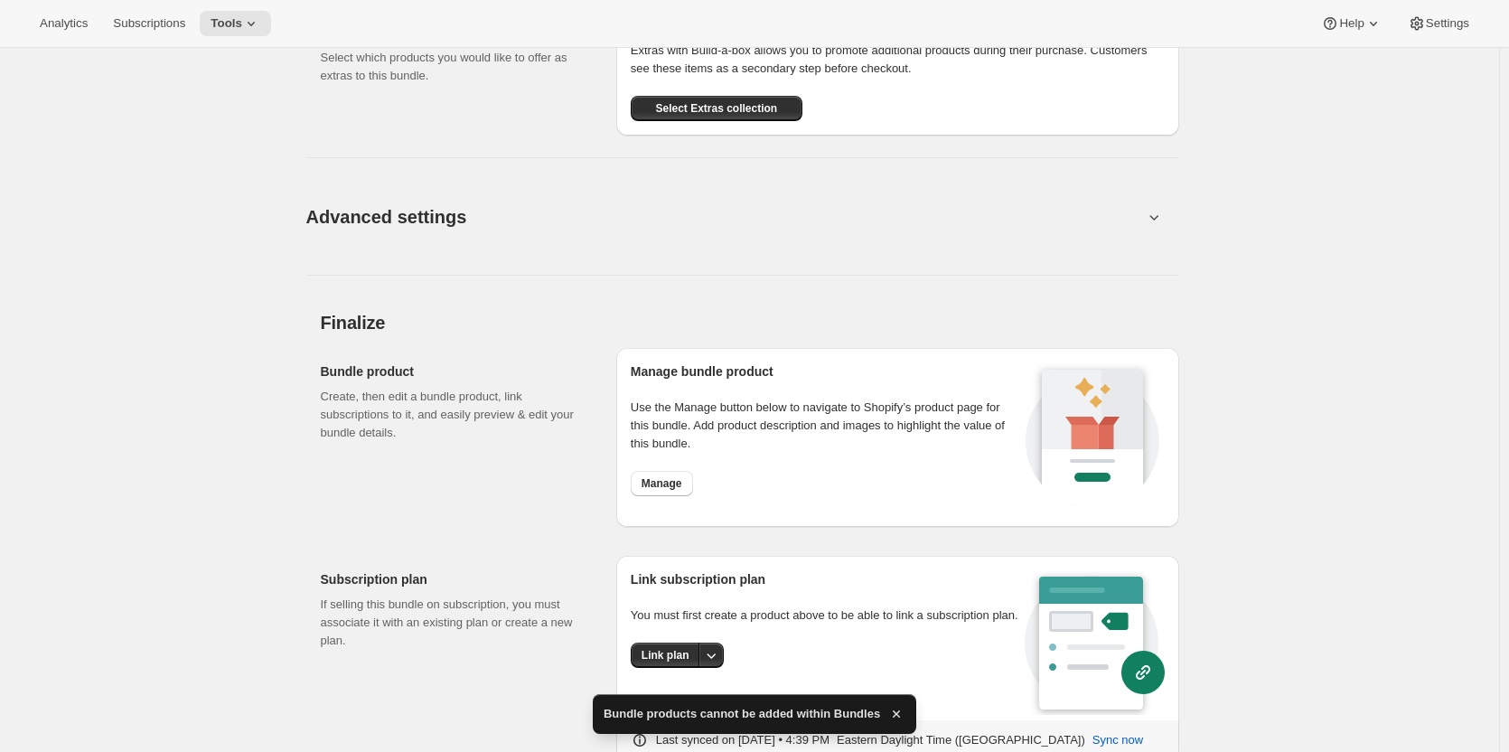
scroll to position [1416, 0]
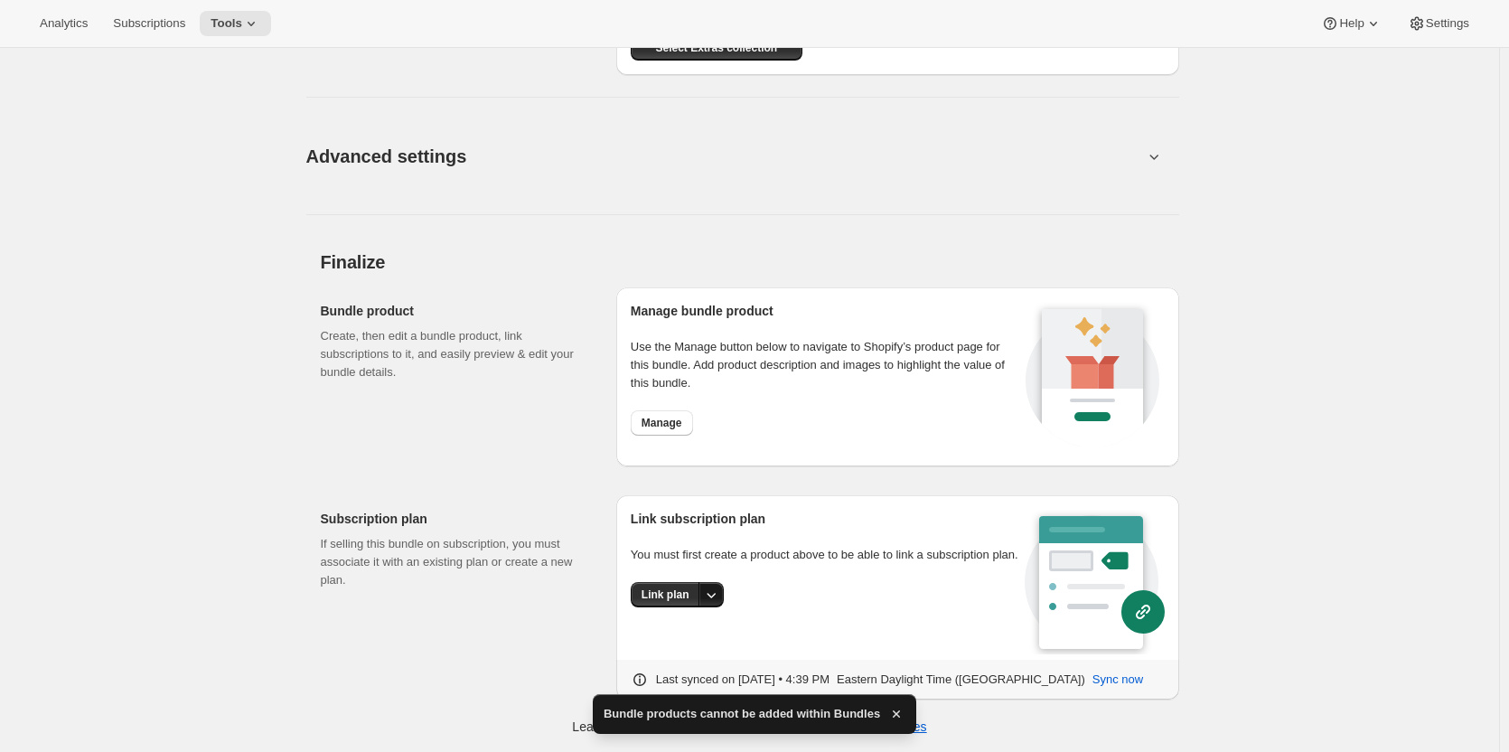
click at [710, 586] on icon "More actions" at bounding box center [711, 594] width 18 height 18
click at [665, 632] on span "Link plan" at bounding box center [651, 631] width 47 height 14
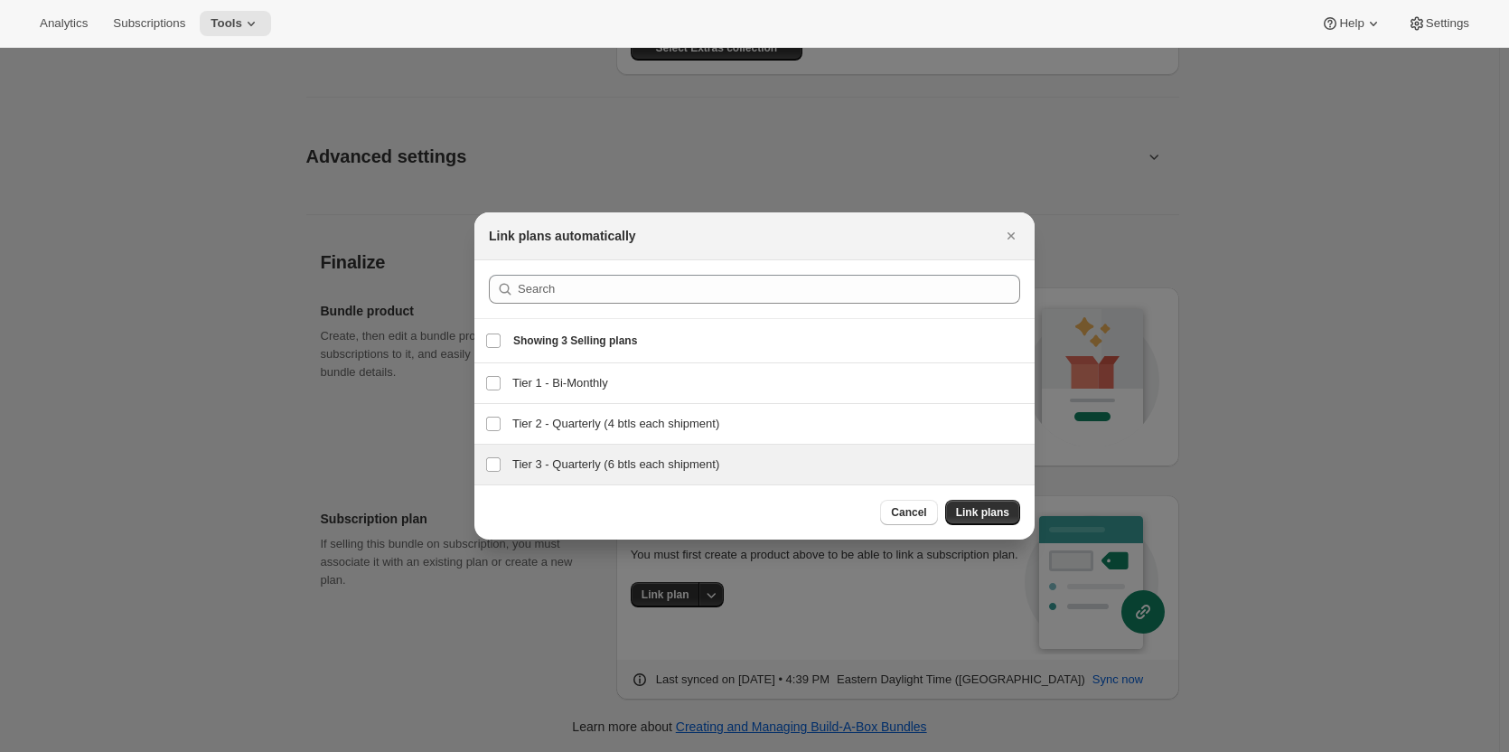
click at [581, 459] on h3 "Tier 3 - Quarterly (6 btls each shipment)" at bounding box center [767, 464] width 511 height 18
checkbox input "true"
click at [987, 511] on span "Link plans" at bounding box center [982, 512] width 53 height 14
